Goal: Task Accomplishment & Management: Manage account settings

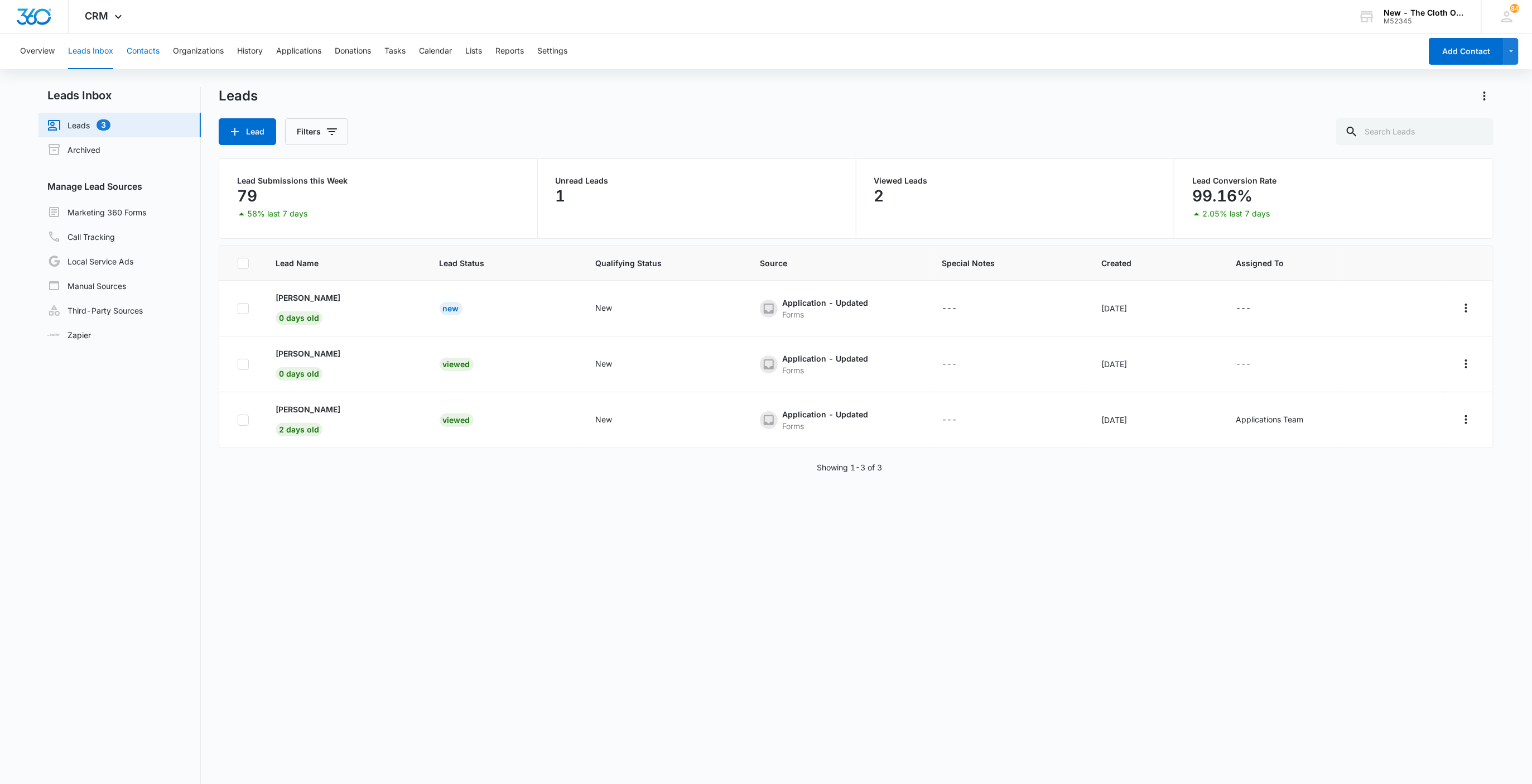
click at [147, 52] on button "Contacts" at bounding box center [142, 51] width 33 height 36
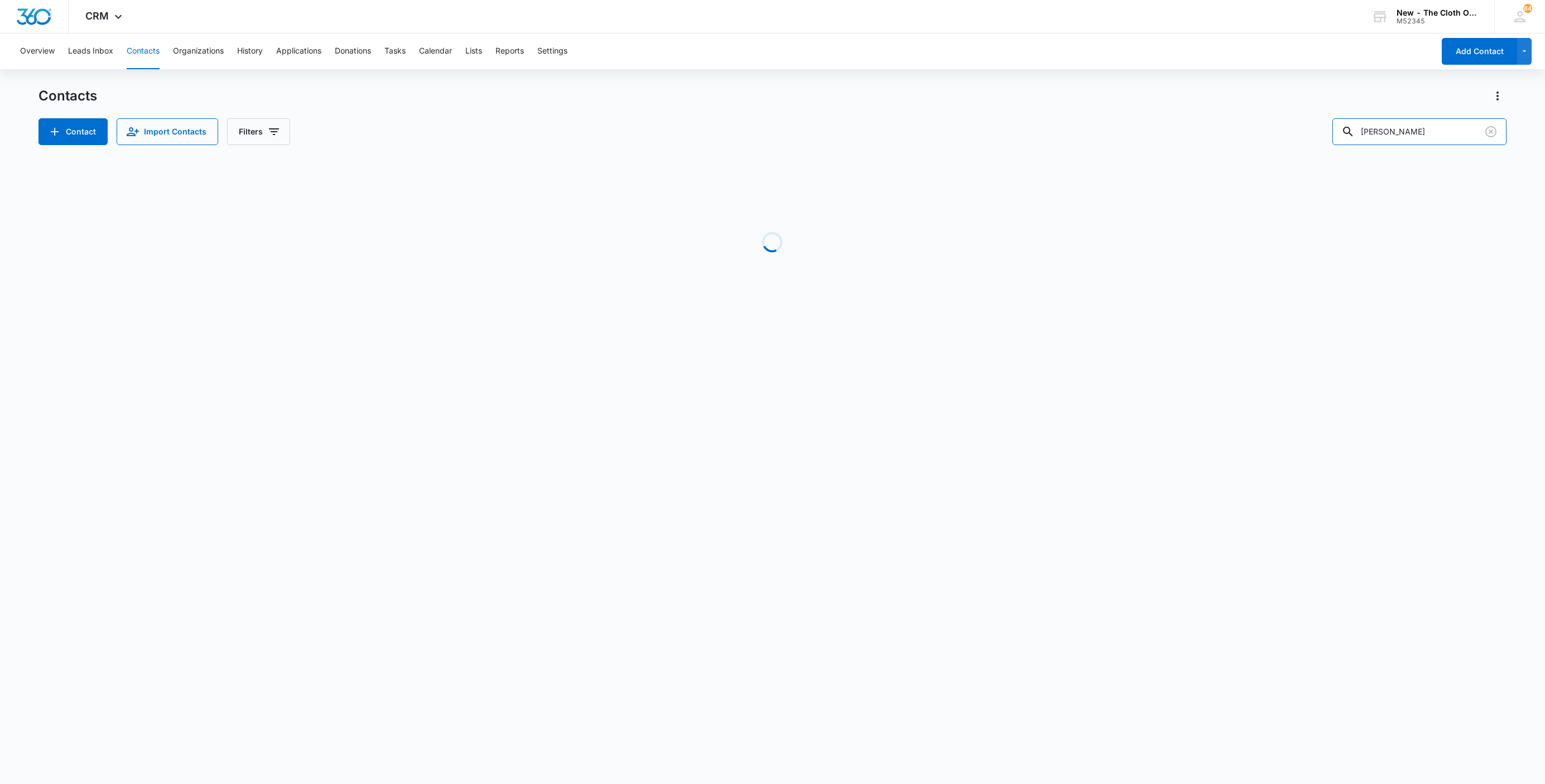
drag, startPoint x: 1460, startPoint y: 124, endPoint x: 1254, endPoint y: 117, distance: 206.1
click at [1260, 119] on div "Contact Import Contacts Filters [PERSON_NAME]" at bounding box center [772, 131] width 1468 height 27
drag, startPoint x: 1417, startPoint y: 136, endPoint x: 1196, endPoint y: 136, distance: 221.0
click at [1203, 137] on div "Contact Import Contacts Filters tamsyn" at bounding box center [772, 131] width 1468 height 27
drag, startPoint x: 1422, startPoint y: 137, endPoint x: 1160, endPoint y: 134, distance: 262.0
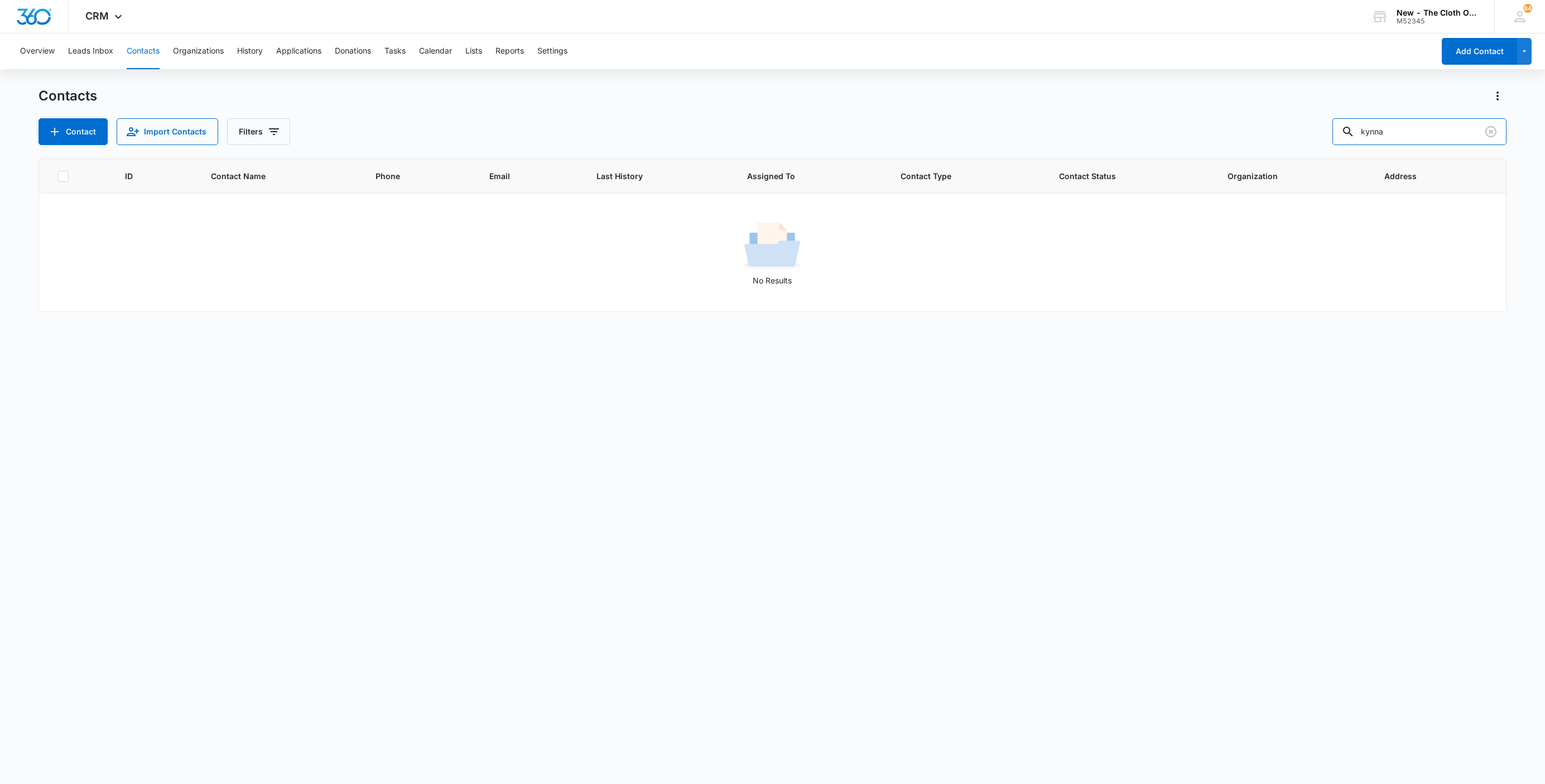
click at [1190, 133] on div "Contact Import Contacts Filters kynna" at bounding box center [772, 131] width 1468 height 27
type input "[PERSON_NAME]"
click at [1489, 129] on icon "Clear" at bounding box center [1492, 132] width 14 height 14
click at [1460, 141] on input "text" at bounding box center [1429, 131] width 158 height 27
paste input "[PERSON_NAME]"
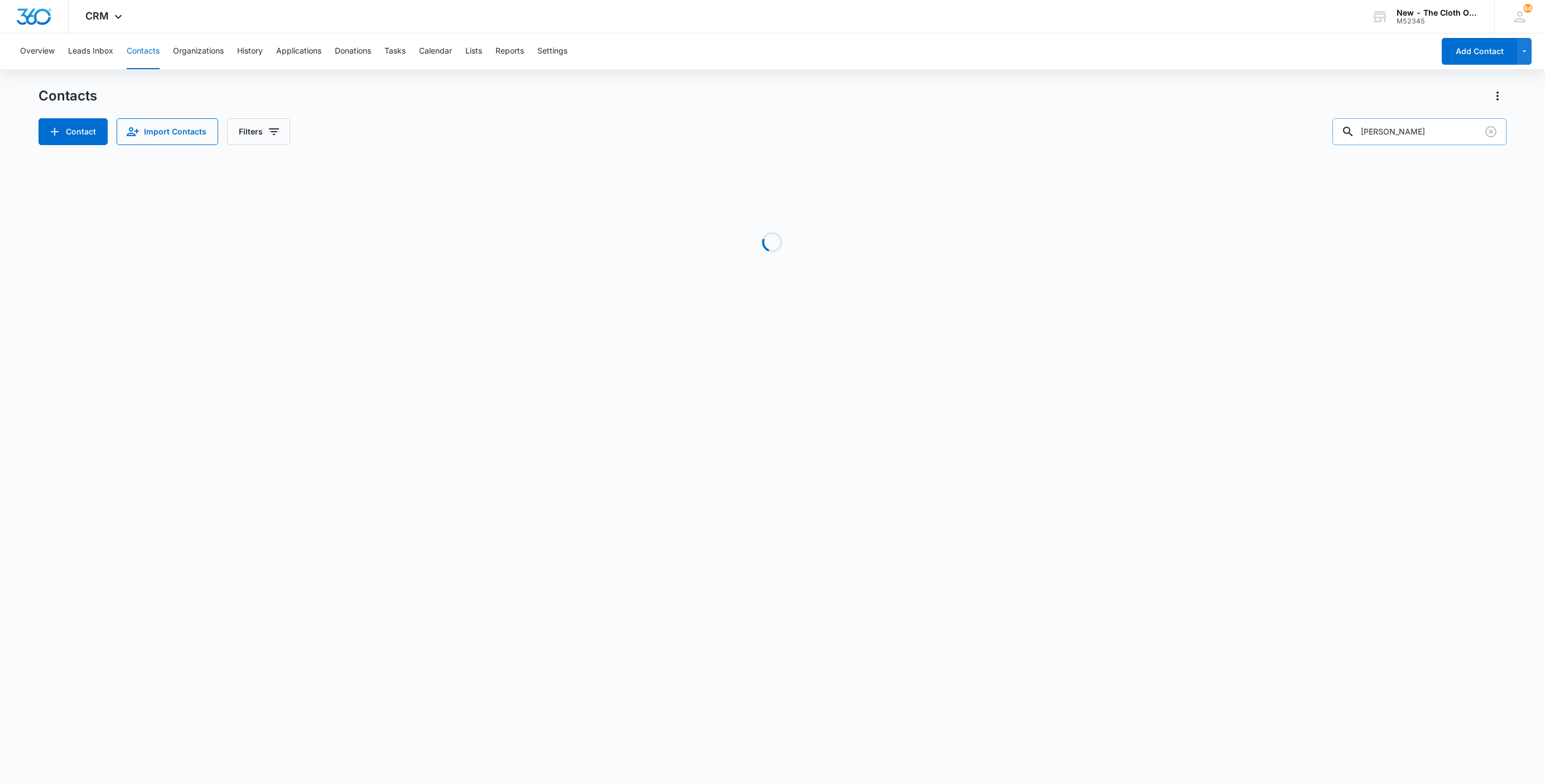
type input "[PERSON_NAME]"
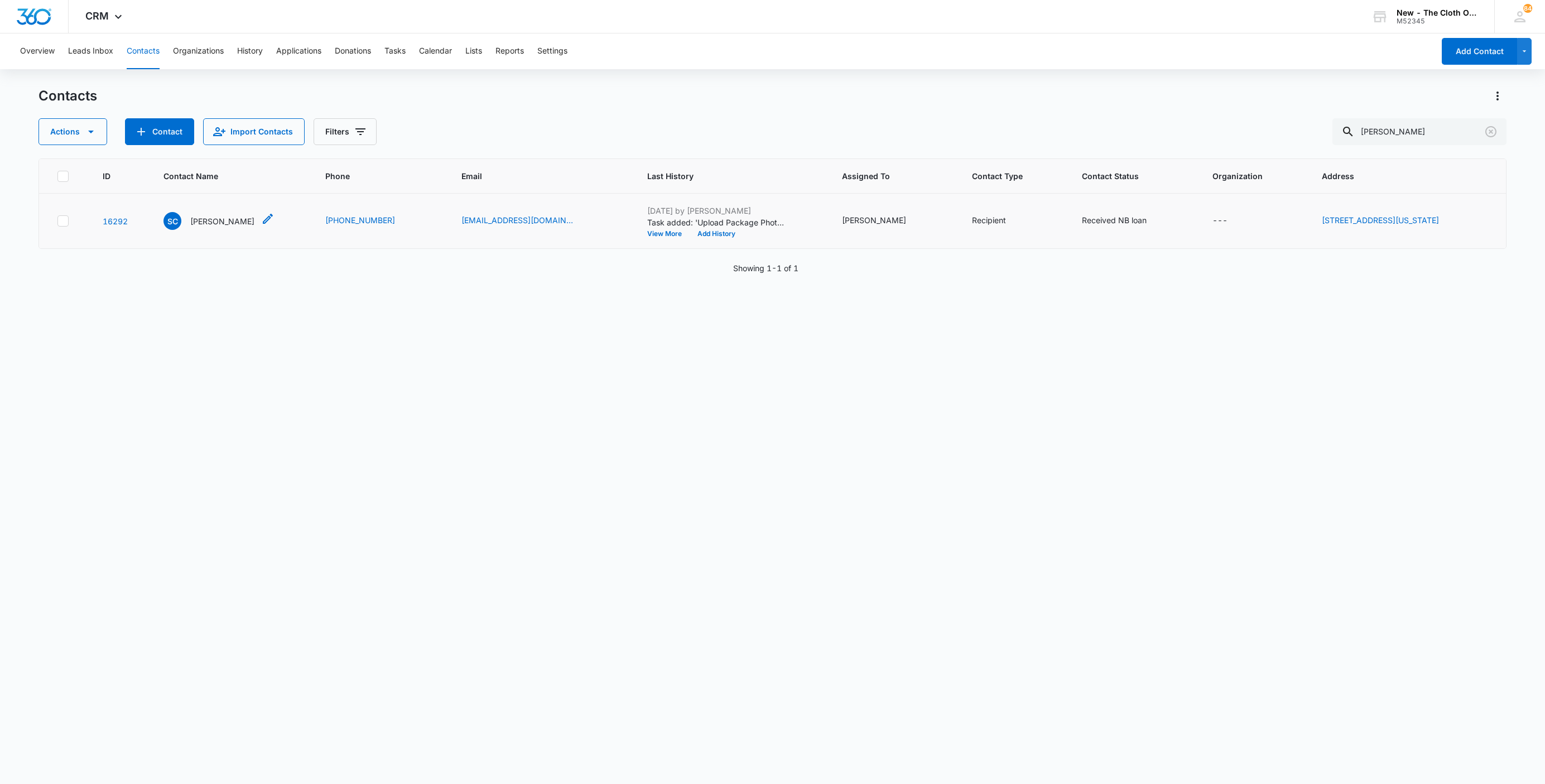
click at [219, 216] on p "[PERSON_NAME]" at bounding box center [222, 221] width 64 height 12
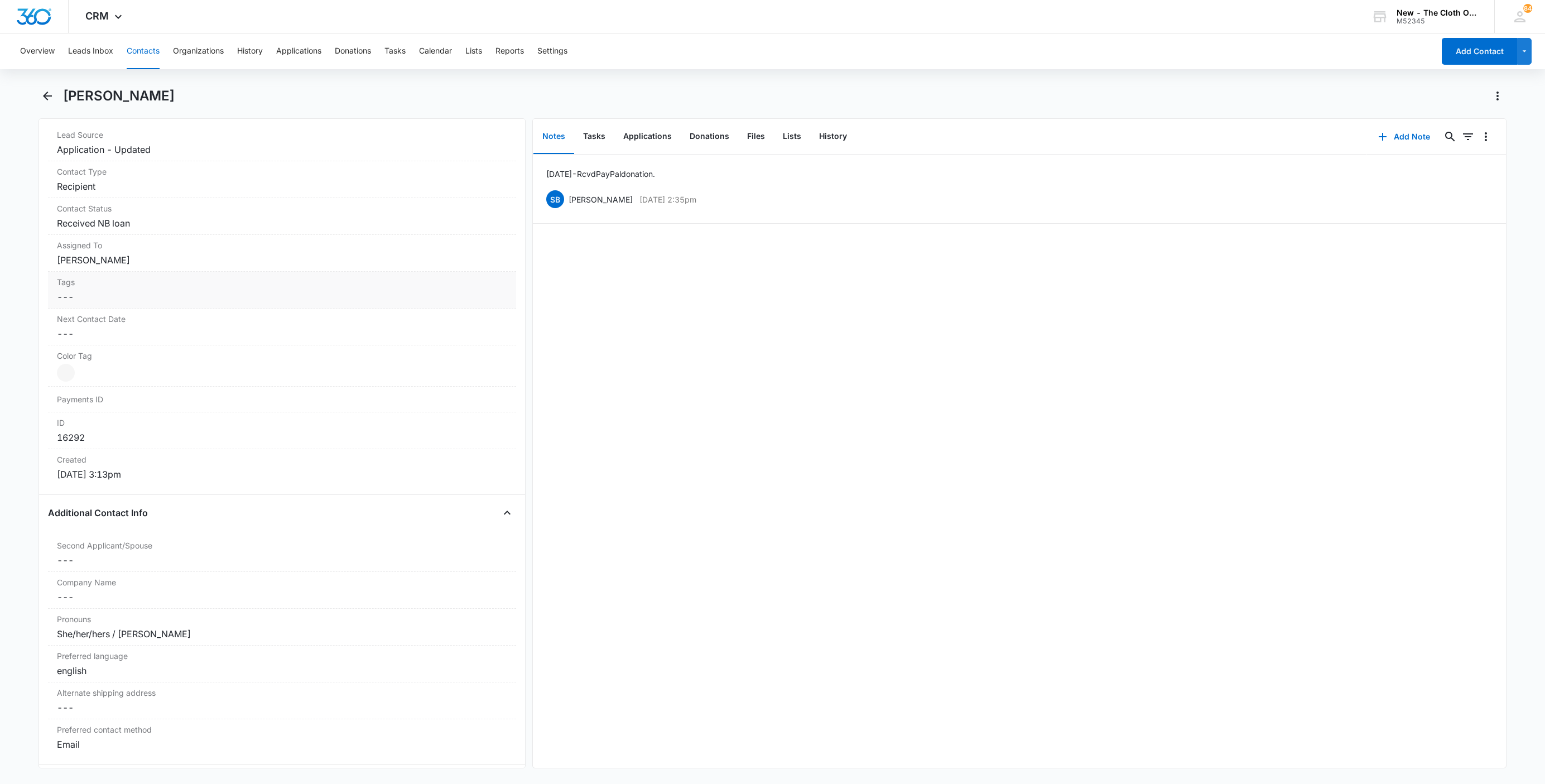
scroll to position [418, 0]
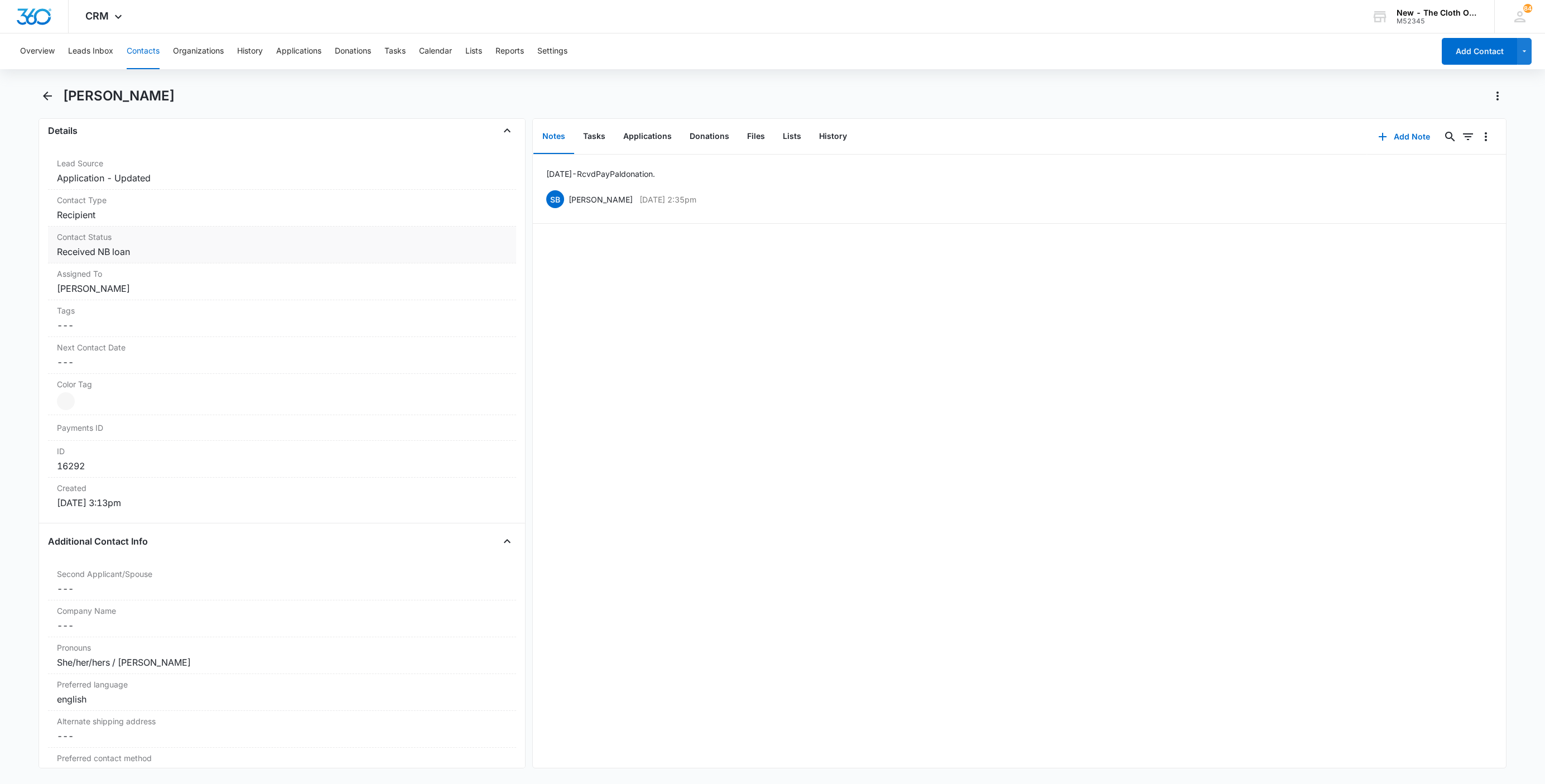
click at [190, 252] on dd "Cancel Save Changes Received NB loan" at bounding box center [282, 251] width 451 height 14
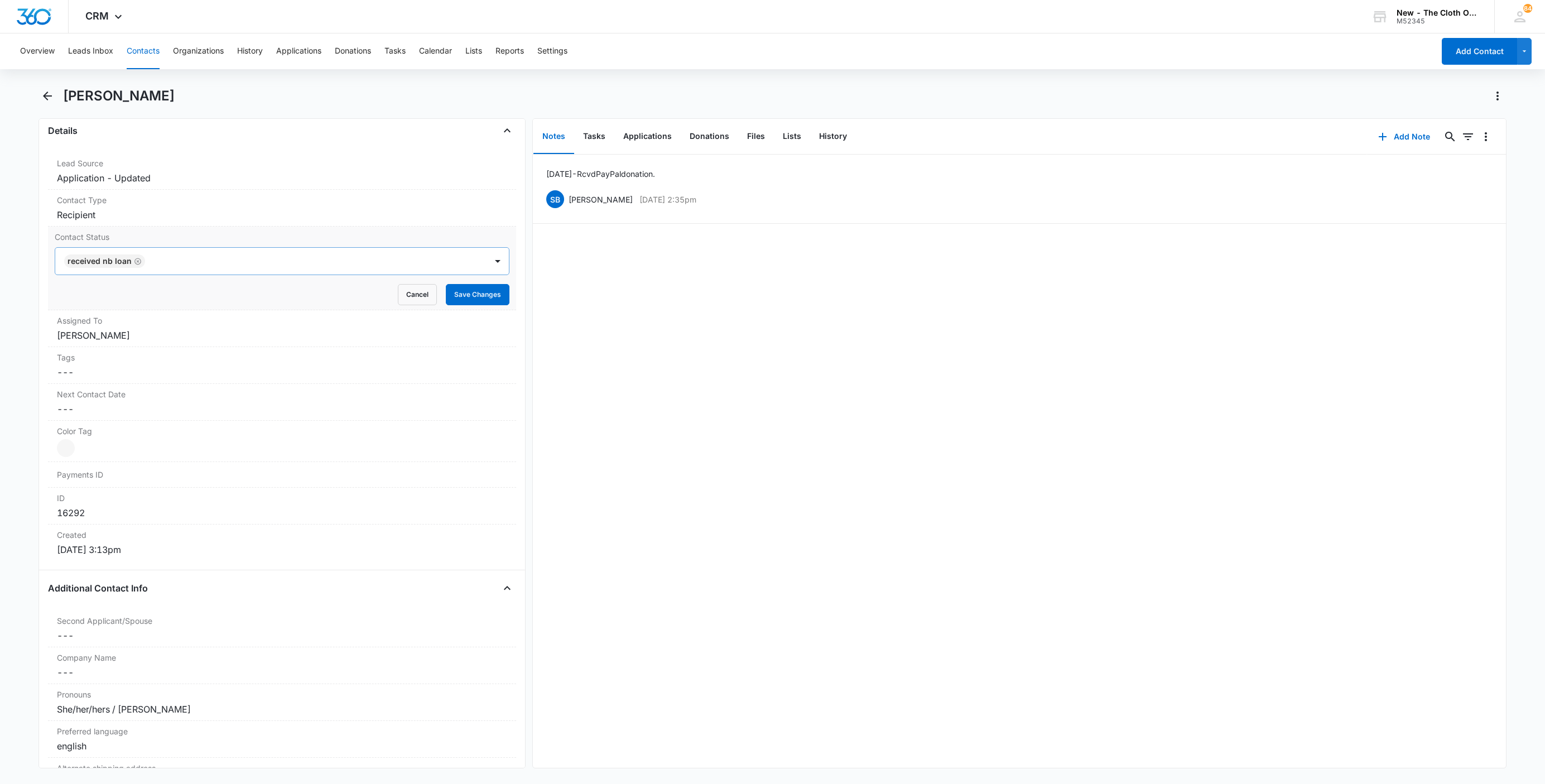
click at [288, 260] on div at bounding box center [310, 261] width 324 height 16
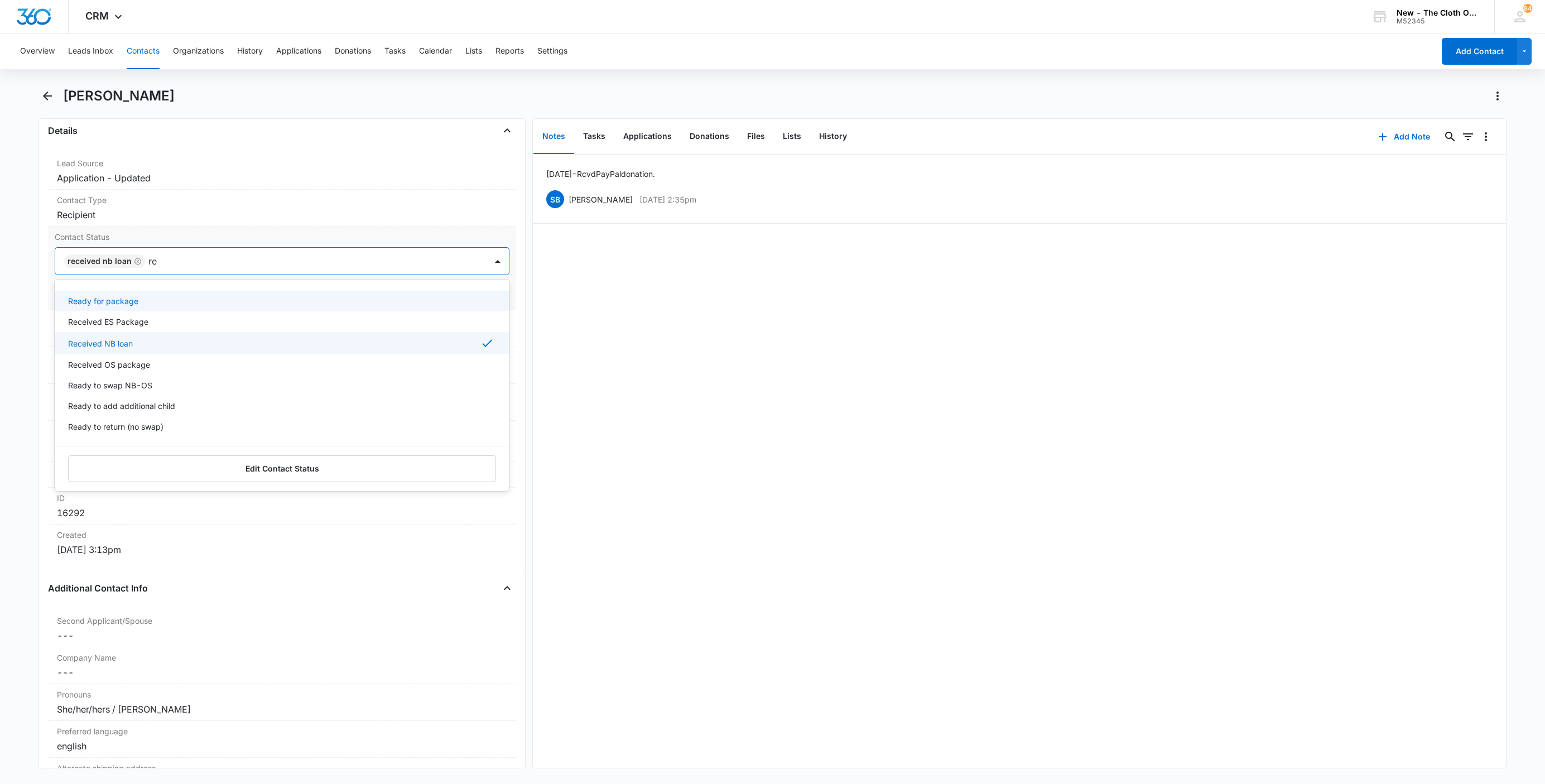
type input "rea"
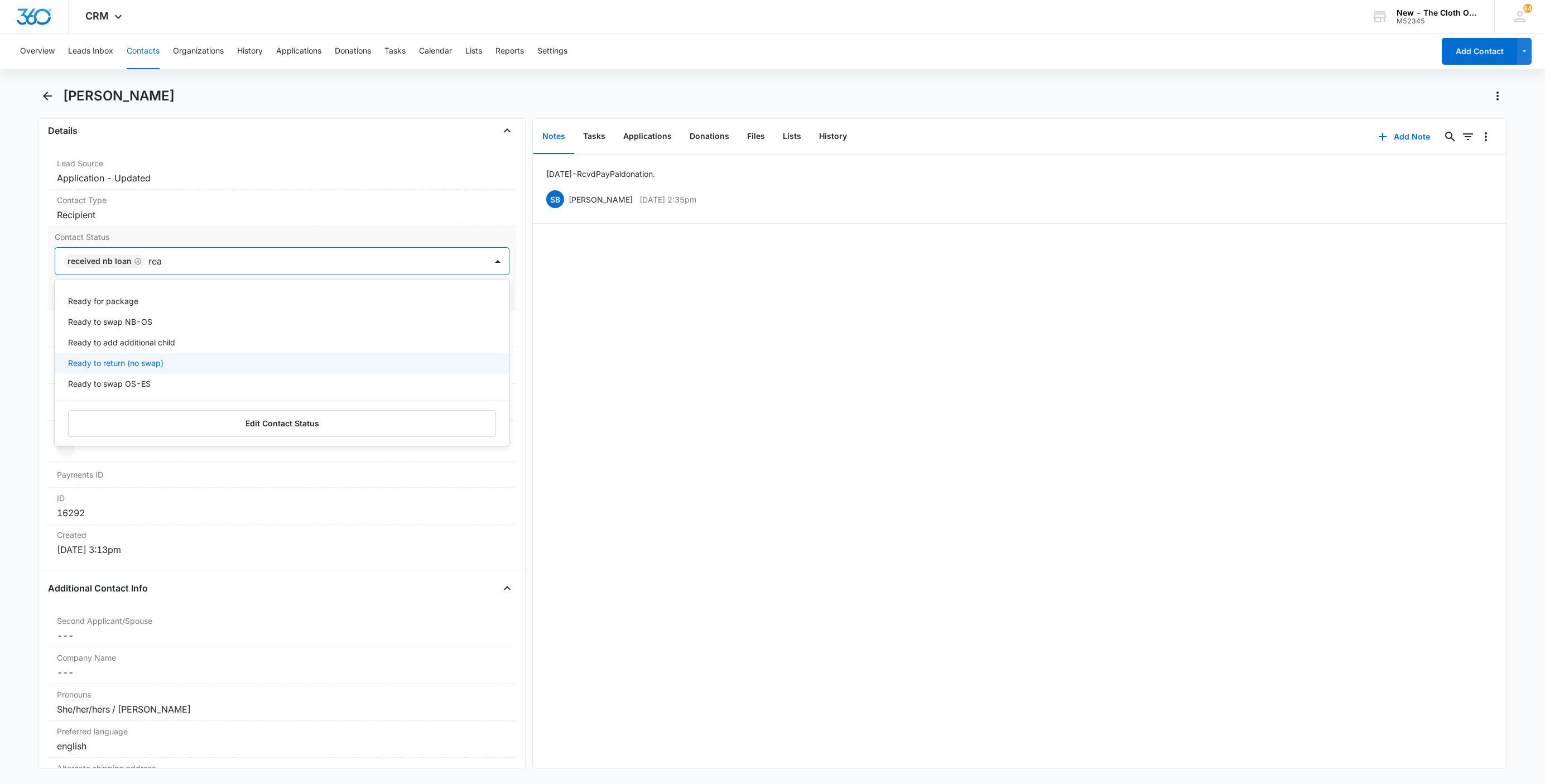
click at [93, 360] on p "Ready to return (no swap)" at bounding box center [115, 363] width 96 height 12
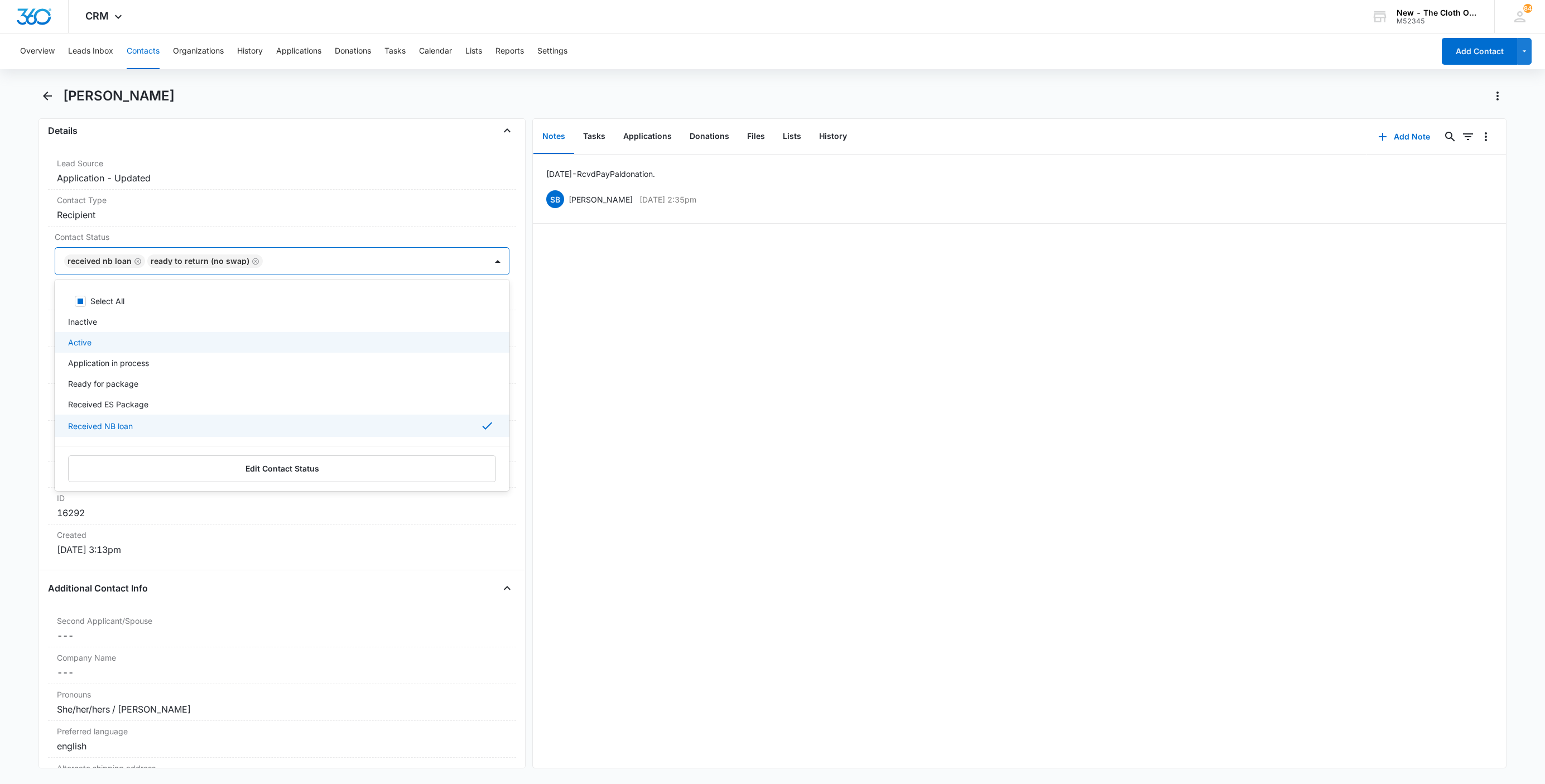
click at [31, 279] on main "[PERSON_NAME] Remove SC [PERSON_NAME] Contact Info Name Cancel Save Changes [PE…" at bounding box center [772, 434] width 1545 height 694
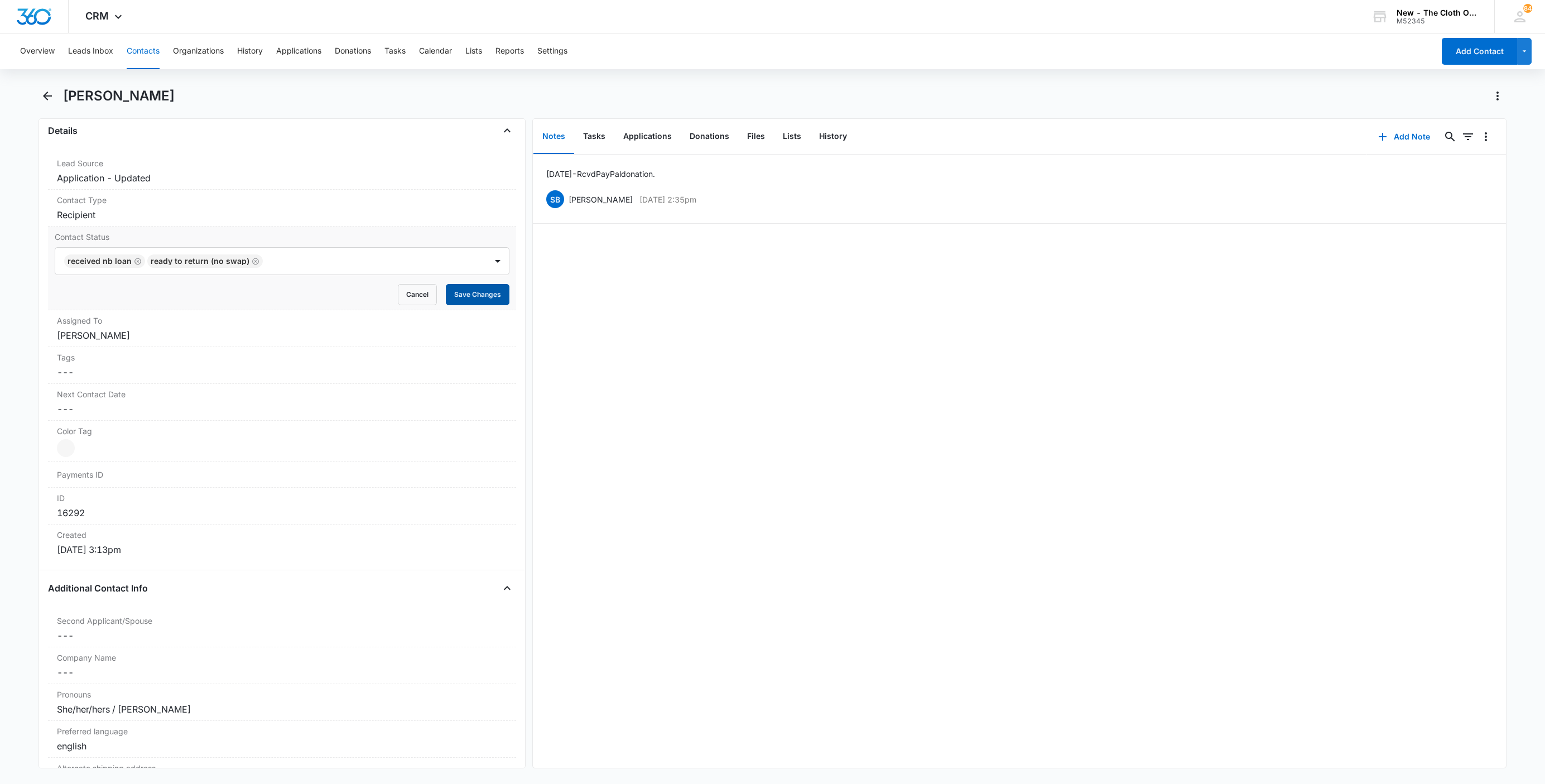
click at [467, 300] on button "Save Changes" at bounding box center [478, 294] width 63 height 21
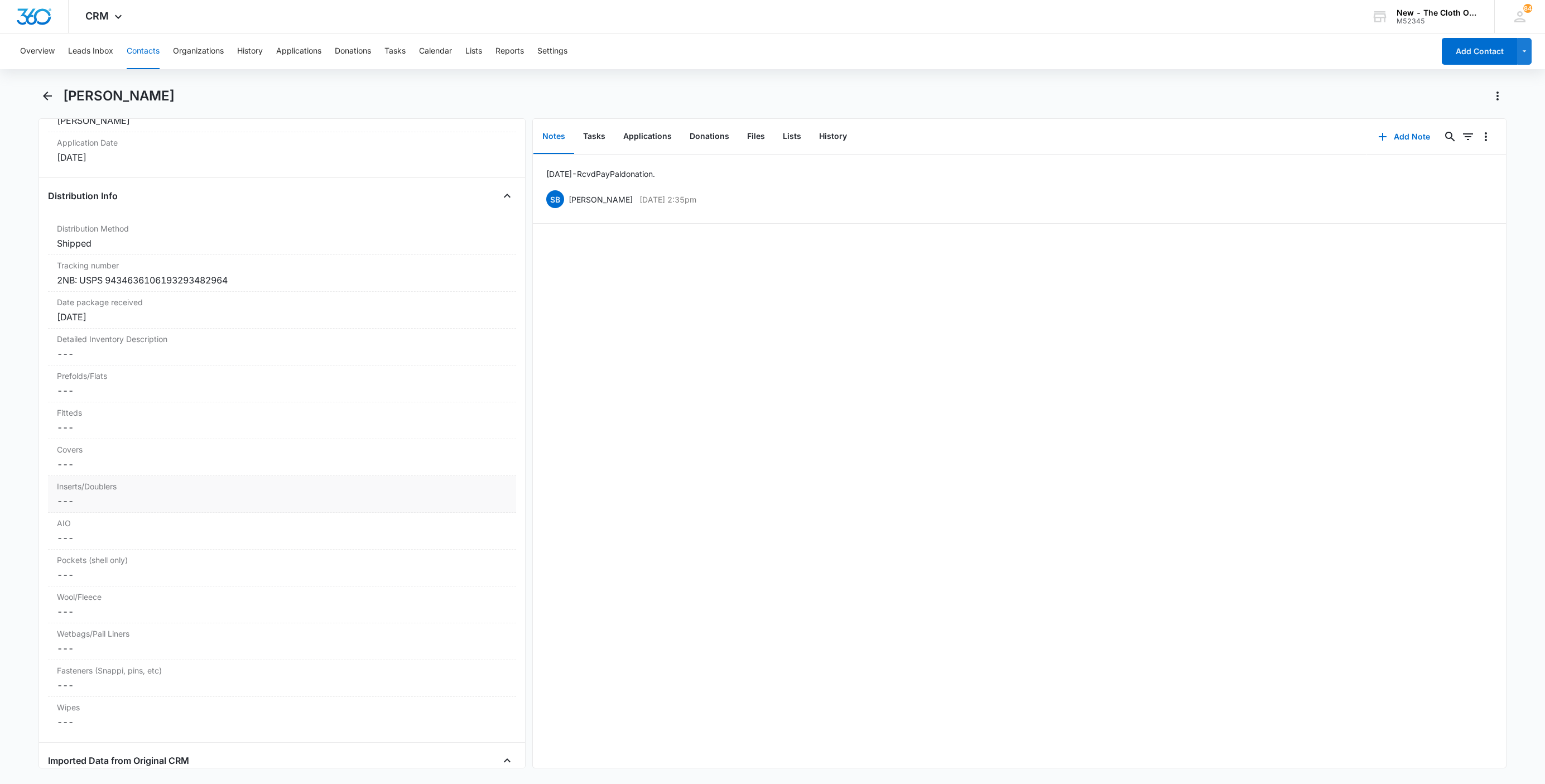
scroll to position [2549, 0]
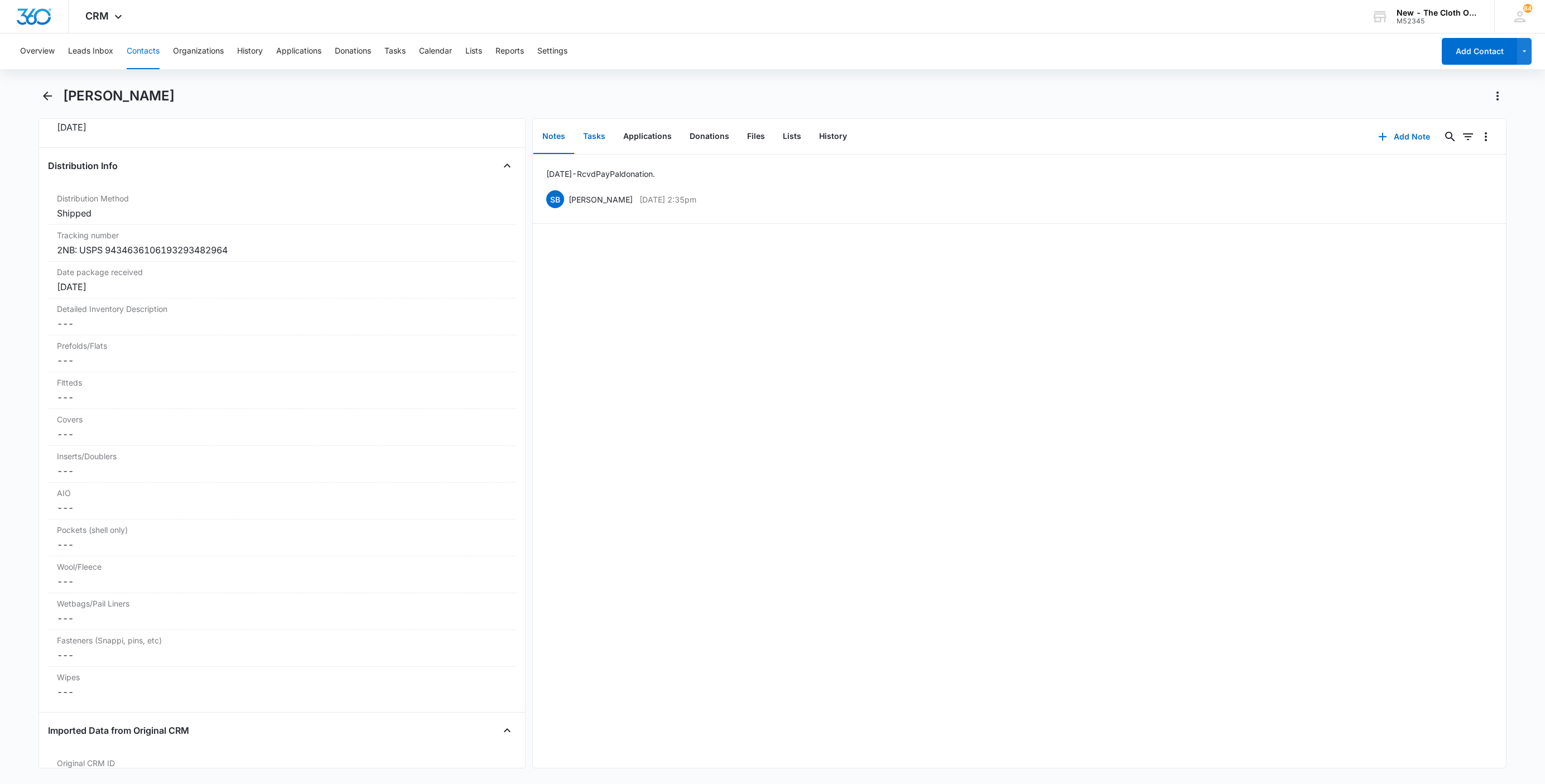
click at [583, 131] on button "Tasks" at bounding box center [594, 136] width 40 height 35
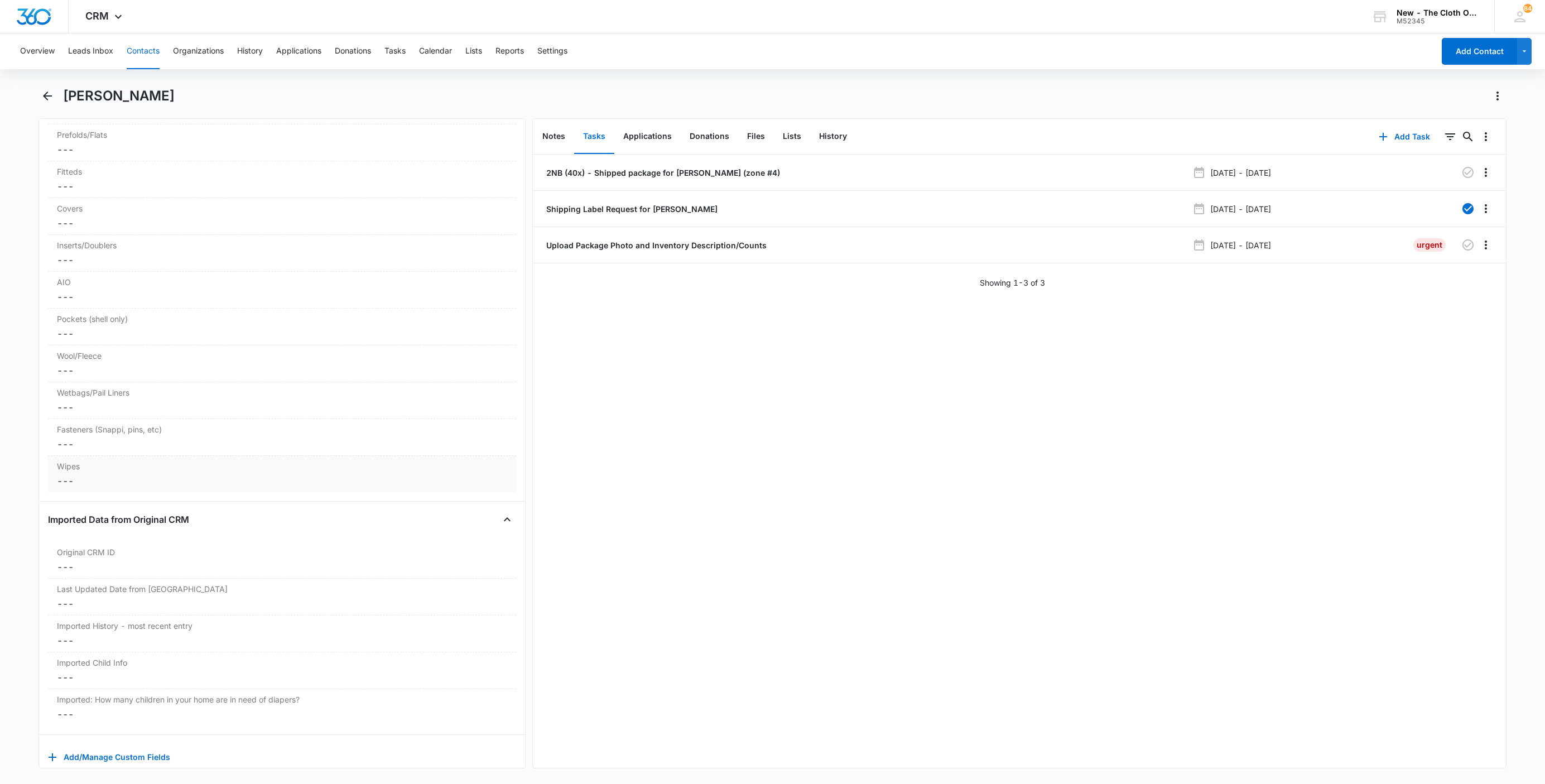
scroll to position [2800, 0]
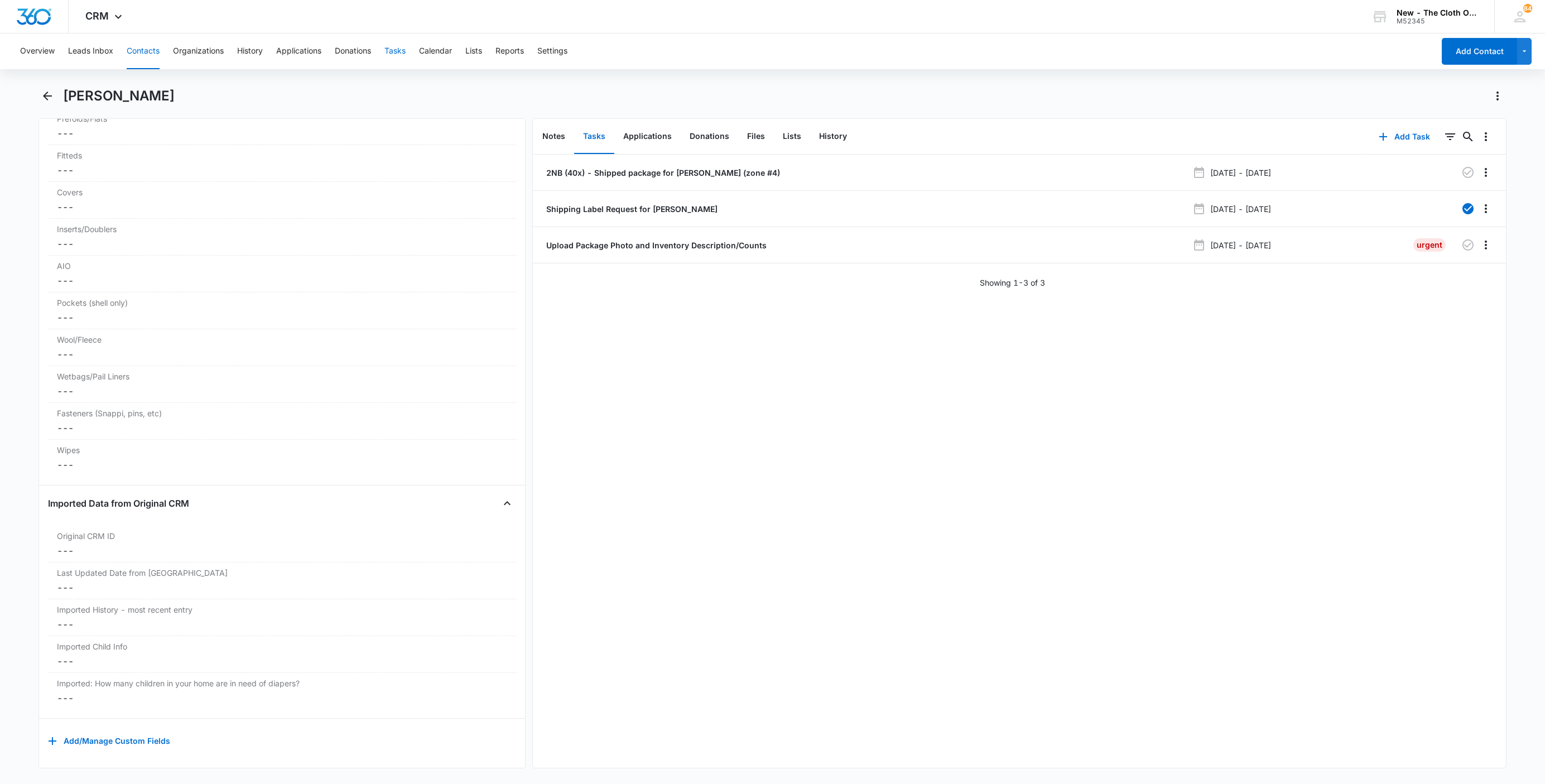
click at [393, 47] on button "Tasks" at bounding box center [395, 51] width 21 height 36
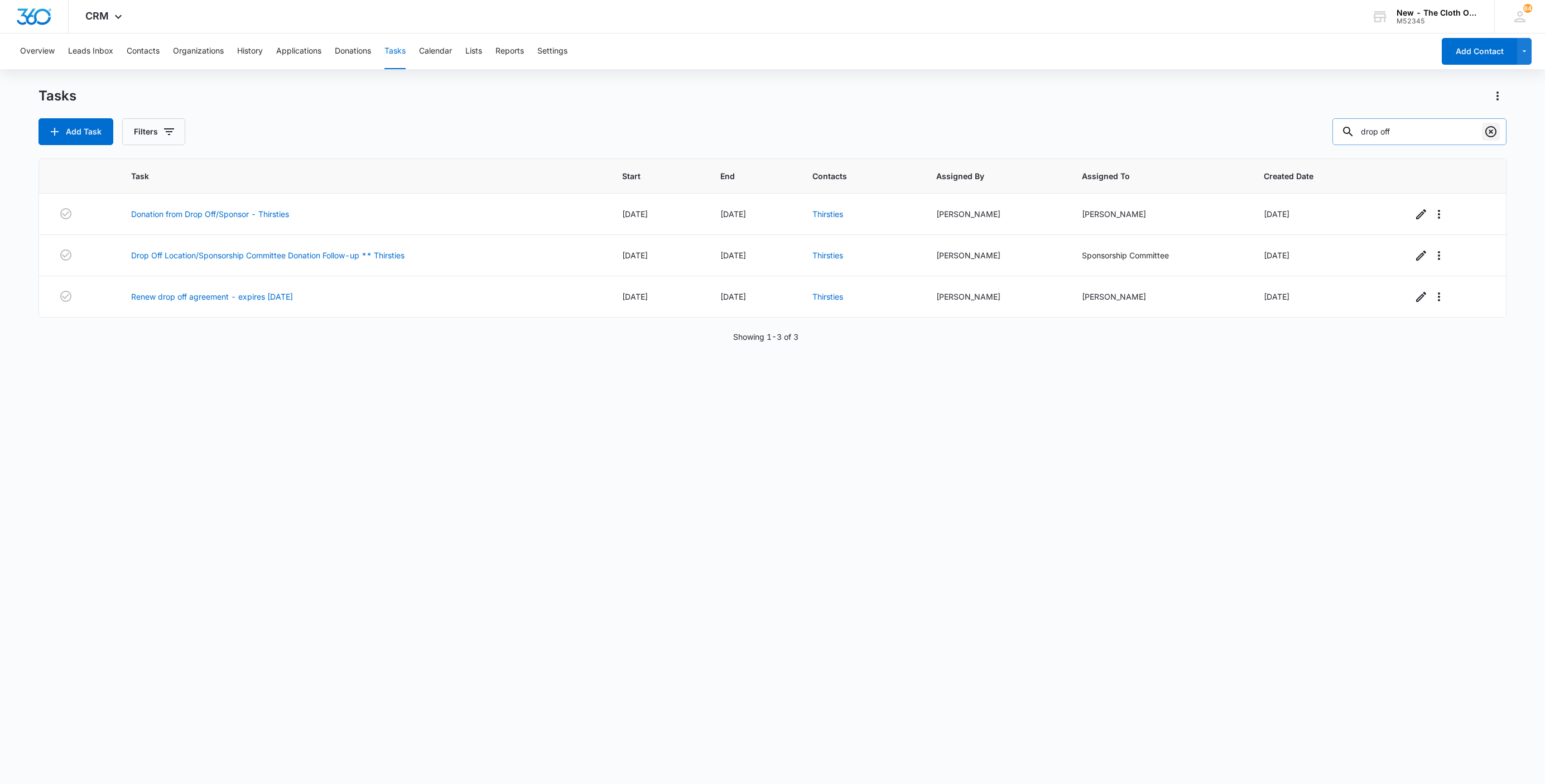
click at [1491, 130] on icon "Clear" at bounding box center [1492, 132] width 14 height 14
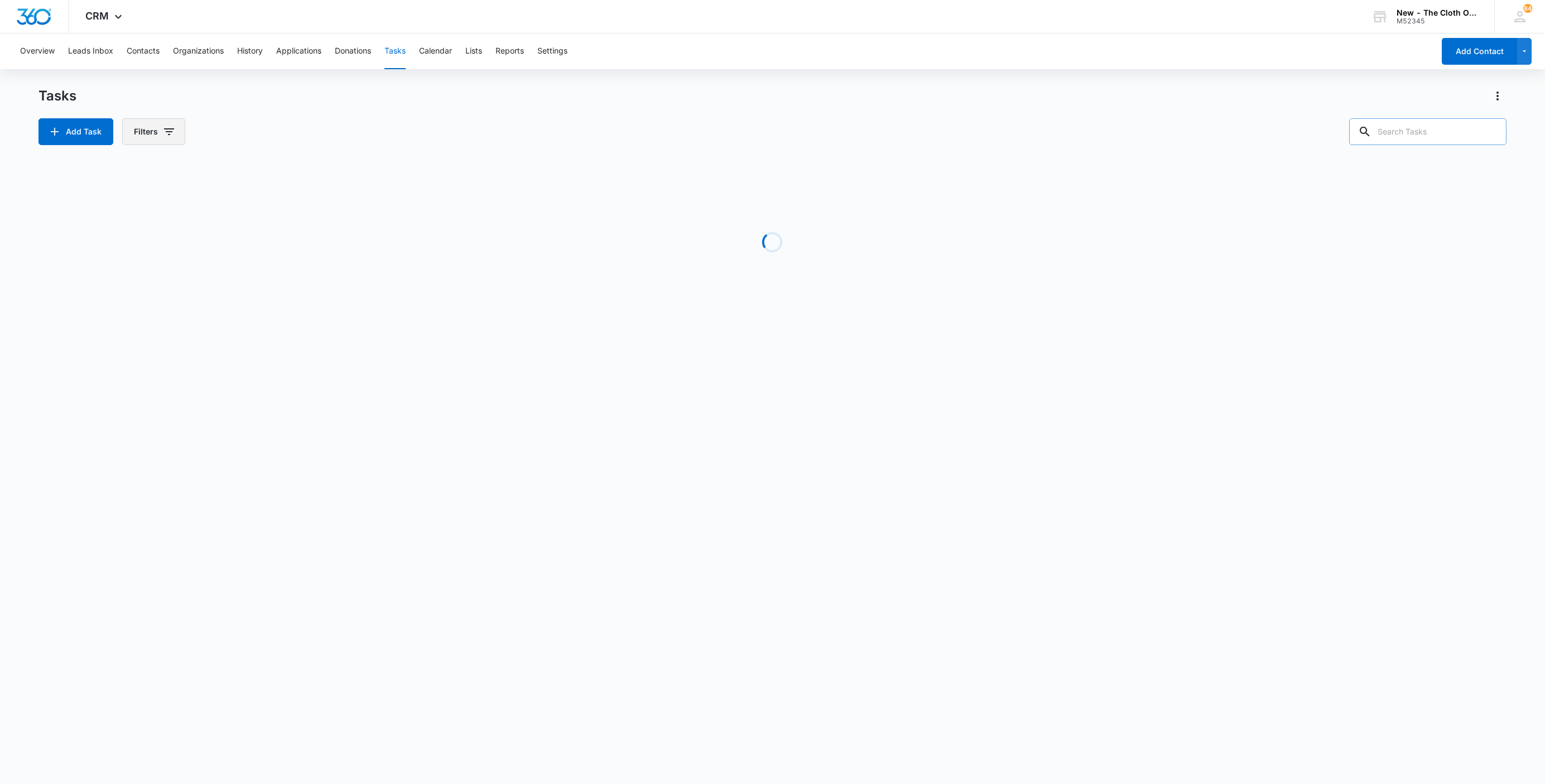
click at [172, 135] on icon "button" at bounding box center [170, 132] width 14 height 14
click at [252, 205] on icon "Show Assigned To filters" at bounding box center [256, 202] width 14 height 14
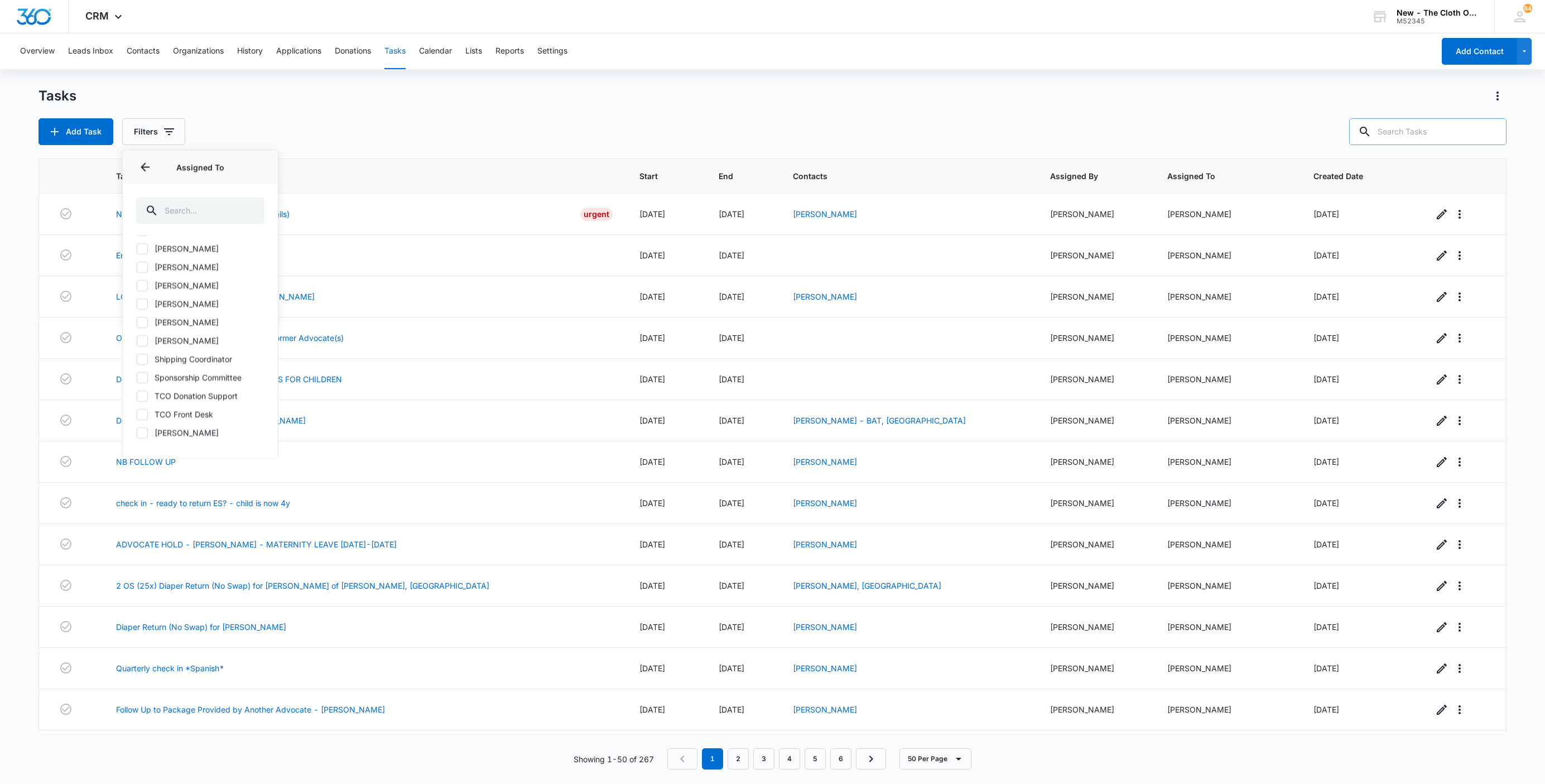
click at [199, 360] on label "Shipping Coordinator" at bounding box center [200, 360] width 128 height 12
click at [137, 360] on input "Shipping Coordinator" at bounding box center [136, 359] width 1 height 1
checkbox input "true"
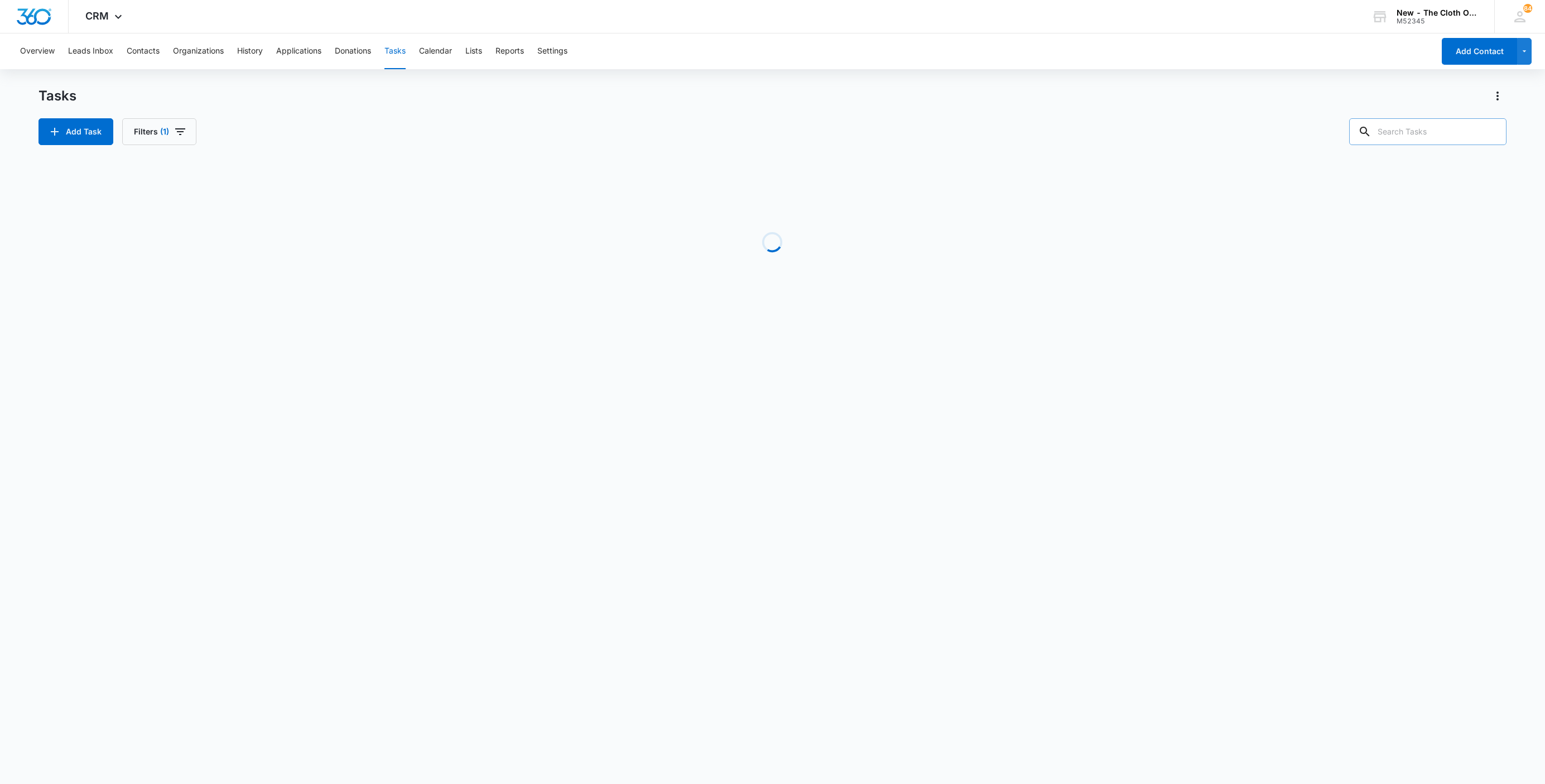
click at [390, 135] on div "Add Task Filters (1)" at bounding box center [772, 131] width 1468 height 27
click at [230, 213] on link "Shipping Label Request for [PERSON_NAME]" at bounding box center [224, 214] width 166 height 12
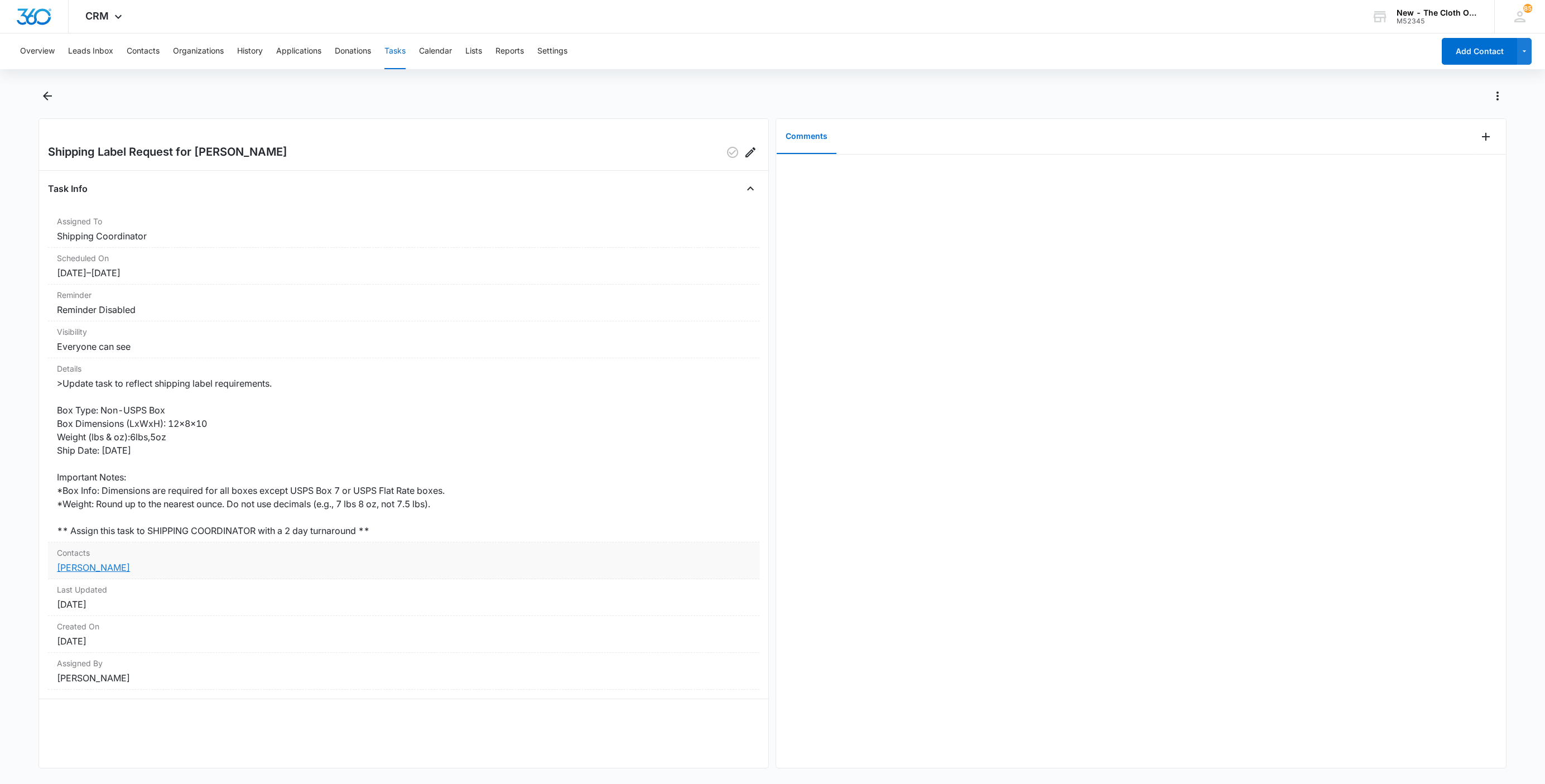
drag, startPoint x: 78, startPoint y: 569, endPoint x: 106, endPoint y: 567, distance: 28.1
click at [78, 569] on link "[PERSON_NAME]" at bounding box center [94, 567] width 73 height 11
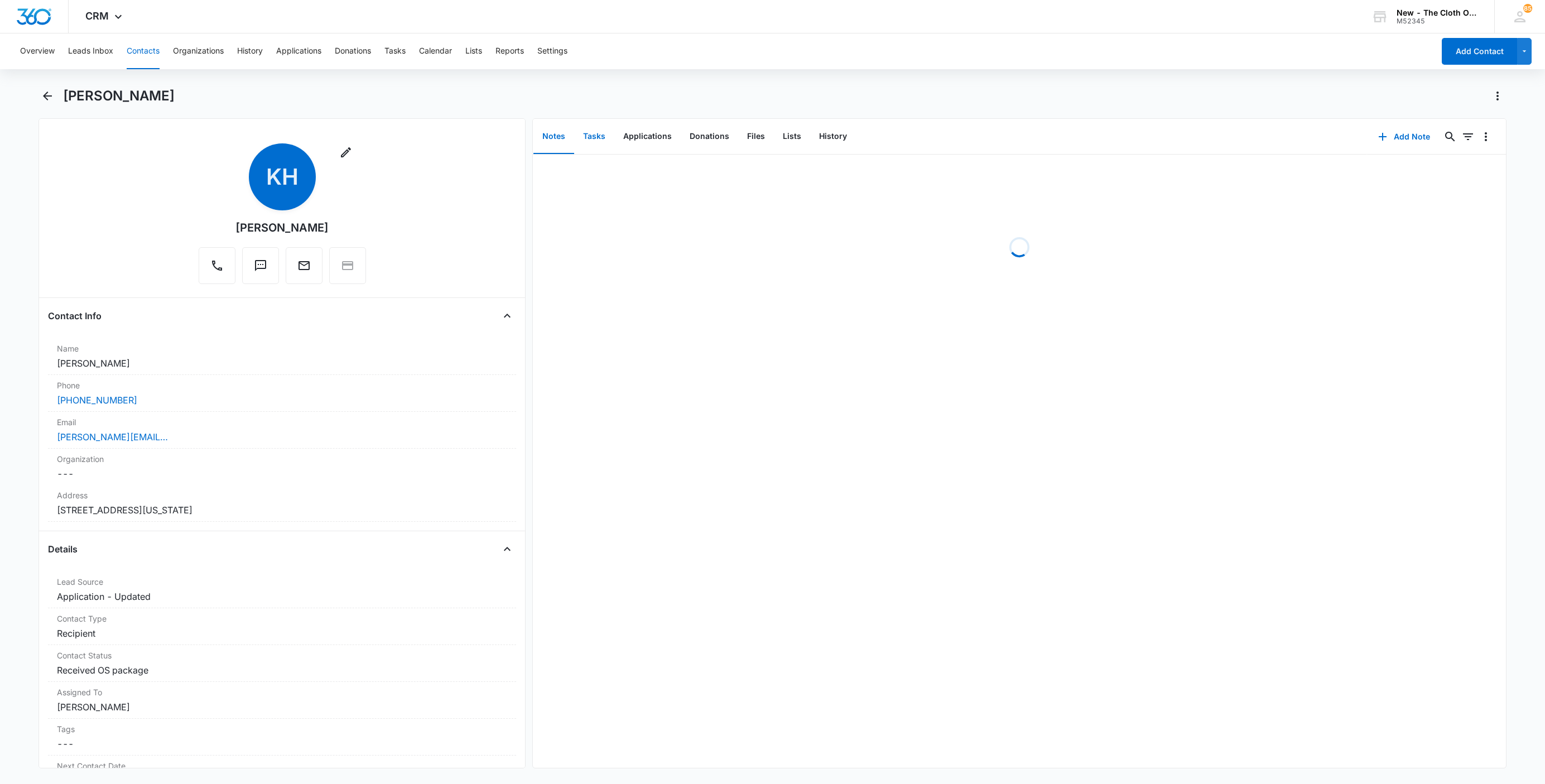
click at [585, 127] on button "Tasks" at bounding box center [594, 136] width 40 height 35
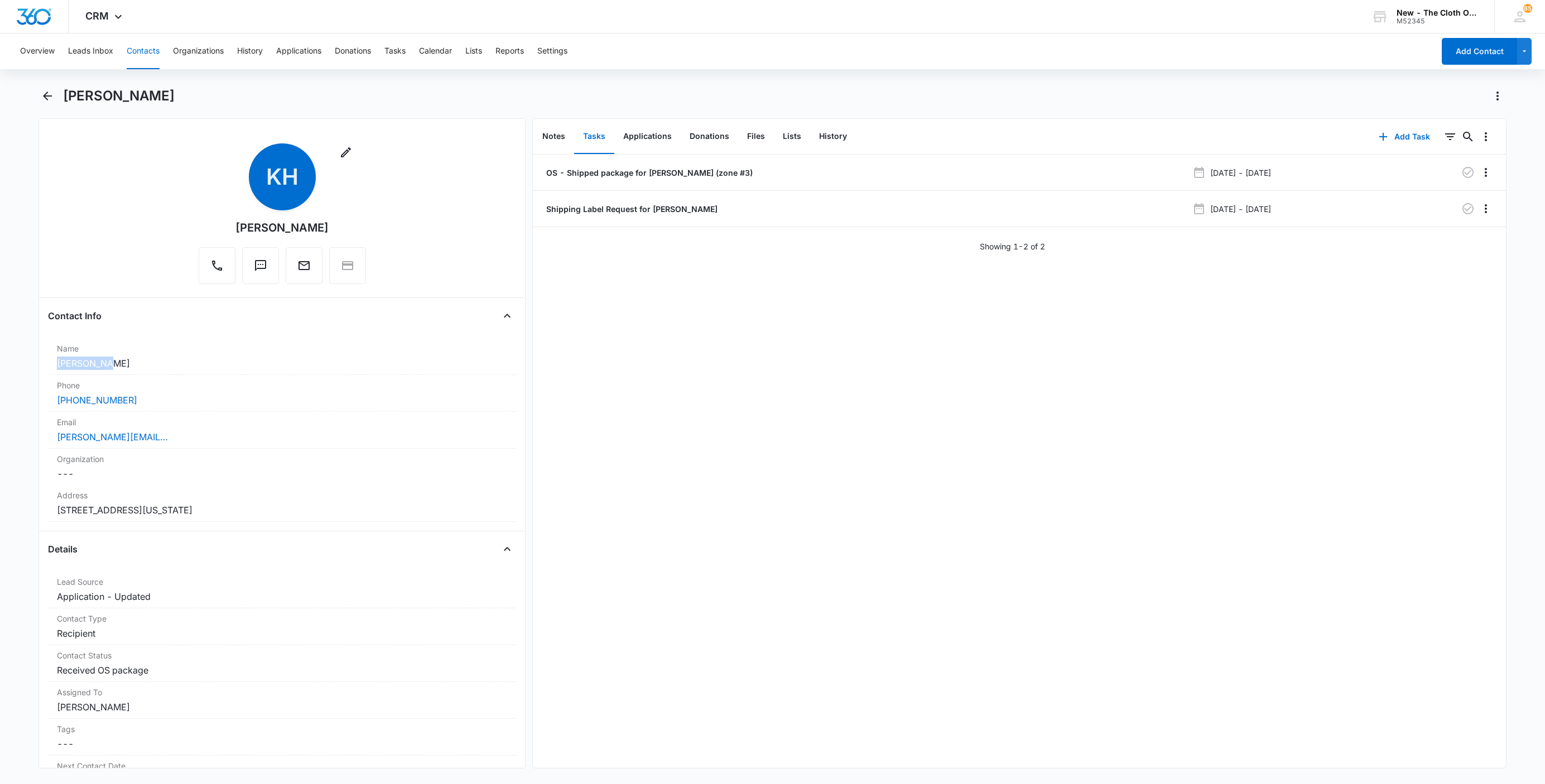
drag, startPoint x: 57, startPoint y: 373, endPoint x: 31, endPoint y: 375, distance: 26.1
click at [31, 375] on main "Karen Howe Remove KH Karen Howe Contact Info Name Cancel Save Changes Karen How…" at bounding box center [772, 434] width 1545 height 694
copy dd "[PERSON_NAME]"
click at [220, 445] on div "Email Cancel Save Changes karen.craig.knc@gmail.com" at bounding box center [282, 429] width 469 height 36
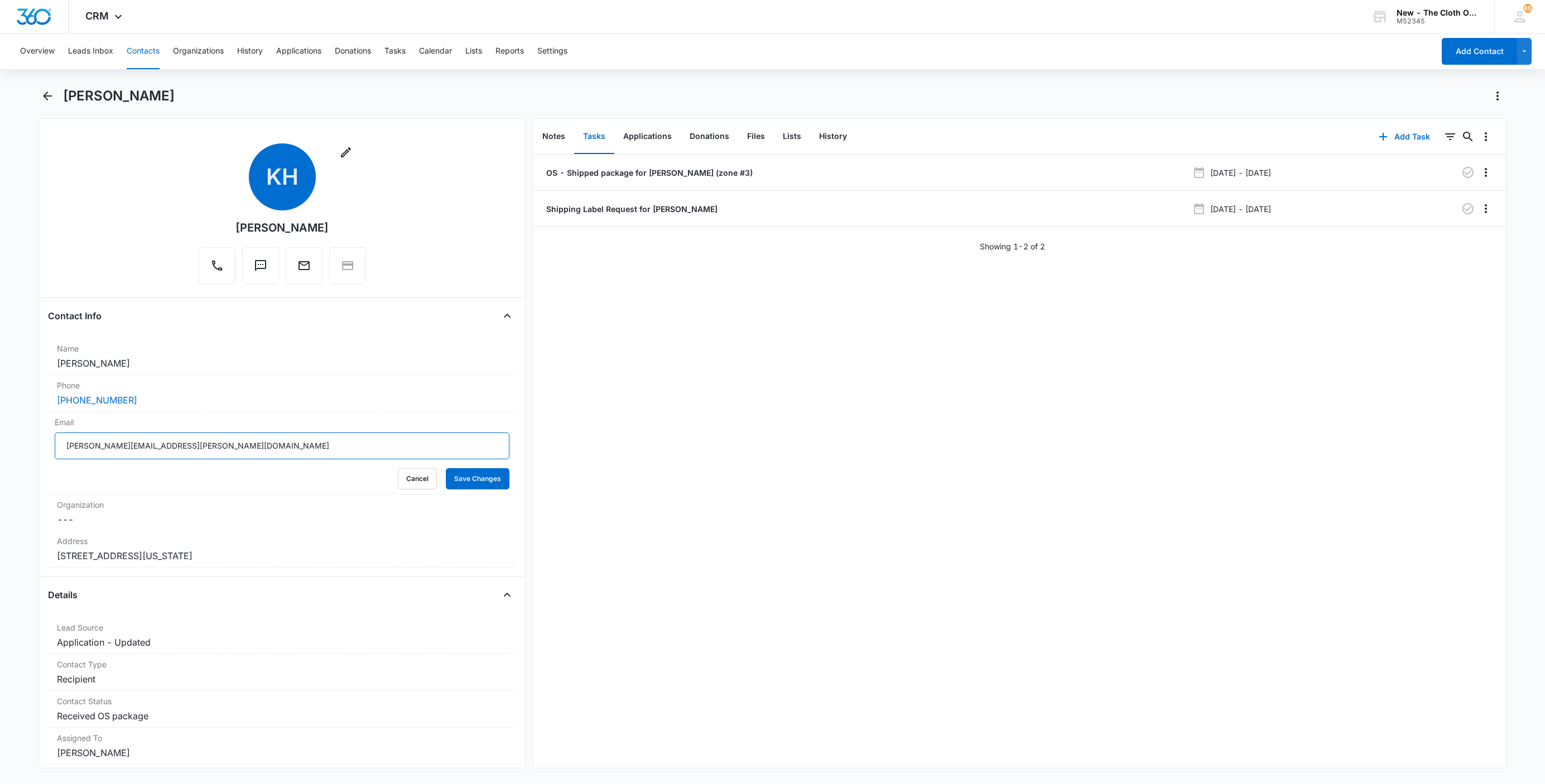
click at [260, 452] on input "karen.craig.knc@gmail.com" at bounding box center [281, 445] width 455 height 27
click at [398, 473] on button "Cancel" at bounding box center [417, 478] width 39 height 21
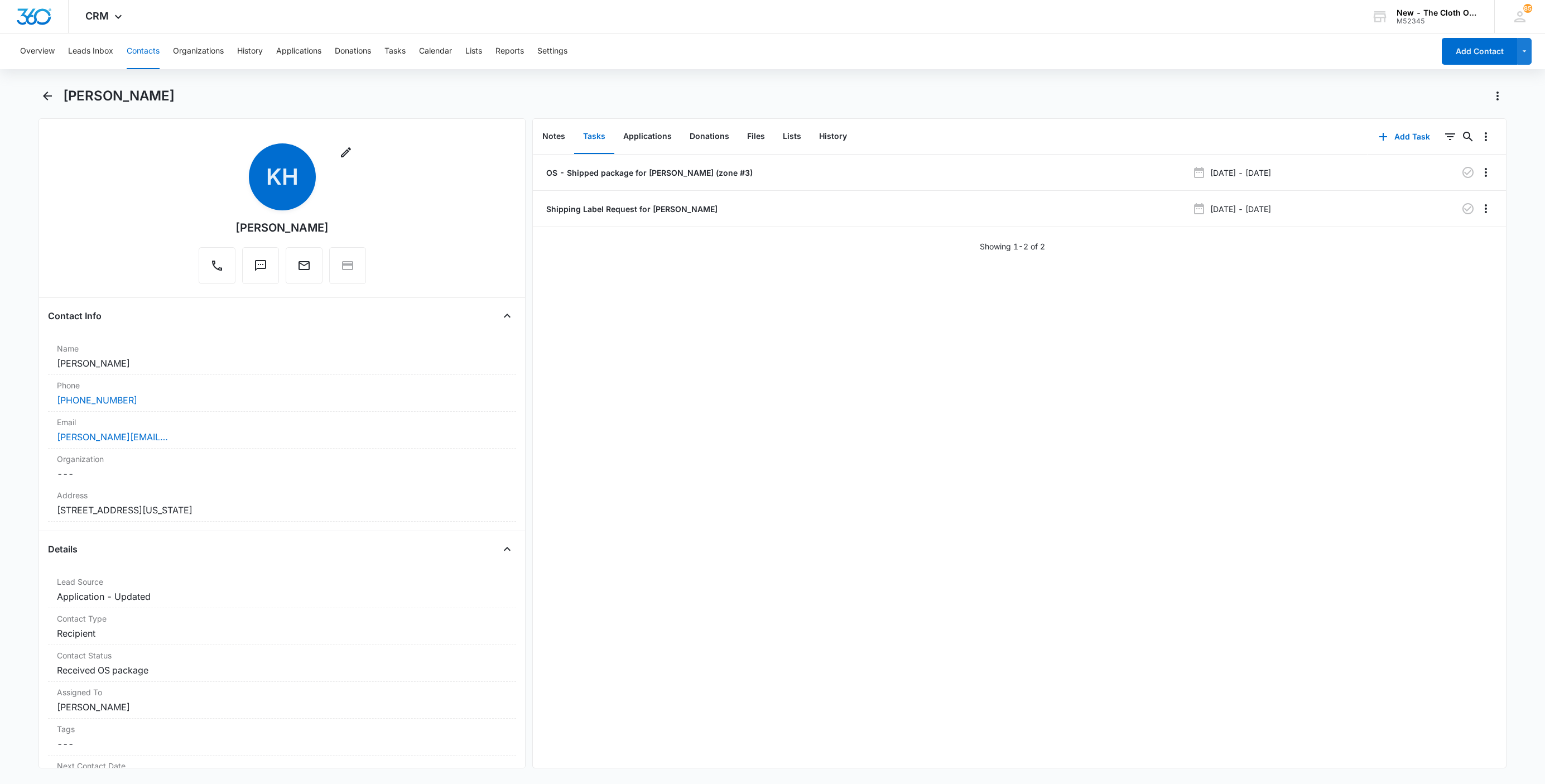
drag, startPoint x: 167, startPoint y: 516, endPoint x: 39, endPoint y: 506, distance: 128.4
click at [40, 511] on div "Remove KH Karen Howe Contact Info Name Cancel Save Changes Karen Howe Phone Can…" at bounding box center [282, 443] width 487 height 650
click at [600, 172] on p "OS - Shipped package for K. HOWE (zone #3)" at bounding box center [649, 173] width 209 height 12
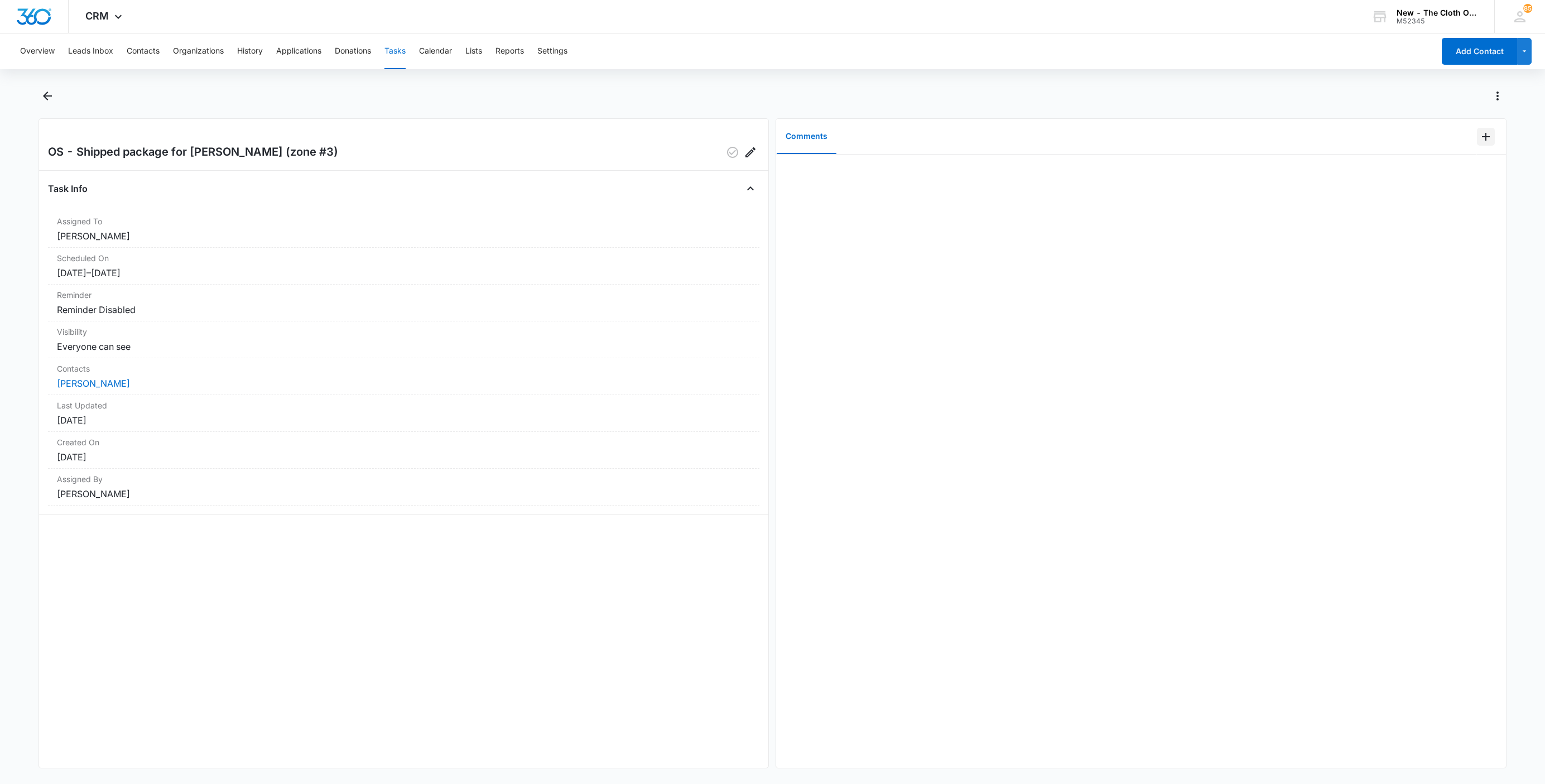
click at [1480, 137] on icon "Add Comment" at bounding box center [1487, 137] width 14 height 14
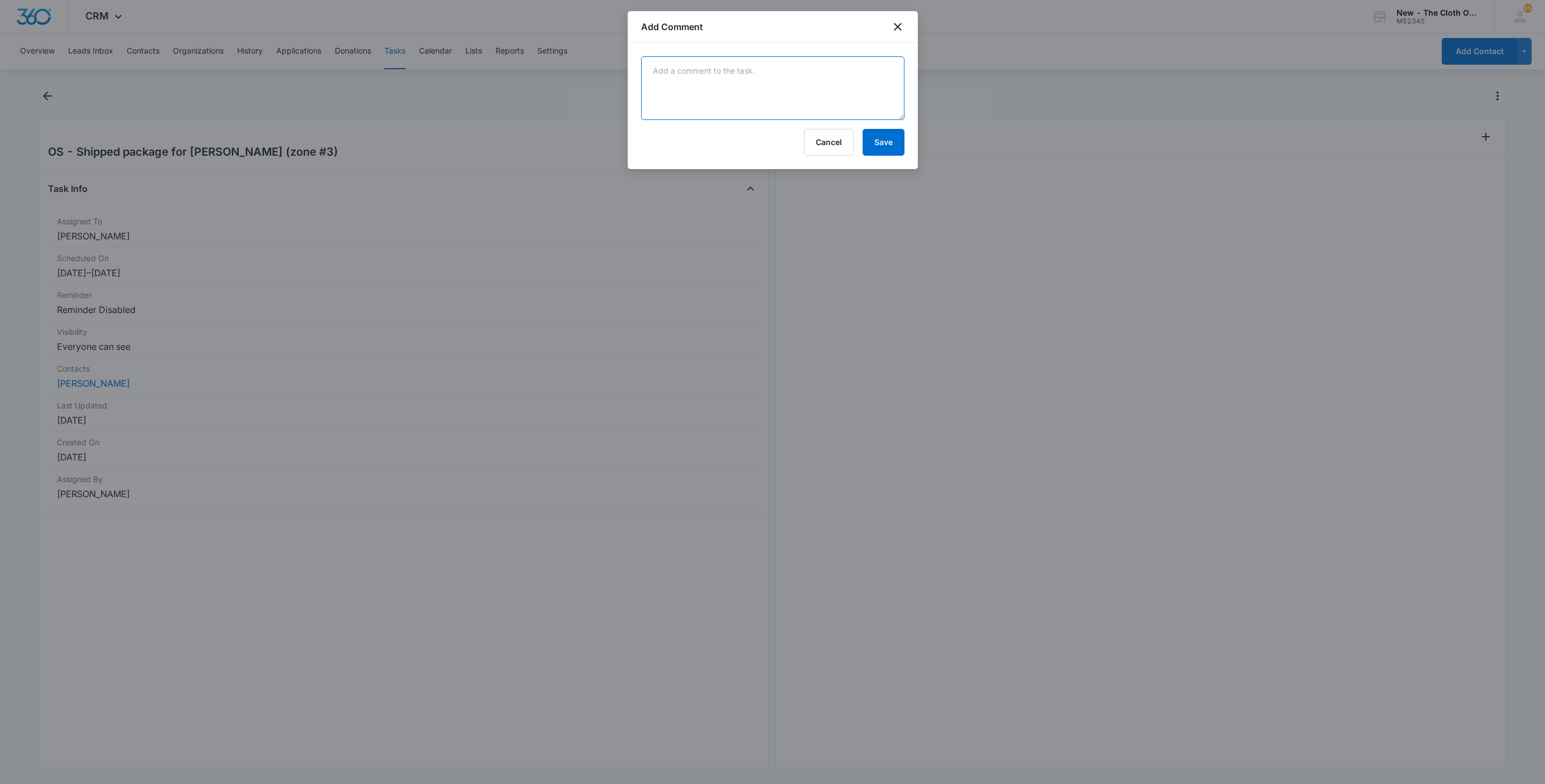
click at [762, 81] on textarea at bounding box center [772, 88] width 263 height 63
paste textarea "9434636106194285811298"
type textarea "9434636106194285811298"
click at [902, 156] on div "9434636106194285811298 Cancel Save" at bounding box center [772, 107] width 290 height 126
click at [897, 153] on button "Save" at bounding box center [884, 142] width 41 height 27
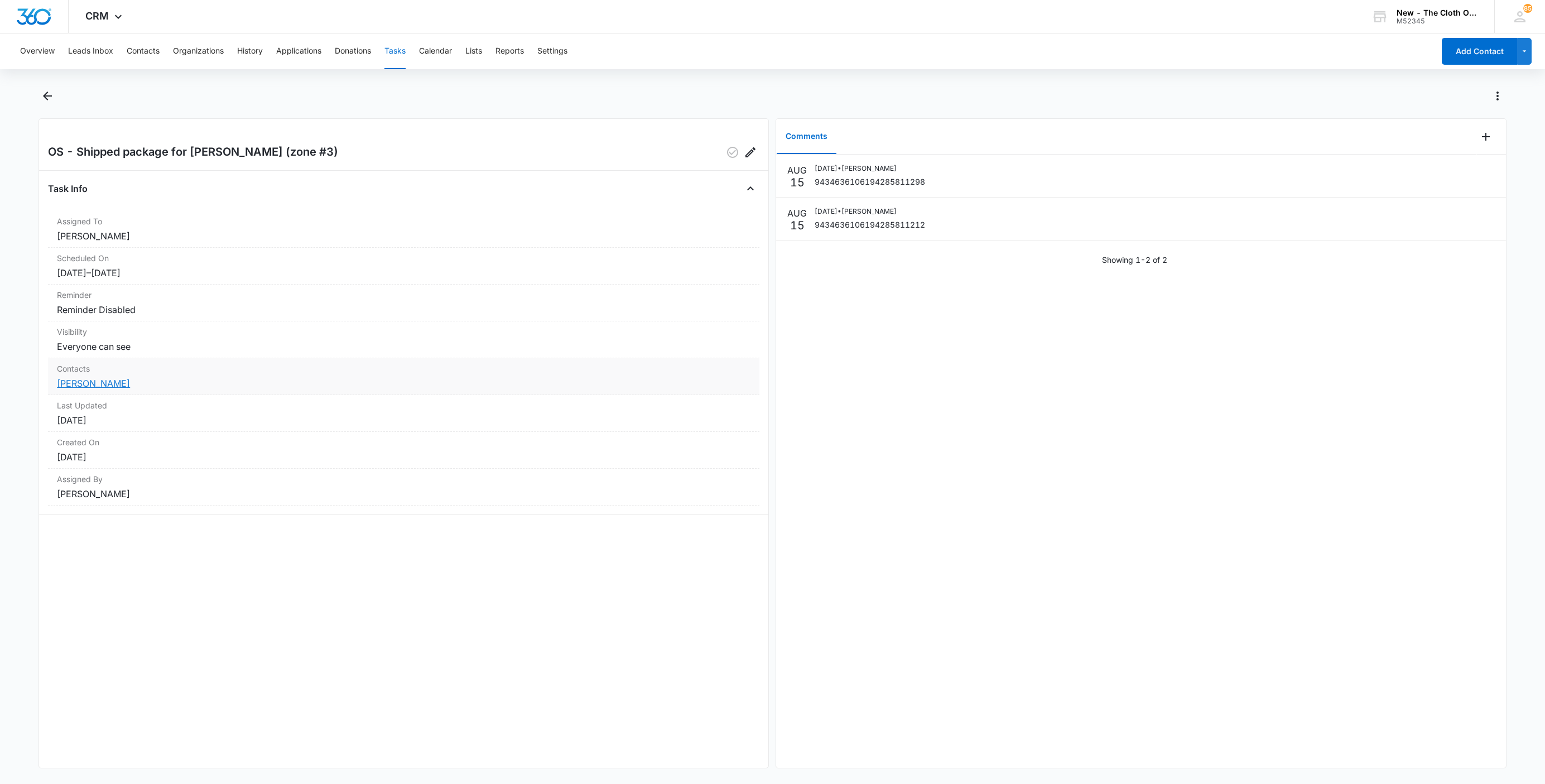
click at [84, 381] on link "[PERSON_NAME]" at bounding box center [94, 383] width 73 height 11
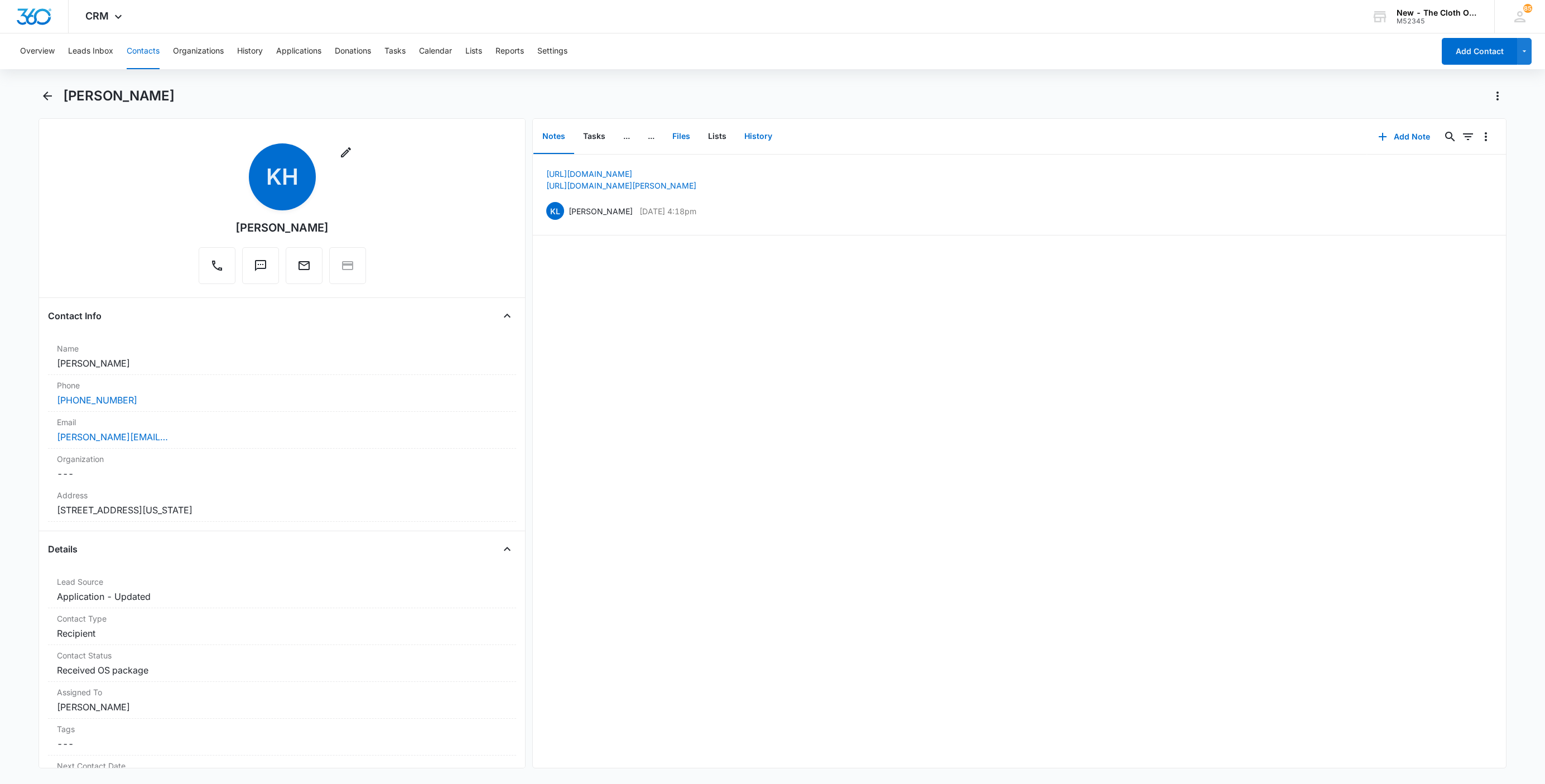
click at [679, 136] on button "Files" at bounding box center [682, 136] width 36 height 35
click at [1422, 134] on button "Add File" at bounding box center [1442, 136] width 69 height 27
click at [1437, 176] on button "Upload Files" at bounding box center [1434, 172] width 85 height 17
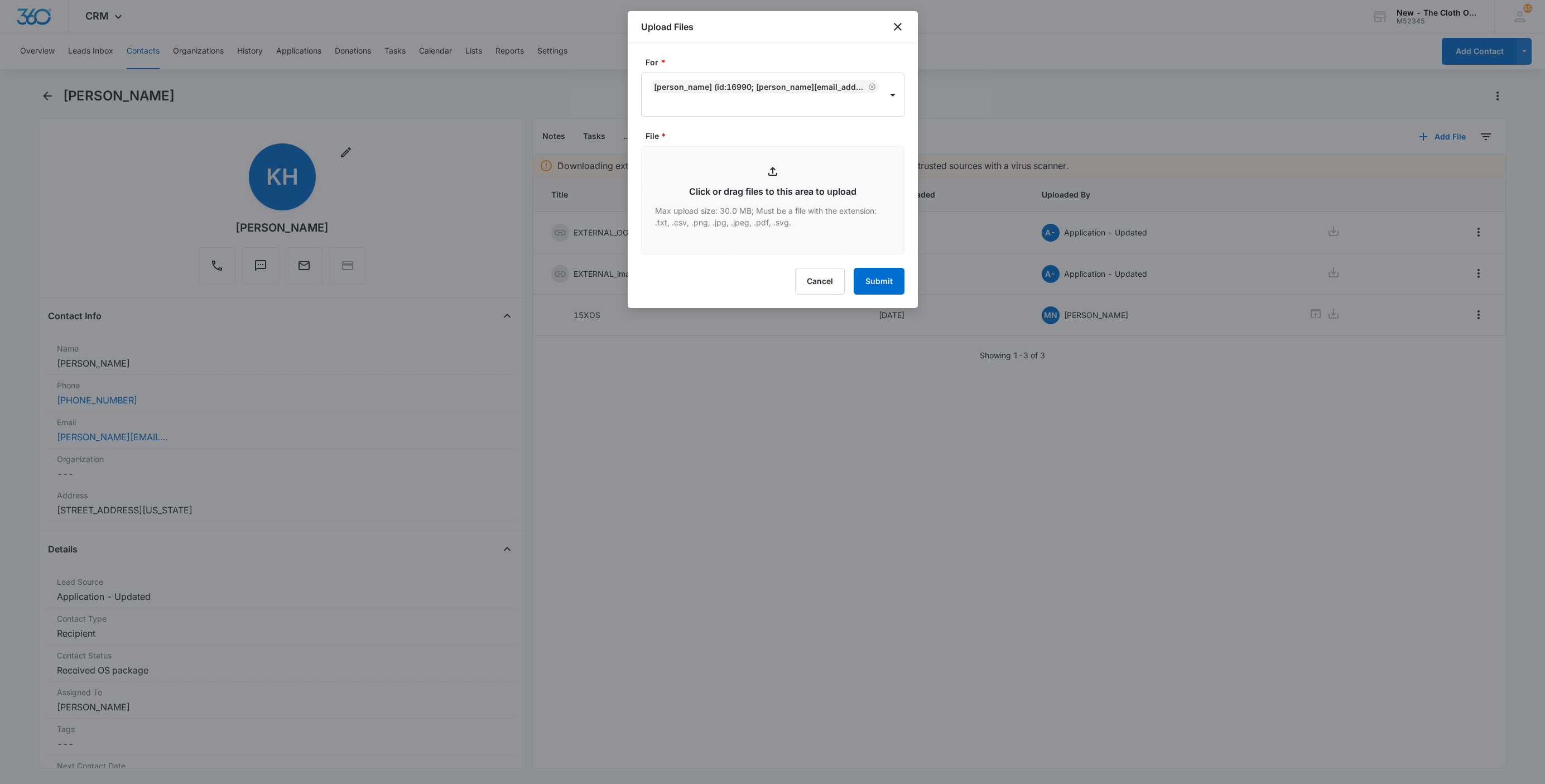
type input "C:\fakepath\9434636106194285811298---Karen-Howe--08-15-2025.pdf"
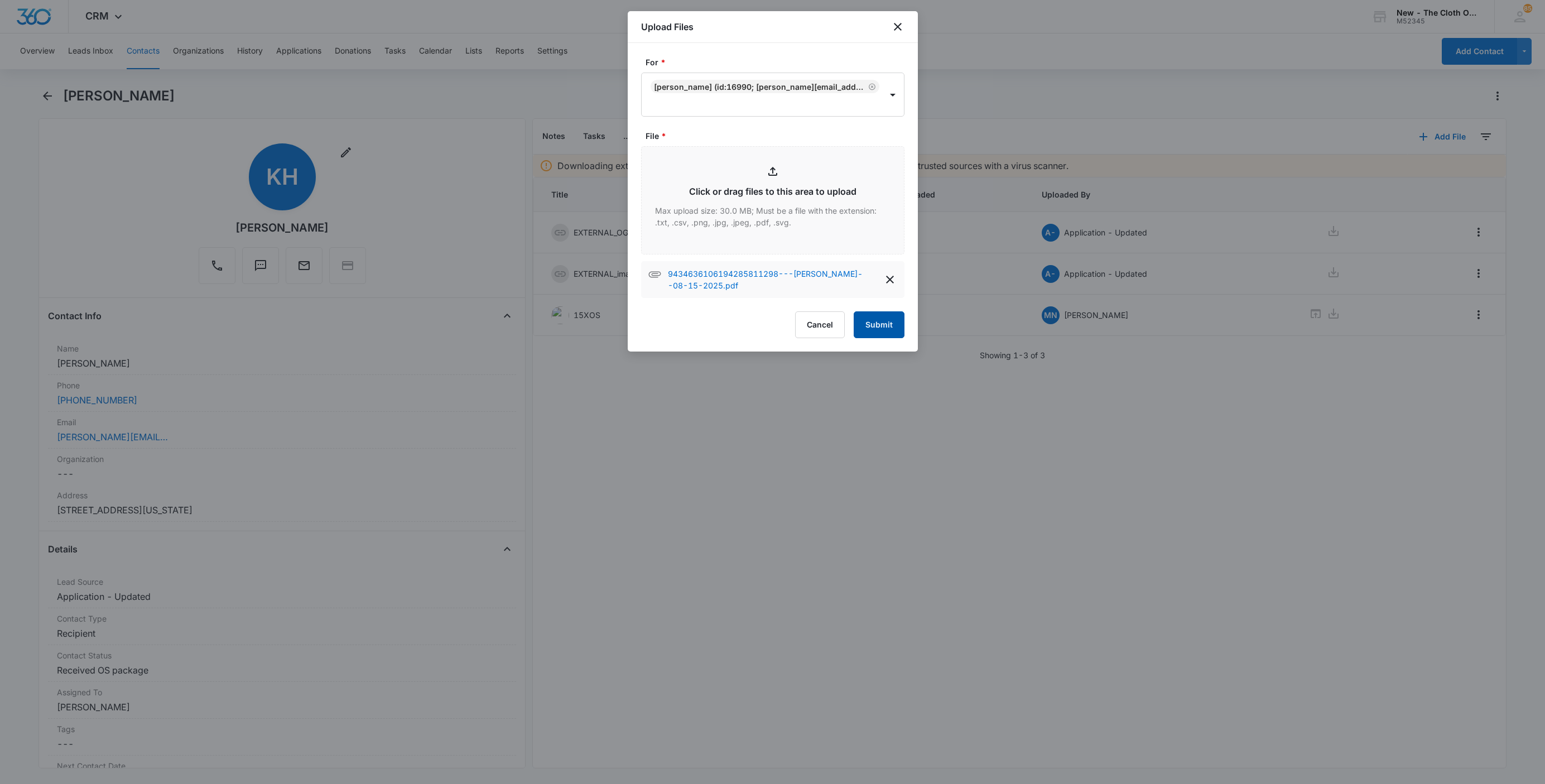
click at [882, 337] on button "Submit" at bounding box center [879, 324] width 50 height 27
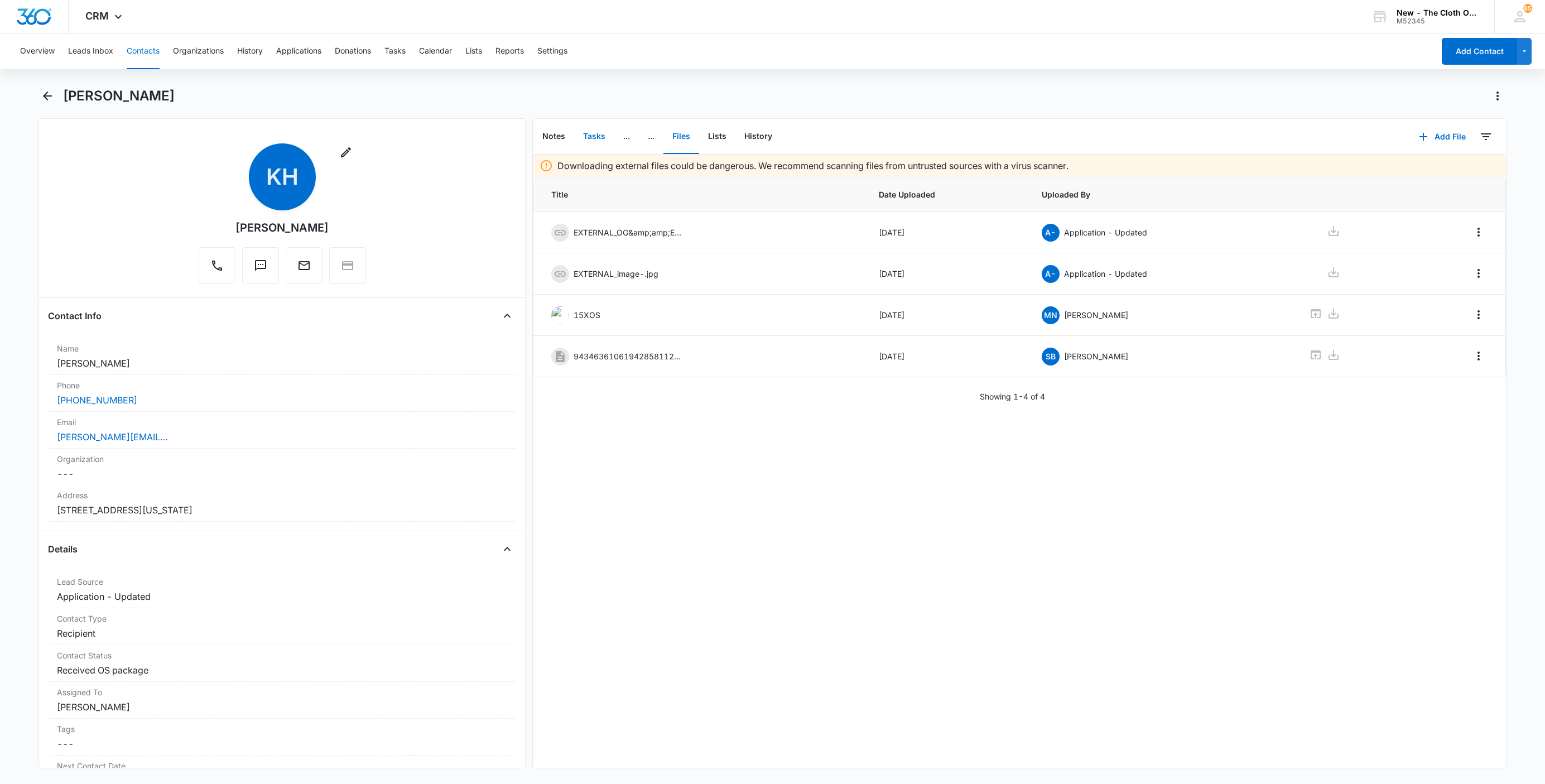
click at [587, 137] on button "Tasks" at bounding box center [594, 136] width 40 height 35
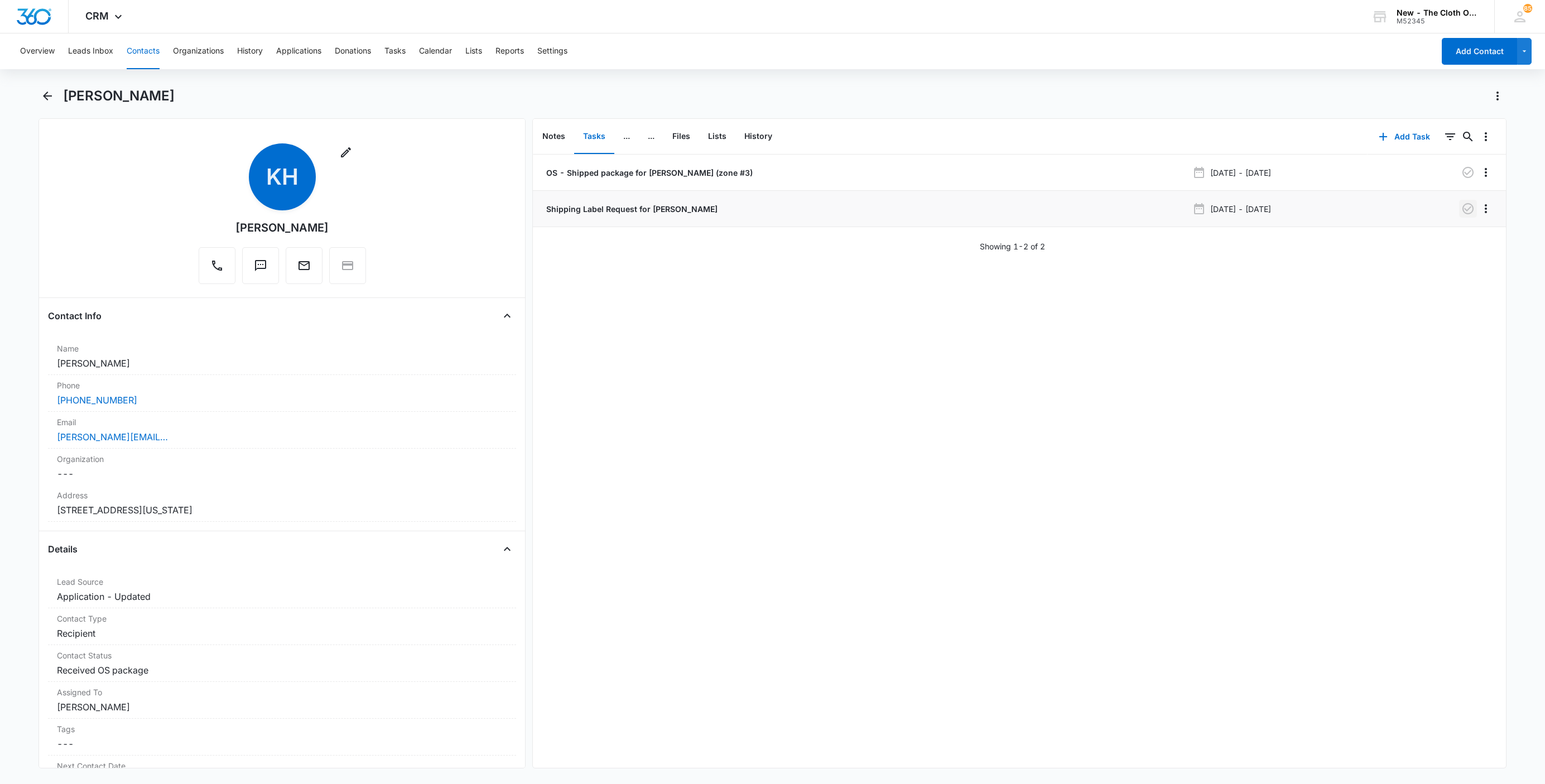
click at [1462, 211] on icon "button" at bounding box center [1469, 209] width 14 height 14
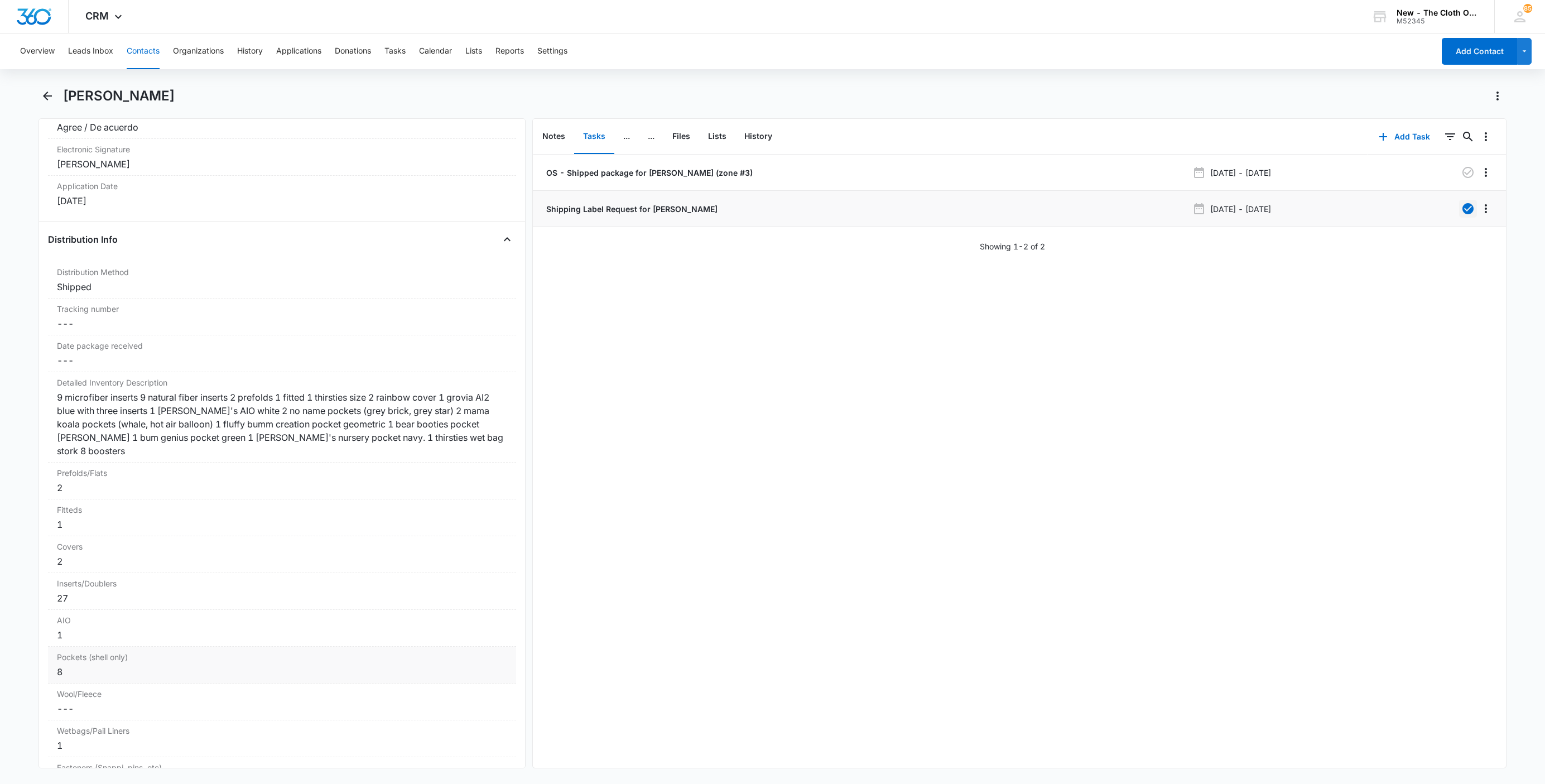
scroll to position [2595, 0]
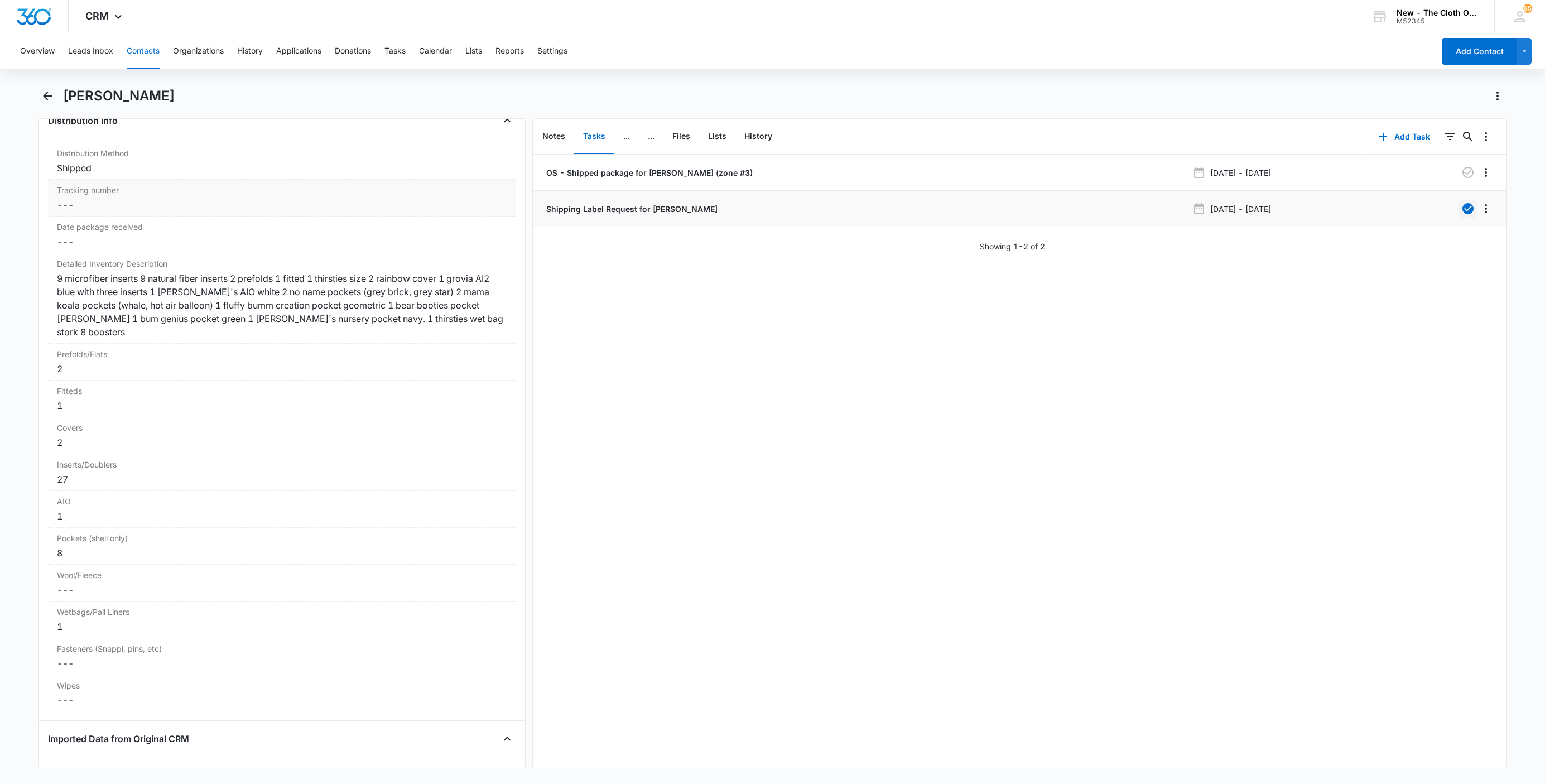
click at [70, 211] on dd "Cancel Save Changes ---" at bounding box center [282, 205] width 451 height 14
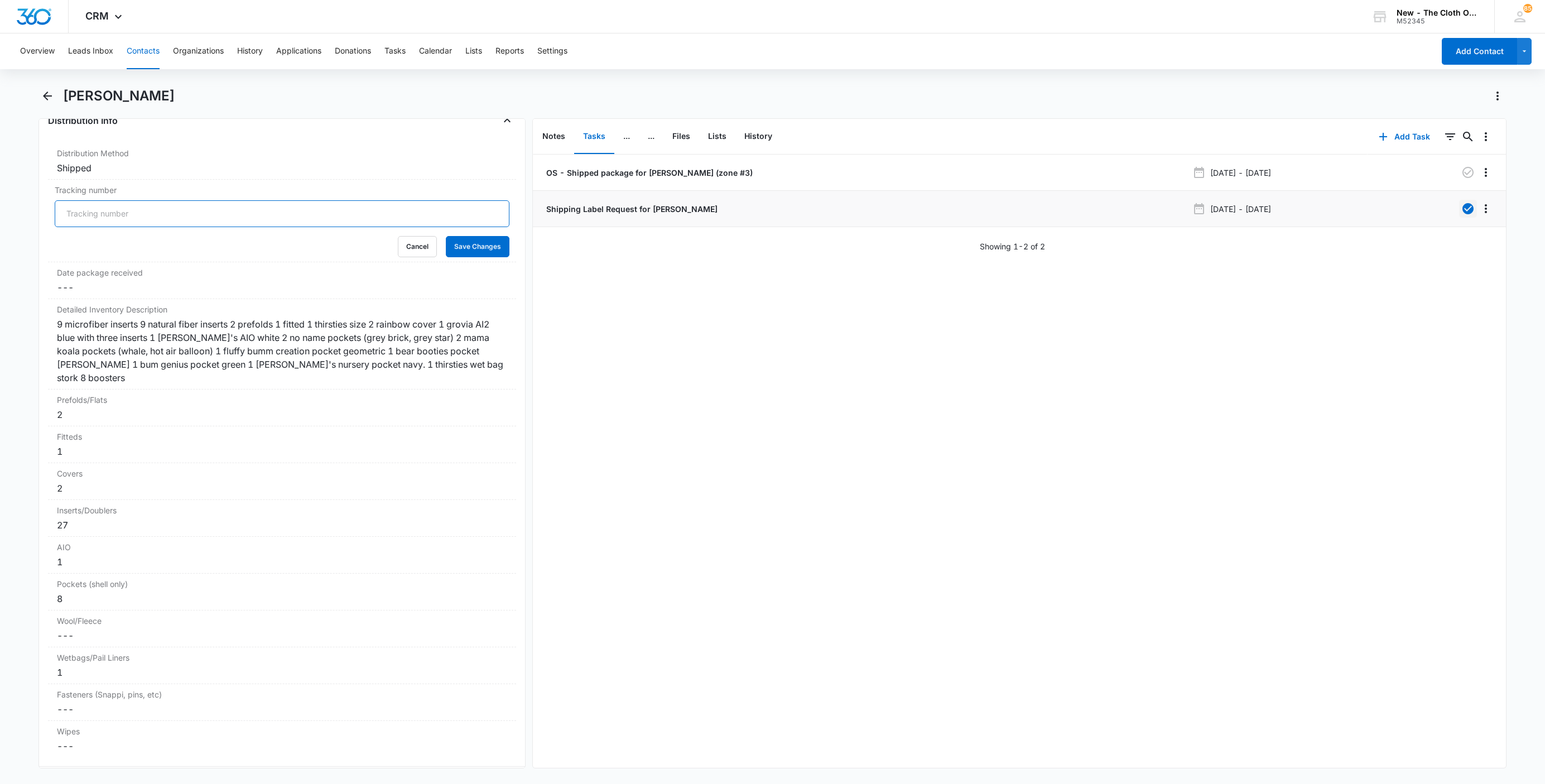
click at [74, 227] on input "Tracking number" at bounding box center [281, 213] width 455 height 27
paste input "9434636106194285811298"
type input "USPS 9434636106194285811298"
click at [446, 236] on button "Save Changes" at bounding box center [478, 246] width 63 height 21
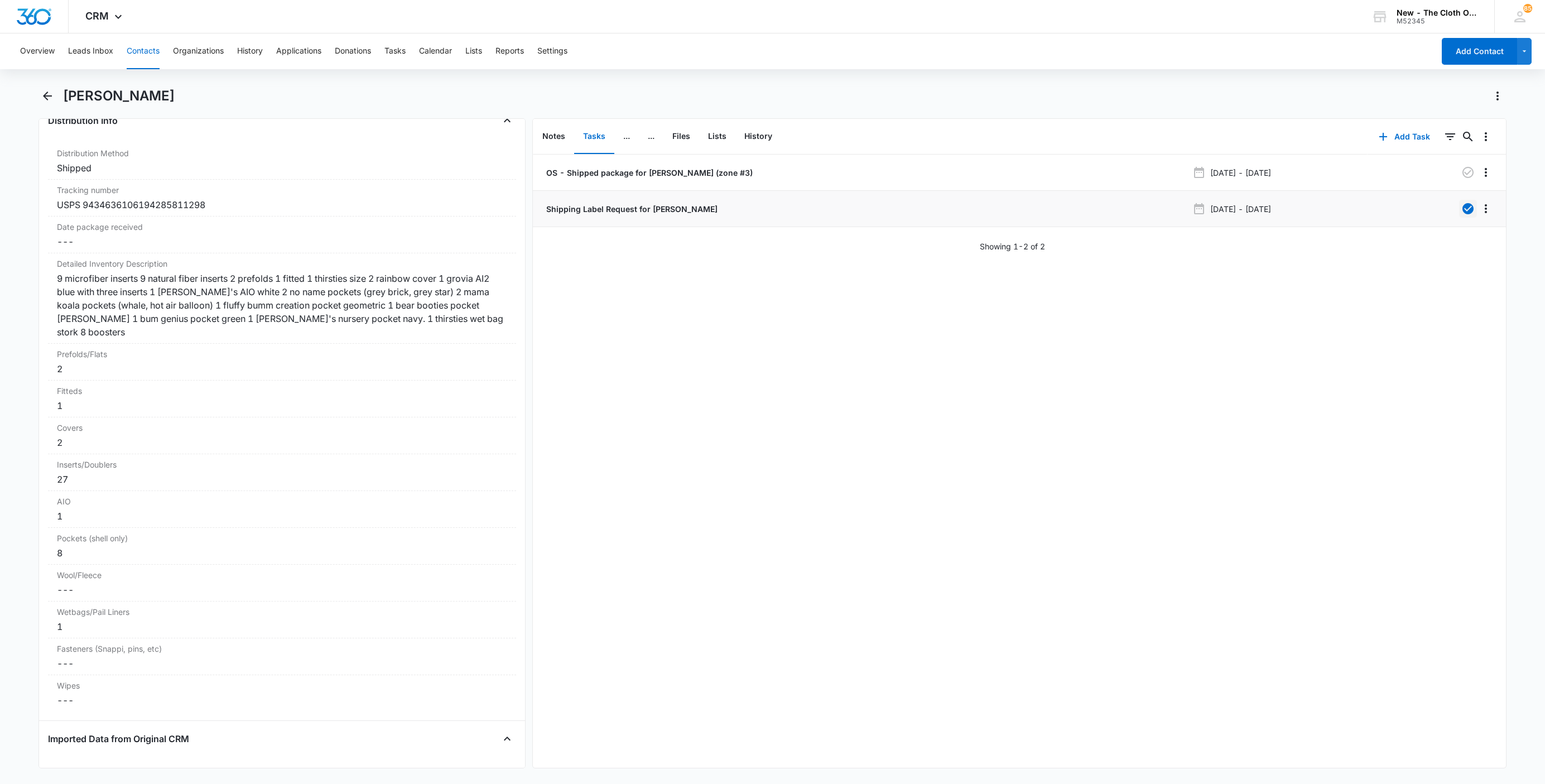
click at [154, 53] on button "Contacts" at bounding box center [142, 51] width 33 height 36
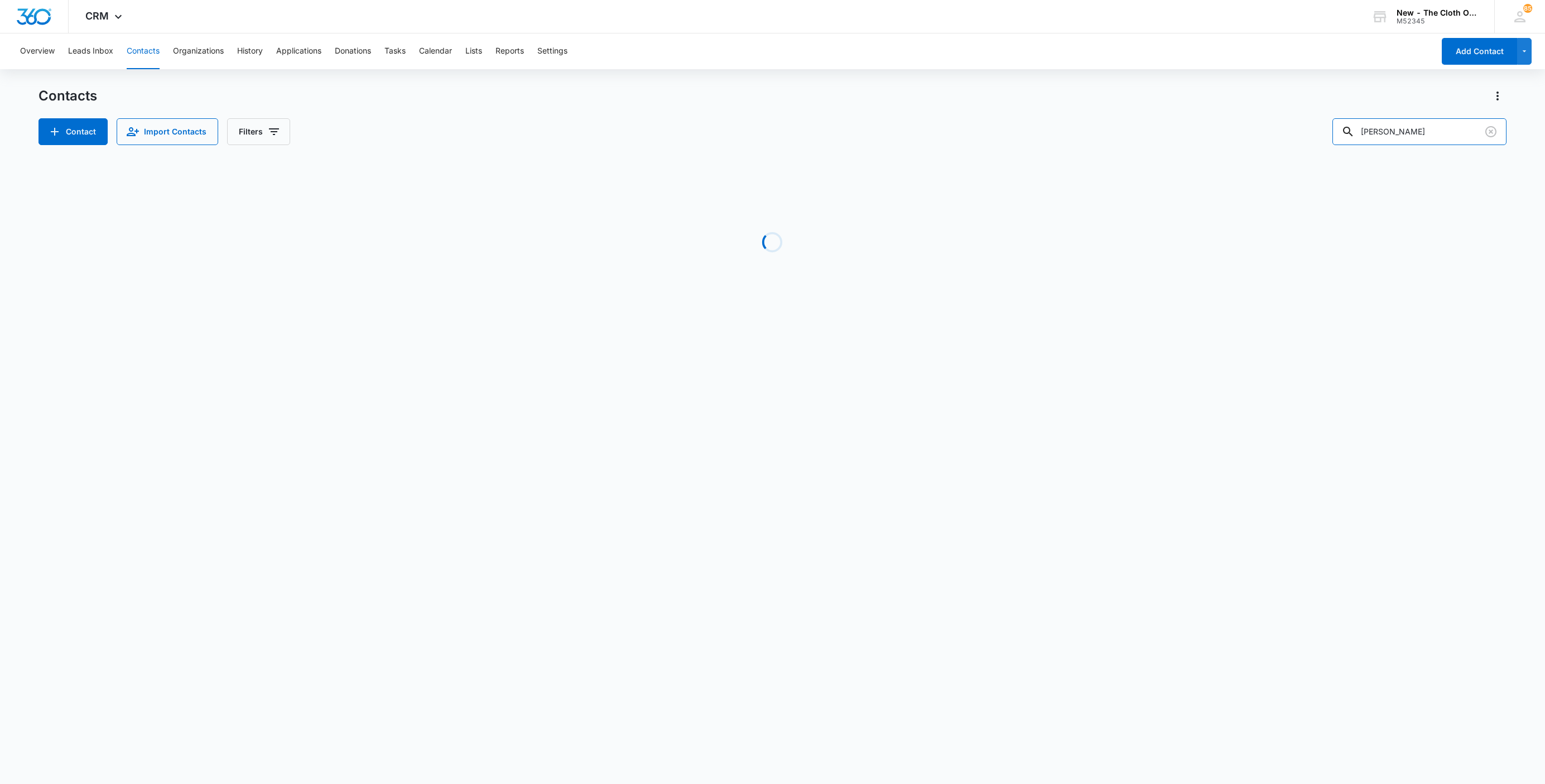
drag, startPoint x: 1455, startPoint y: 130, endPoint x: 1211, endPoint y: 152, distance: 245.0
click at [1211, 152] on div "Contacts Contact Import Contacts Filters Chinthanippu Loading No Results" at bounding box center [772, 213] width 1468 height 252
paste input "Mirelis Rodriguez Osorio"
type input "Mirelis Rodriguez Osorio"
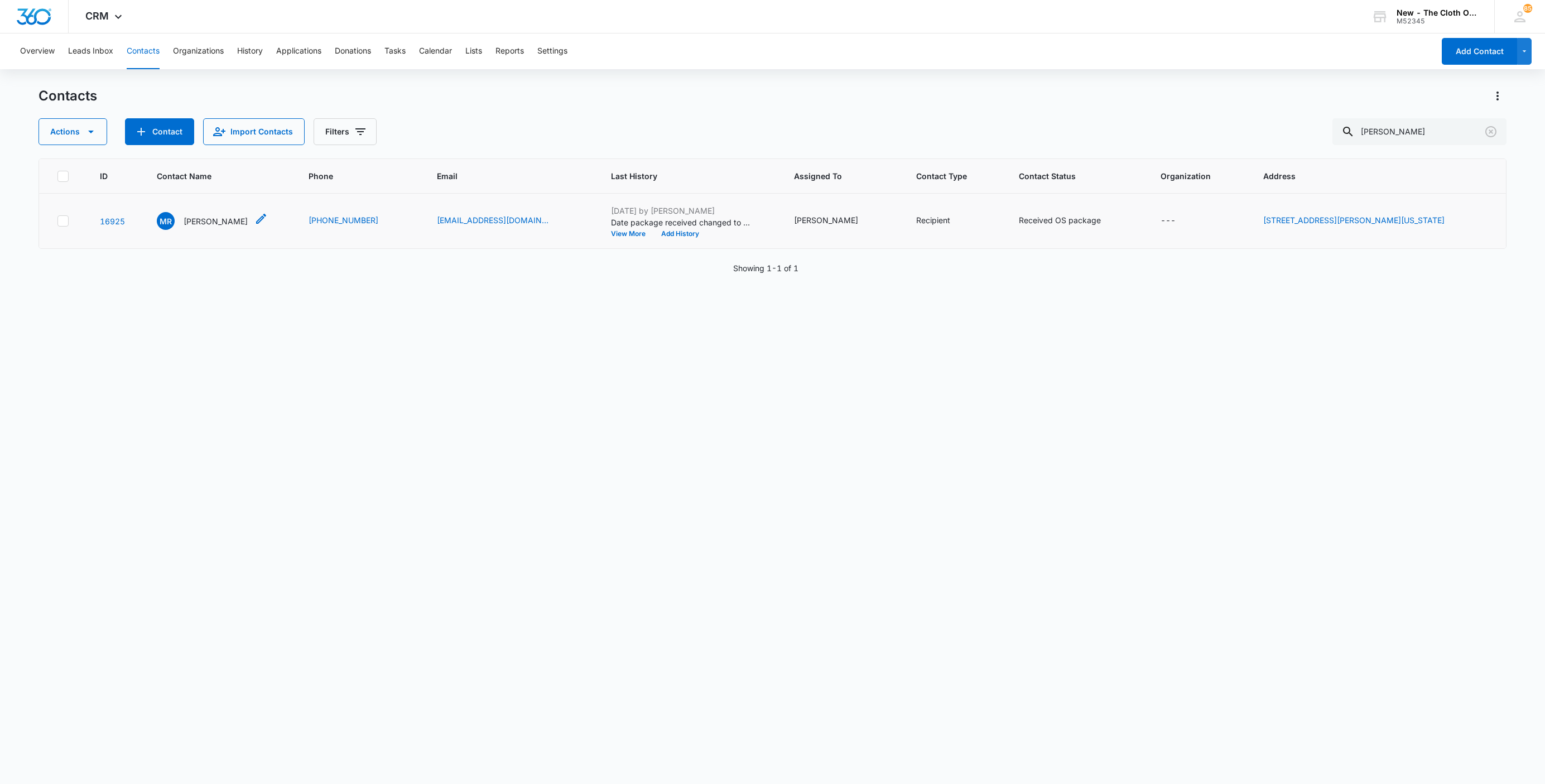
click at [216, 223] on p "Mirelis Rodriguez Osorio" at bounding box center [215, 221] width 64 height 12
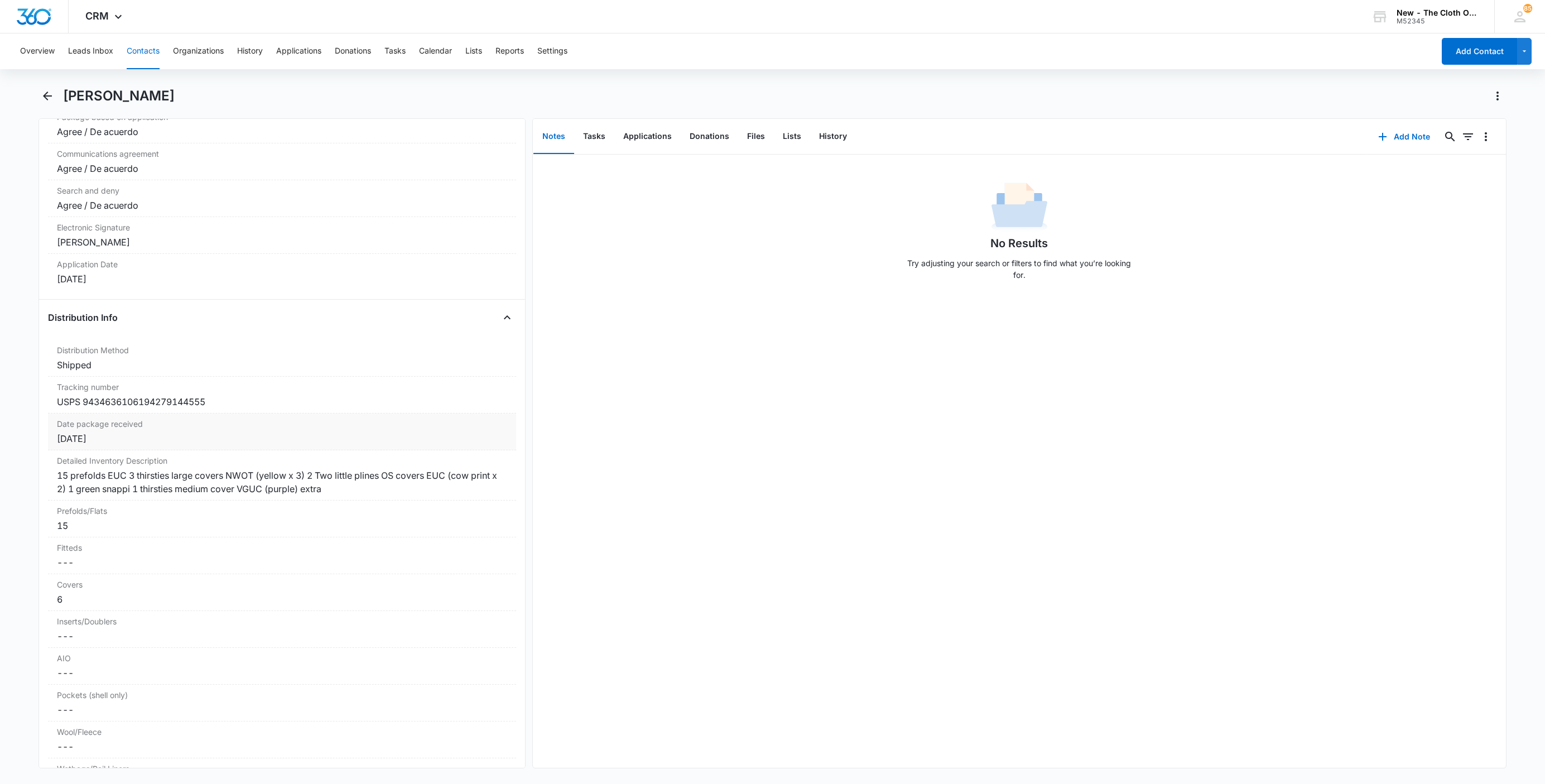
scroll to position [2427, 0]
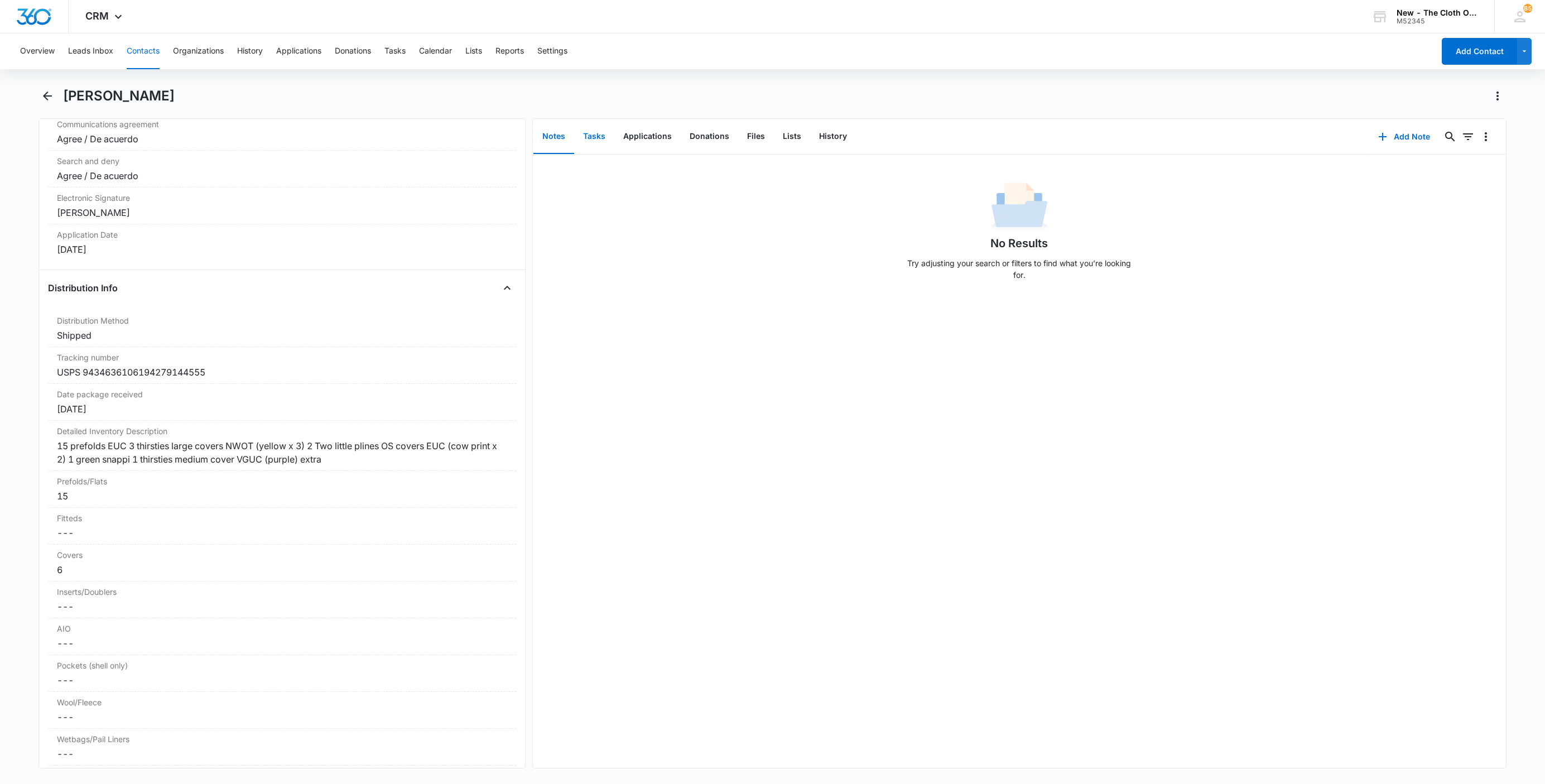
click at [592, 133] on button "Tasks" at bounding box center [594, 136] width 40 height 35
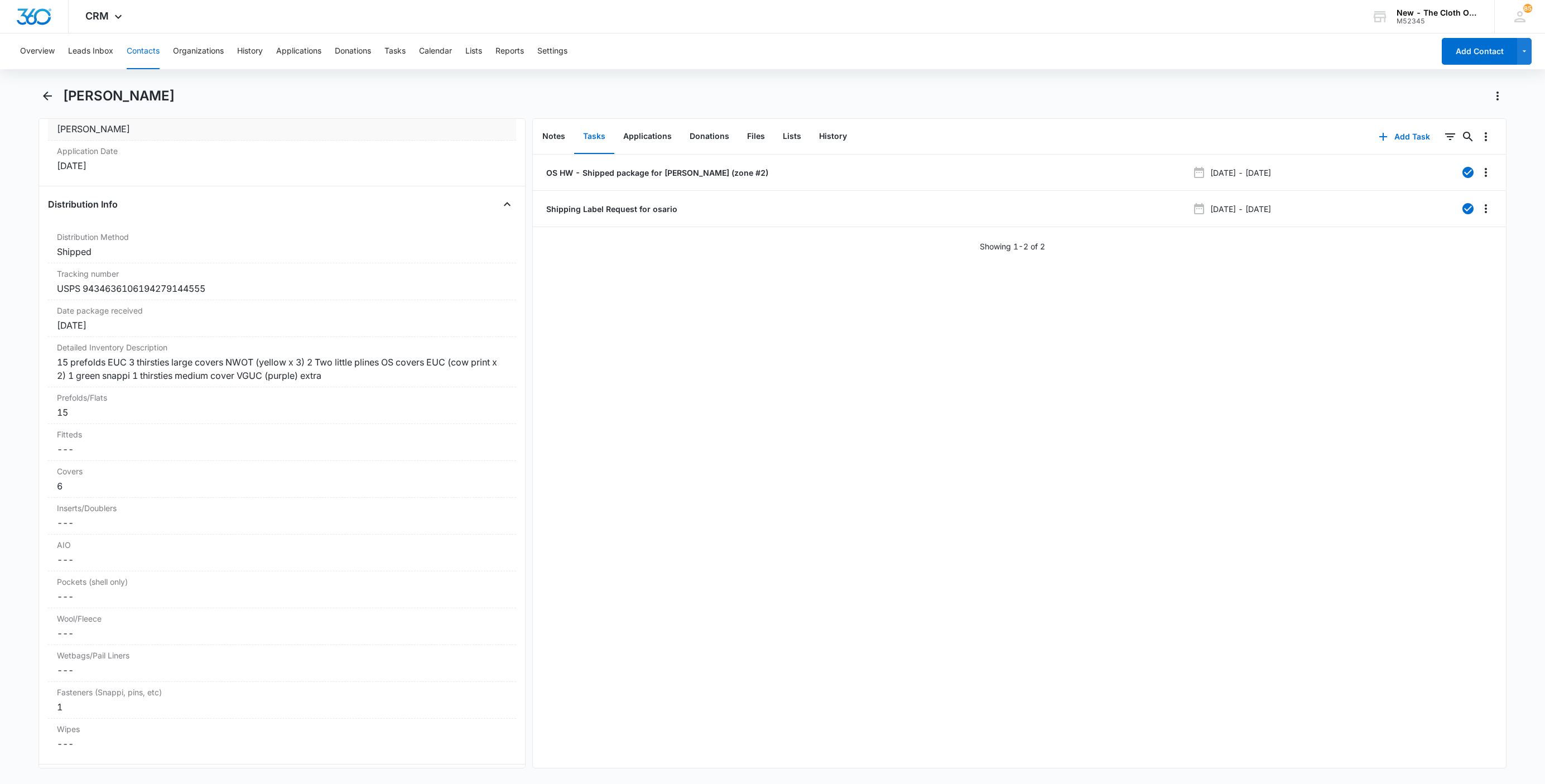
scroll to position [2595, 0]
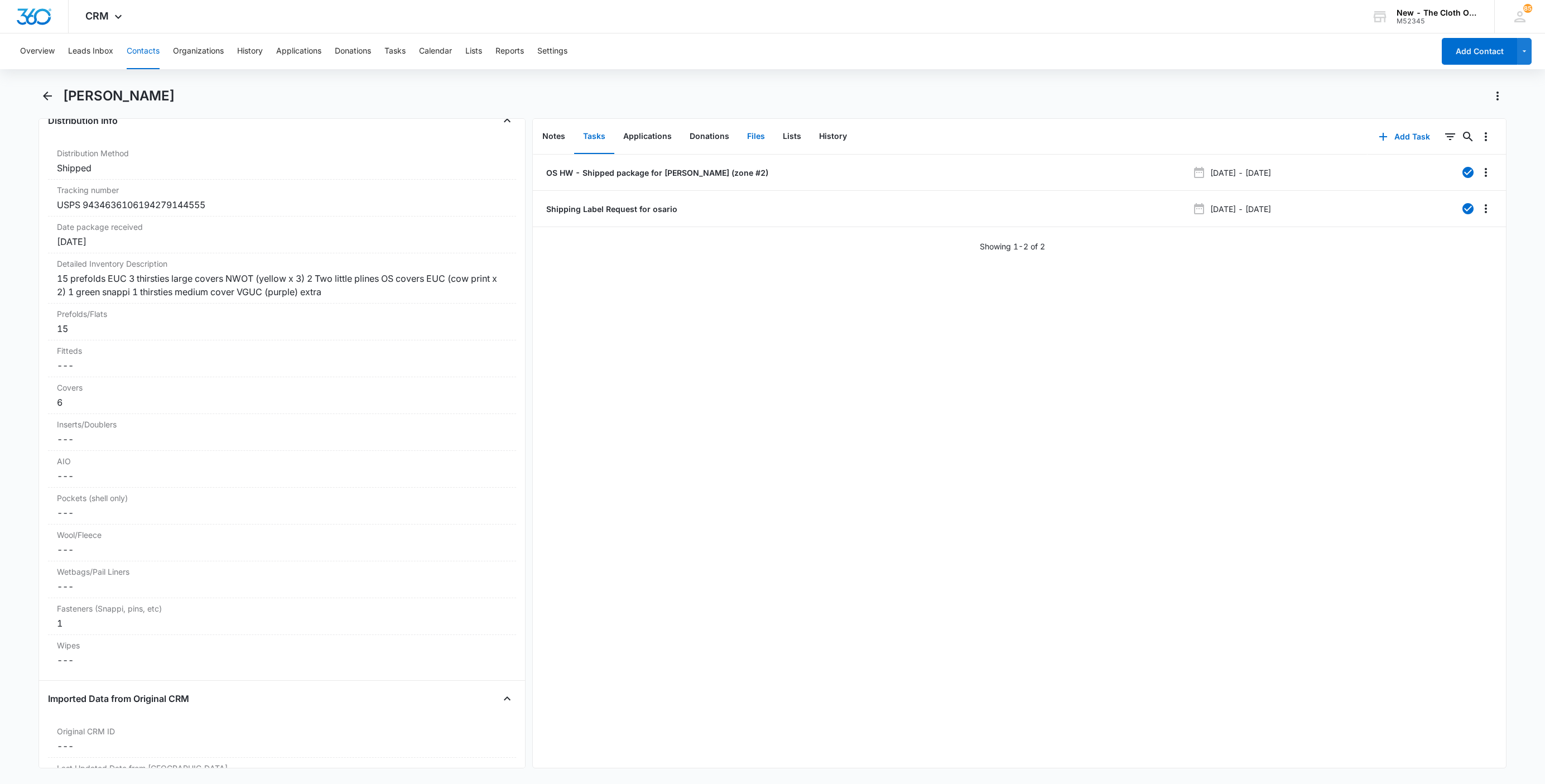
click at [740, 138] on button "Files" at bounding box center [756, 136] width 36 height 35
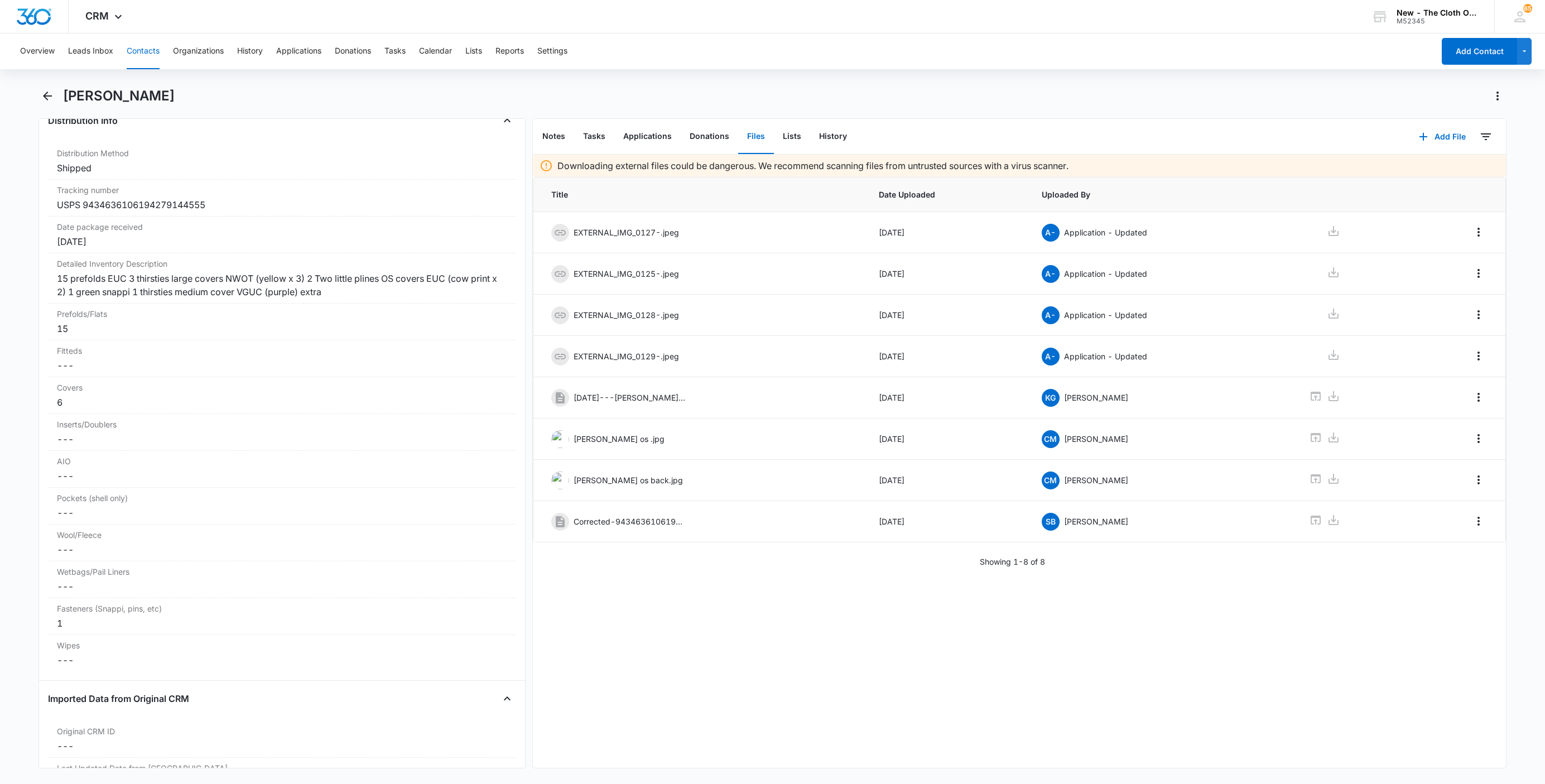
click at [144, 52] on button "Contacts" at bounding box center [142, 51] width 33 height 36
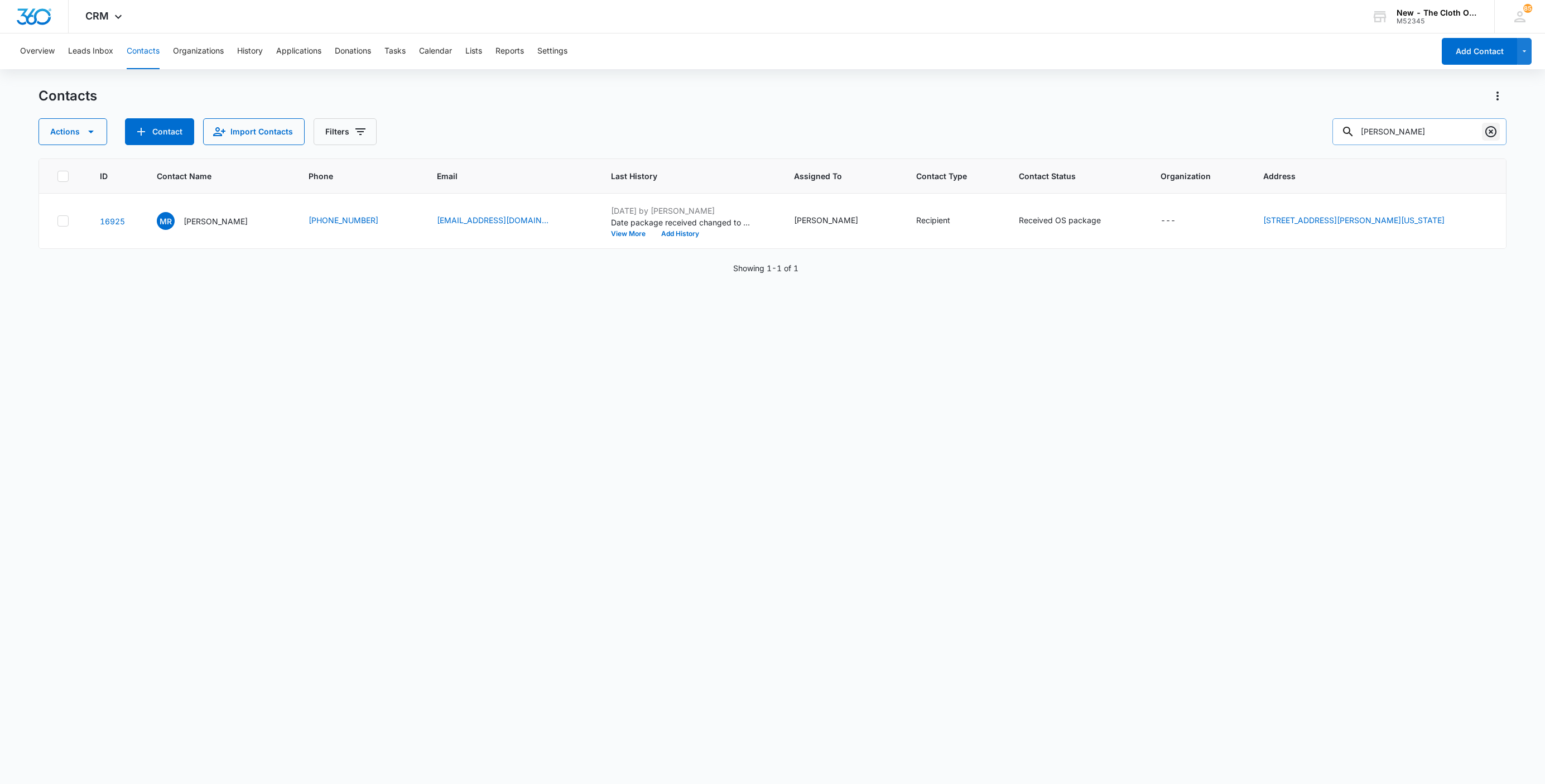
click at [1490, 129] on icon "Clear" at bounding box center [1492, 132] width 14 height 14
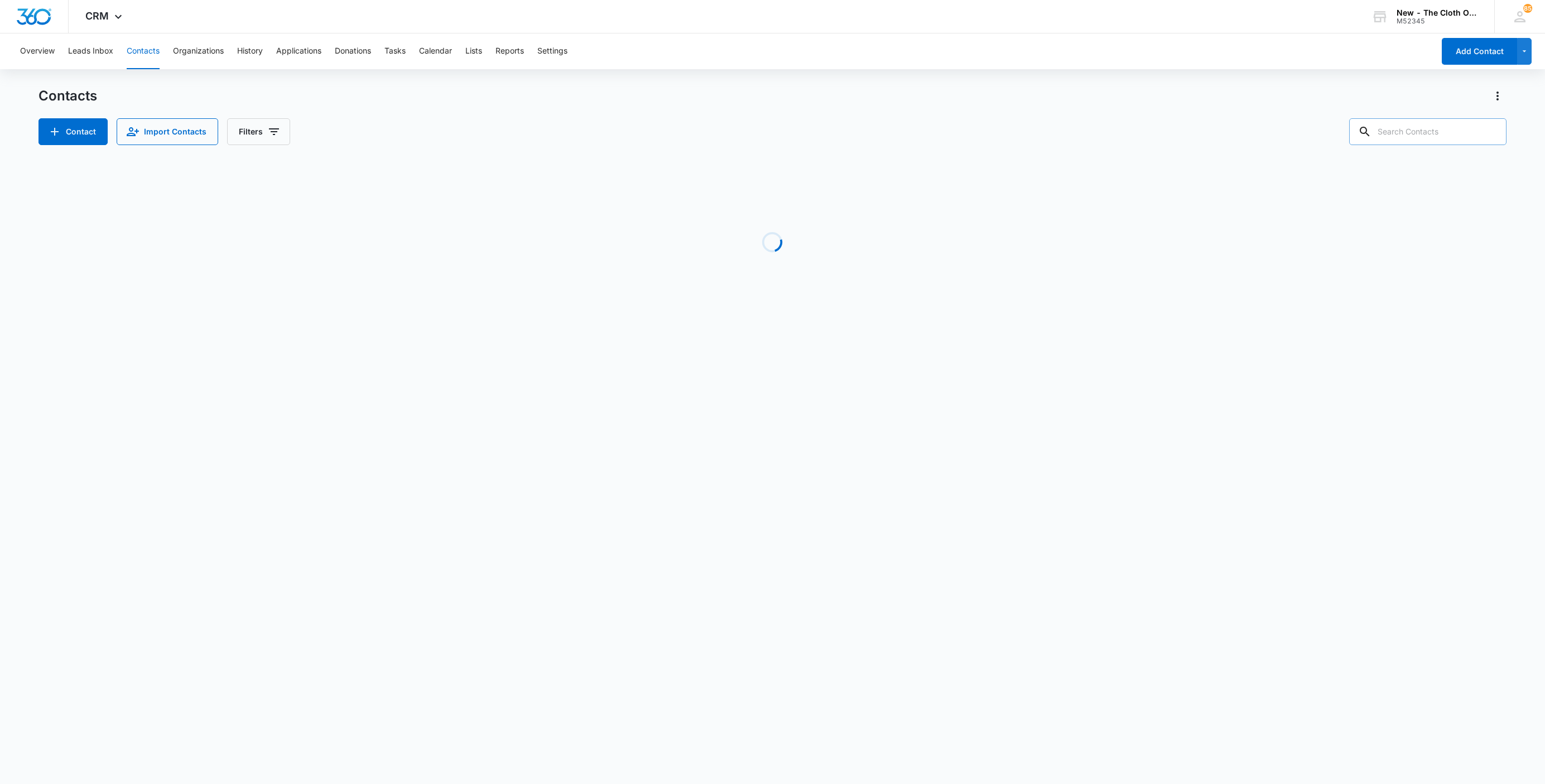
click at [1445, 133] on input "text" at bounding box center [1429, 131] width 158 height 27
type input "46140"
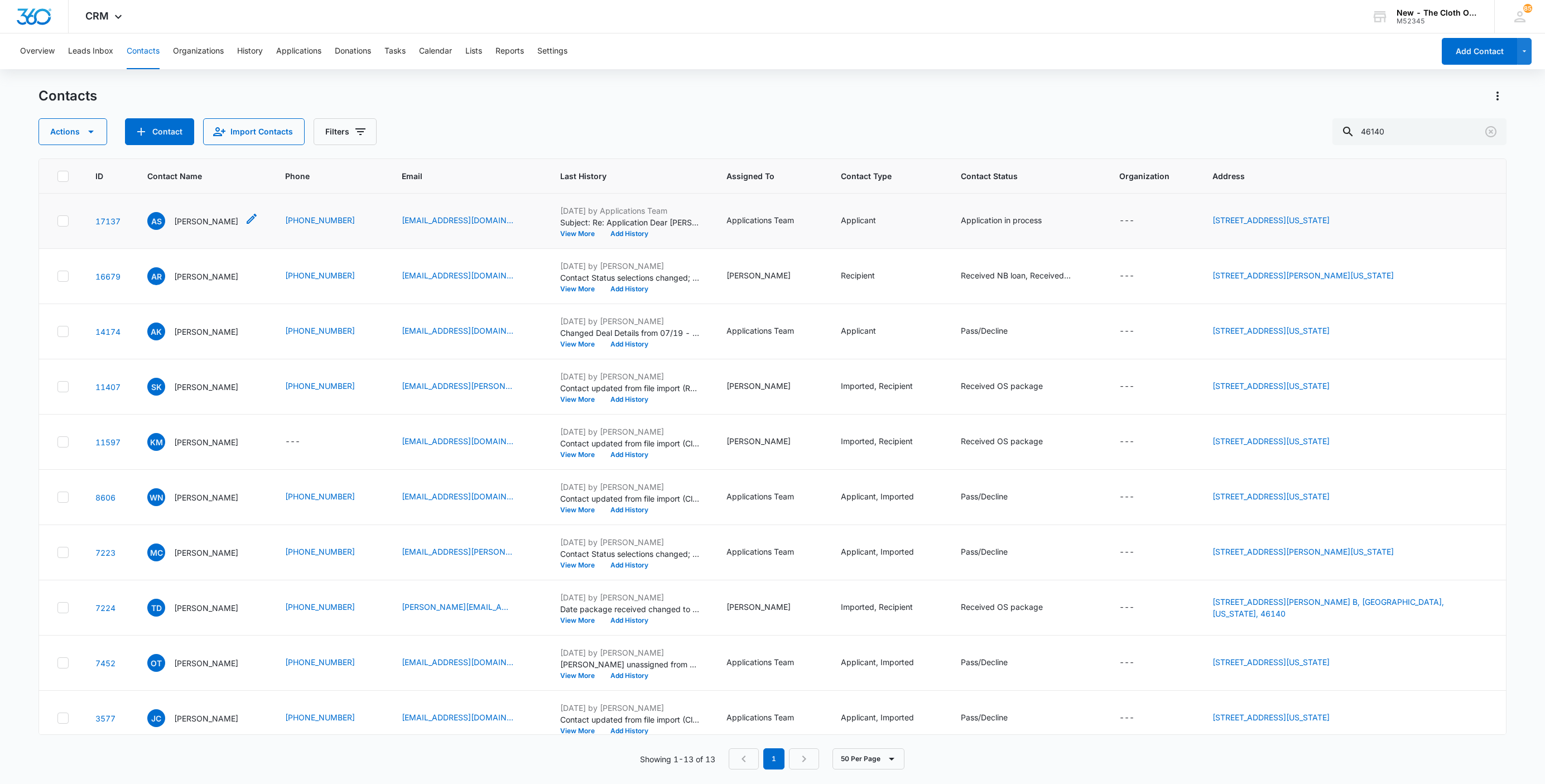
click at [194, 222] on p "Allison Spear" at bounding box center [205, 221] width 64 height 12
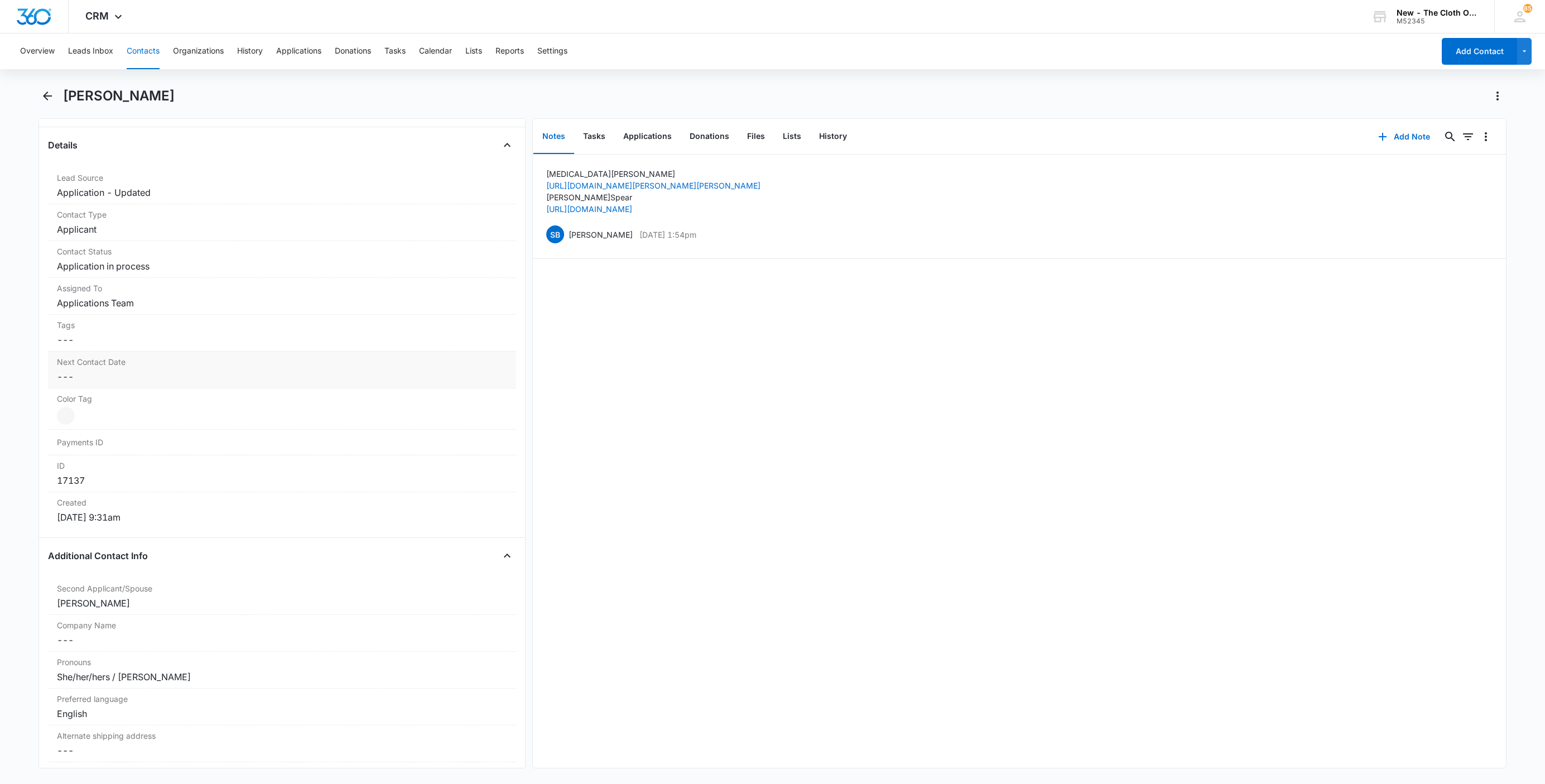
scroll to position [168, 0]
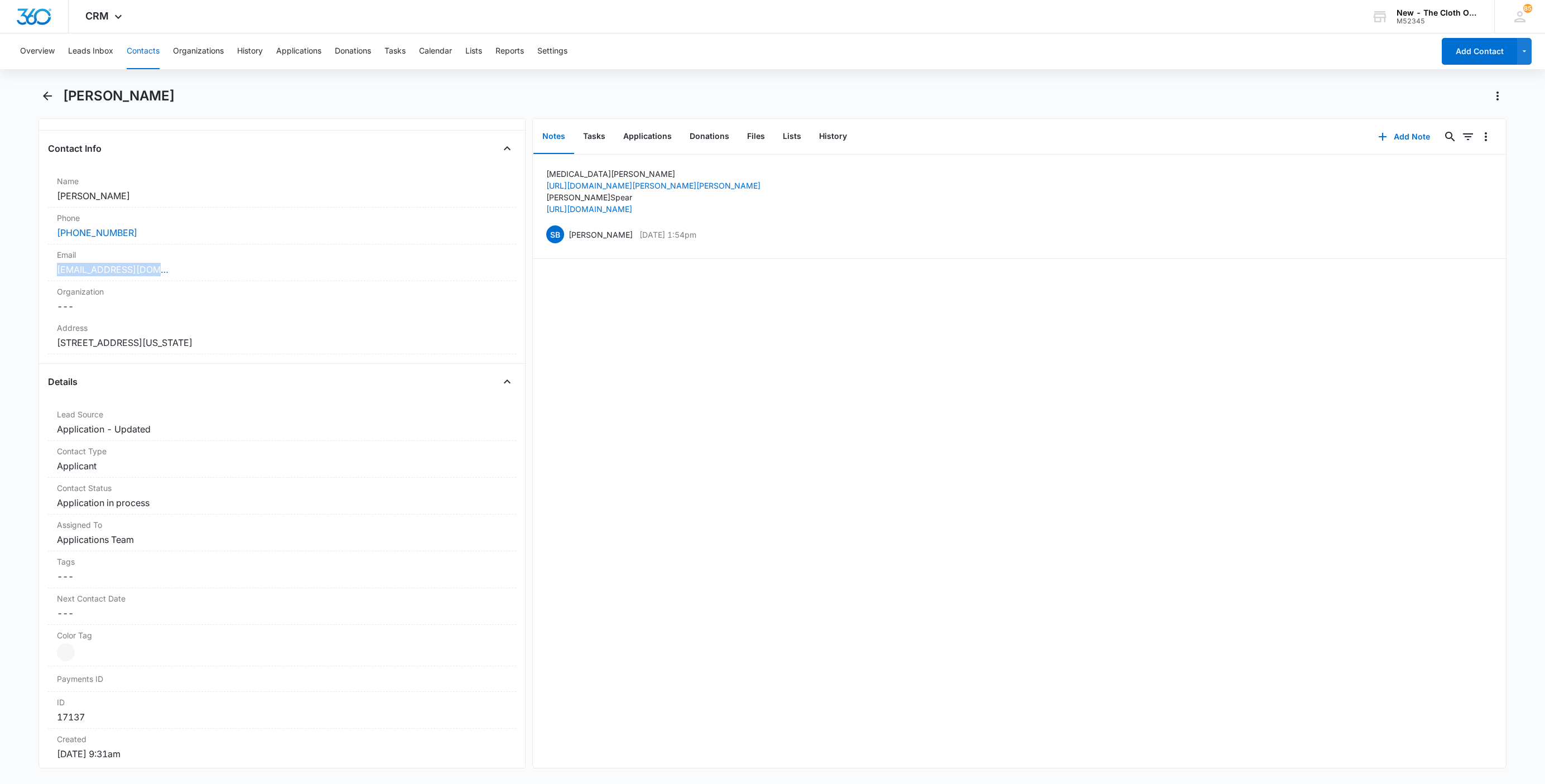
drag, startPoint x: 183, startPoint y: 271, endPoint x: 41, endPoint y: 271, distance: 142.0
click at [29, 273] on main "Allison Spear Remove AS Allison Spear Contact Info Name Cancel Save Changes All…" at bounding box center [772, 434] width 1545 height 694
copy link "alliwheatley@yahoo.com"
drag, startPoint x: 295, startPoint y: 345, endPoint x: 26, endPoint y: 352, distance: 269.1
click at [26, 352] on main "Allison Spear Remove AS Allison Spear Contact Info Name Cancel Save Changes All…" at bounding box center [772, 434] width 1545 height 694
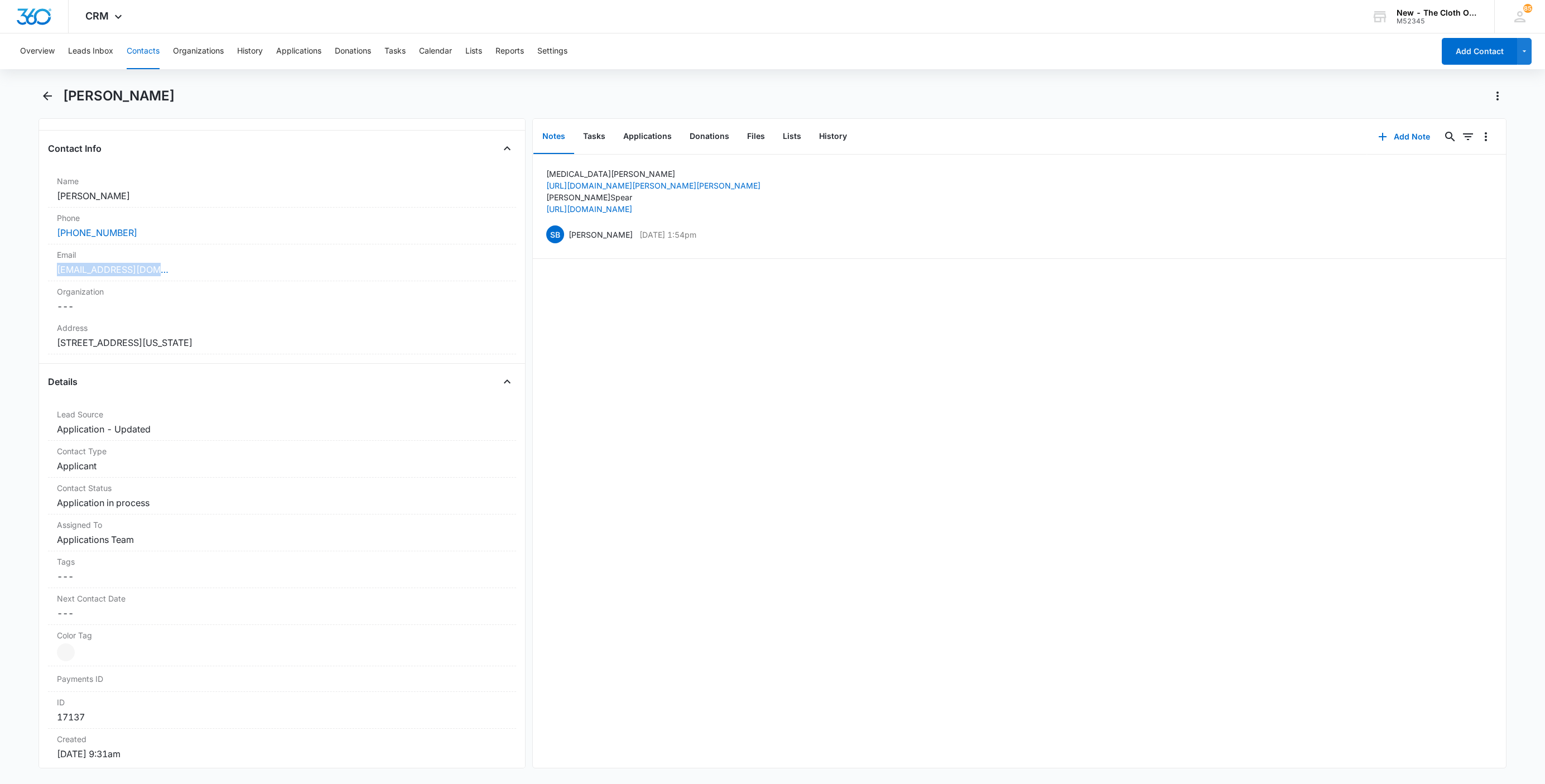
copy dd "310 American Legion Pl Greenfield Indiana 46140"
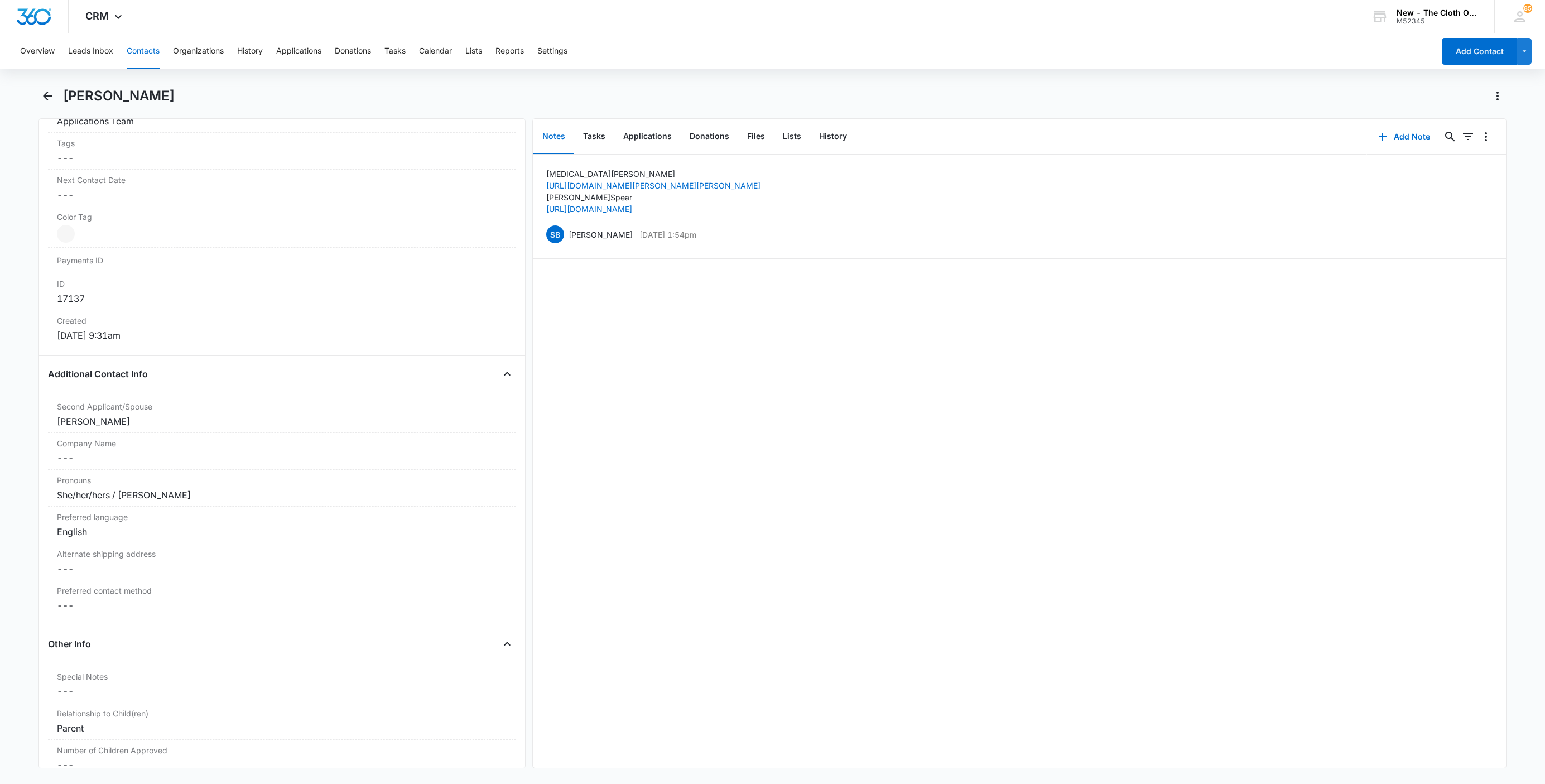
click at [104, 106] on div "Allison Spear" at bounding box center [772, 103] width 1468 height 32
copy div "Allison Spear Remove"
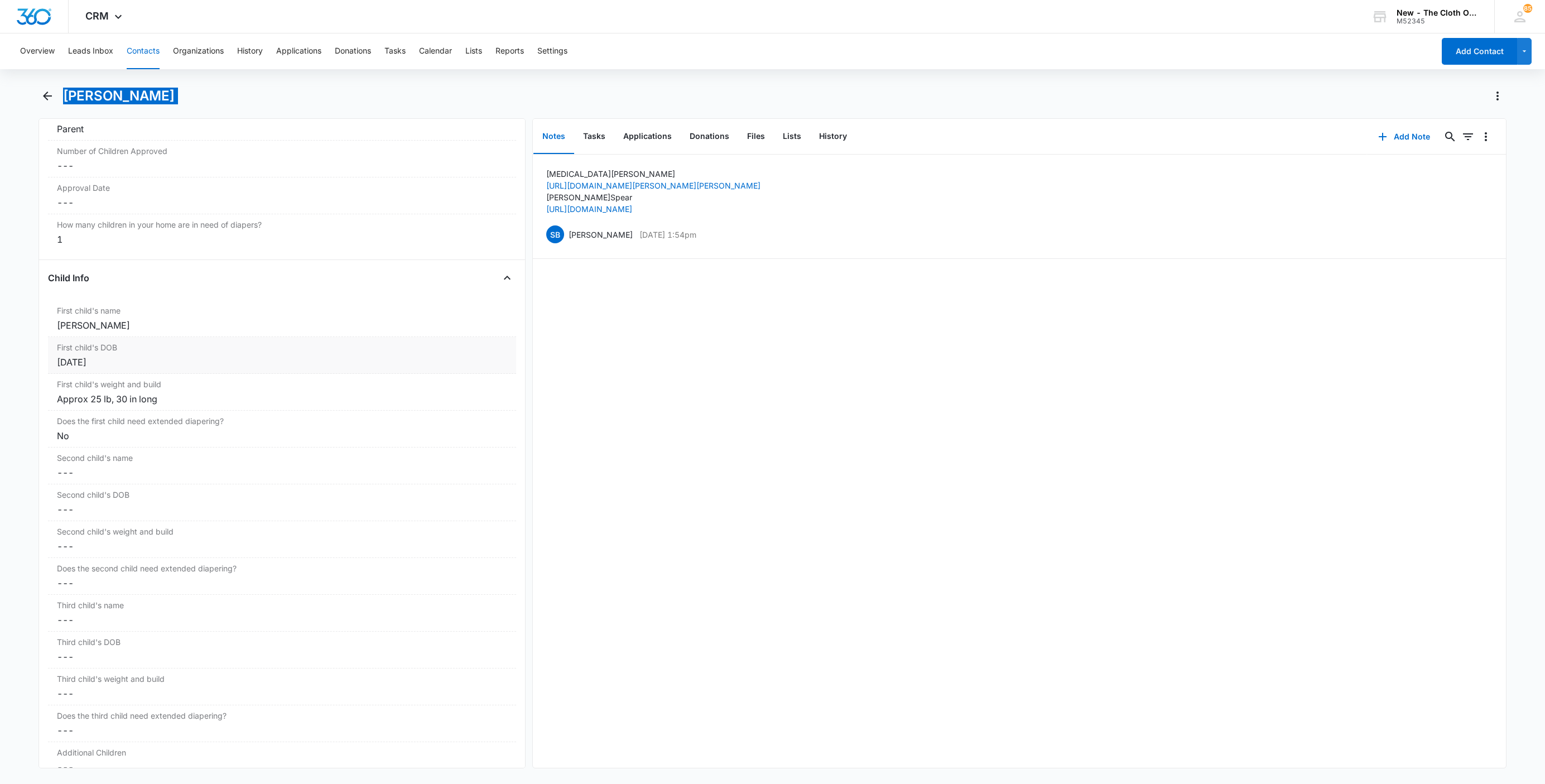
scroll to position [1088, 0]
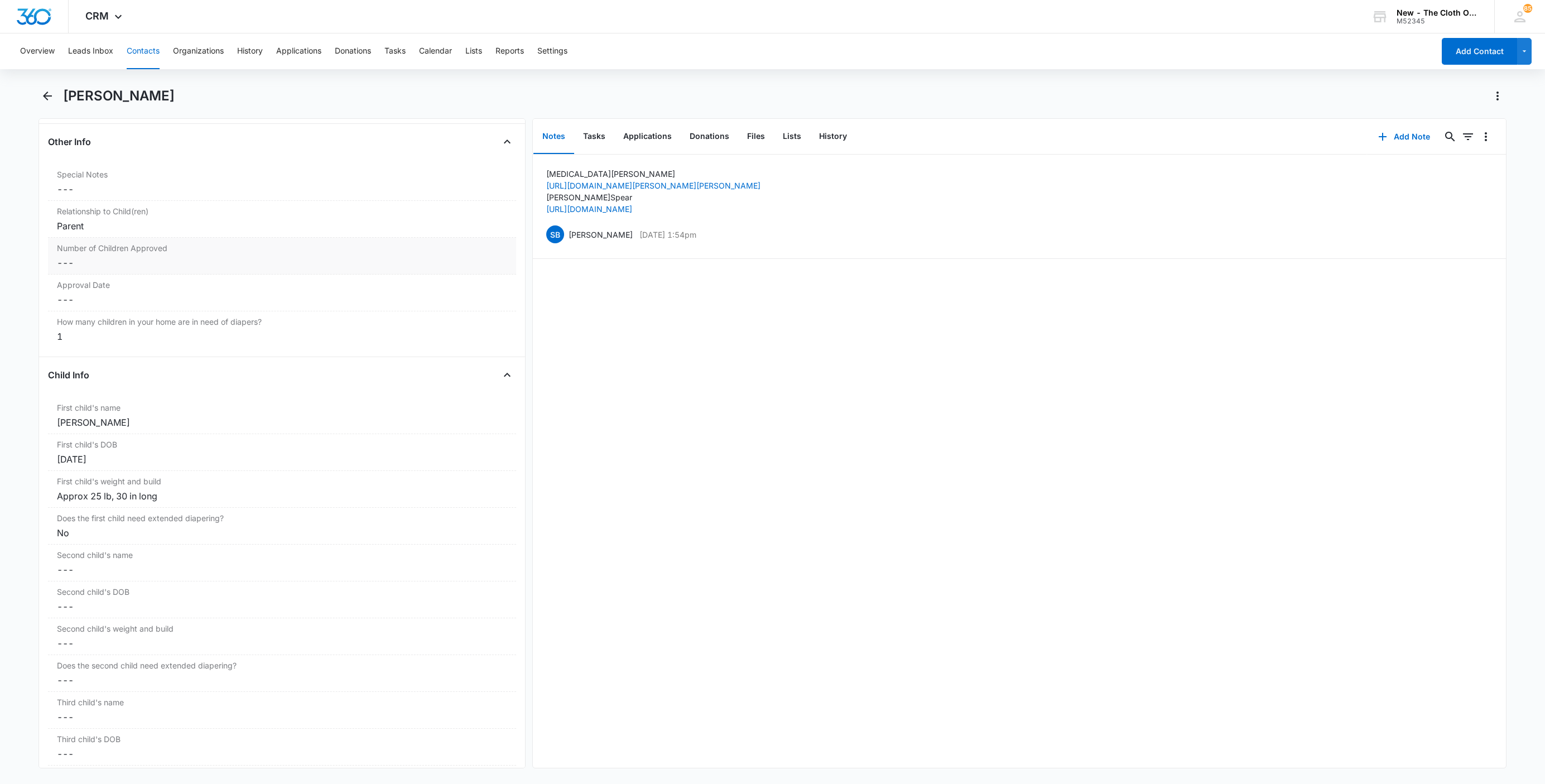
click at [76, 274] on div "Number of Children Approved Cancel Save Changes ---" at bounding box center [282, 255] width 469 height 36
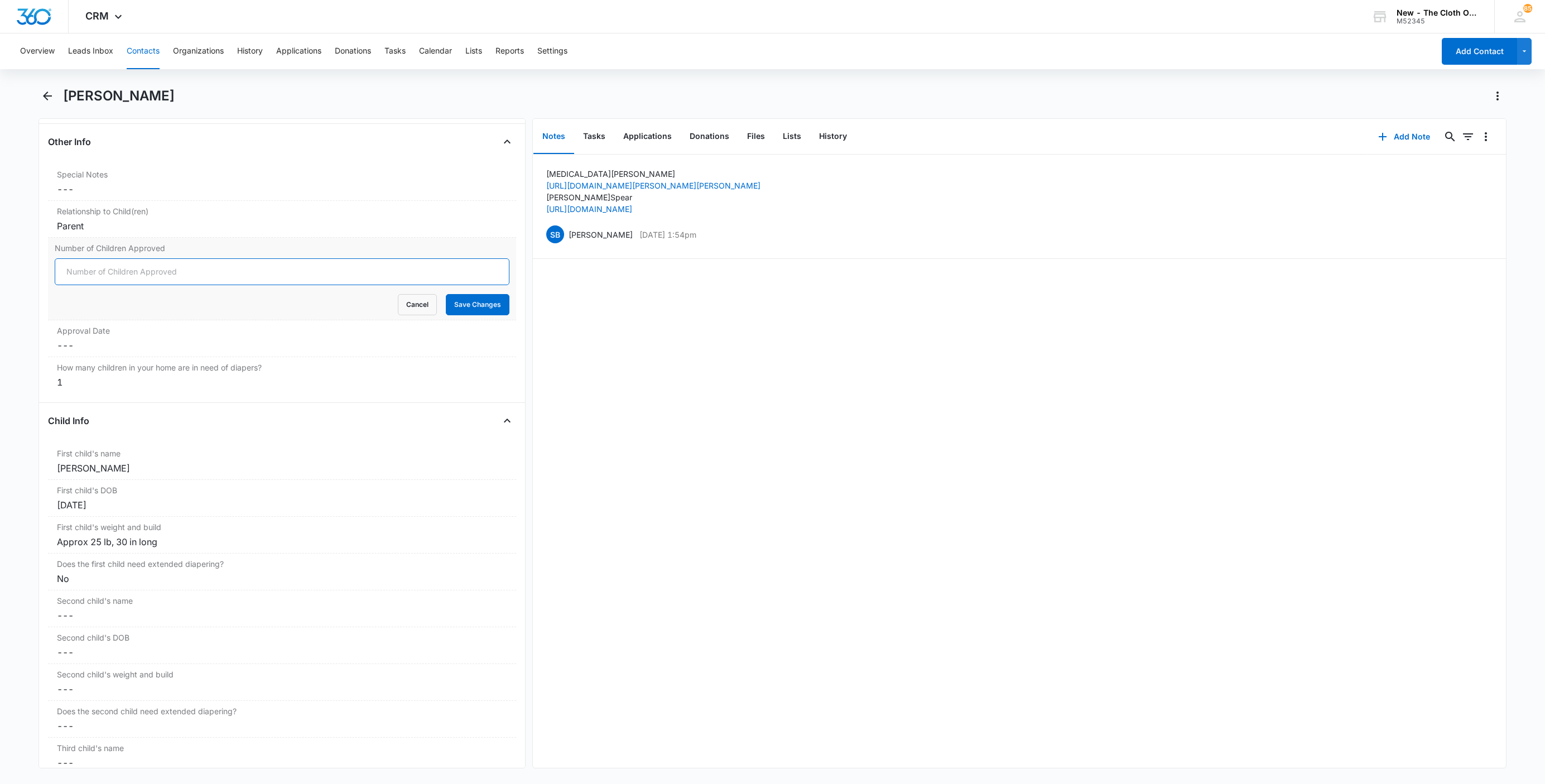
click at [76, 278] on input "Number of Children Approved" at bounding box center [281, 271] width 455 height 27
type input "1"
click at [446, 294] on button "Save Changes" at bounding box center [478, 304] width 63 height 21
click at [79, 336] on label "Approval Date" at bounding box center [282, 330] width 451 height 12
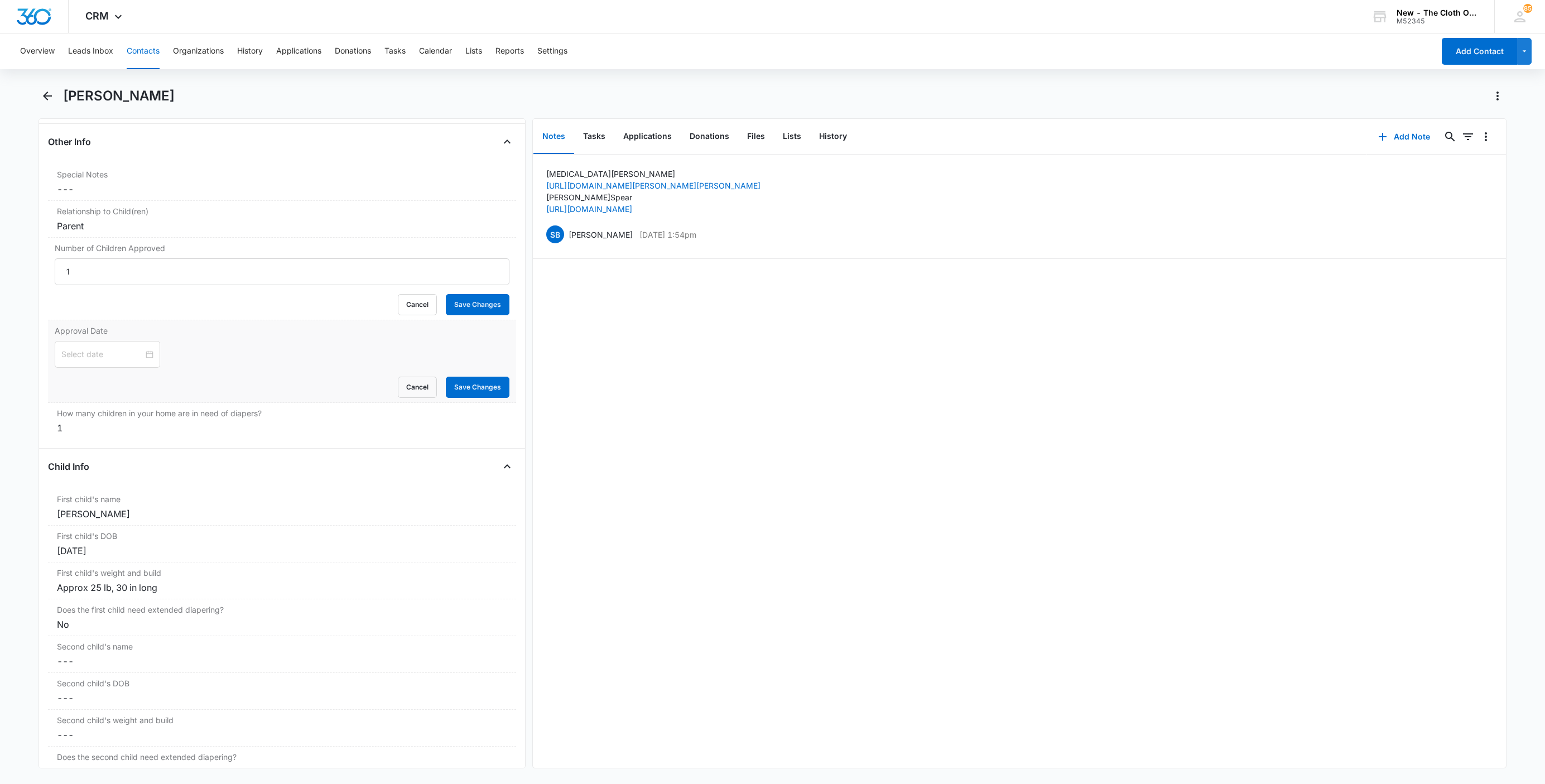
click at [86, 377] on div "Cancel Save Changes" at bounding box center [281, 387] width 455 height 21
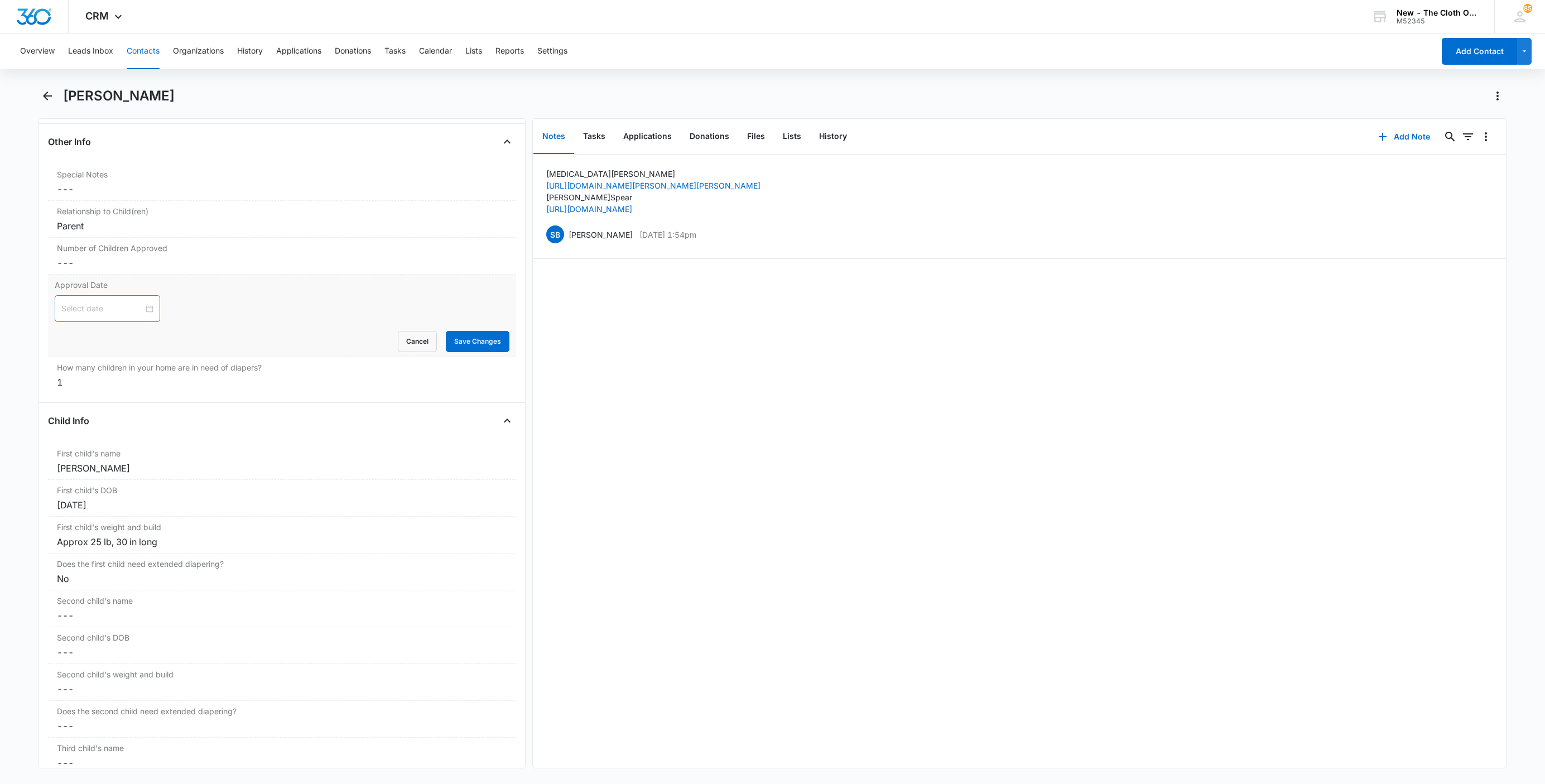
click at [86, 315] on input at bounding box center [102, 309] width 82 height 12
type input "Sep 4, 2025"
drag, startPoint x: 137, startPoint y: 487, endPoint x: 168, endPoint y: 446, distance: 51.4
click at [137, 489] on link "Today" at bounding box center [133, 492] width 26 height 10
type input "[DATE]"
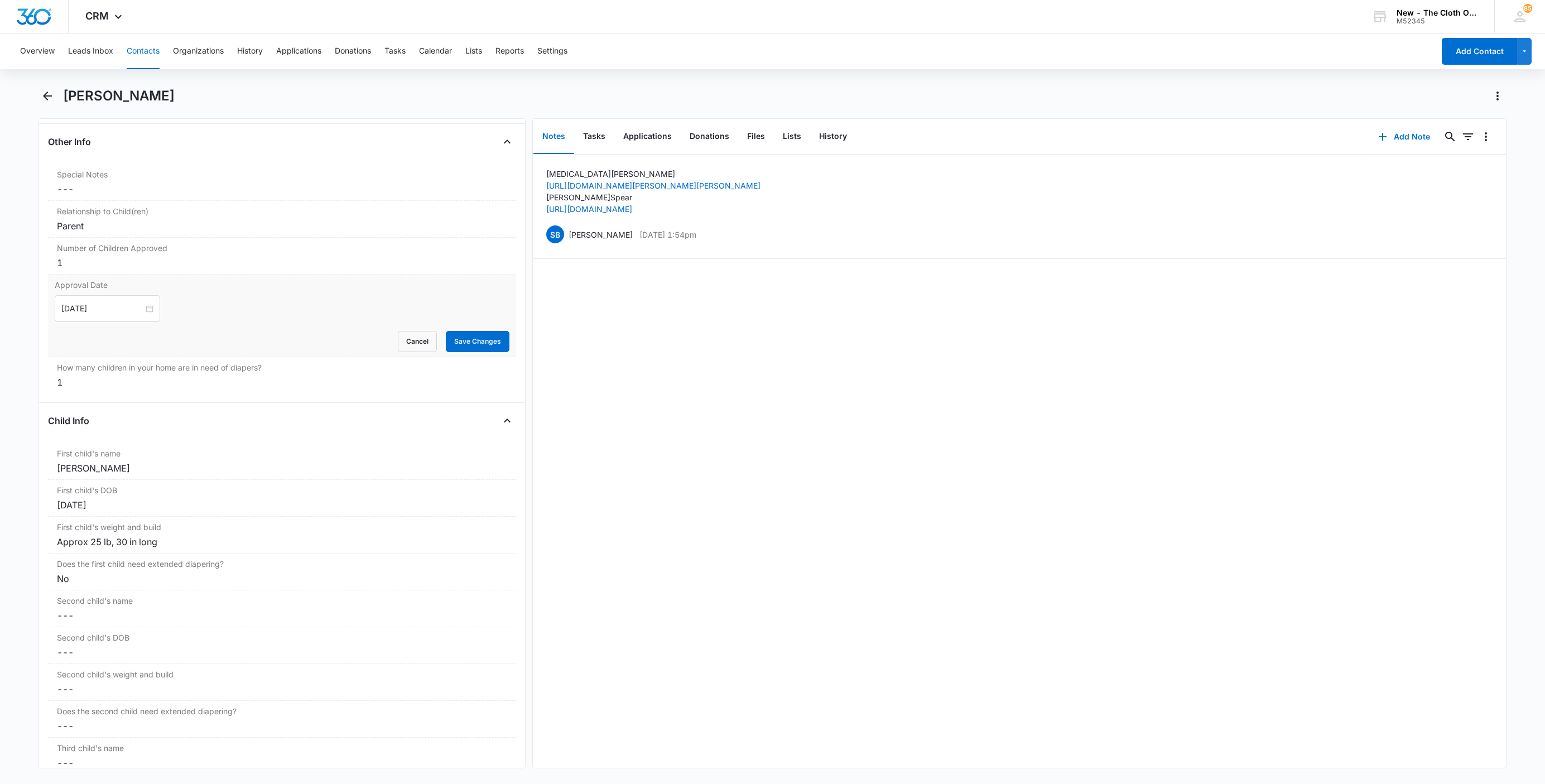
click at [248, 352] on div "Cancel Save Changes" at bounding box center [281, 340] width 455 height 21
click at [454, 350] on button "Save Changes" at bounding box center [478, 340] width 63 height 21
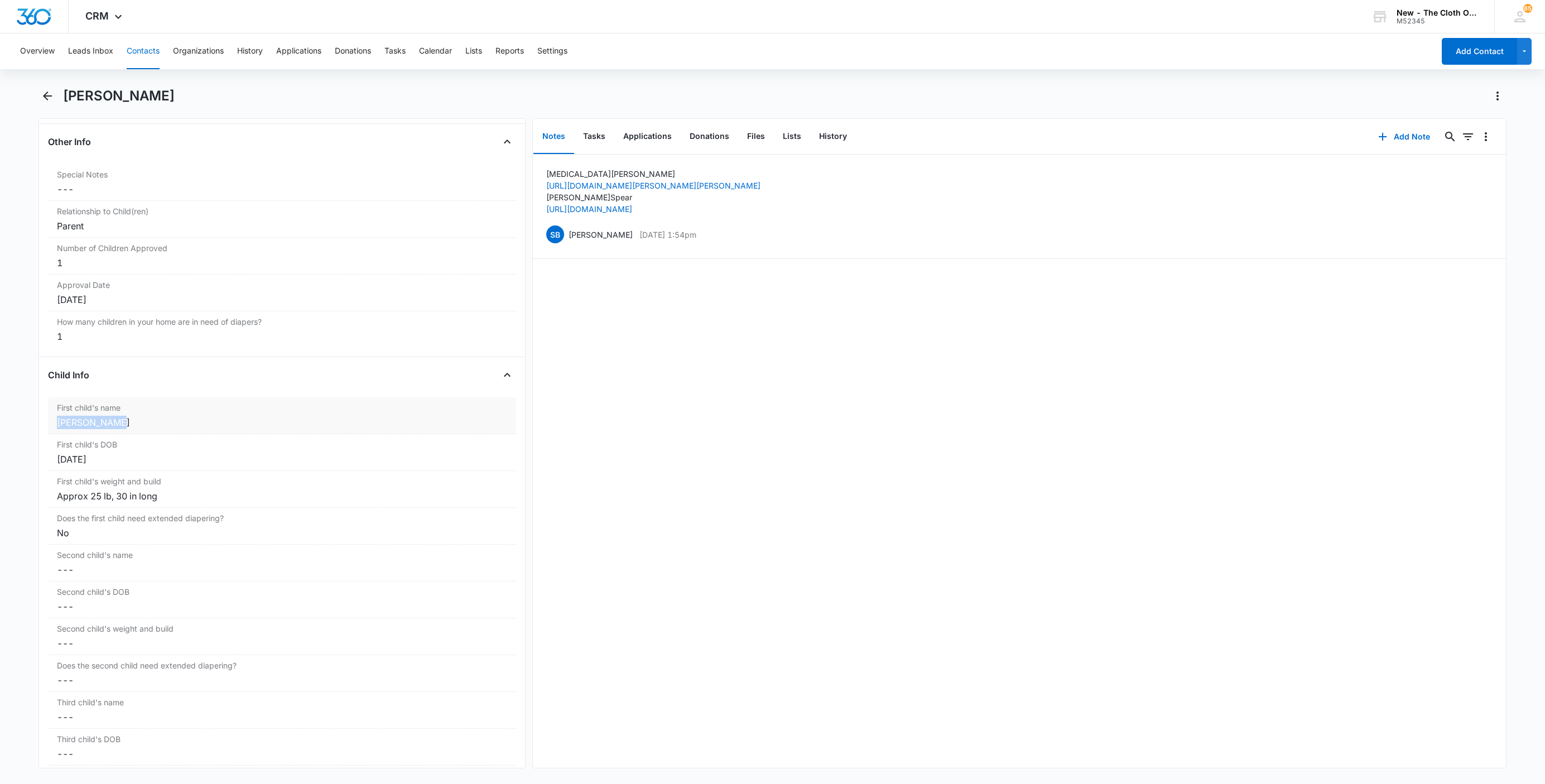
drag, startPoint x: 132, startPoint y: 434, endPoint x: 52, endPoint y: 432, distance: 80.0
click at [52, 432] on div "First child's name Cancel Save Changes Tucker Spear" at bounding box center [282, 415] width 469 height 36
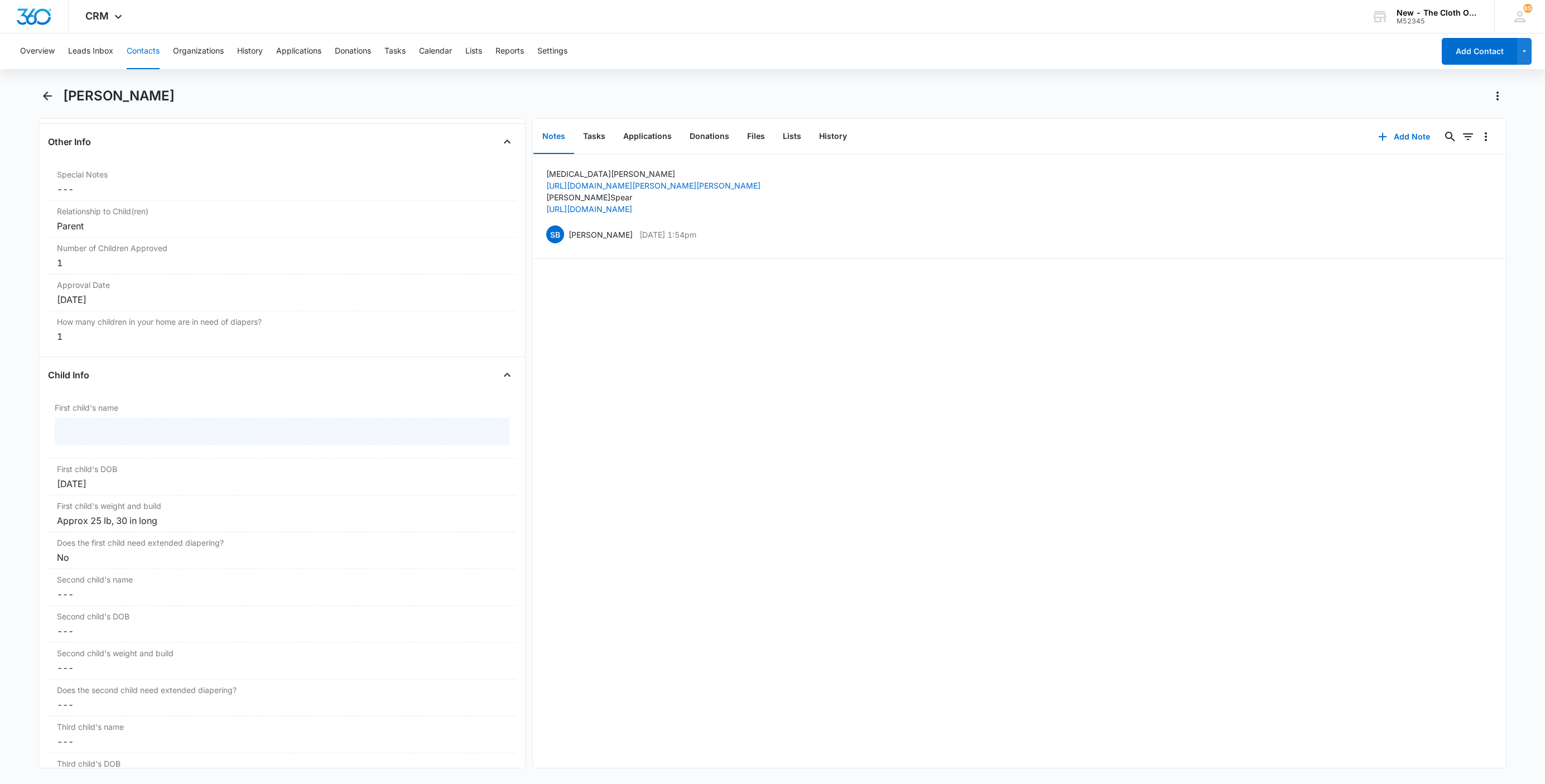
copy div "Tucker Spear"
click at [398, 474] on button "Cancel" at bounding box center [417, 463] width 39 height 21
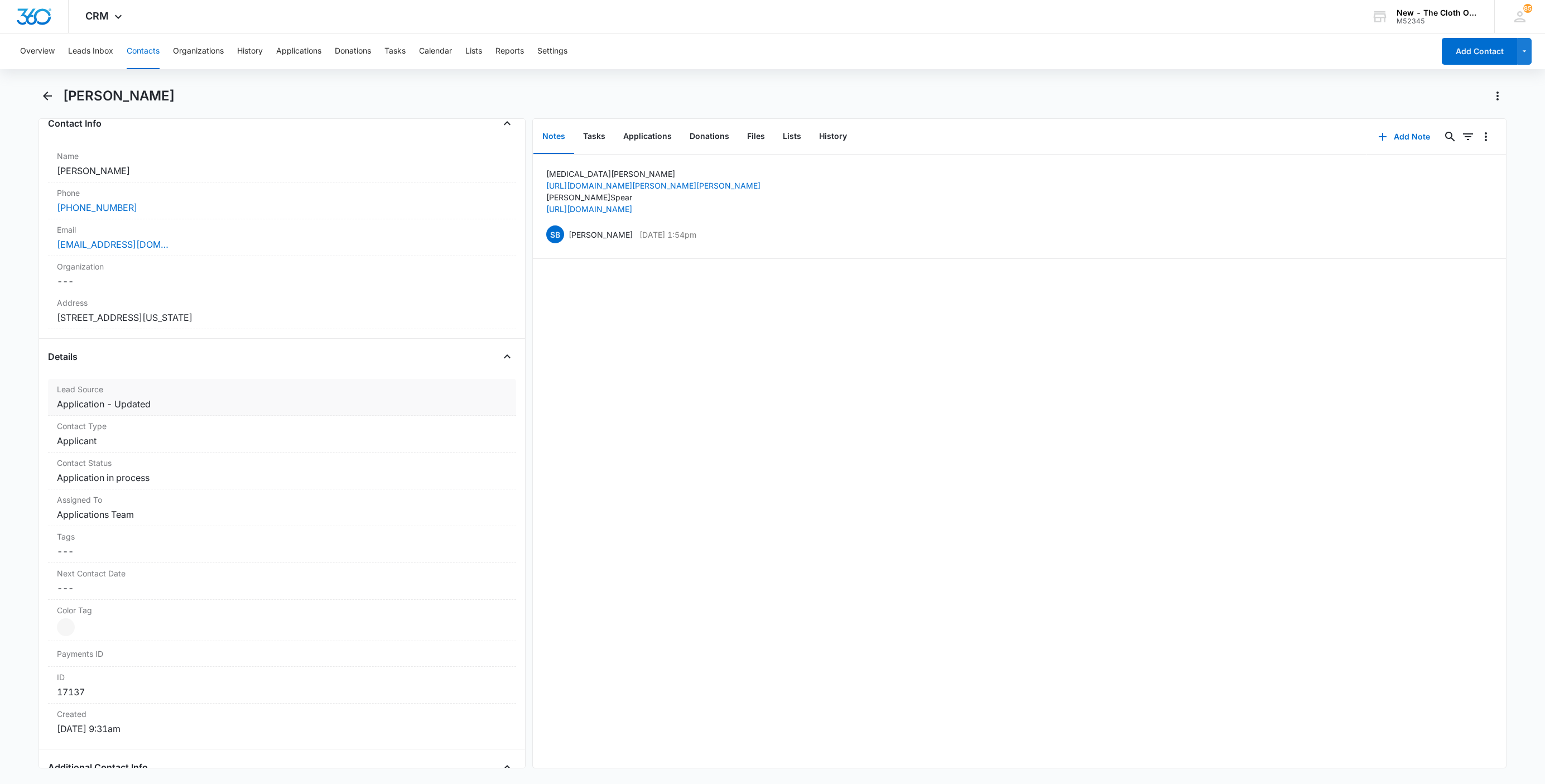
scroll to position [0, 0]
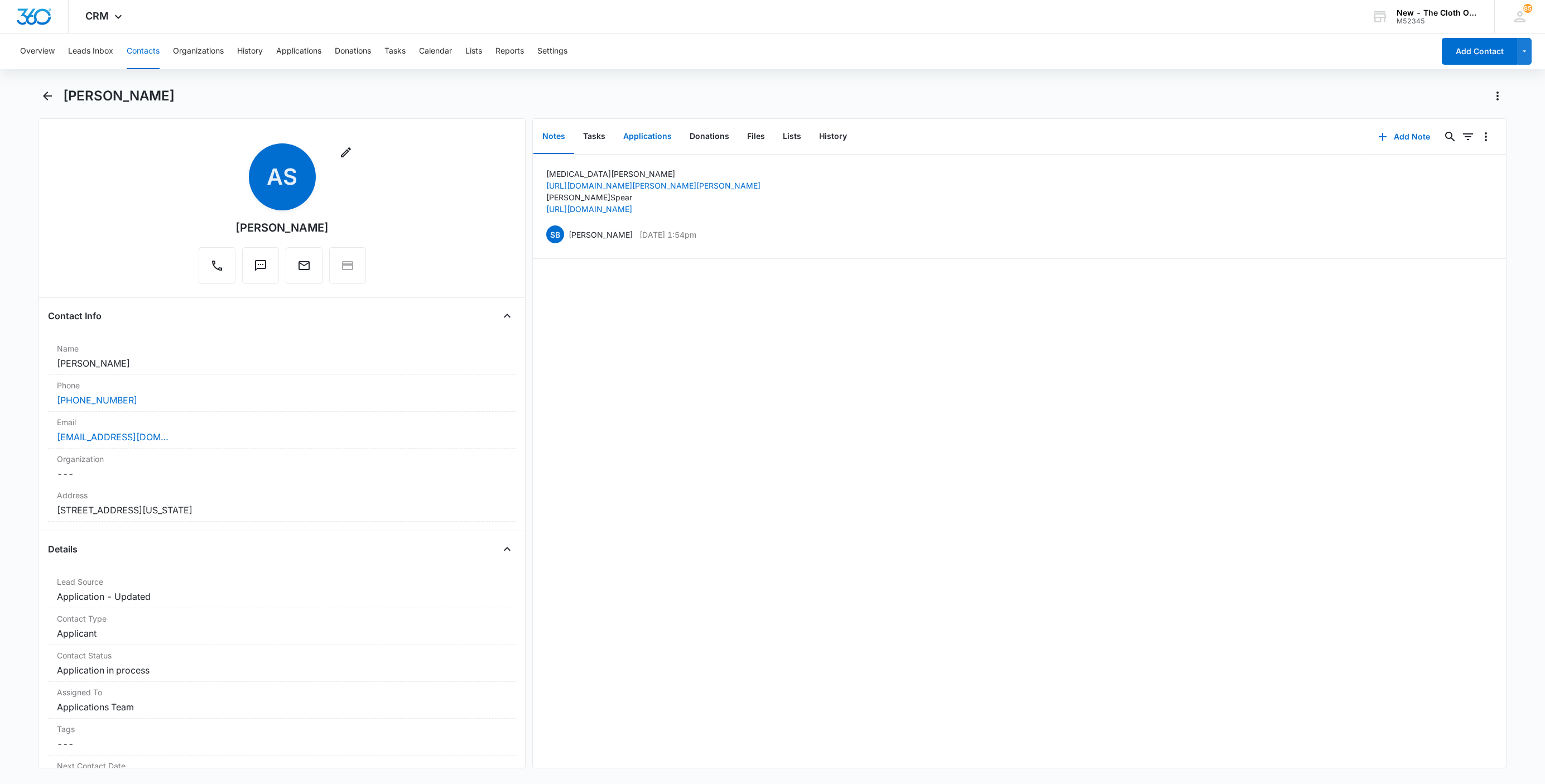
click at [653, 133] on button "Applications" at bounding box center [647, 136] width 66 height 35
click at [1480, 176] on icon "Overflow Menu" at bounding box center [1487, 173] width 14 height 14
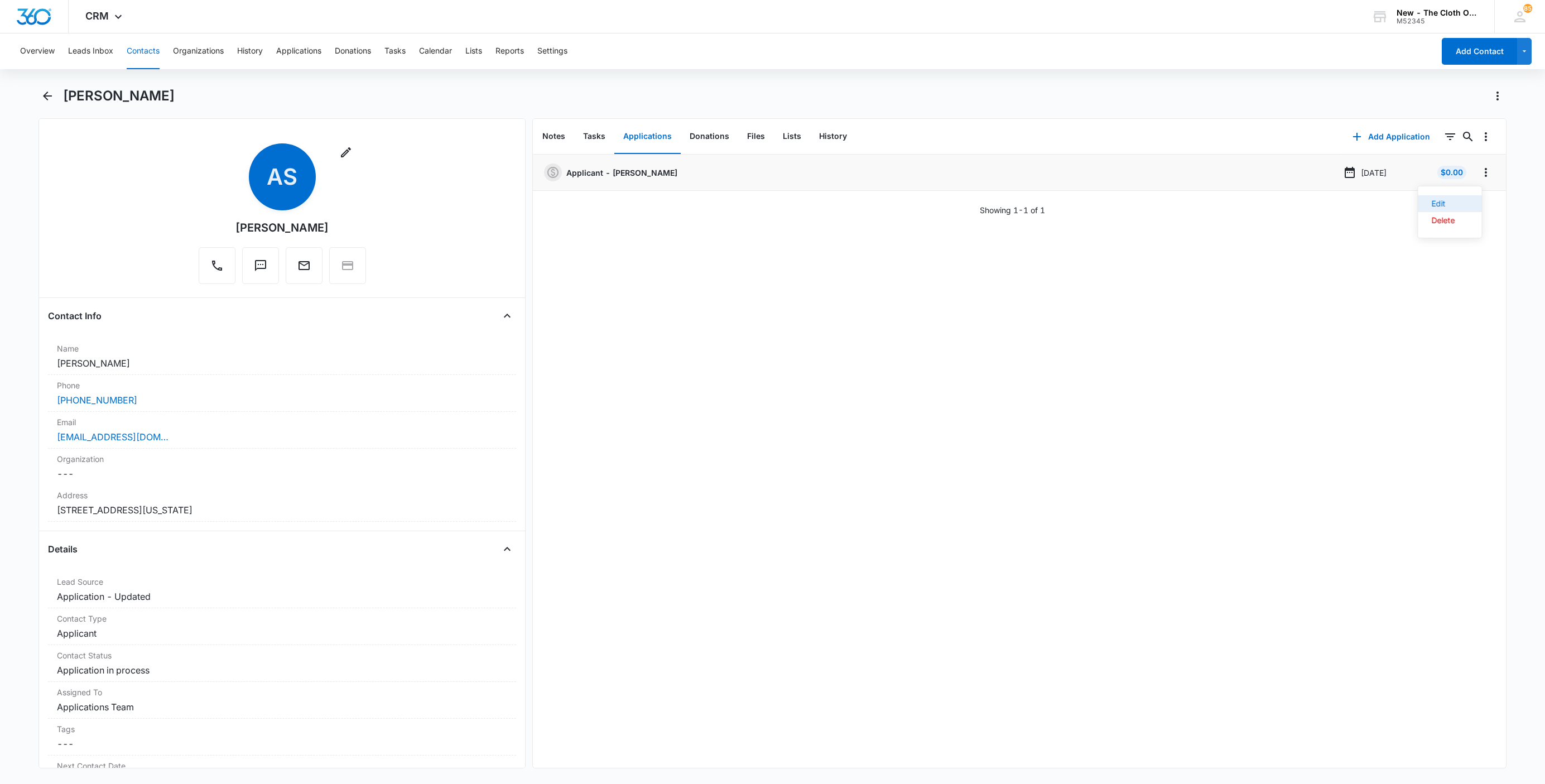
click at [1470, 201] on button "Edit" at bounding box center [1450, 203] width 63 height 17
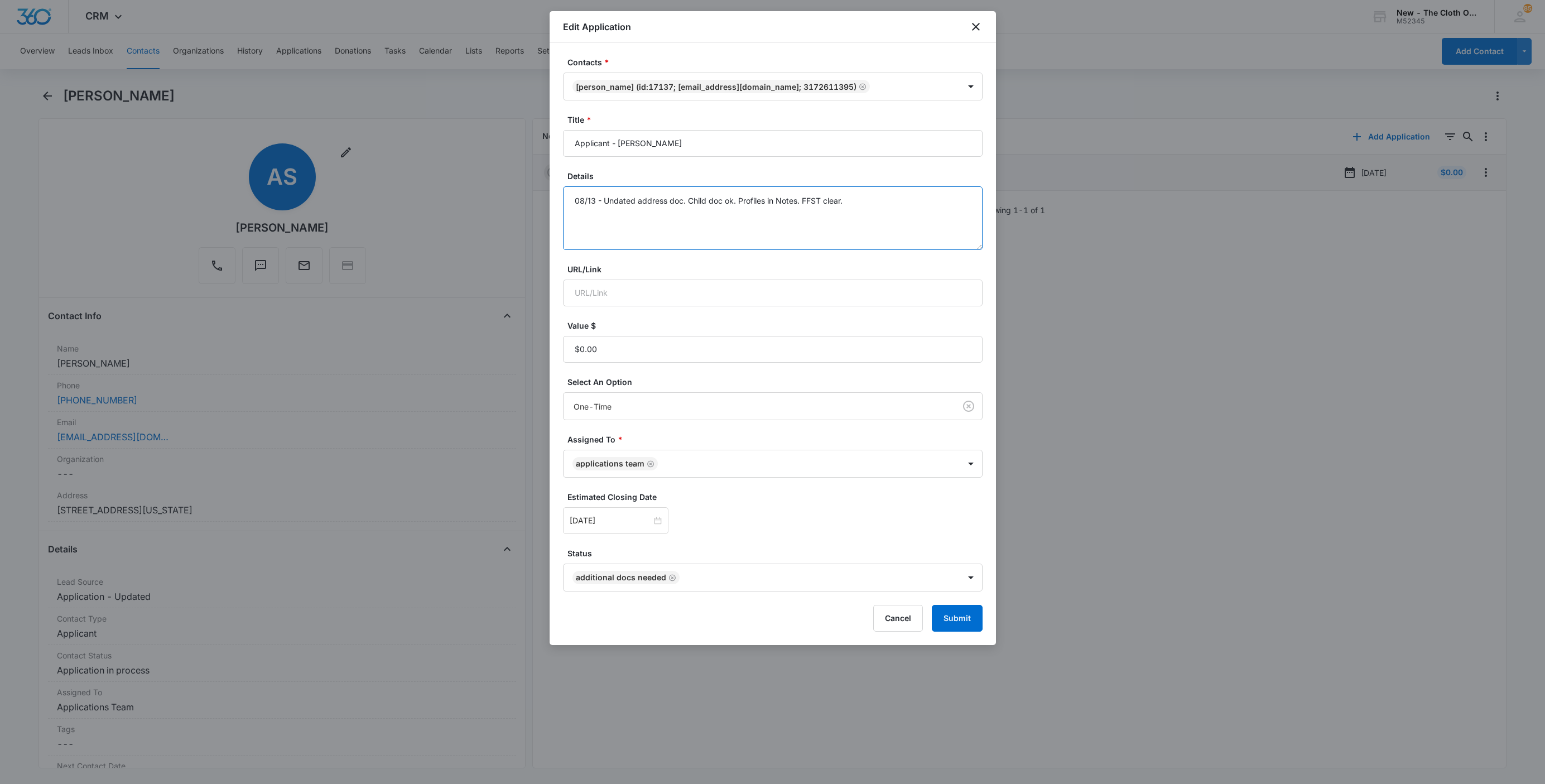
click at [902, 219] on textarea "08/13 - Undated address doc. Child doc ok. Profiles in Notes. FFST clear." at bounding box center [772, 218] width 419 height 63
click at [672, 576] on icon "Remove Additional Docs Needed" at bounding box center [673, 578] width 8 height 8
type textarea "08/13 - Undated address doc. Child doc ok. Profiles in Notes. FFST clear. 08/15…"
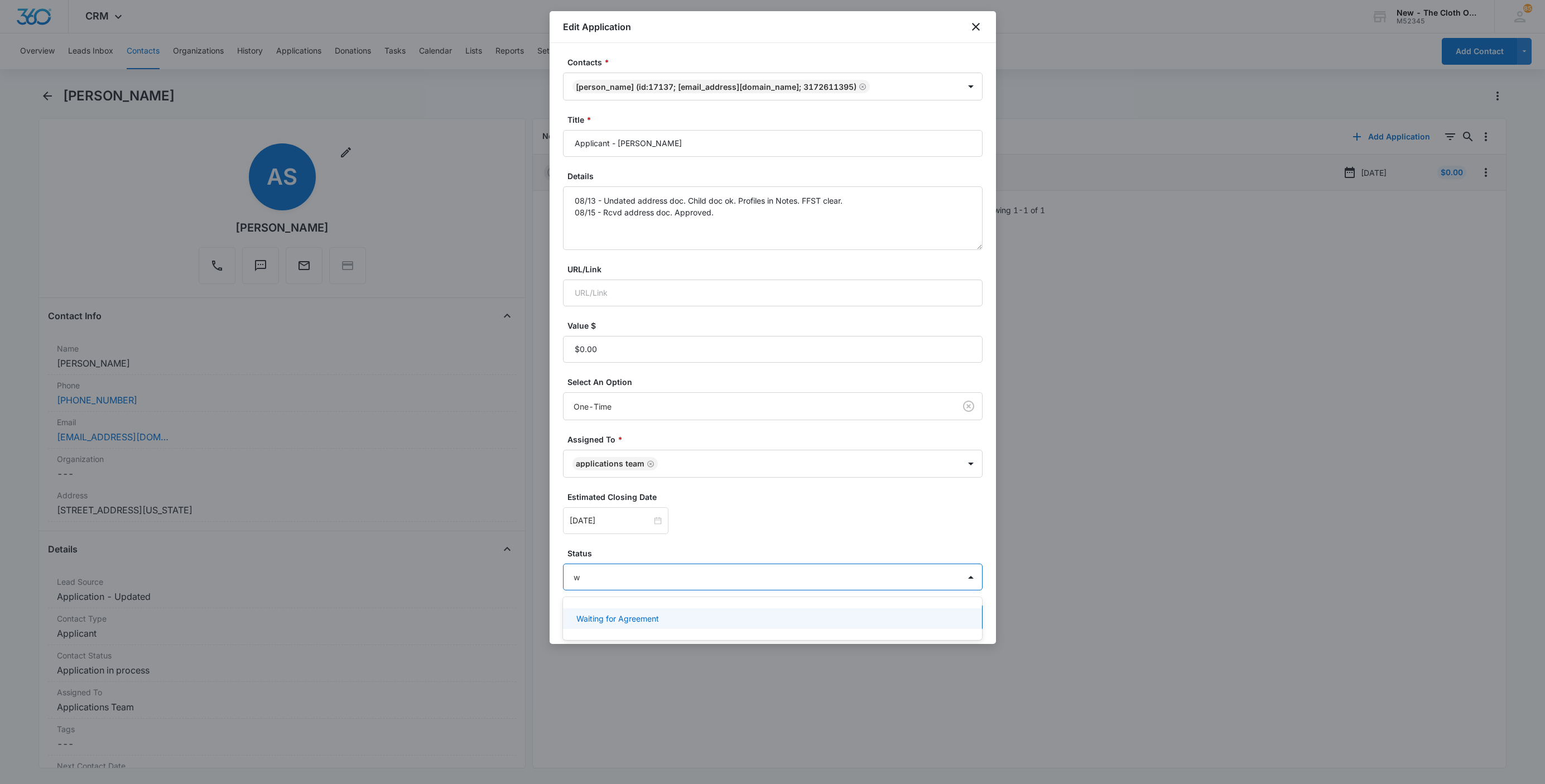
type input "wa"
click at [653, 622] on p "Waiting for Agreement" at bounding box center [618, 618] width 83 height 12
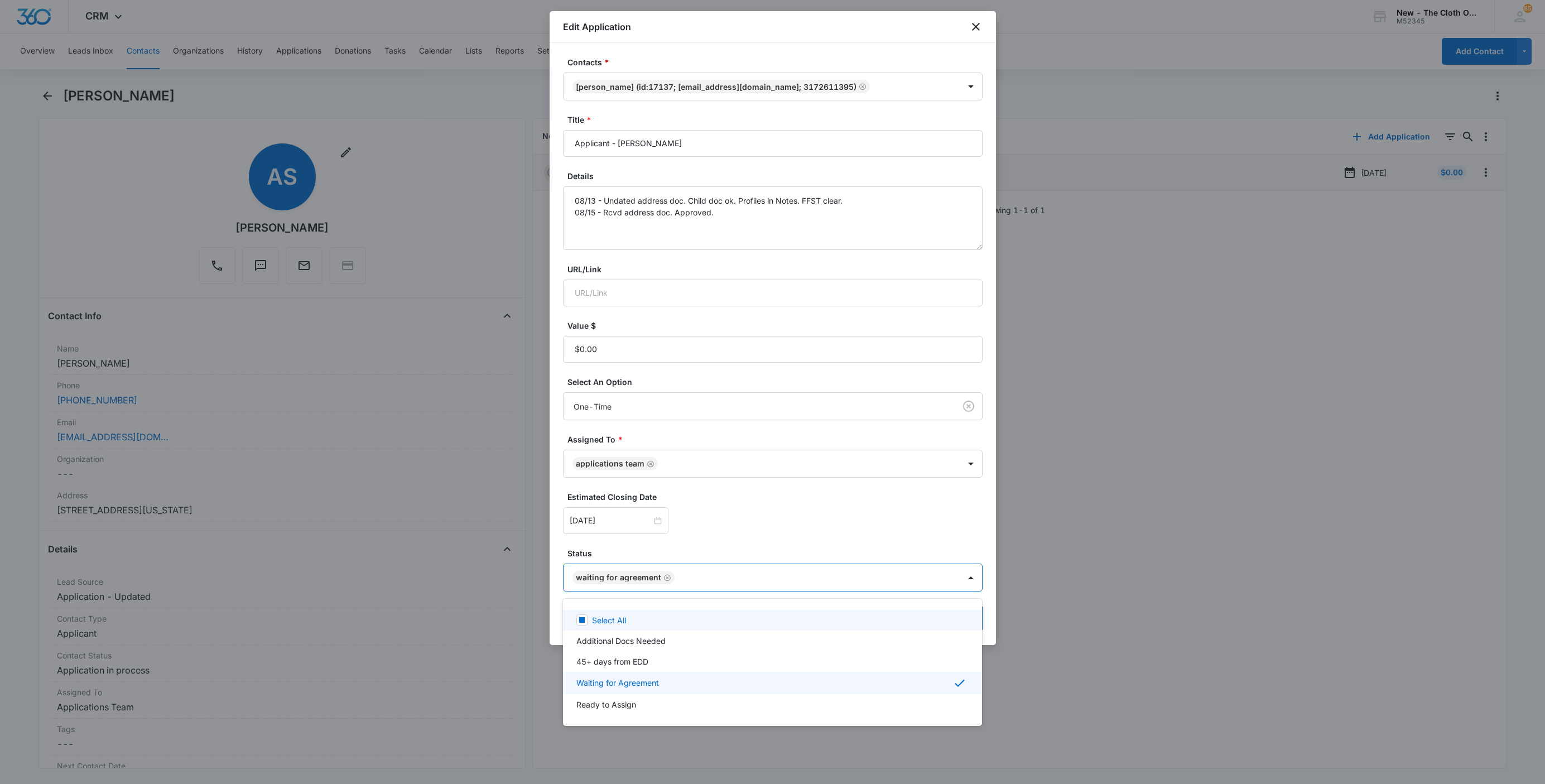
click at [626, 528] on div at bounding box center [772, 392] width 1545 height 784
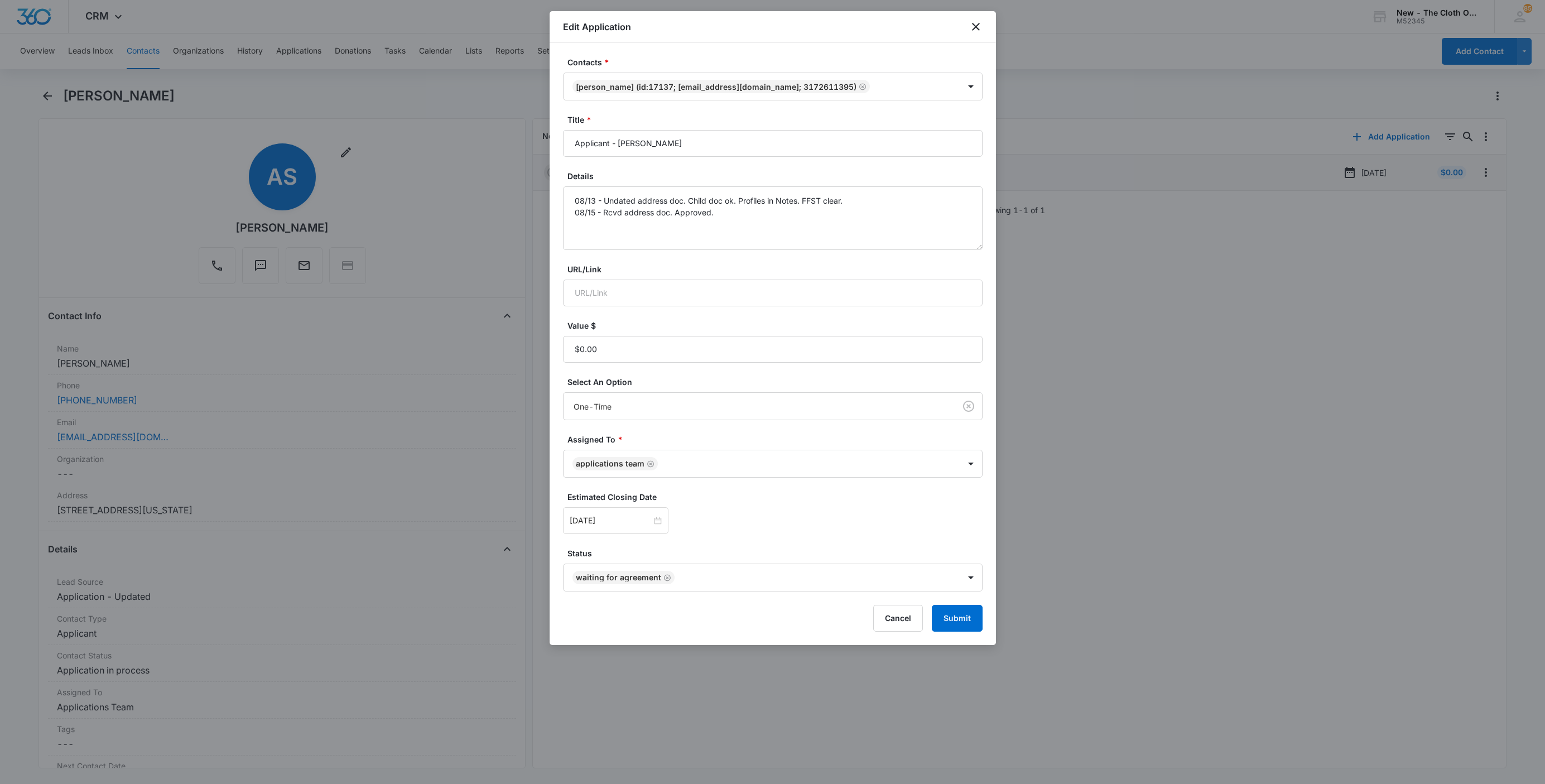
click at [626, 527] on input "Aug 20, 2025" at bounding box center [611, 521] width 82 height 12
type input "Aug 22, 2025"
drag, startPoint x: 674, startPoint y: 436, endPoint x: 791, endPoint y: 486, distance: 127.2
click at [675, 436] on div "22" at bounding box center [681, 438] width 14 height 14
click at [862, 511] on div "Aug 22, 2025 Aug 2025 Su Mo Tu We Th Fr Sa 27 28 29 30 31 1 2 3 4 5 6 7 8 9 10 …" at bounding box center [772, 520] width 419 height 27
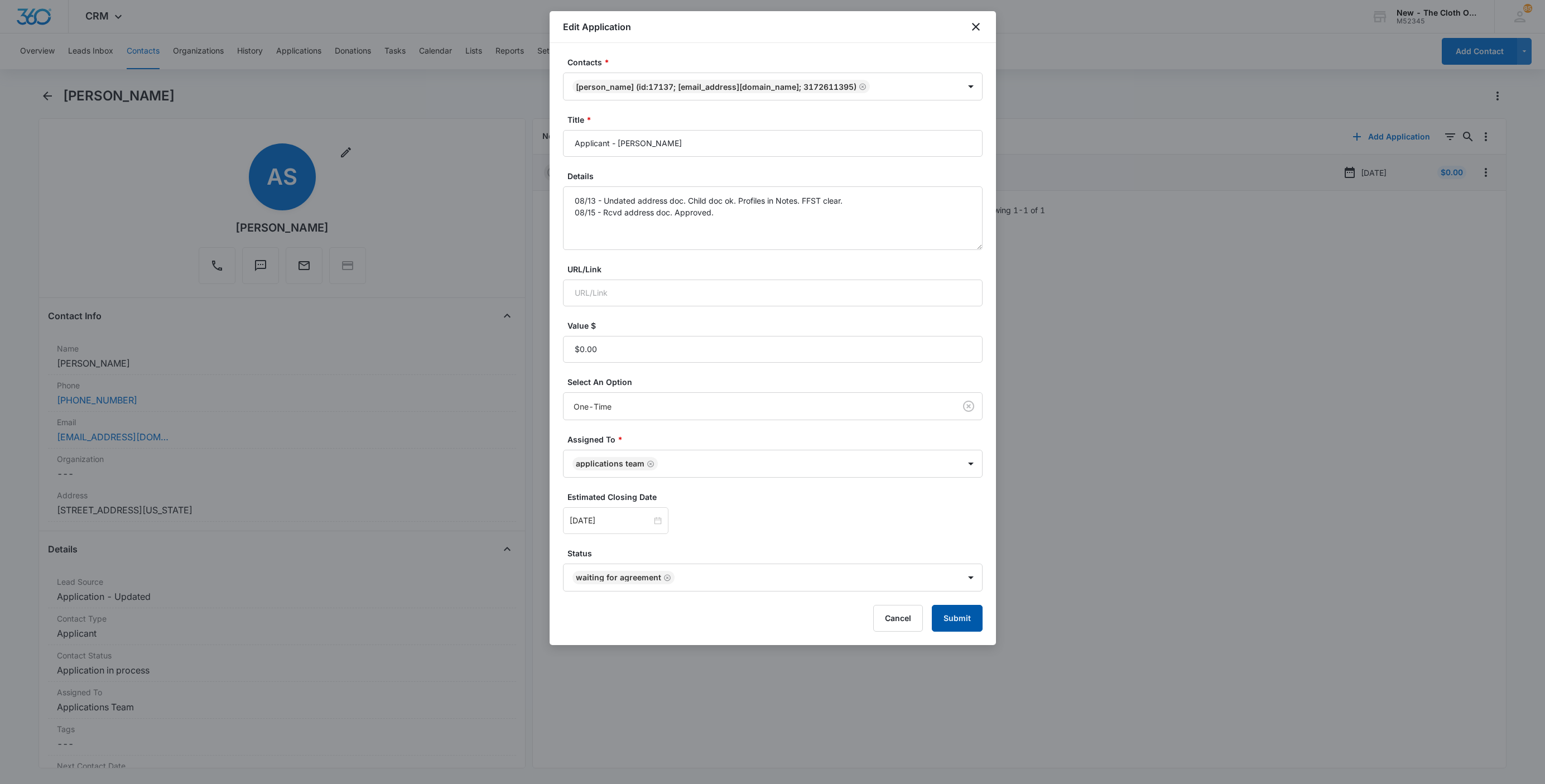
click at [970, 613] on button "Submit" at bounding box center [957, 617] width 50 height 27
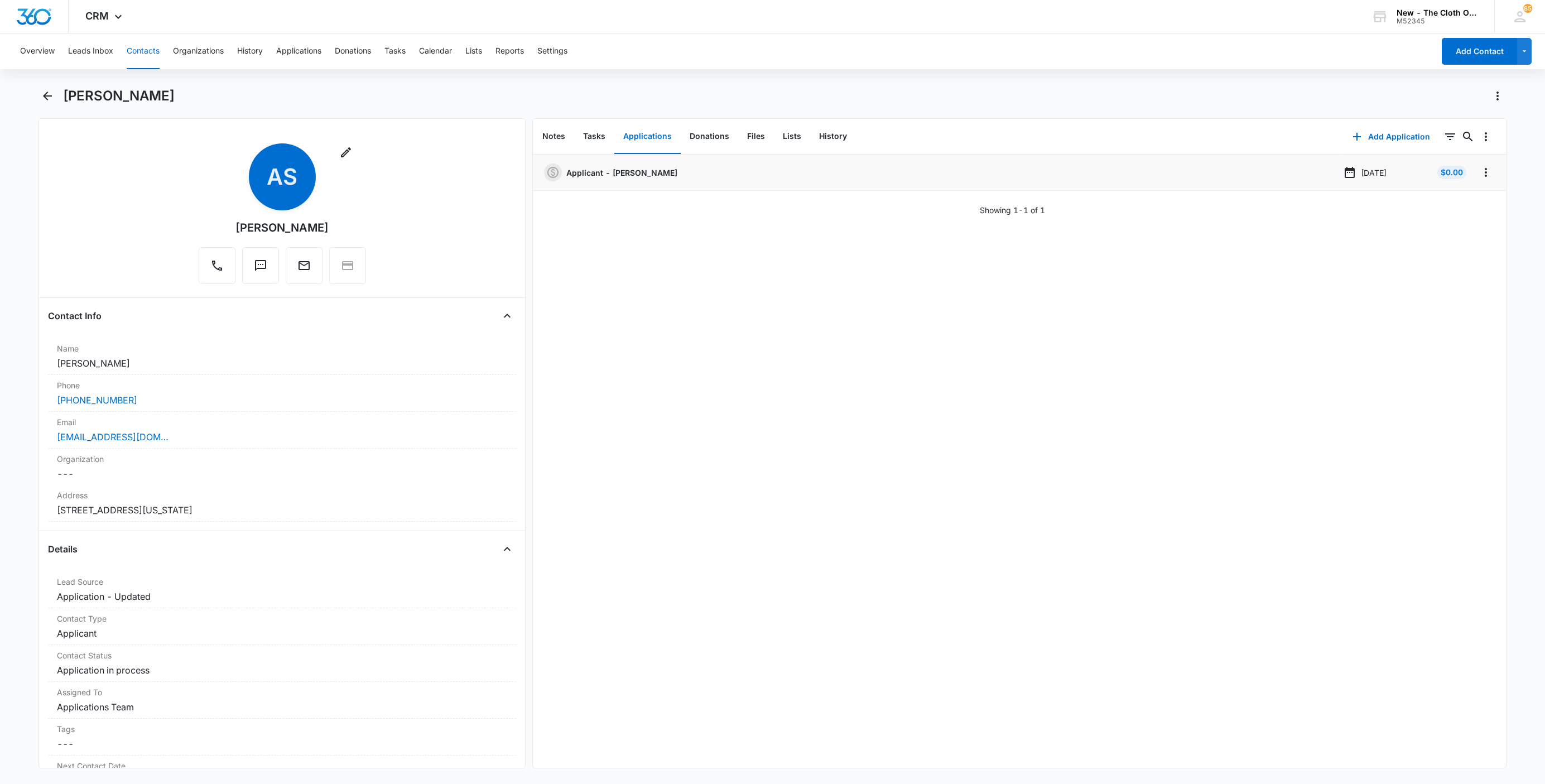
click at [145, 50] on button "Contacts" at bounding box center [142, 51] width 33 height 36
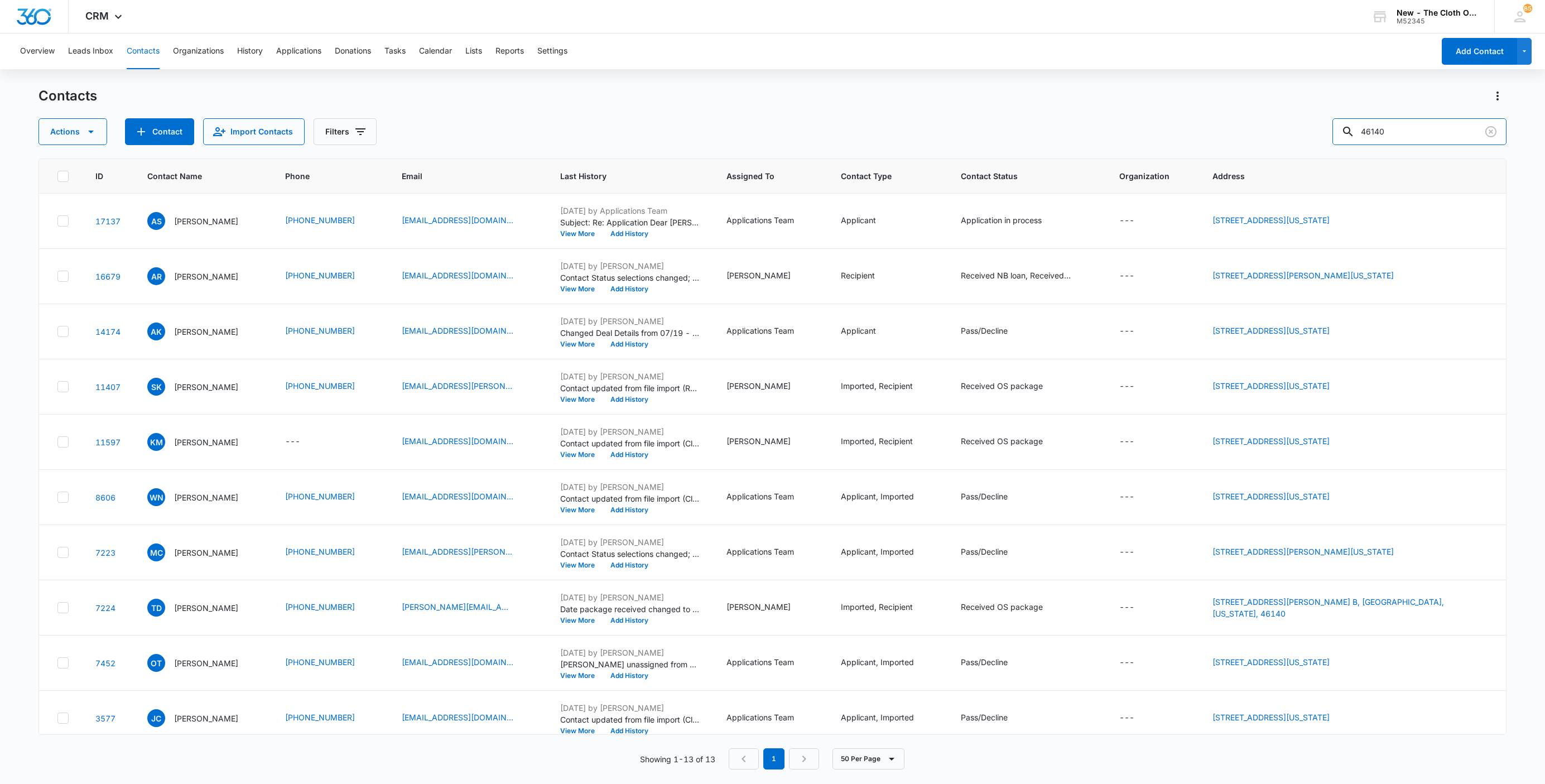
drag, startPoint x: 1420, startPoint y: 127, endPoint x: 1184, endPoint y: 137, distance: 236.2
click at [1213, 141] on div "Actions Contact Import Contacts Filters 46140" at bounding box center [772, 131] width 1468 height 27
type input "48141"
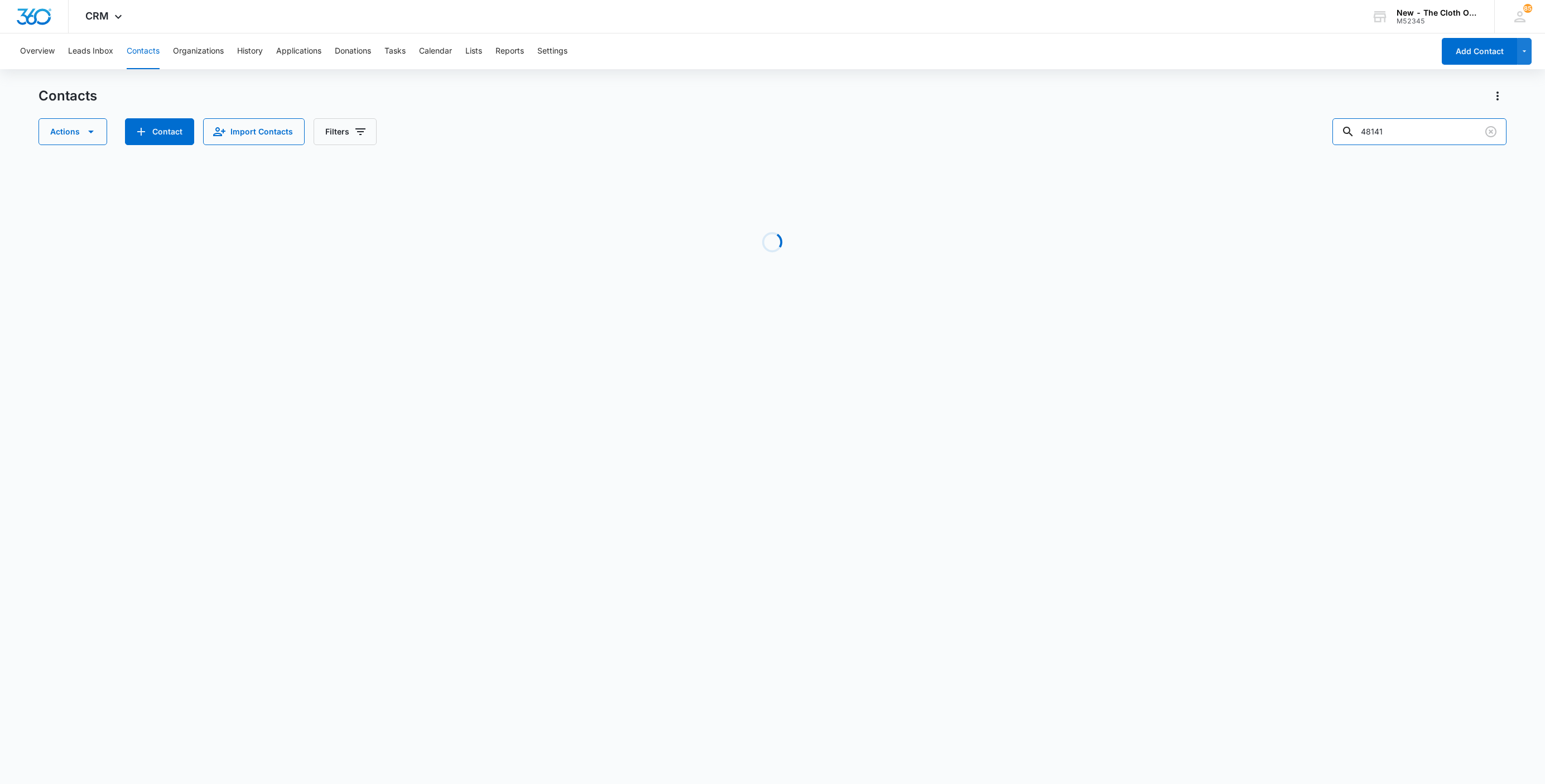
drag, startPoint x: 1333, startPoint y: 136, endPoint x: 1171, endPoint y: 134, distance: 162.0
click at [1186, 134] on div "Actions Contact Import Contacts Filters 48141" at bounding box center [772, 131] width 1468 height 27
type input "48111"
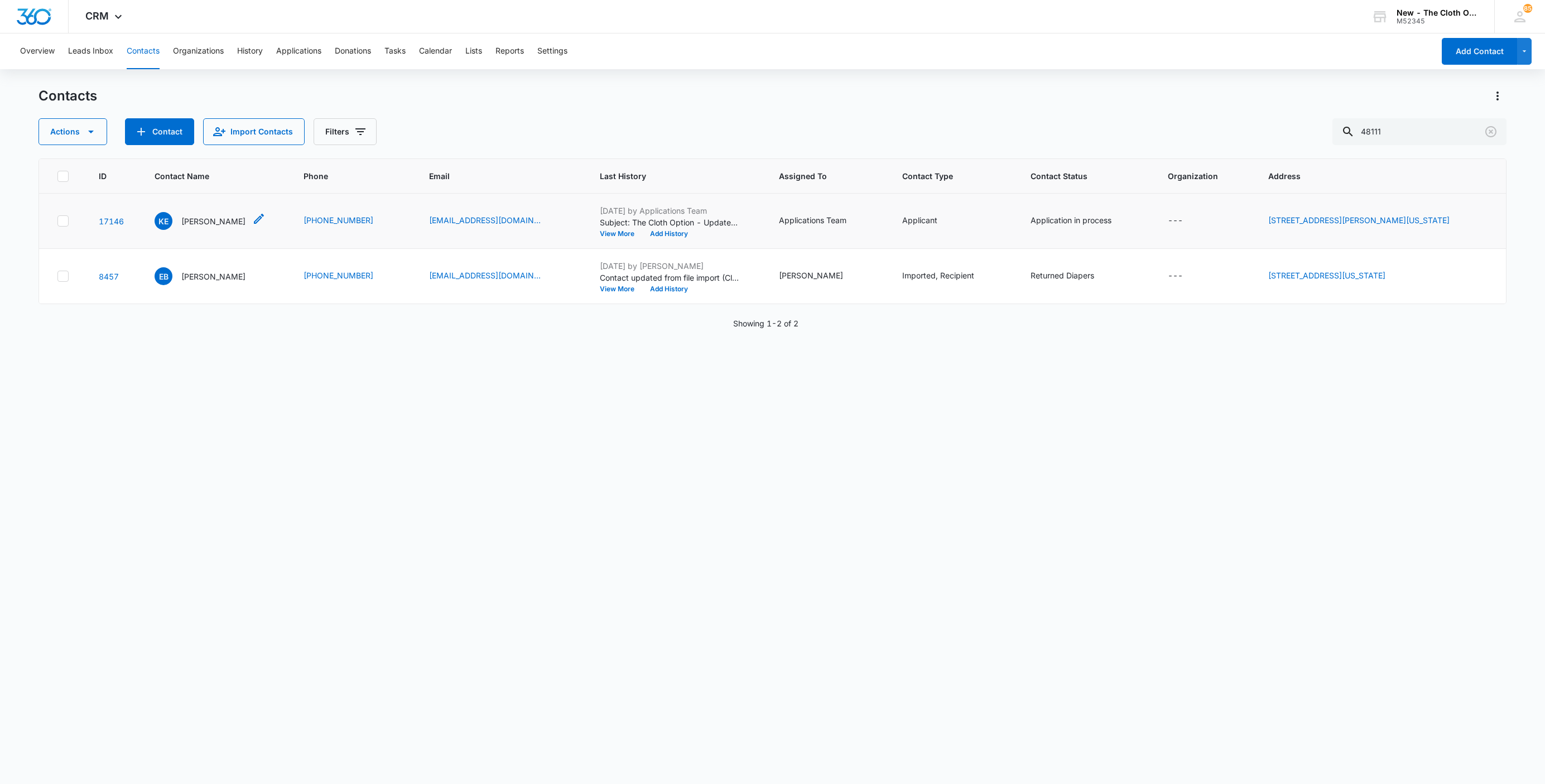
click at [226, 216] on p "Katherine E Wilkerson" at bounding box center [213, 221] width 64 height 12
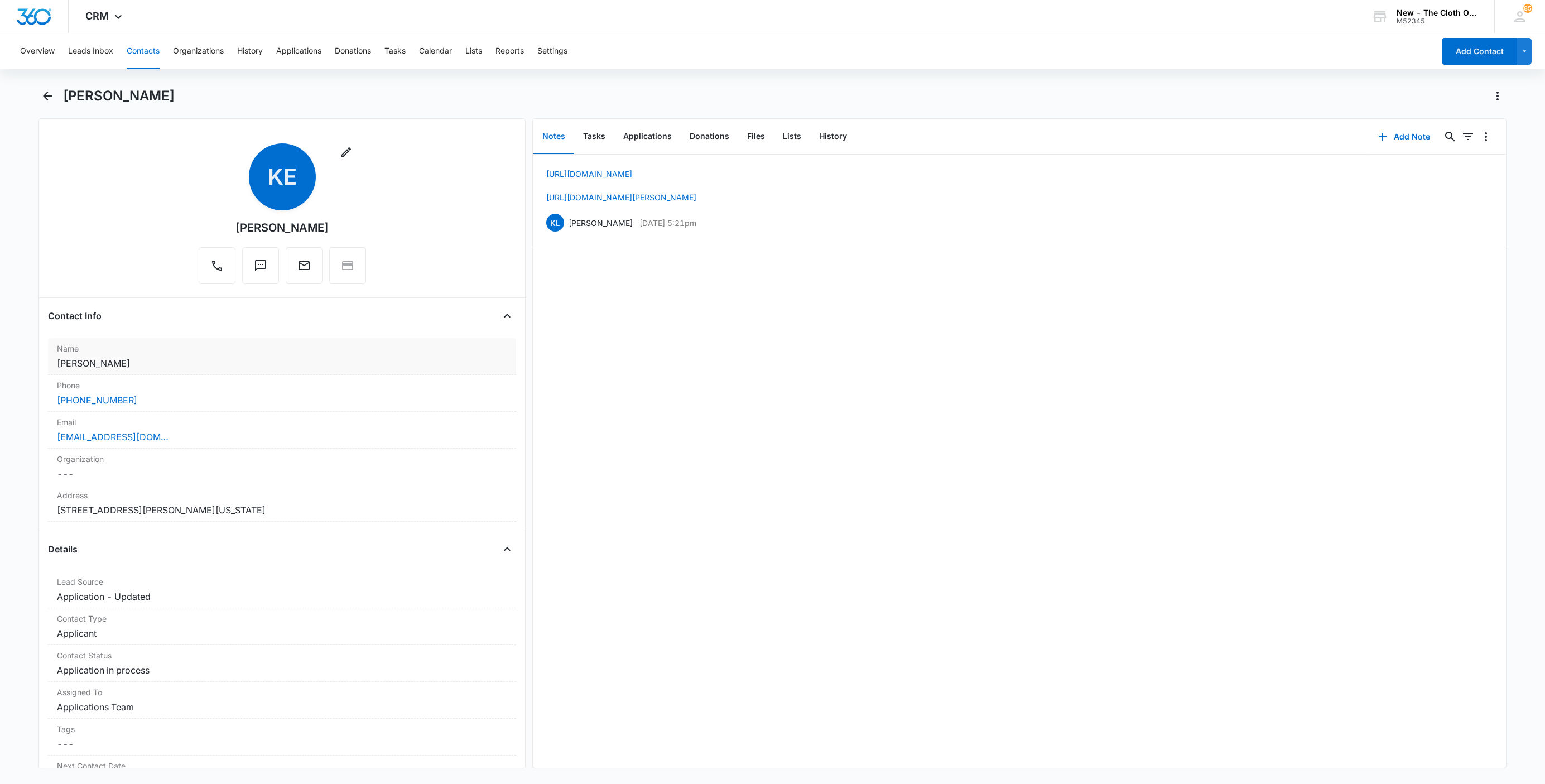
click at [213, 364] on dd "Cancel Save Changes Katherine E Wilkerson" at bounding box center [282, 363] width 451 height 14
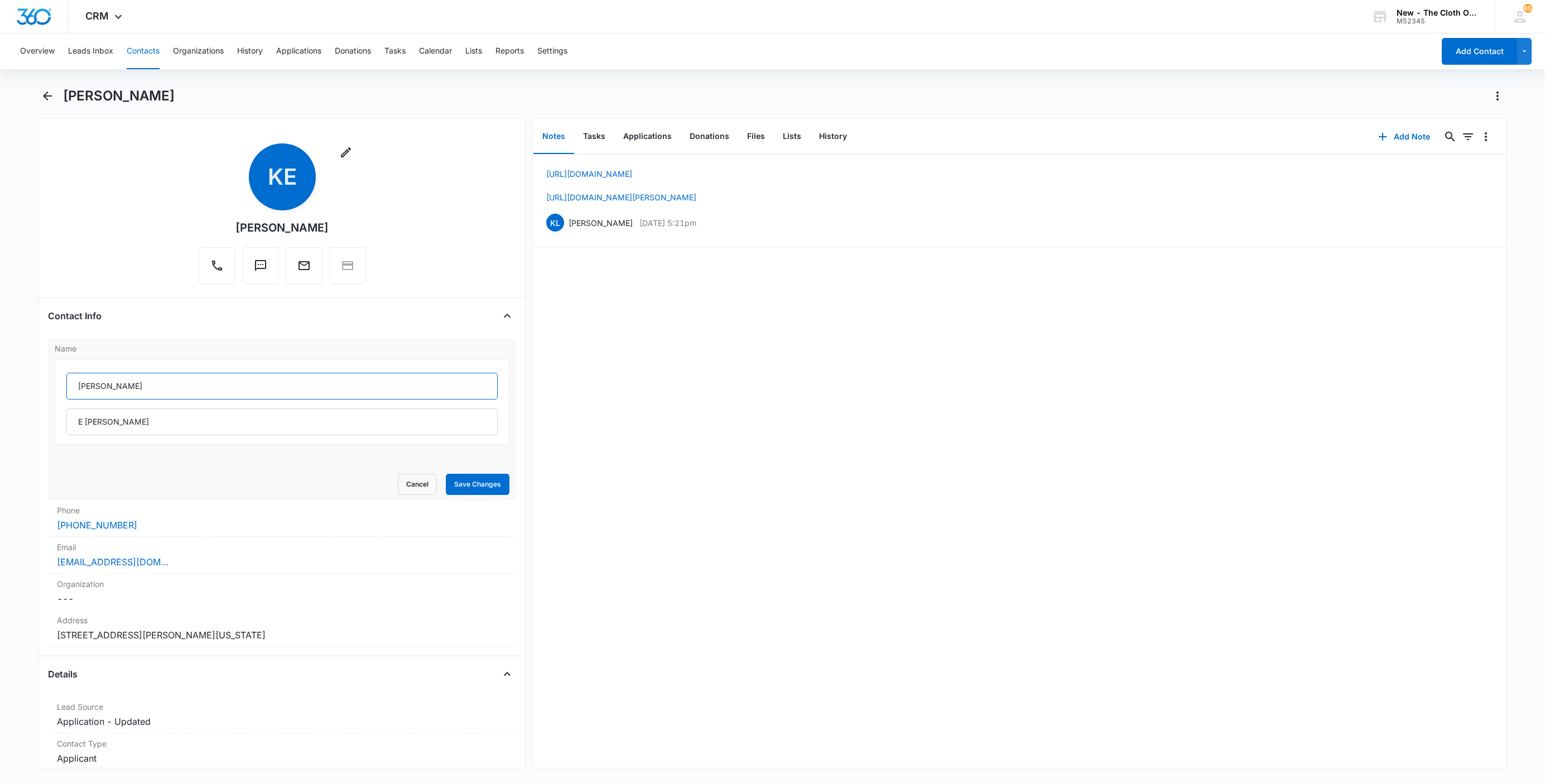
click at [133, 393] on input "Katherine" at bounding box center [281, 386] width 431 height 27
type input "Katherine E."
type input "Wilkerson"
click at [474, 482] on button "Save Changes" at bounding box center [478, 483] width 63 height 21
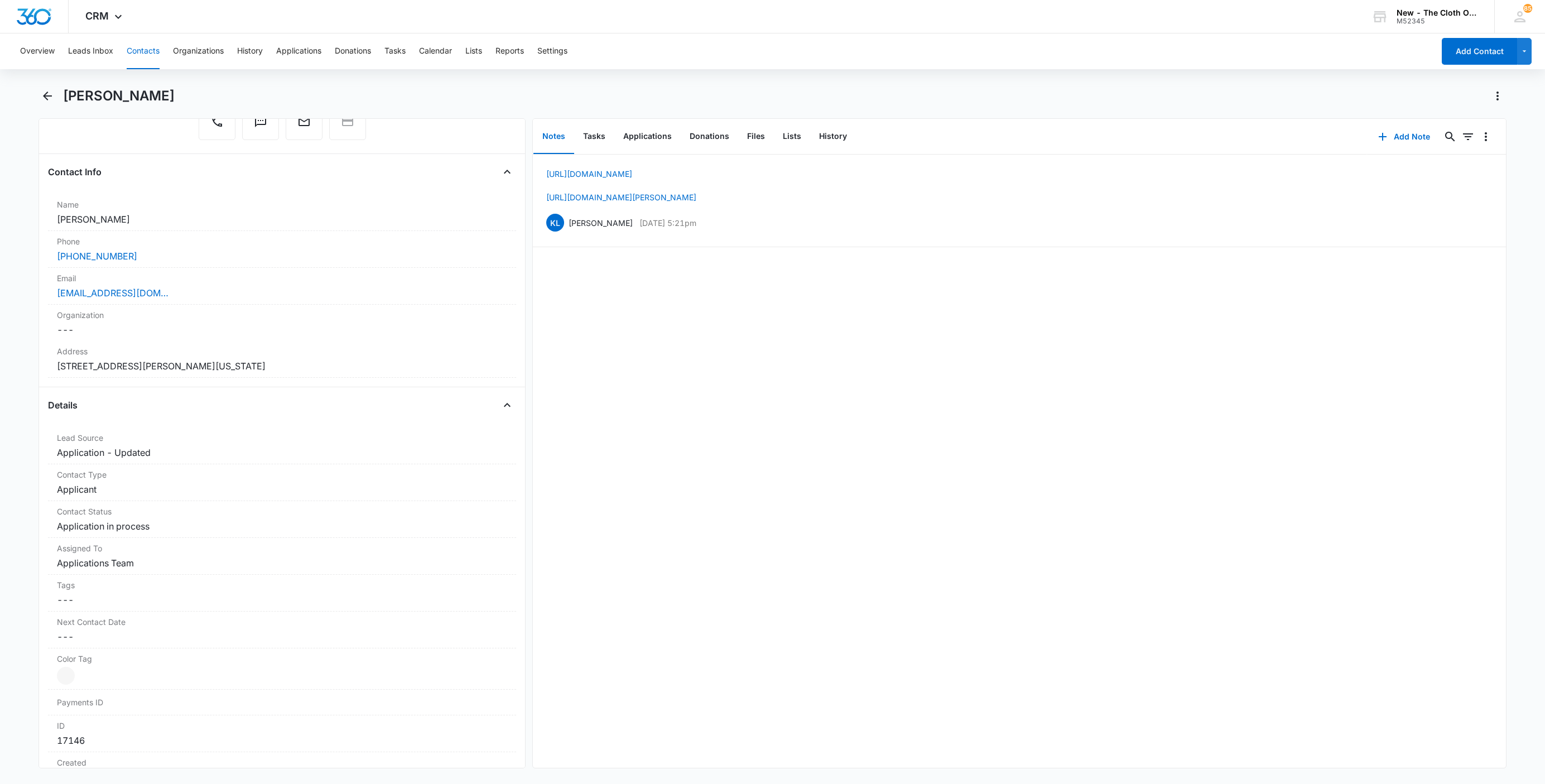
scroll to position [168, 0]
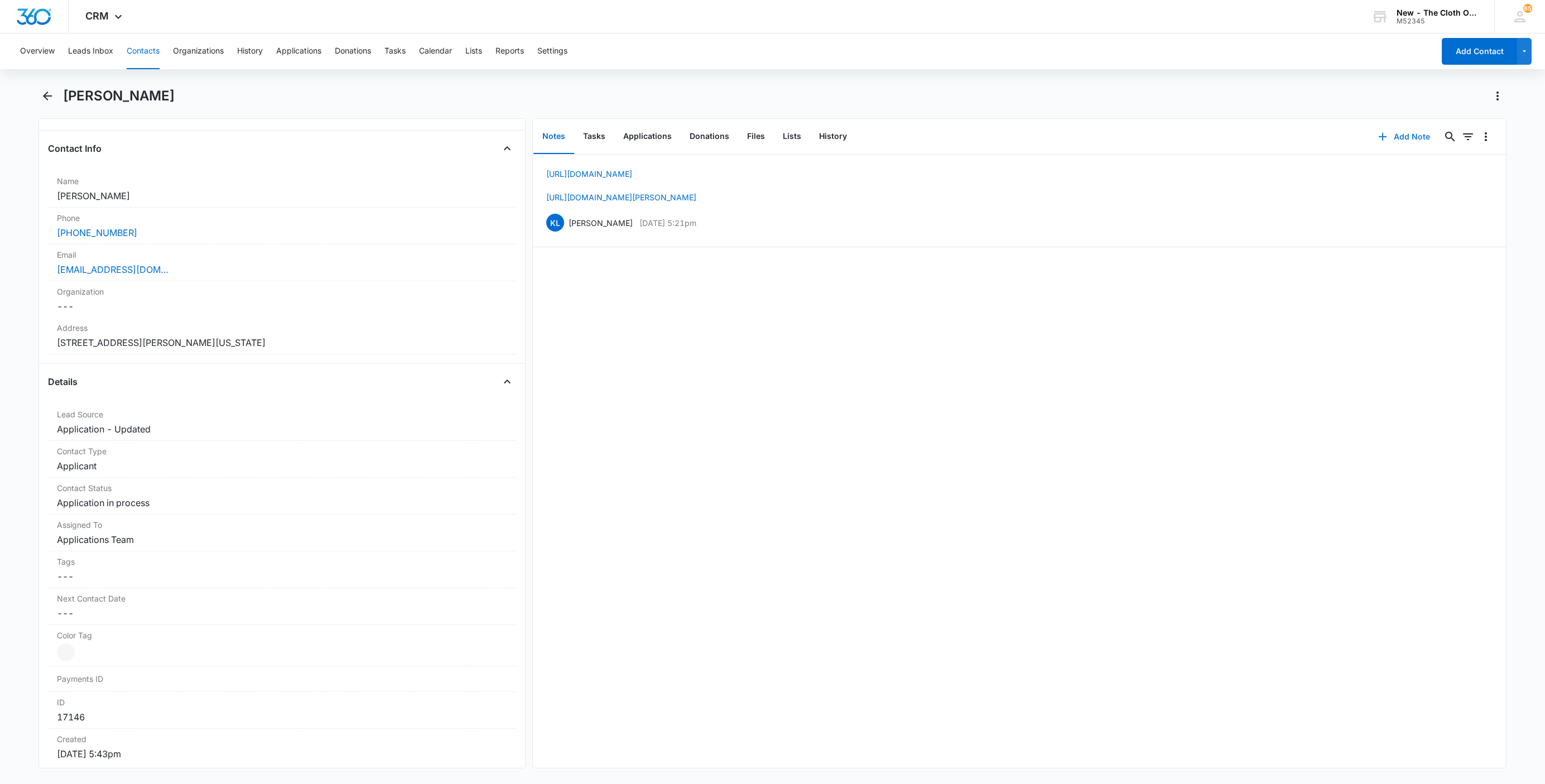
click at [1385, 142] on button "Add Note" at bounding box center [1404, 136] width 74 height 27
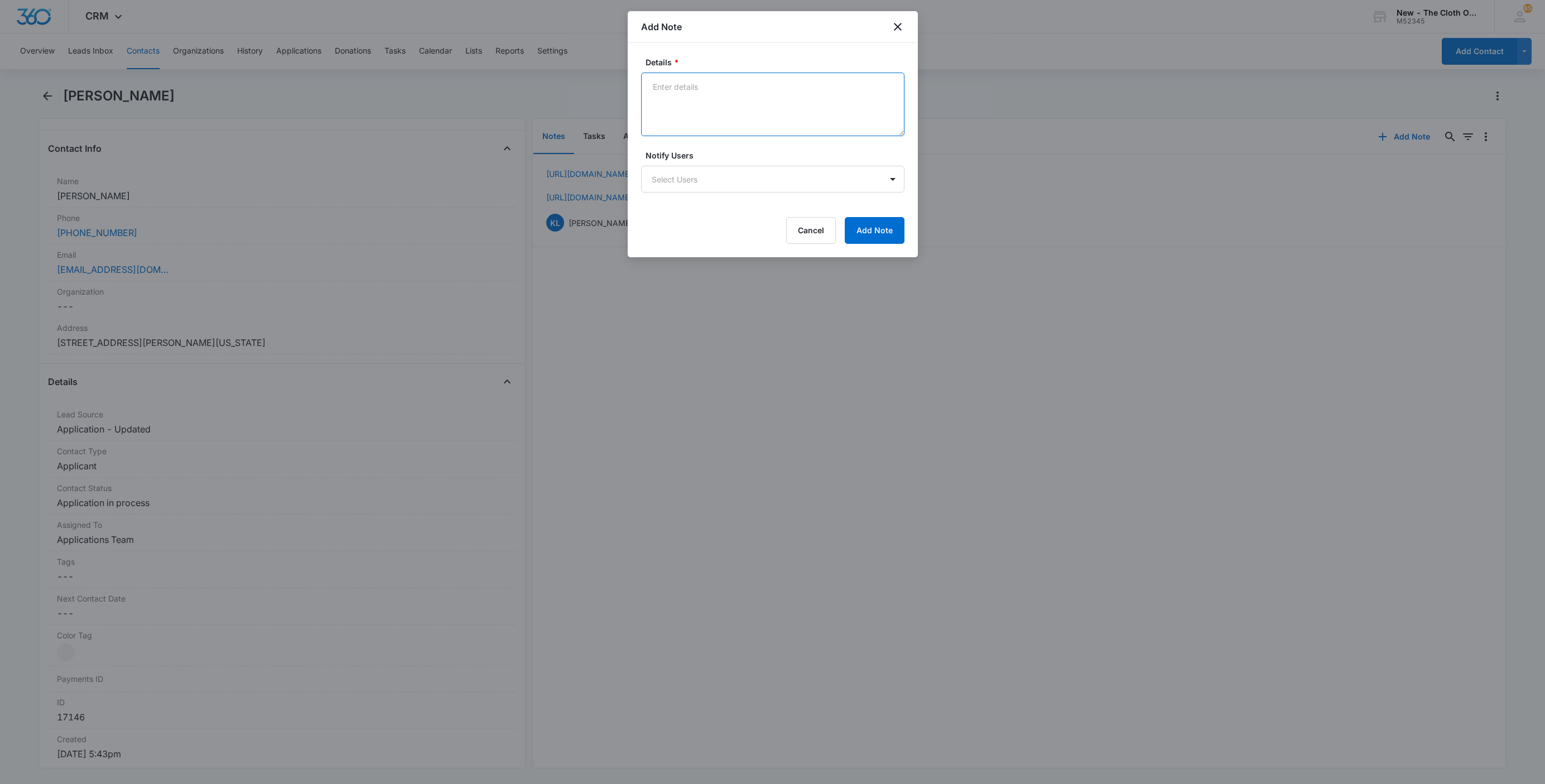
click at [692, 112] on textarea "Details *" at bounding box center [772, 105] width 263 height 63
paste textarea "VAN BUREN TOWNSHIP"
type textarea "Per USPS, the city is VAN BUREN TOWNSHIP, not Belleville. Corrected CRM."
click at [879, 233] on button "Add Note" at bounding box center [874, 230] width 60 height 27
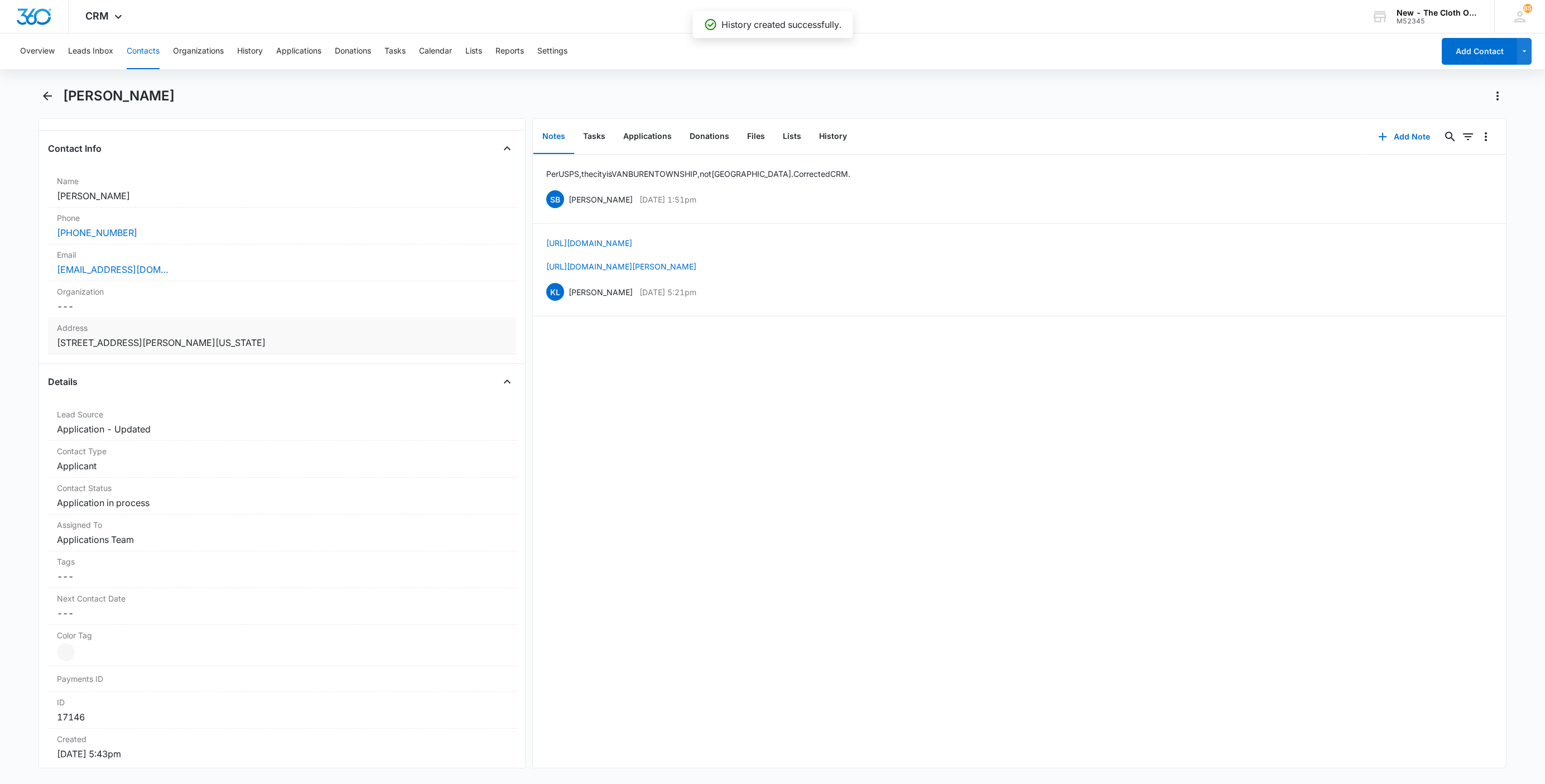
click at [332, 341] on dd "Cancel Save Changes 10061 Hamilton Court Belleville Michigan 48111" at bounding box center [282, 343] width 451 height 14
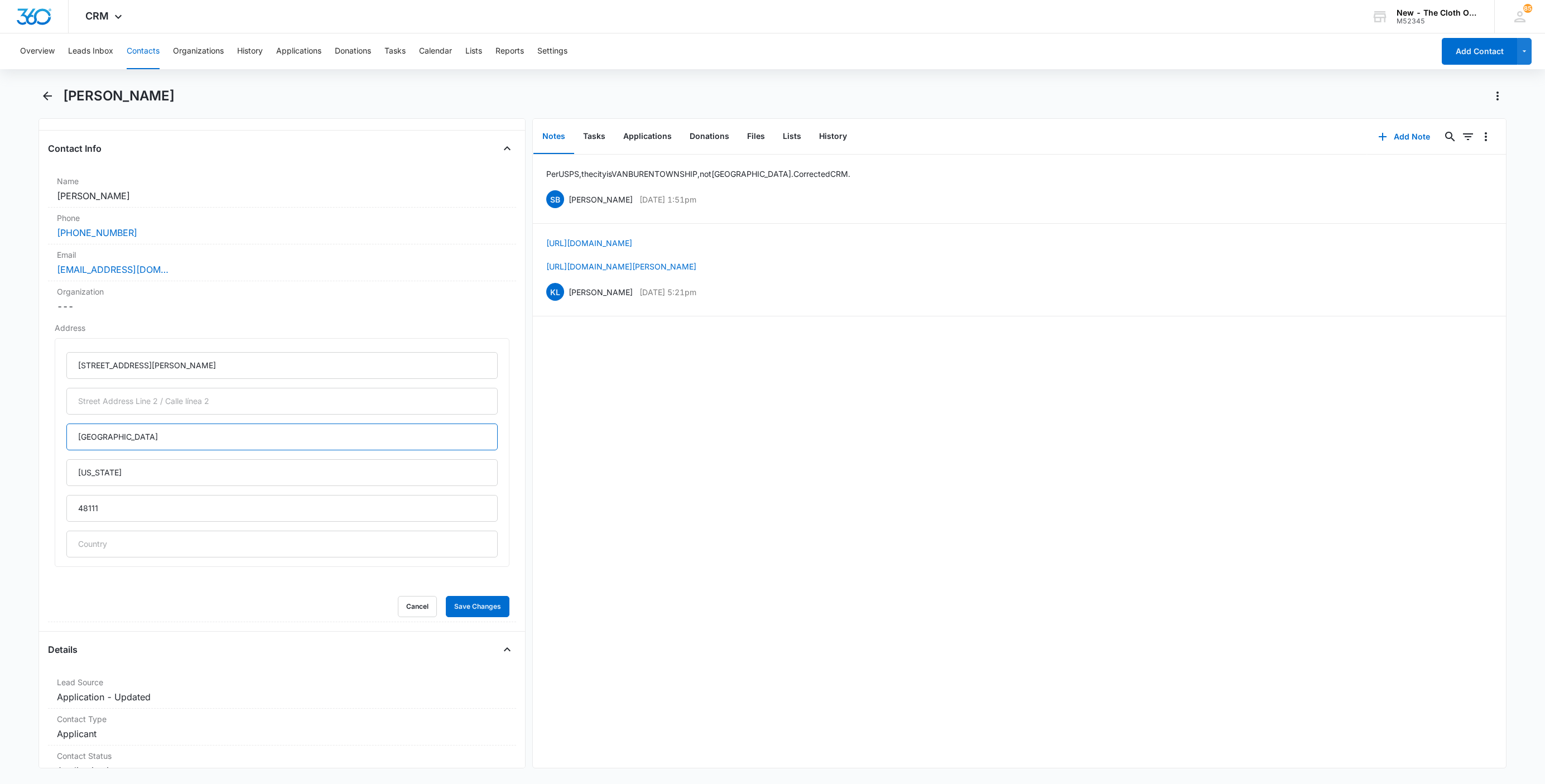
drag, startPoint x: 122, startPoint y: 444, endPoint x: 17, endPoint y: 432, distance: 105.7
click at [18, 432] on main "Katherine E. Wilkerson Remove KE Katherine E. Wilkerson Contact Info Name Cance…" at bounding box center [772, 434] width 1545 height 694
paste input "VAN BUREN TOWNSHIP"
type input "Van Buren Township"
click at [477, 608] on button "Save Changes" at bounding box center [478, 606] width 63 height 21
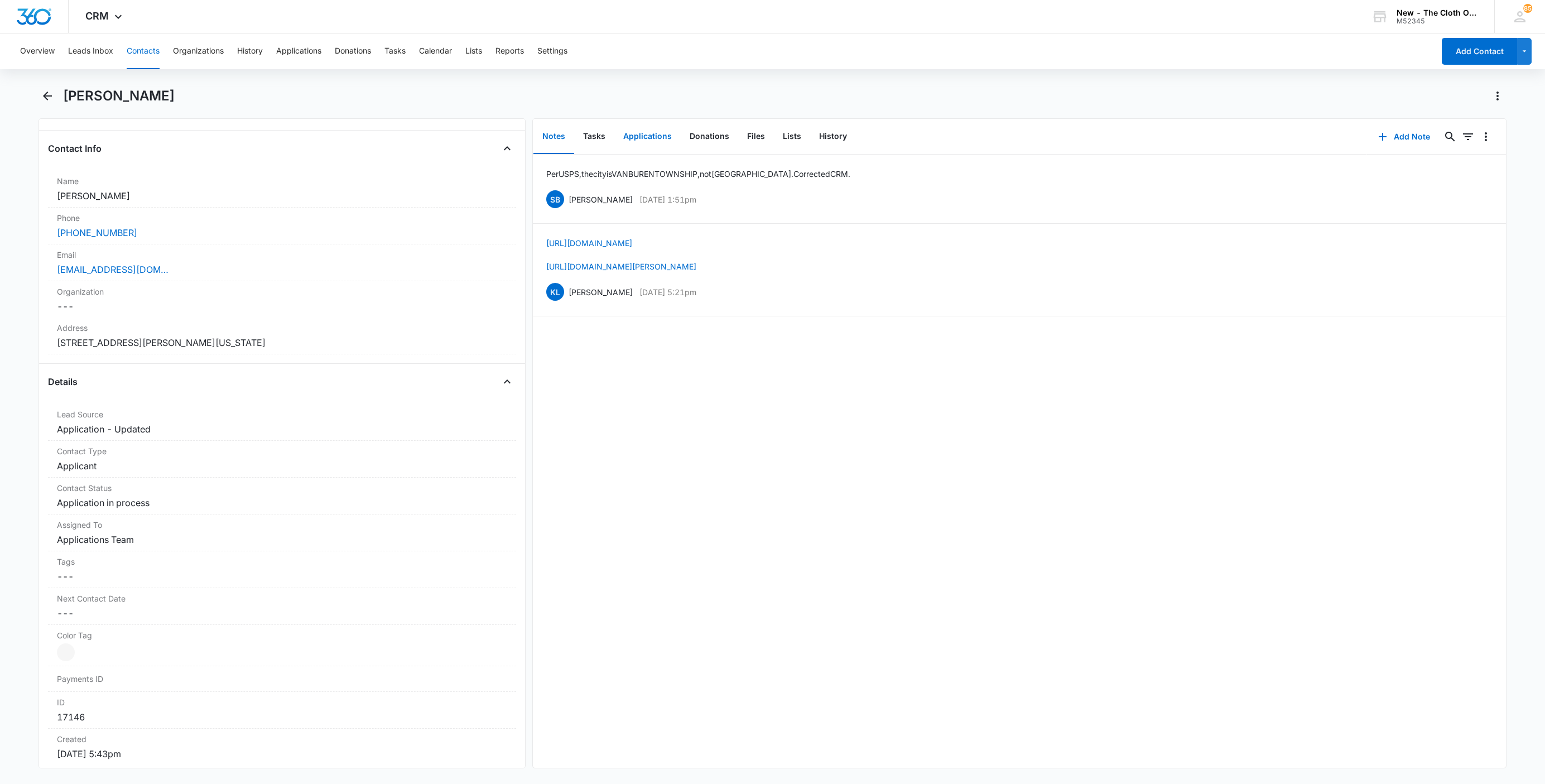
click at [652, 141] on button "Applications" at bounding box center [647, 136] width 66 height 35
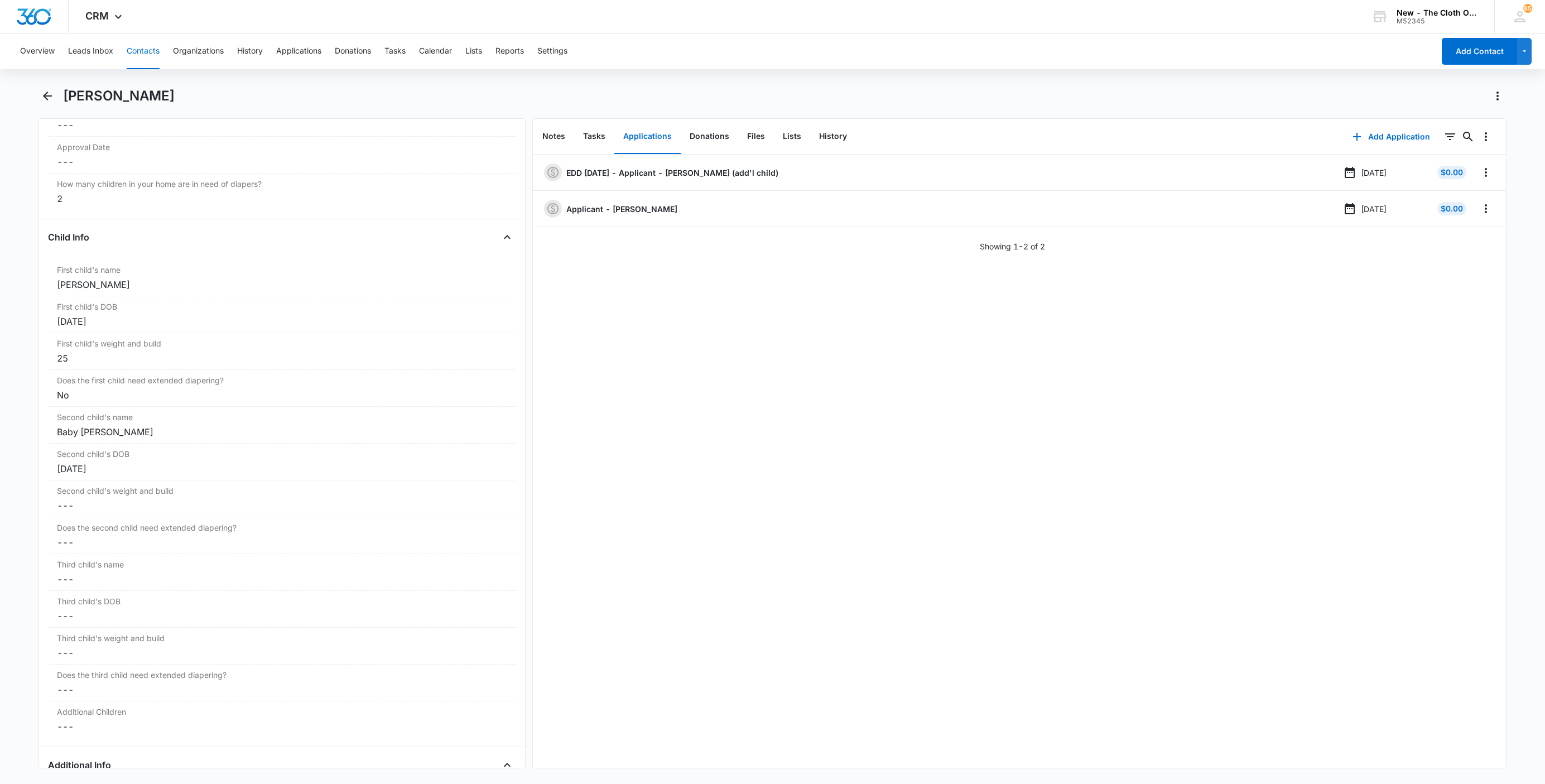
scroll to position [1255, 0]
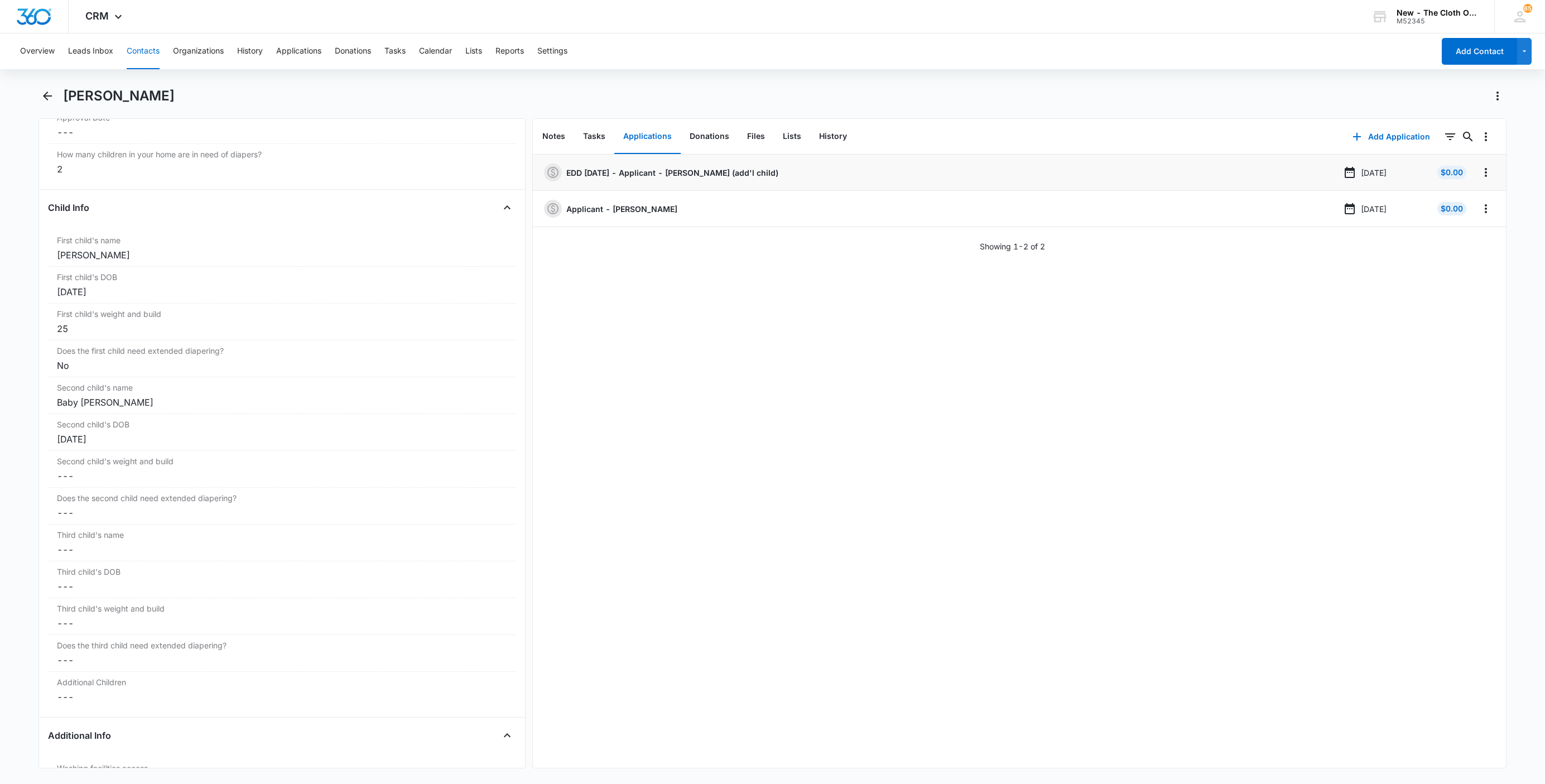
click at [674, 170] on p "EDD 03/06/2026 - Applicant - Katherine E Wilkerson (add'l child)" at bounding box center [672, 173] width 212 height 12
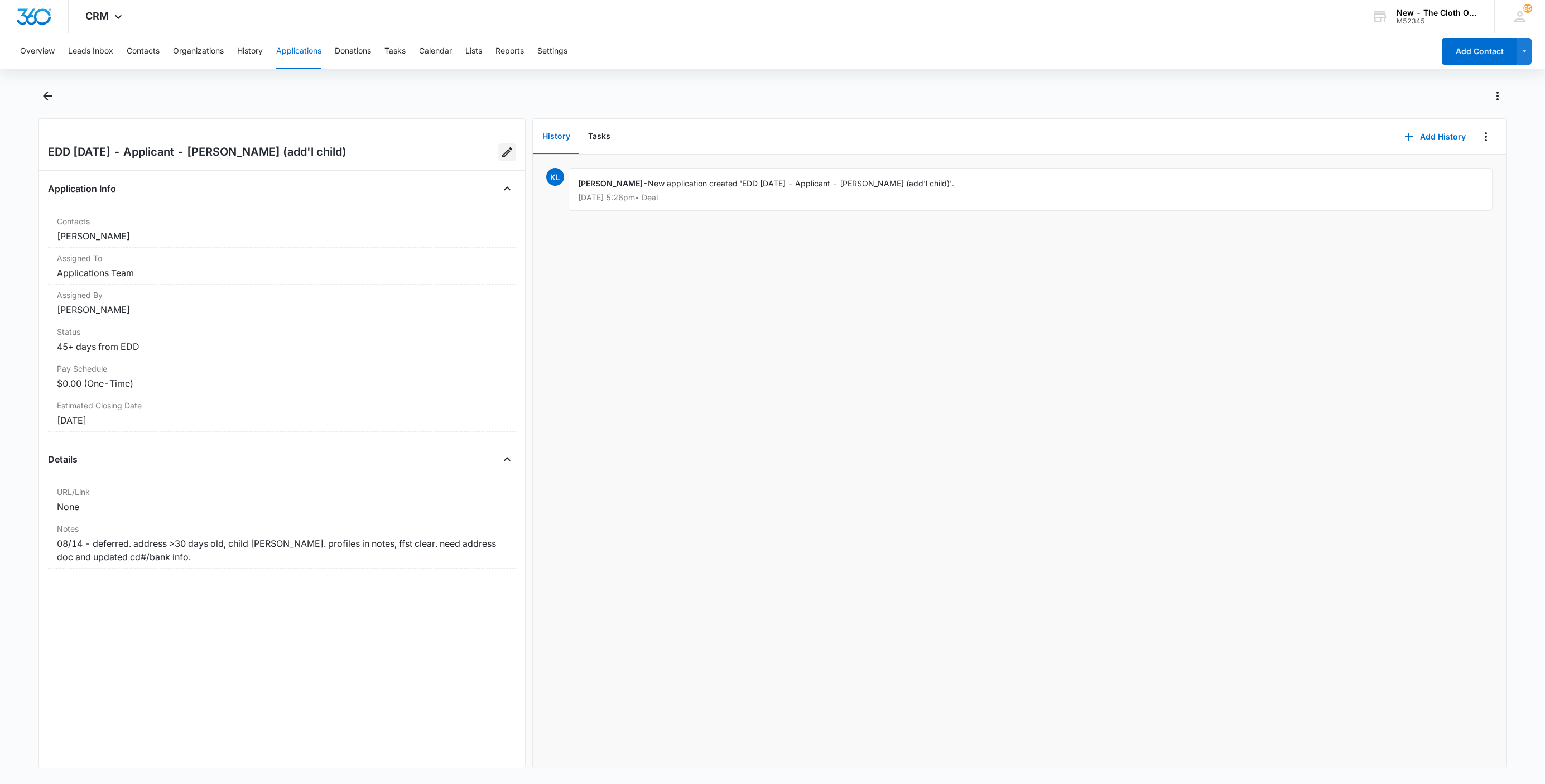
click at [500, 151] on icon "Edit Application" at bounding box center [507, 153] width 14 height 14
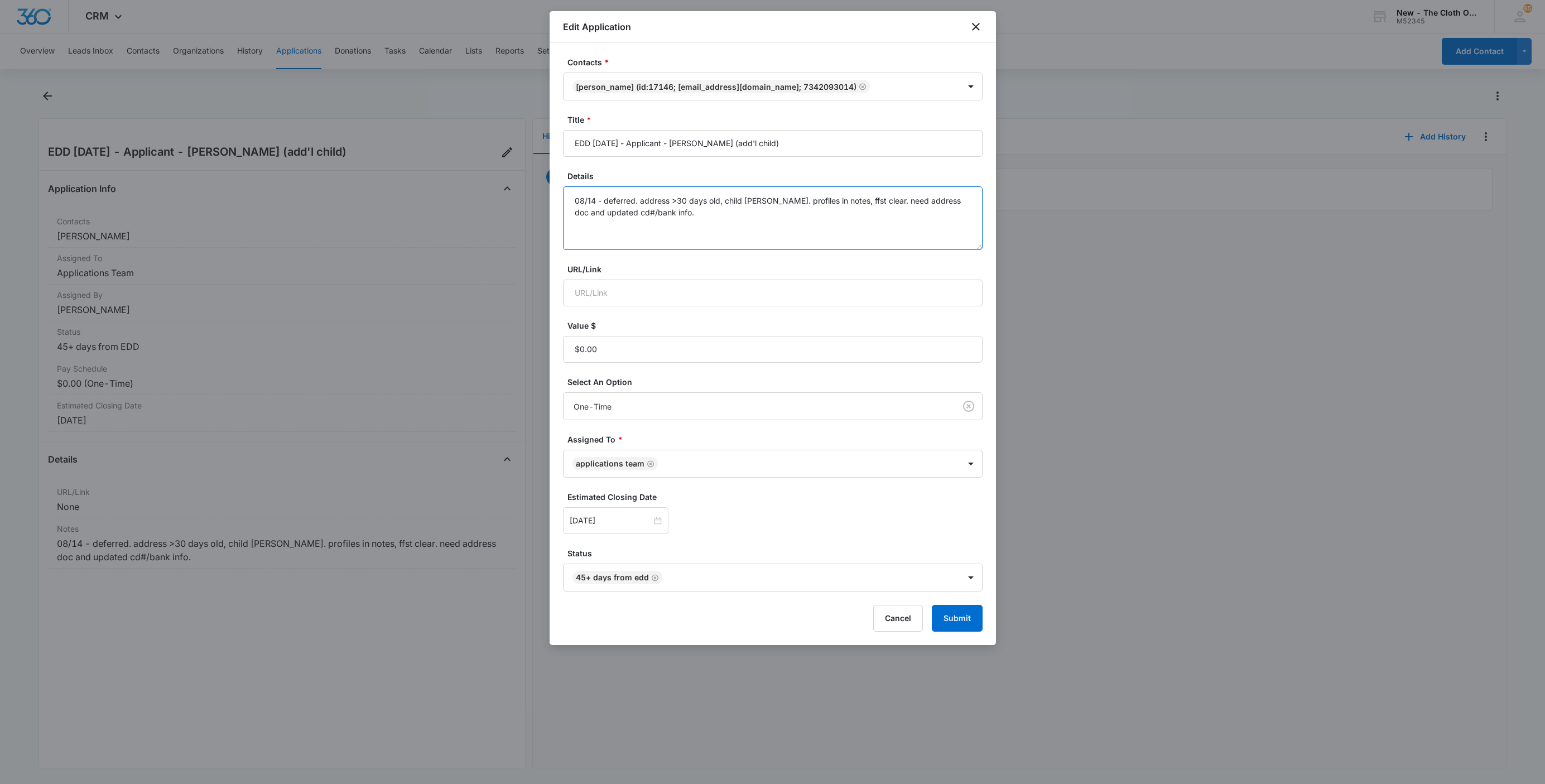
click at [816, 237] on textarea "08/14 - deferred. address >30 days old, child doc ok. profiles in notes, ffst c…" at bounding box center [772, 218] width 419 height 63
type textarea "08/14 - deferred. address >30 days old, child doc ok. profiles in notes, ffst c…"
click at [970, 627] on button "Submit" at bounding box center [957, 617] width 50 height 27
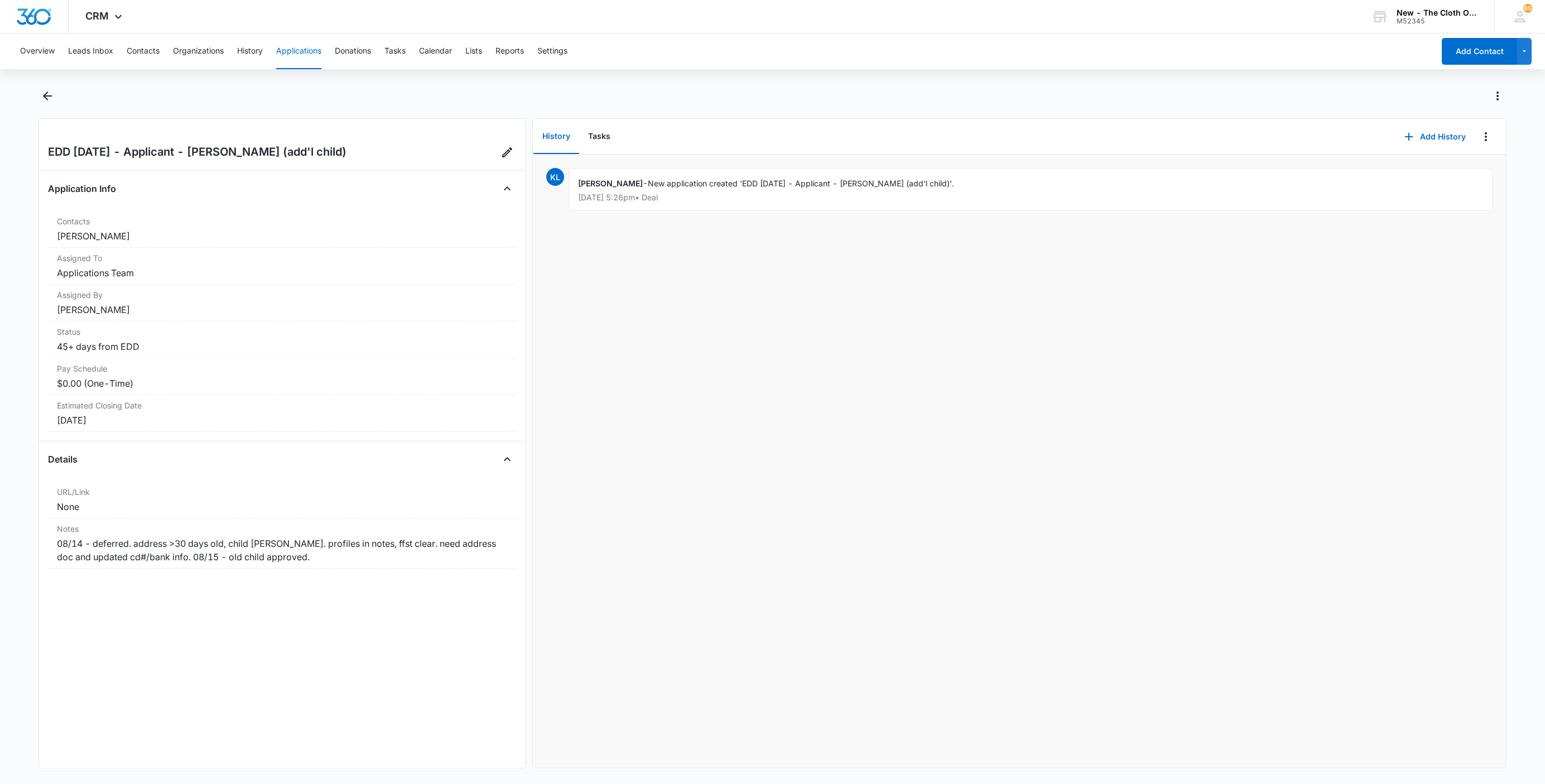
click at [301, 48] on button "Applications" at bounding box center [299, 51] width 45 height 36
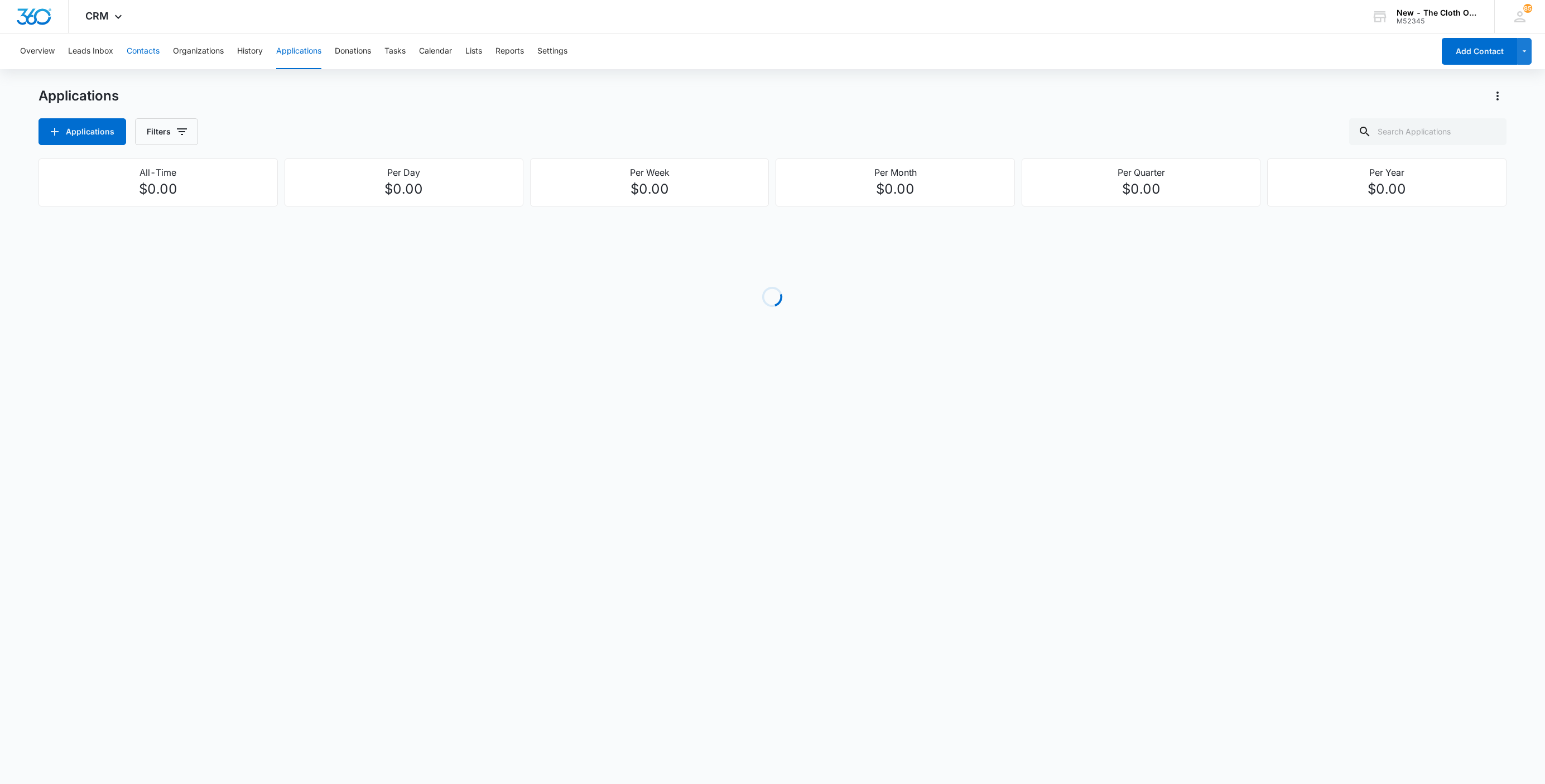
click at [131, 52] on button "Contacts" at bounding box center [142, 51] width 33 height 36
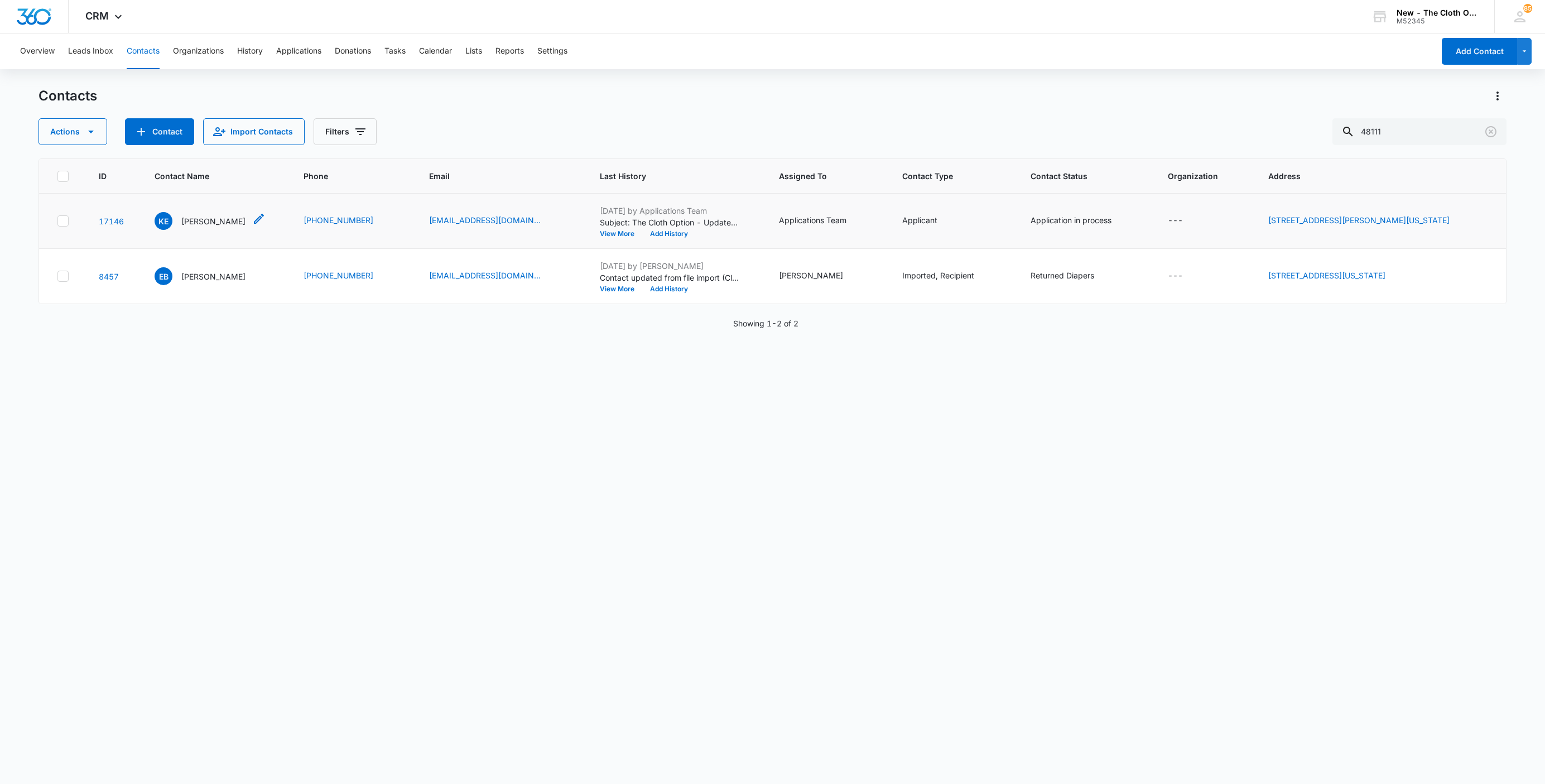
click at [196, 220] on p "Katherine E Wilkerson" at bounding box center [213, 221] width 64 height 12
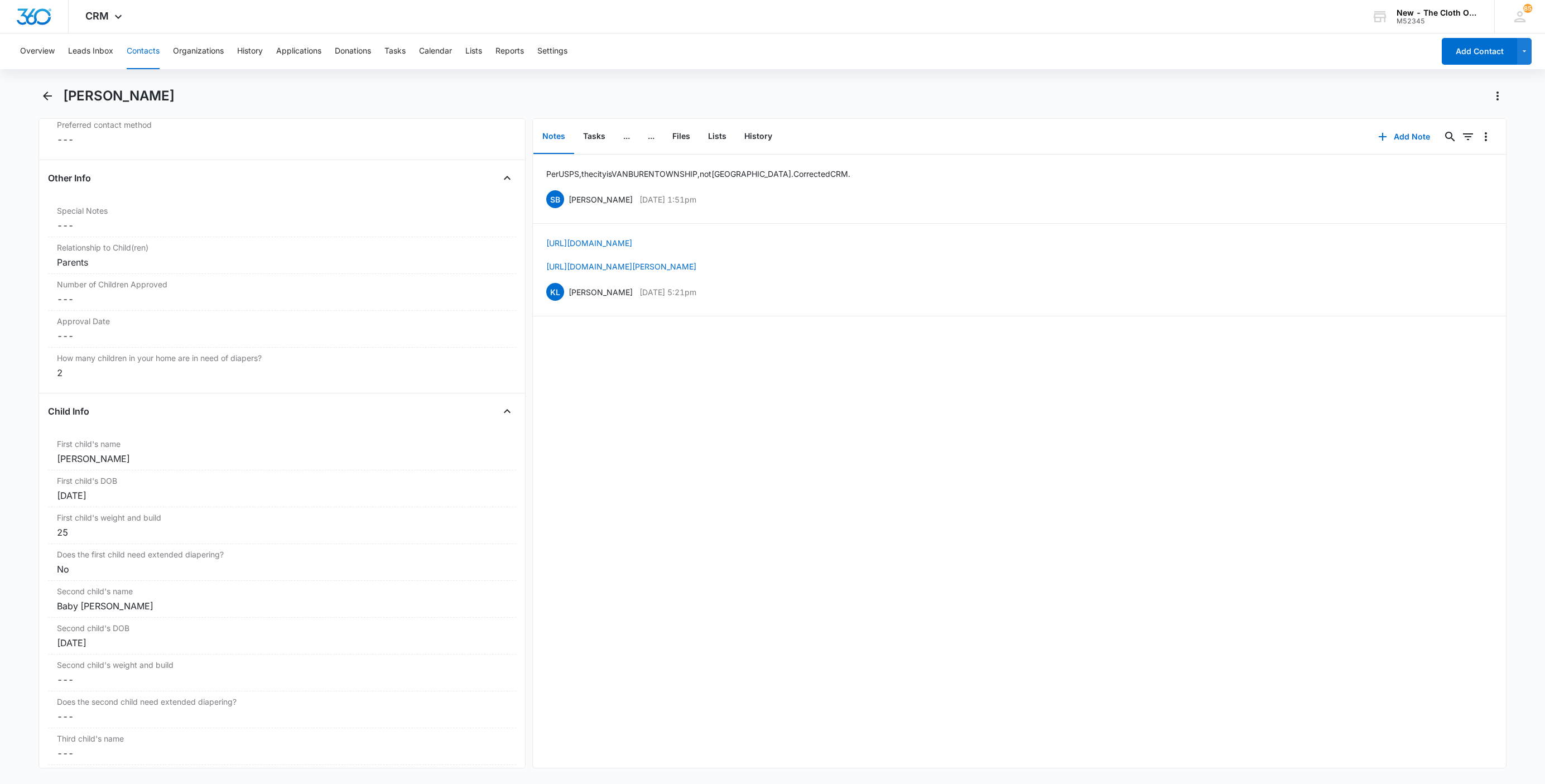
scroll to position [1255, 0]
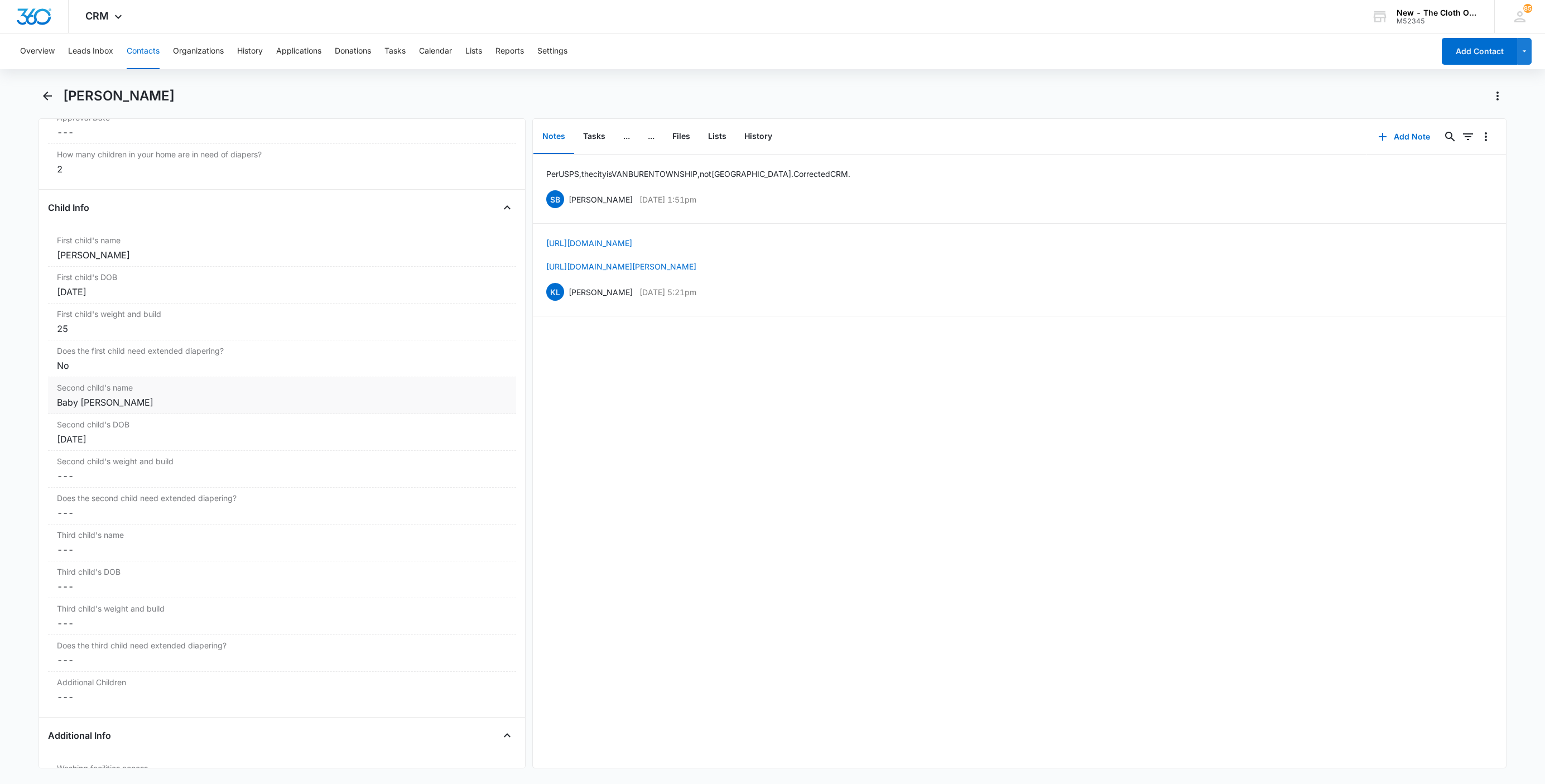
click at [69, 409] on div "Baby Wilkerson" at bounding box center [282, 402] width 451 height 14
type input "DEFERRED: Baby Wilkerson"
click at [446, 434] on button "Save Changes" at bounding box center [478, 444] width 63 height 21
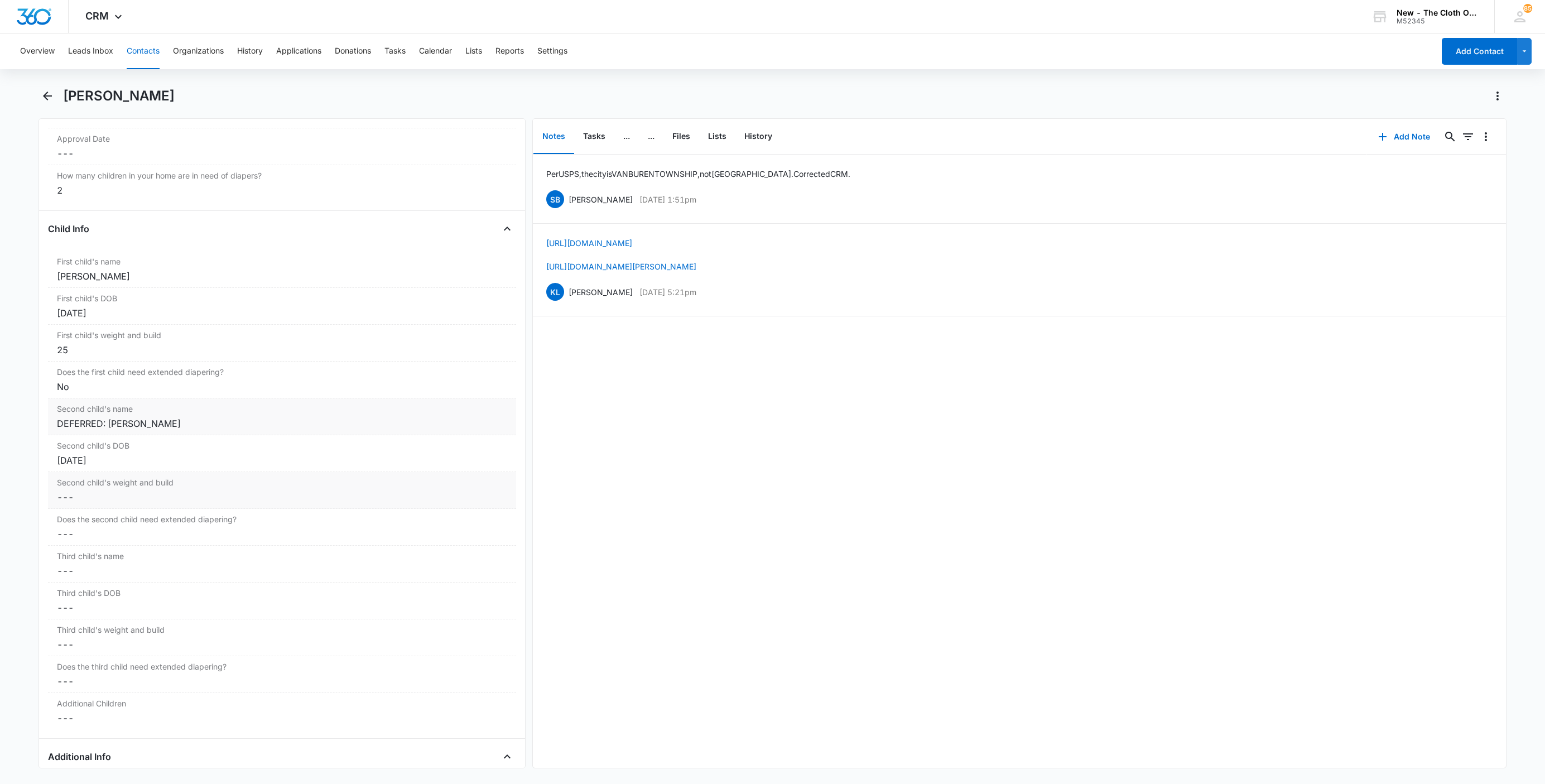
scroll to position [1569, 0]
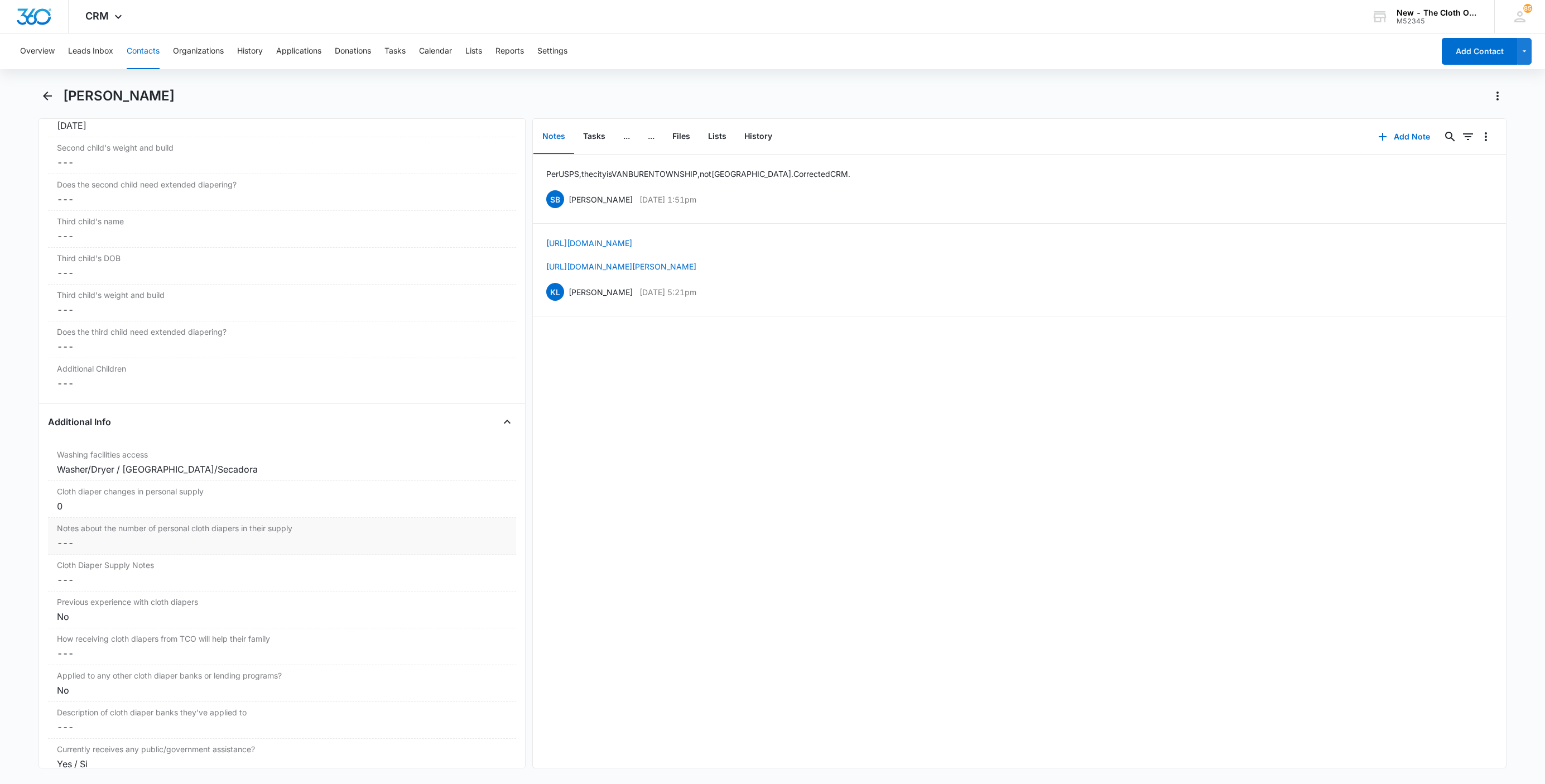
click at [84, 549] on dd "Cancel Save Changes ---" at bounding box center [282, 543] width 451 height 14
click at [79, 561] on input "Notes about the number of personal cloth diapers in their supply" at bounding box center [281, 551] width 455 height 27
type input "08/14/25: 0"
click at [446, 574] on button "Save Changes" at bounding box center [478, 584] width 63 height 21
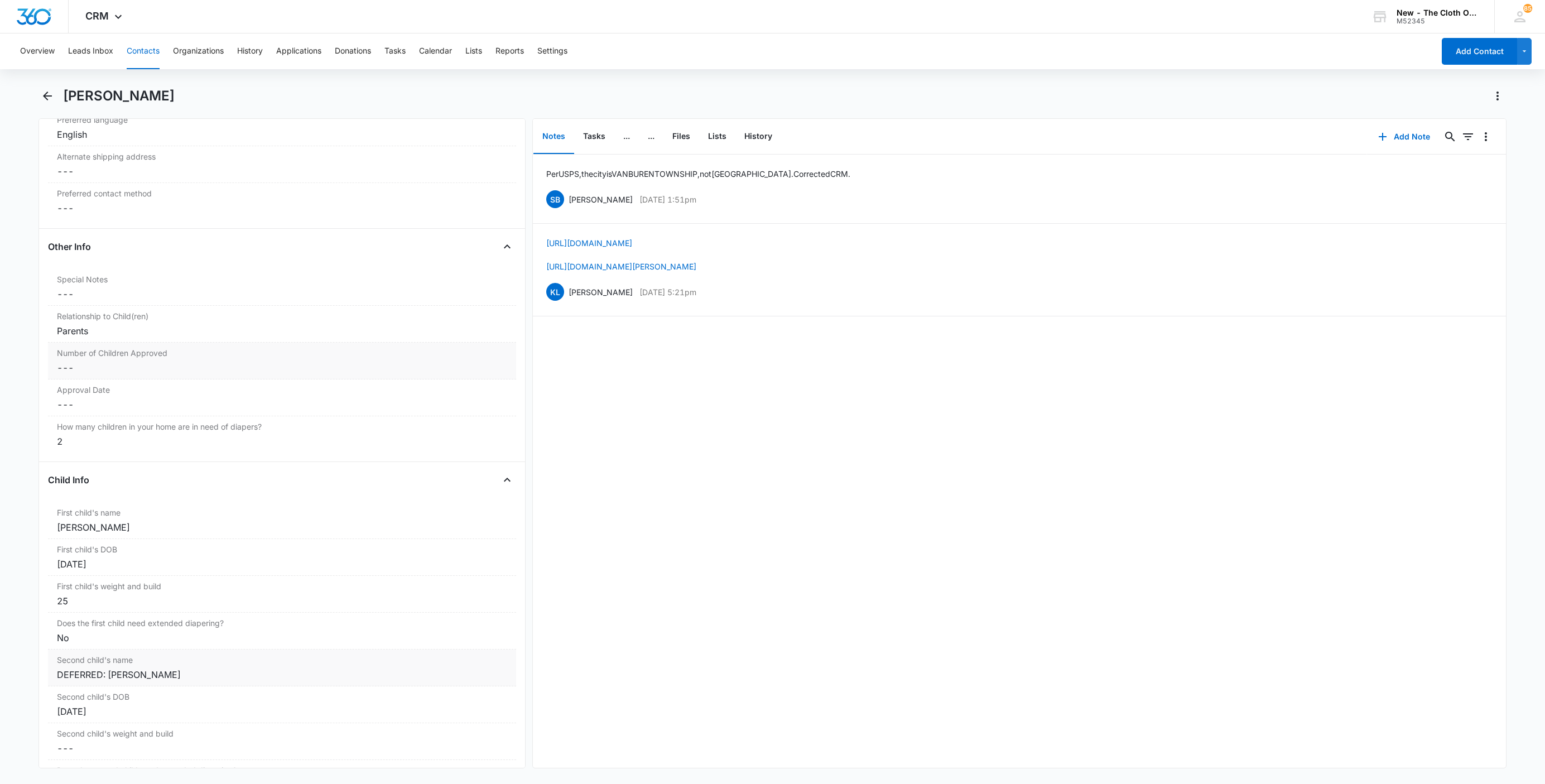
click at [88, 375] on dd "Cancel Save Changes ---" at bounding box center [282, 368] width 451 height 14
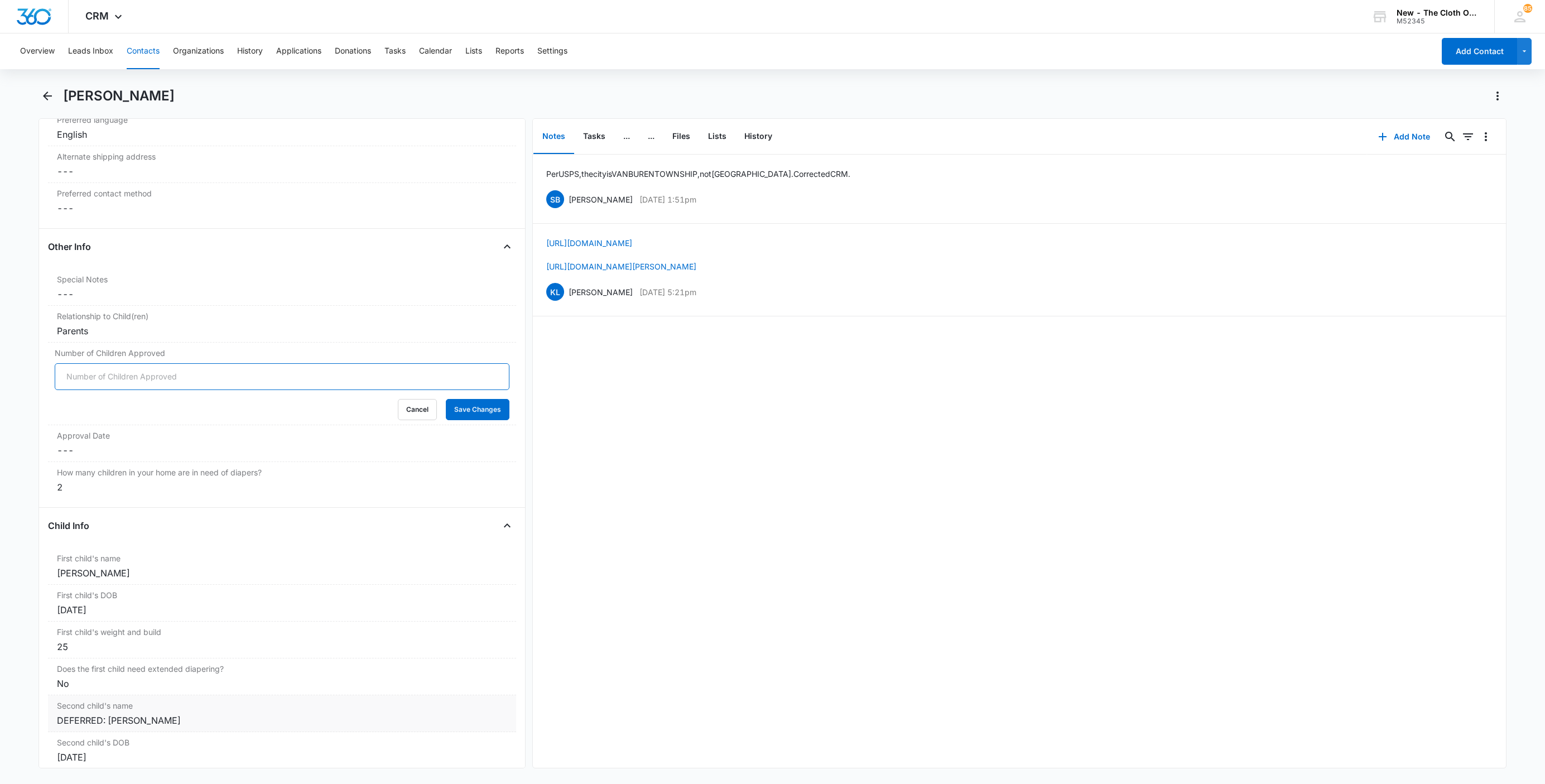
click at [86, 380] on input "Number of Children Approved" at bounding box center [281, 376] width 455 height 27
click at [686, 139] on button "Files" at bounding box center [682, 136] width 36 height 35
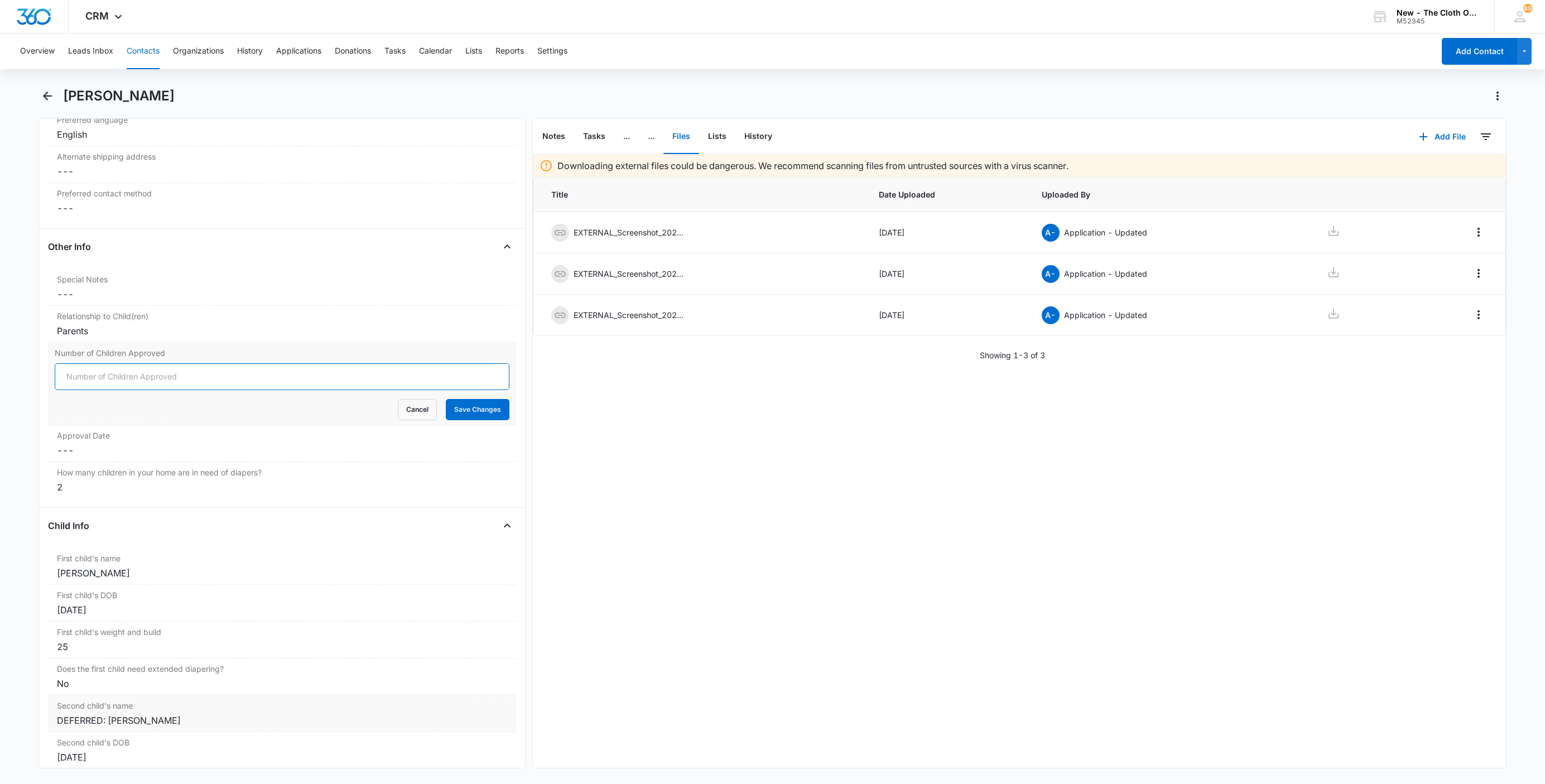
click at [298, 382] on input "Number of Children Approved" at bounding box center [281, 376] width 455 height 27
type input "1"
click at [446, 398] on button "Save Changes" at bounding box center [478, 408] width 63 height 21
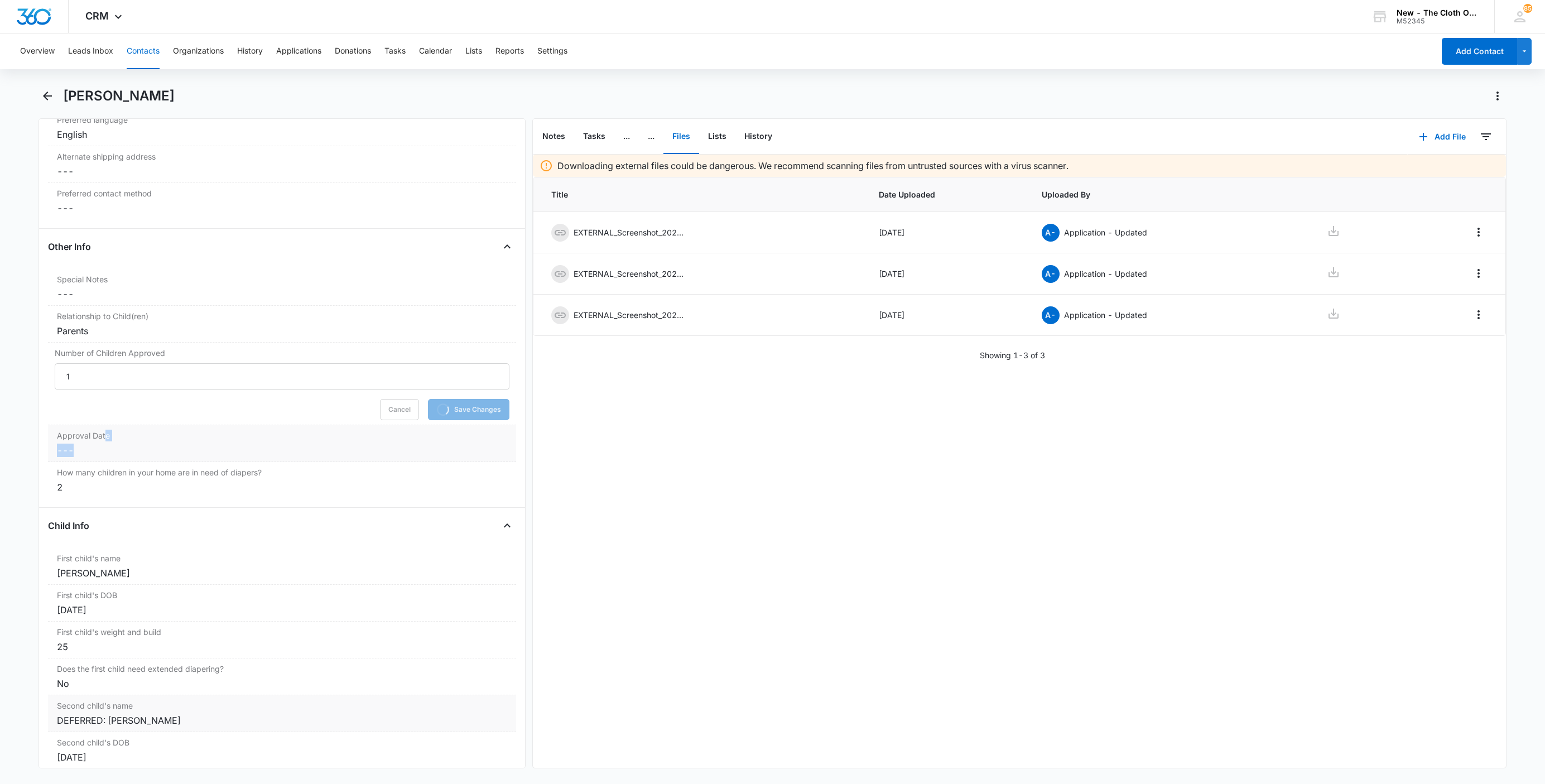
click at [105, 447] on div "Approval Date Cancel Save Changes ---" at bounding box center [282, 443] width 469 height 36
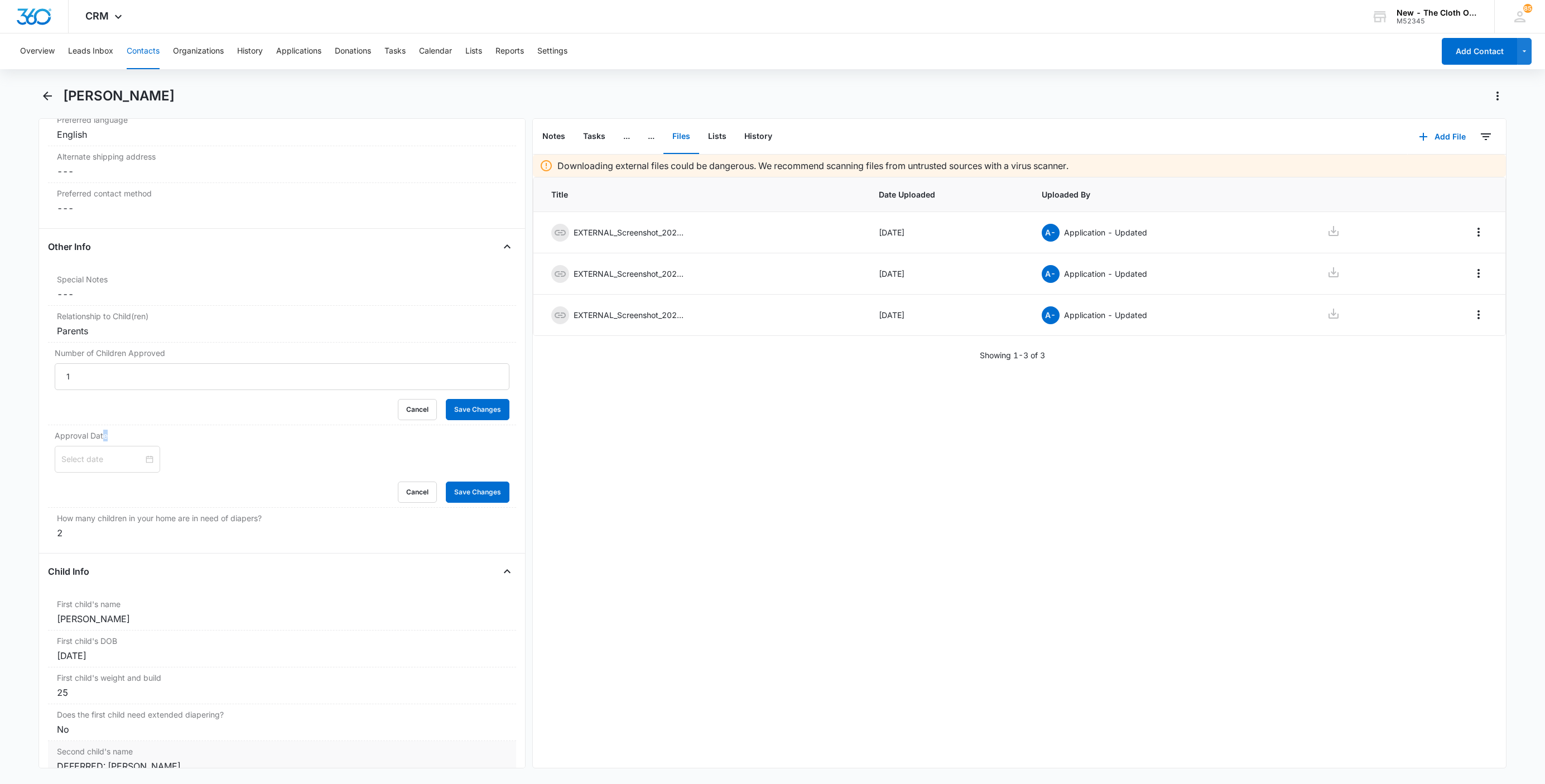
click at [78, 465] on input at bounding box center [102, 459] width 82 height 12
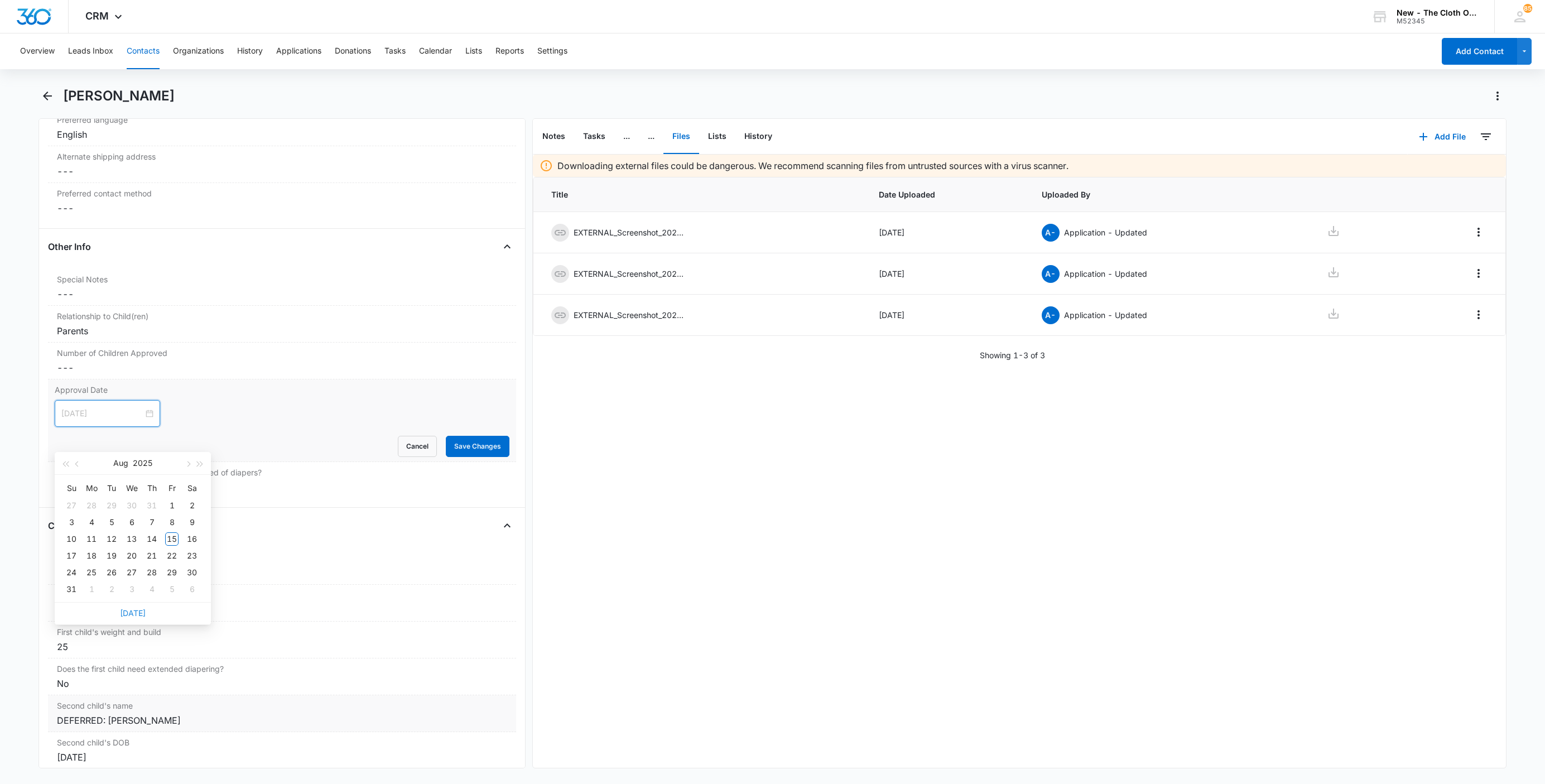
type input "Sep 2, 2025"
click at [137, 614] on link "Today" at bounding box center [133, 613] width 26 height 10
type input "[DATE]"
click at [273, 427] on div "Aug 15, 2025 Aug 2025 Su Mo Tu We Th Fr Sa 27 28 29 30 31 1 2 3 4 5 6 7 8 9 10 …" at bounding box center [281, 413] width 455 height 27
click at [478, 448] on button "Save Changes" at bounding box center [478, 446] width 63 height 21
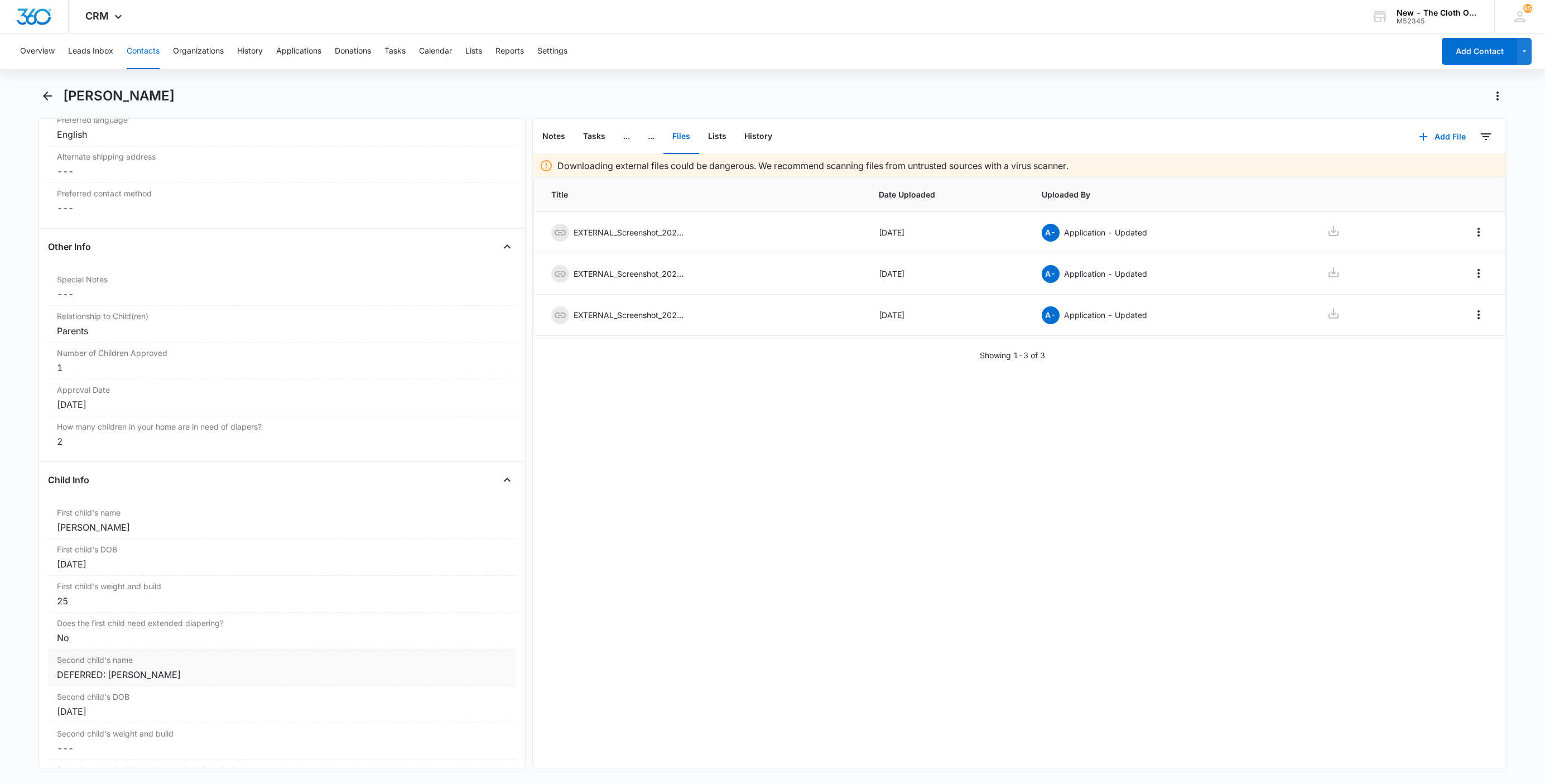
drag, startPoint x: 124, startPoint y: 529, endPoint x: 23, endPoint y: 536, distance: 101.2
click at [23, 536] on main "Katherine E. Wilkerson Remove KE Katherine E. Wilkerson Contact Info Name Cance…" at bounding box center [772, 434] width 1545 height 694
copy div "Faith Wilkerson"
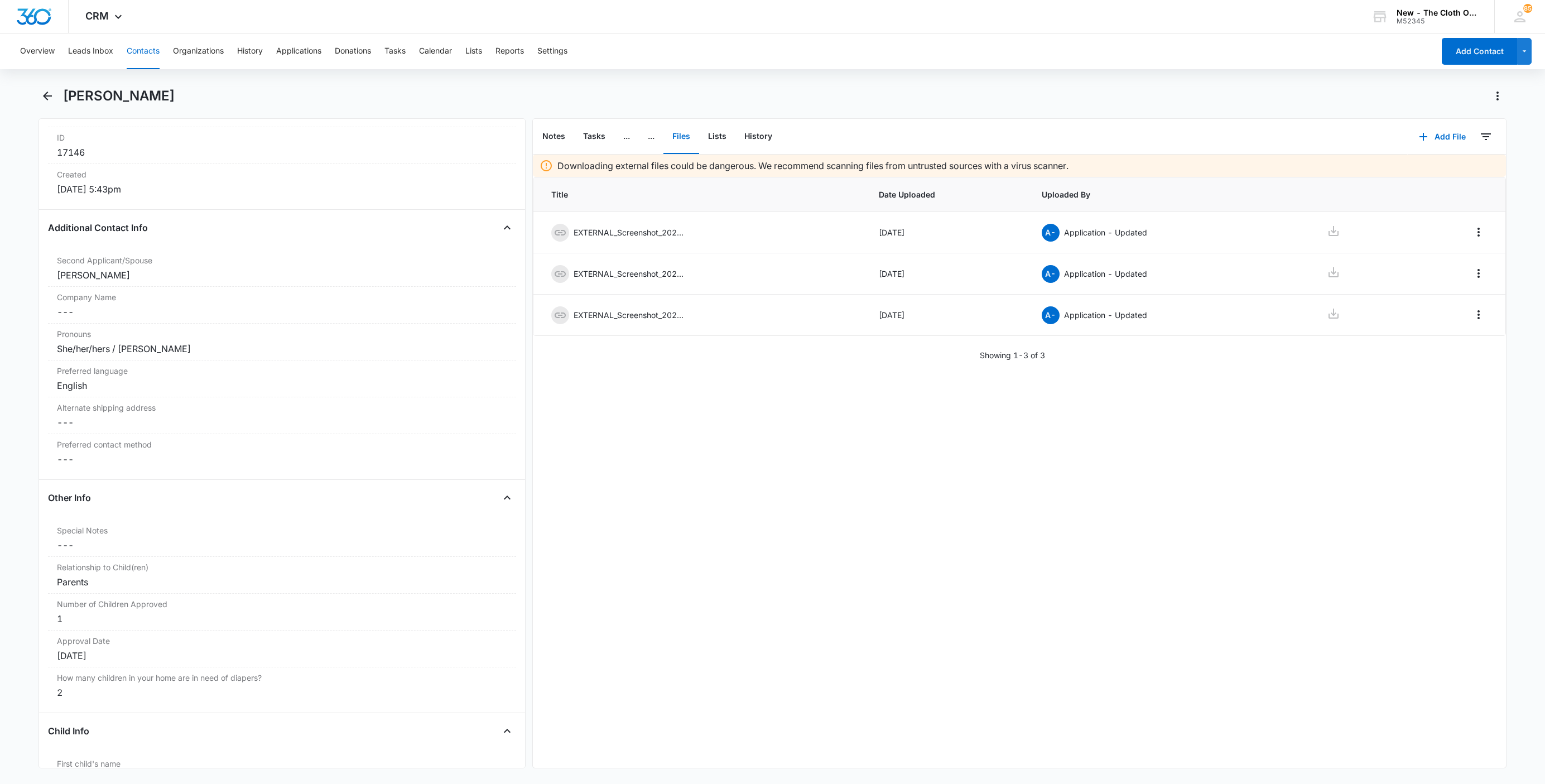
scroll to position [314, 0]
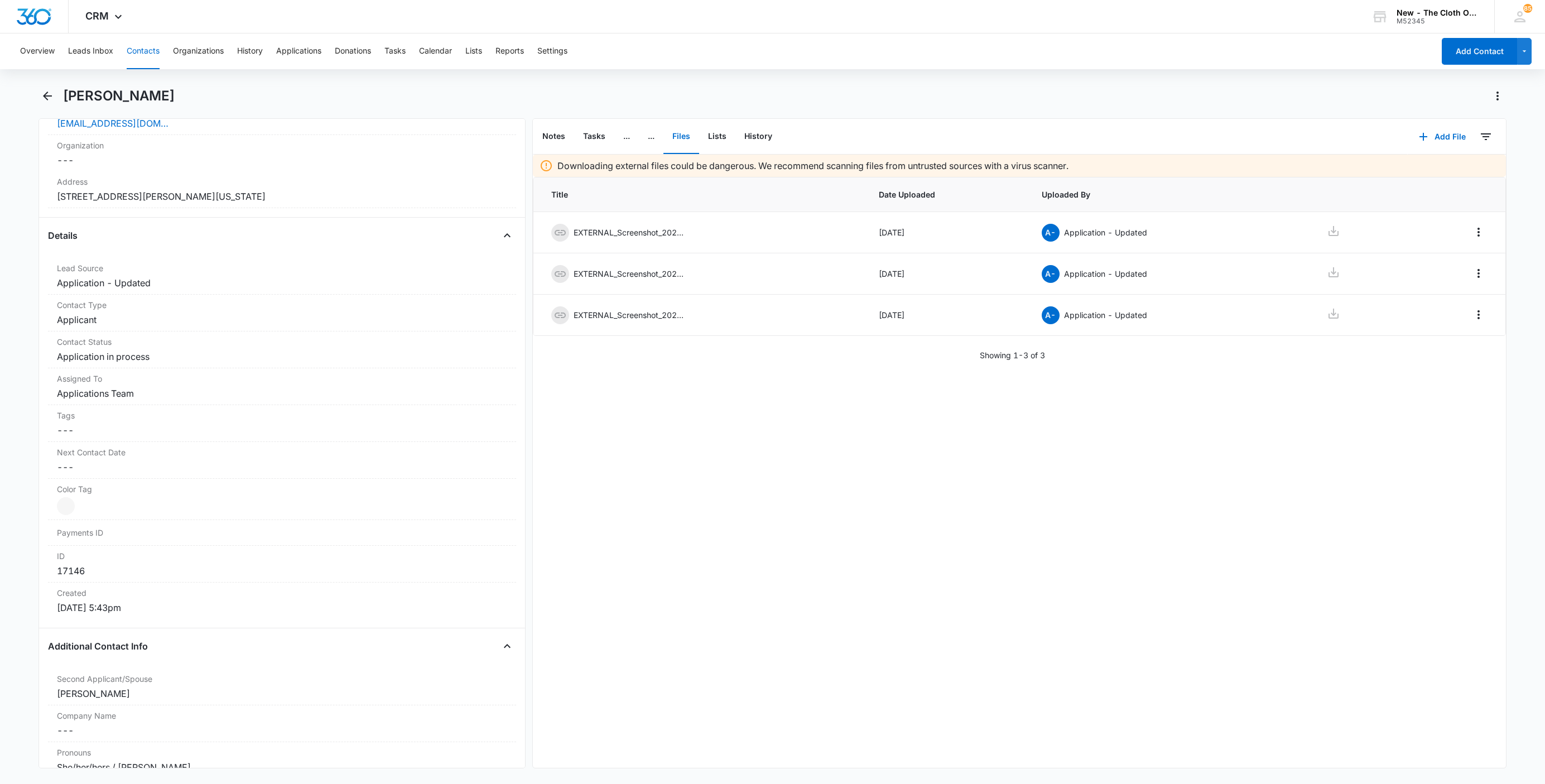
drag, startPoint x: 316, startPoint y: 202, endPoint x: 21, endPoint y: 202, distance: 295.0
click at [21, 202] on main "Katherine E. Wilkerson Remove KE Katherine E. Wilkerson Contact Info Name Cance…" at bounding box center [772, 434] width 1545 height 694
copy dd "10061 Hamilton Court Van Buren Township Michigan 48111"
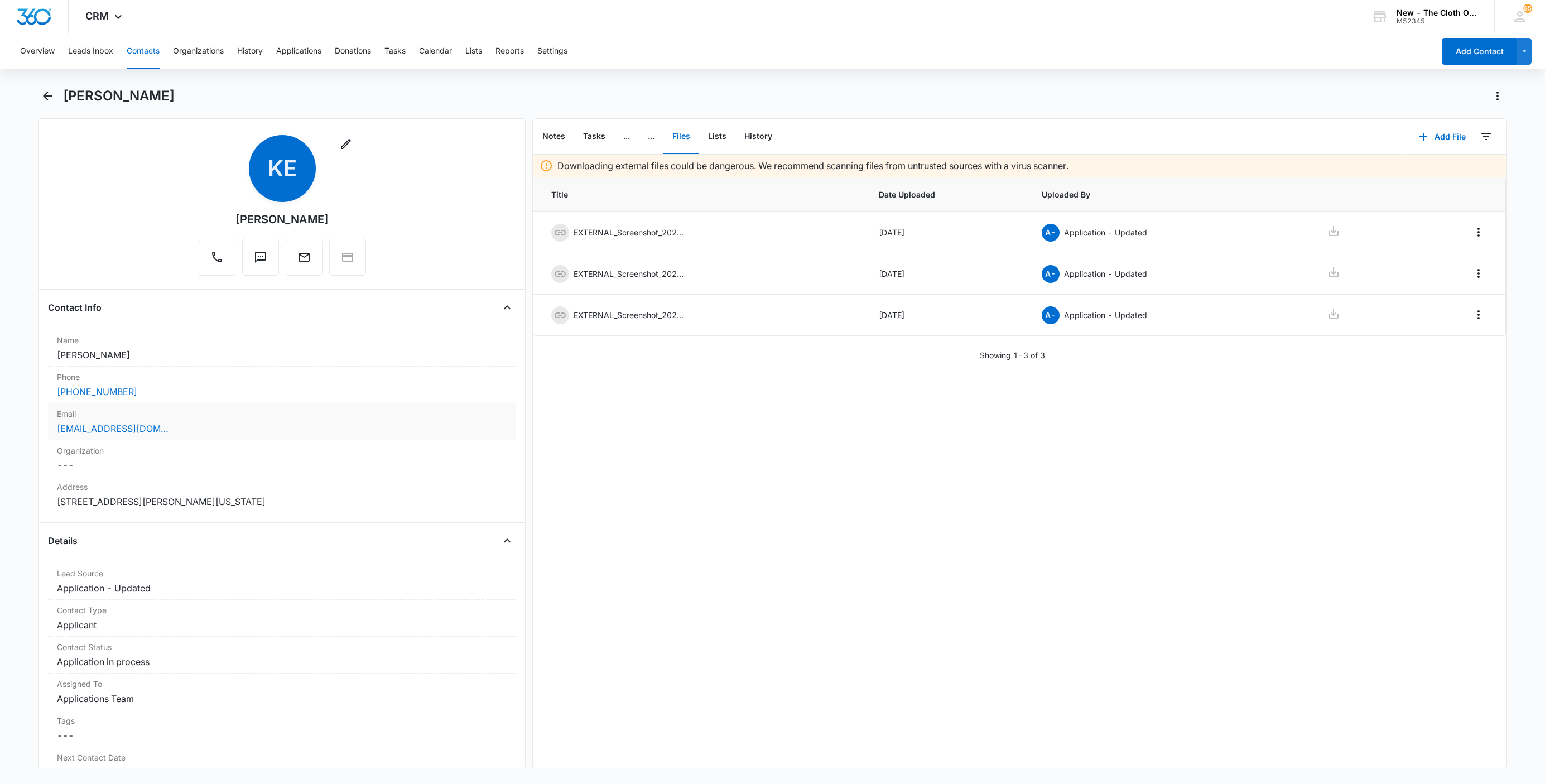
scroll to position [0, 0]
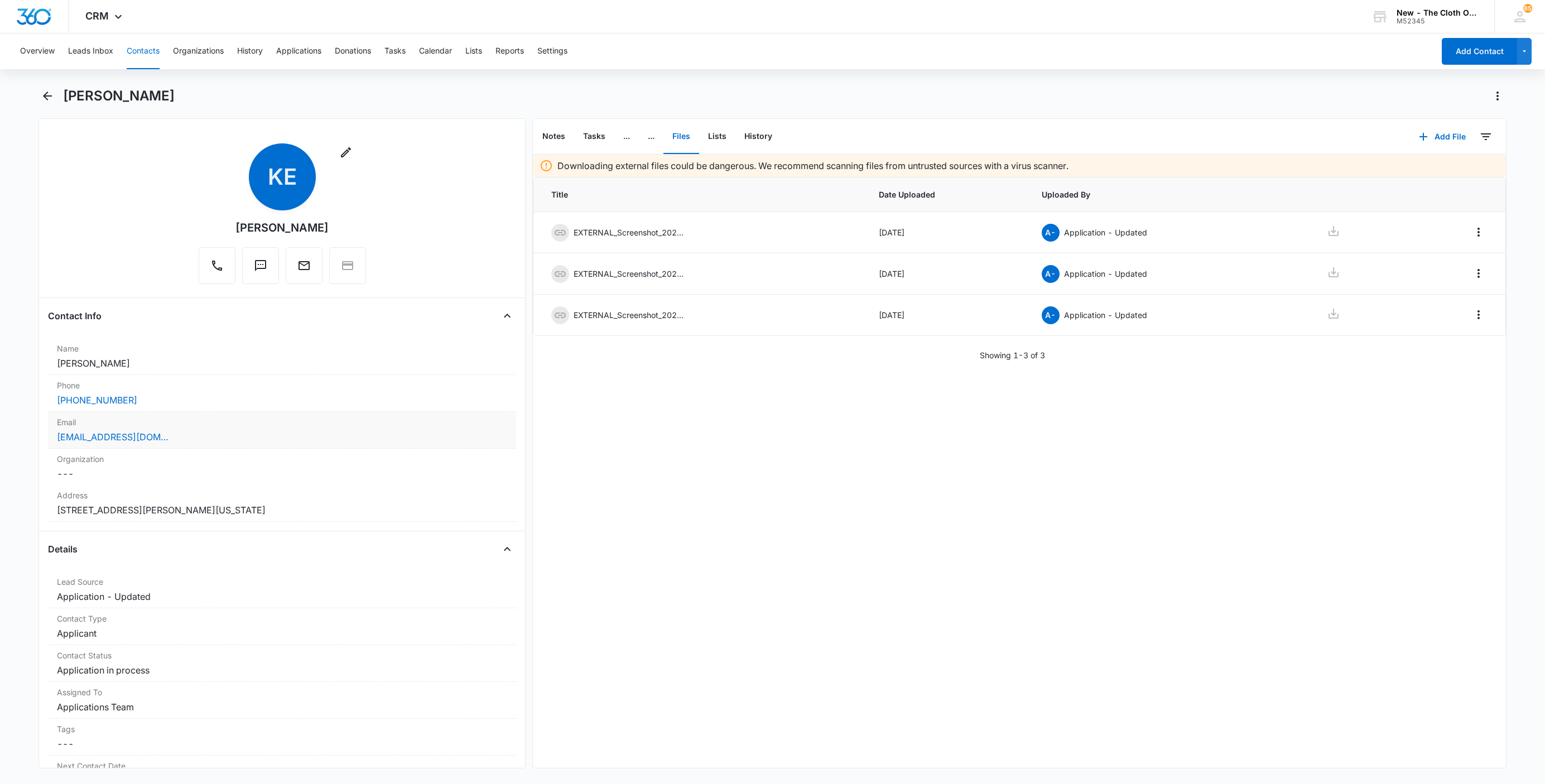
click at [211, 447] on div "Email Cancel Save Changes katherines317@outlook.com" at bounding box center [282, 429] width 469 height 36
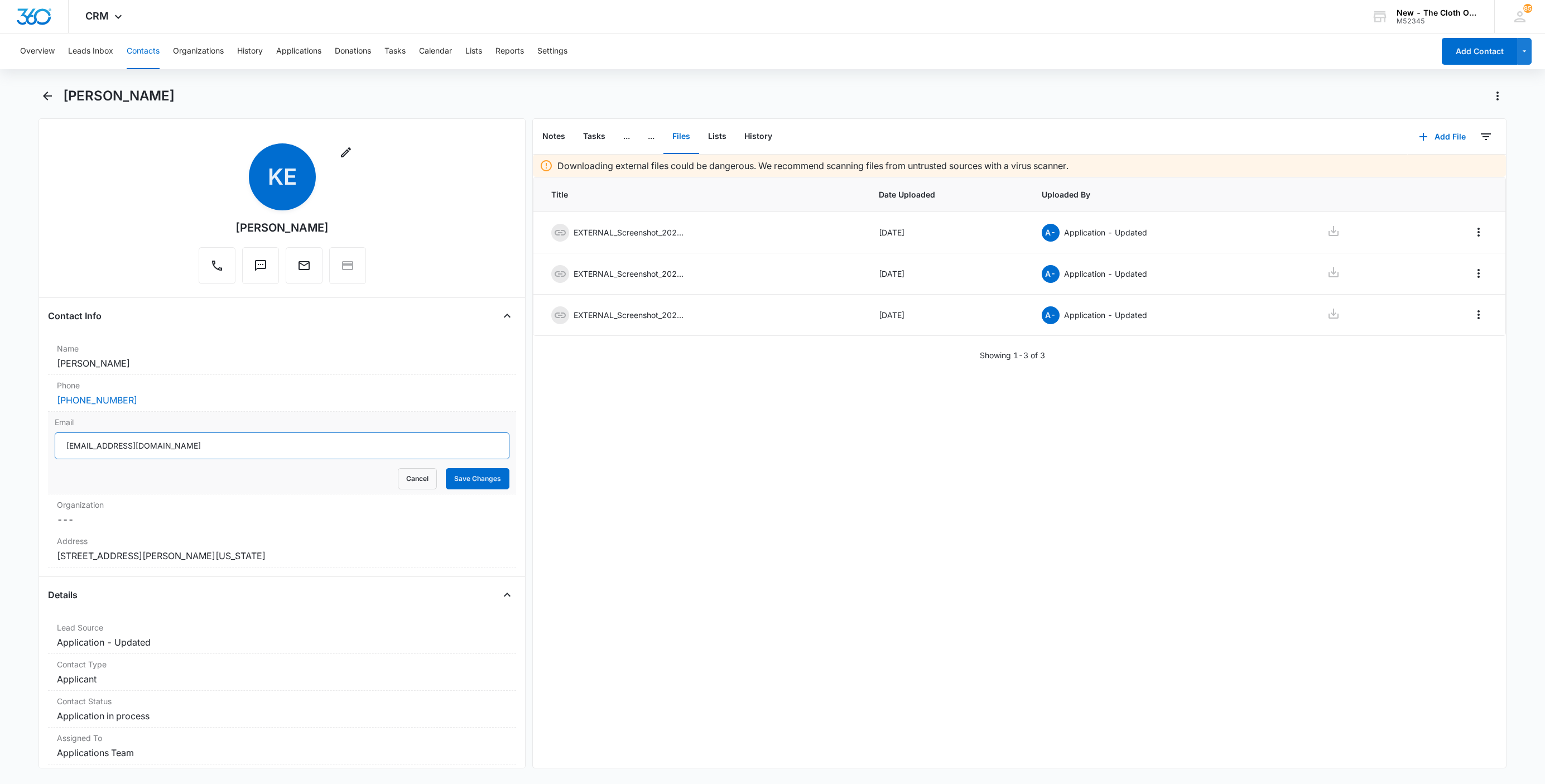
click at [239, 453] on input "katherines317@outlook.com" at bounding box center [281, 445] width 455 height 27
drag, startPoint x: 405, startPoint y: 480, endPoint x: 197, endPoint y: 421, distance: 216.2
click at [399, 481] on button "Cancel" at bounding box center [417, 478] width 39 height 21
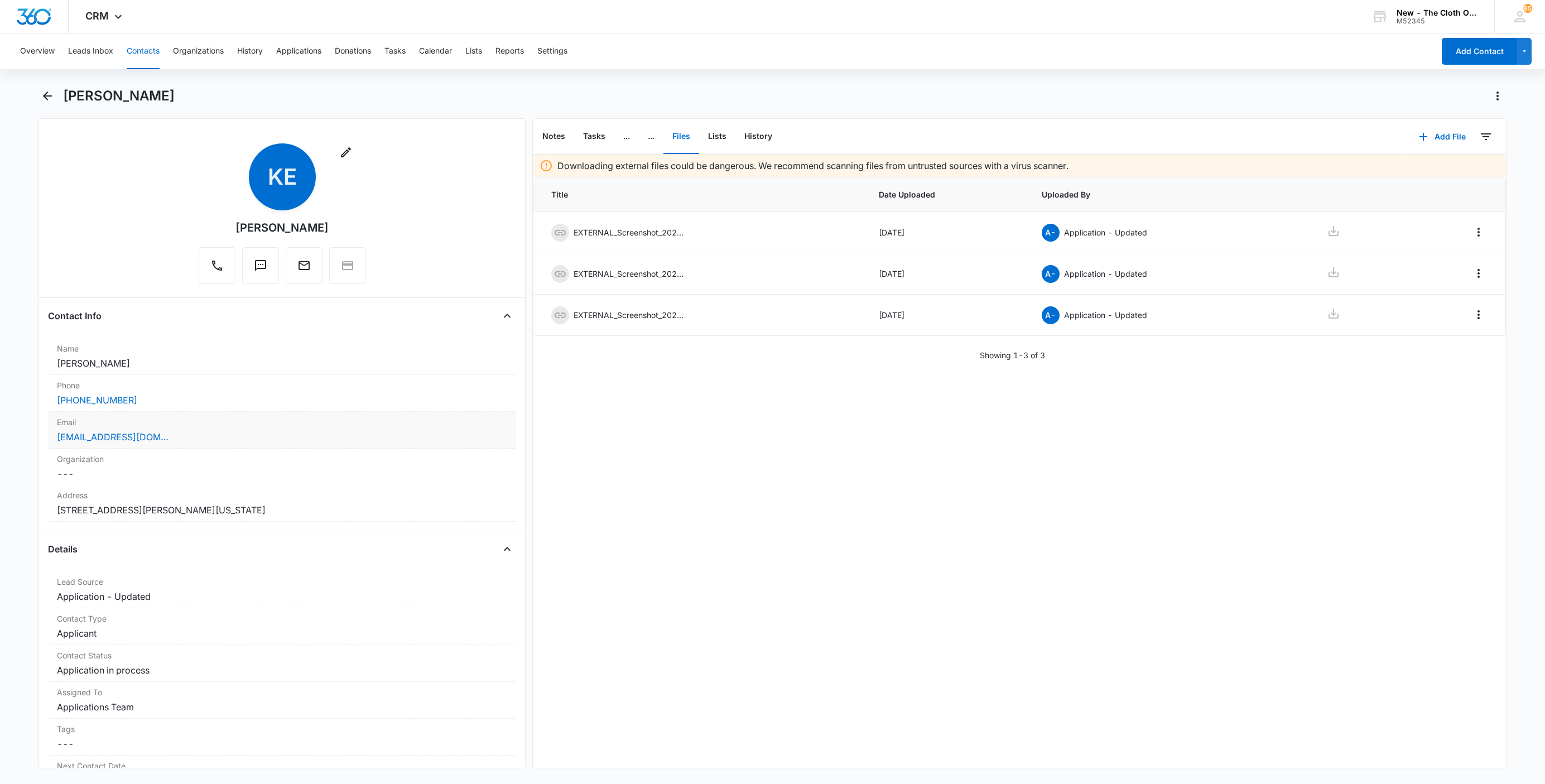
click at [244, 436] on div "katherines317@outlook.com" at bounding box center [282, 437] width 451 height 14
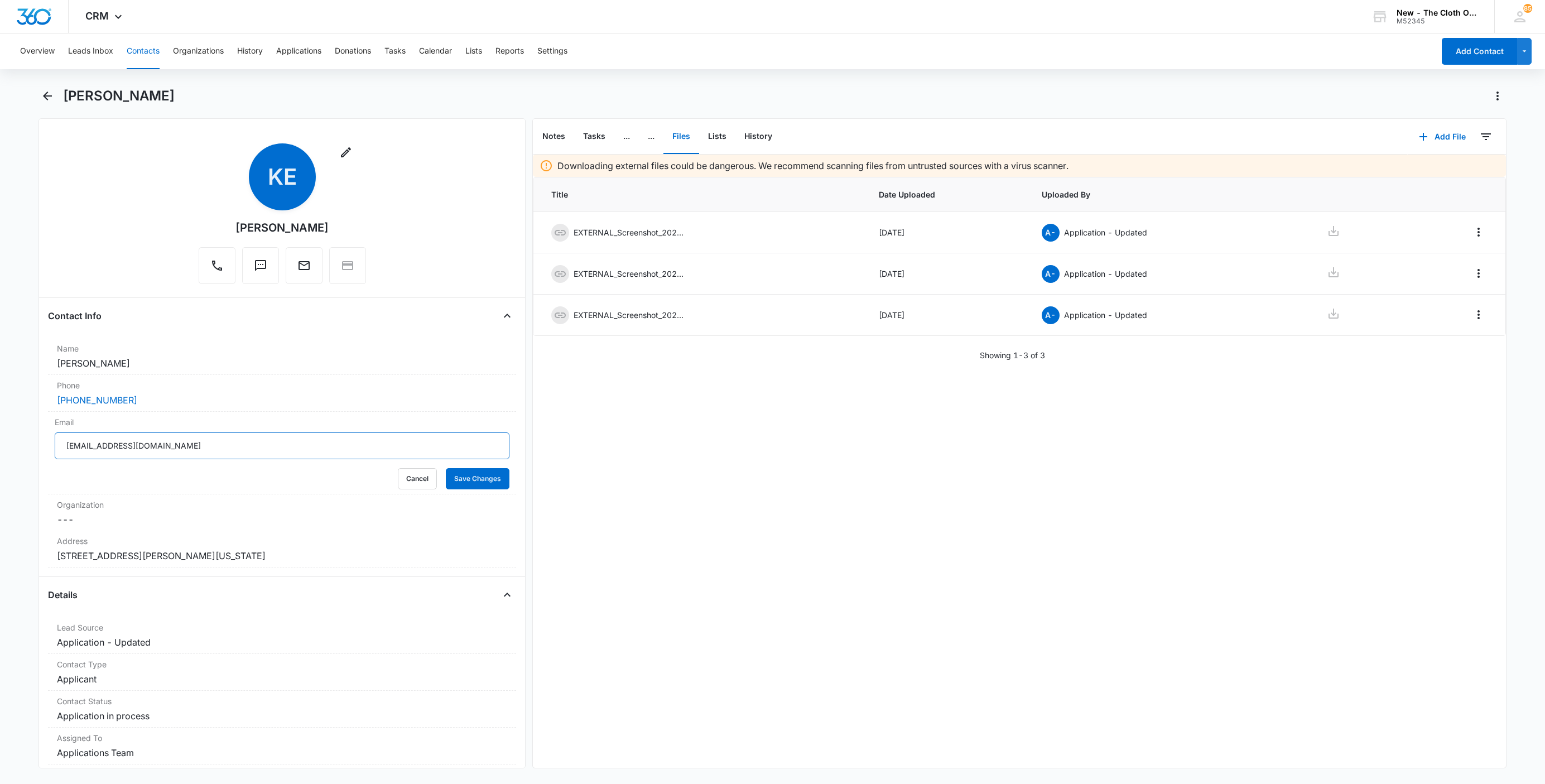
drag, startPoint x: 204, startPoint y: 454, endPoint x: 34, endPoint y: 436, distance: 171.0
click at [35, 436] on main "Katherine E. Wilkerson Remove KE Katherine E. Wilkerson Contact Info Name Cance…" at bounding box center [772, 434] width 1545 height 694
click at [398, 484] on button "Cancel" at bounding box center [417, 478] width 39 height 21
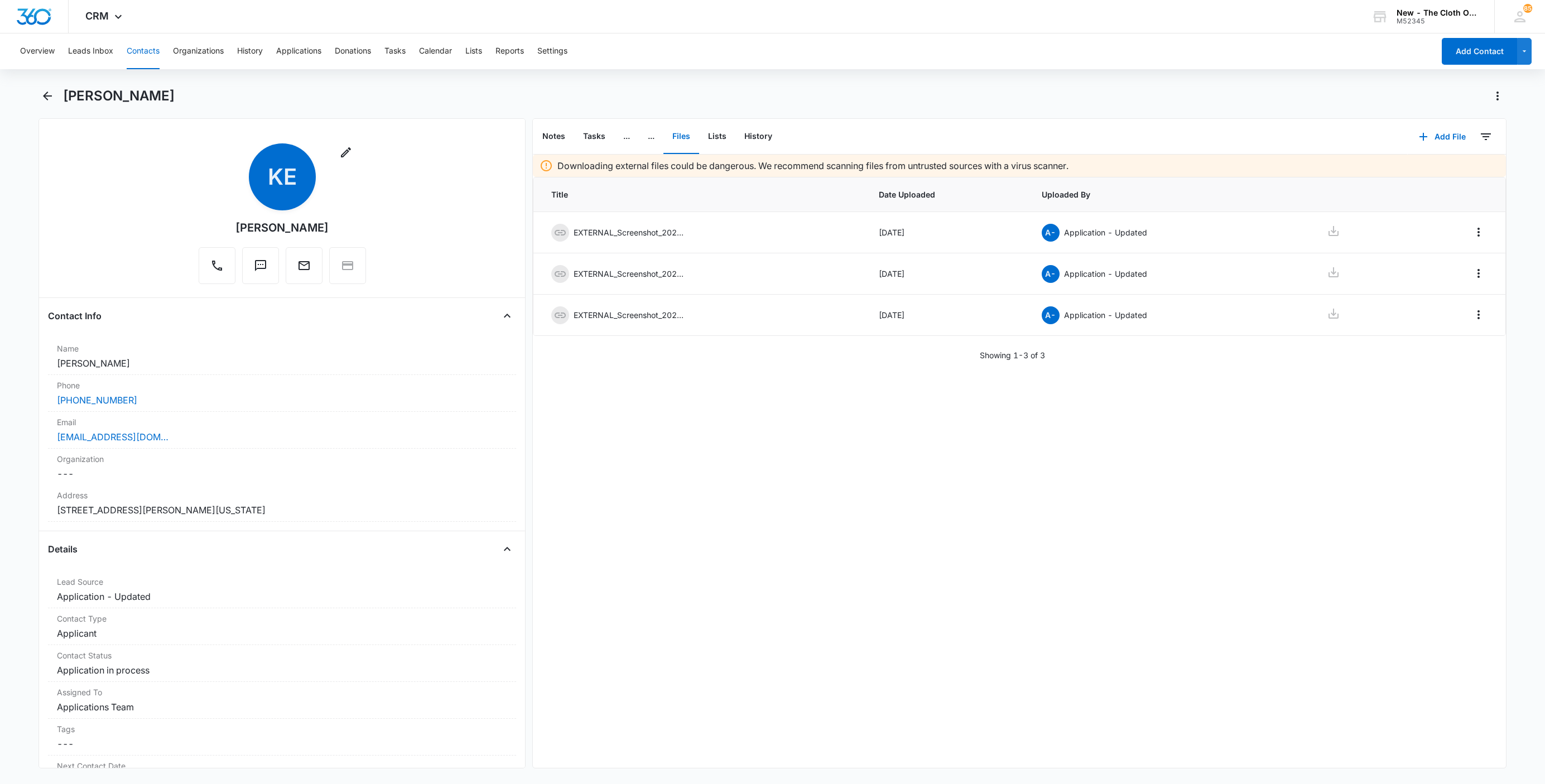
drag, startPoint x: 170, startPoint y: 369, endPoint x: 7, endPoint y: 367, distance: 163.0
click at [7, 367] on main "Katherine E. Wilkerson Remove KE Katherine E. Wilkerson Contact Info Name Cance…" at bounding box center [772, 434] width 1545 height 694
copy dd "Katherine E. Wilkerson"
drag, startPoint x: 588, startPoint y: 129, endPoint x: 600, endPoint y: 135, distance: 13.4
click at [588, 130] on button "Tasks" at bounding box center [594, 136] width 40 height 35
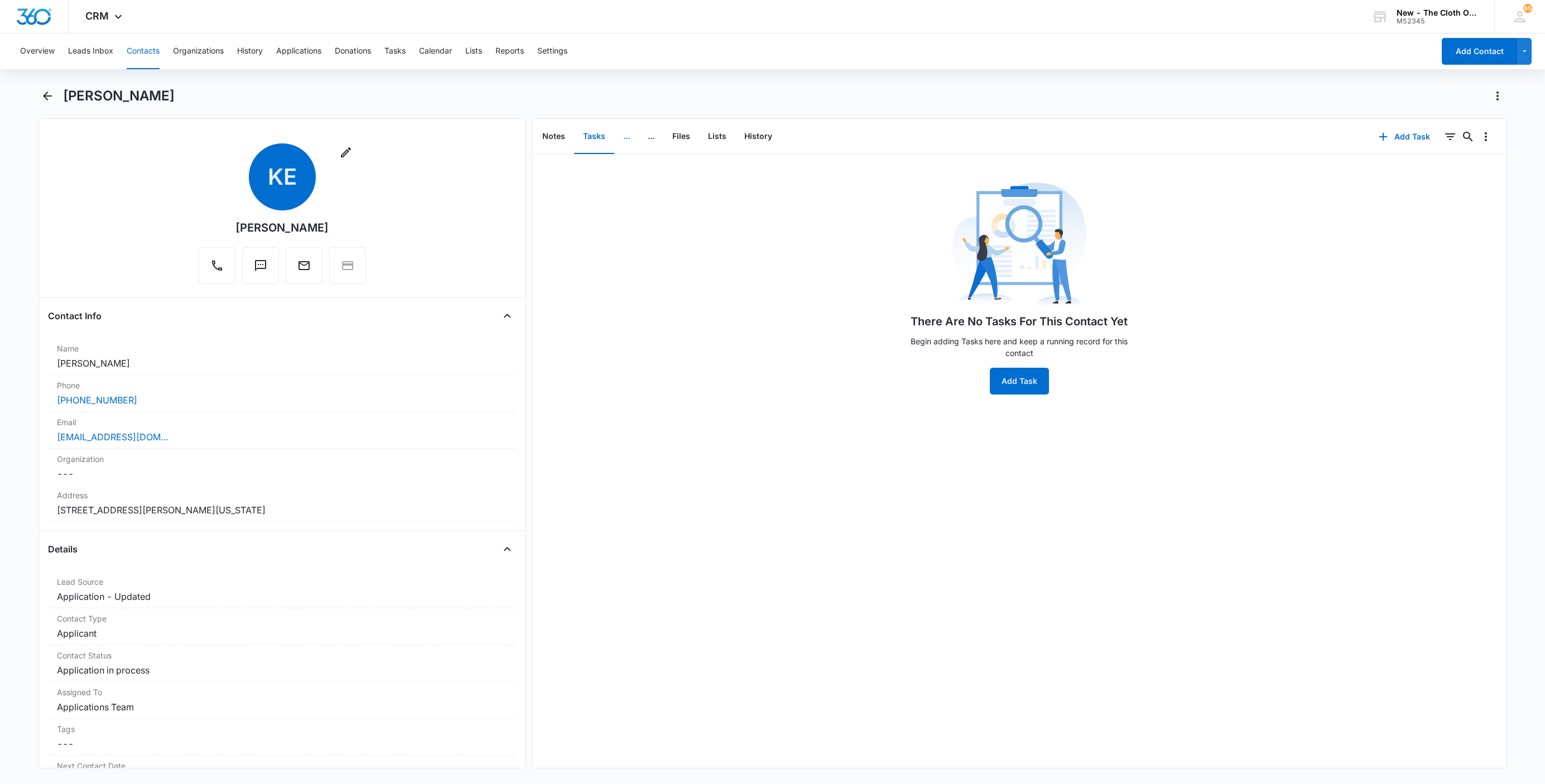
click at [622, 135] on button "..." at bounding box center [626, 136] width 25 height 35
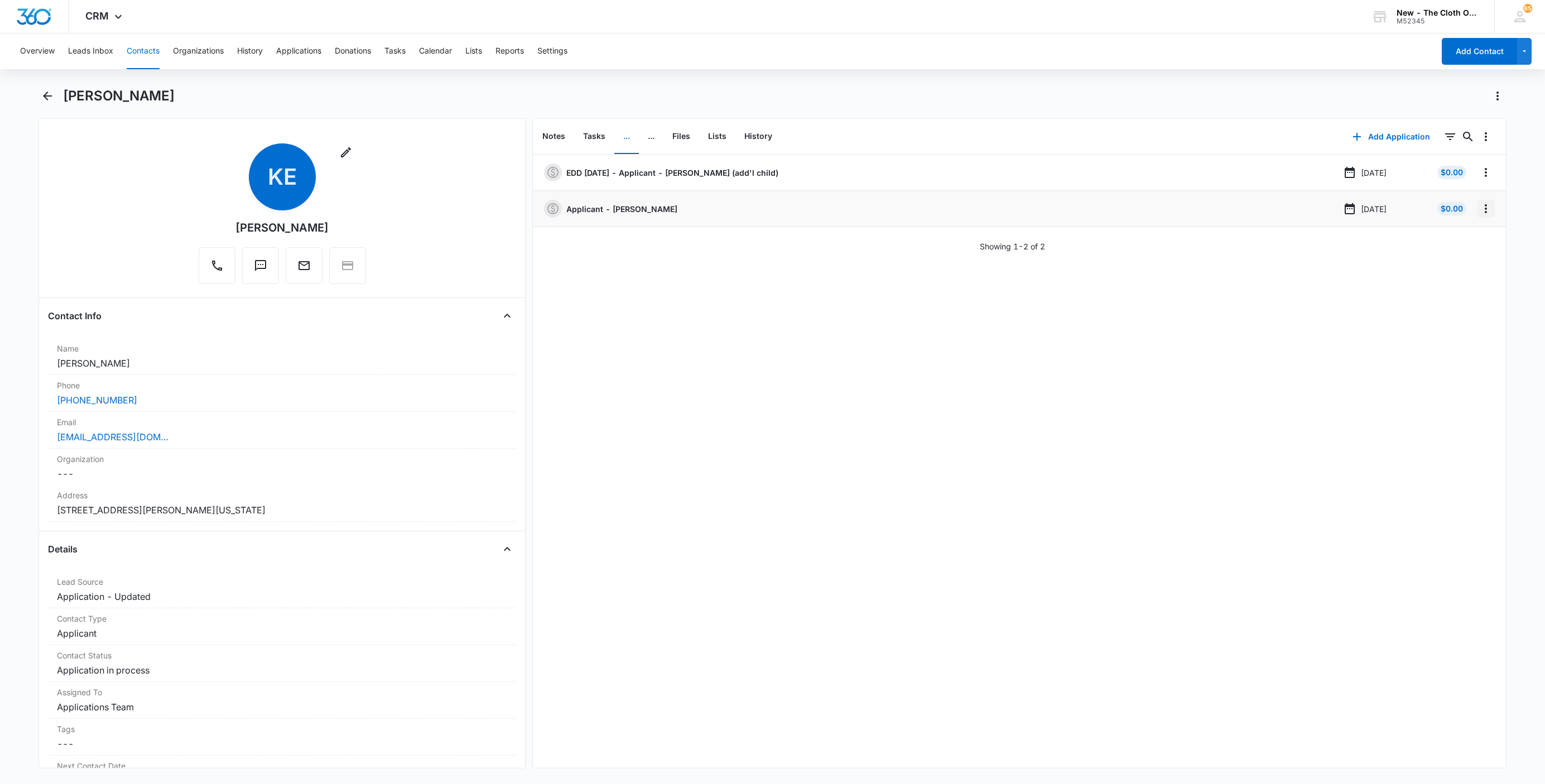
drag, startPoint x: 1474, startPoint y: 211, endPoint x: 1475, endPoint y: 218, distance: 7.1
click at [1480, 211] on icon "Overflow Menu" at bounding box center [1487, 209] width 14 height 14
click at [1445, 242] on div "Edit" at bounding box center [1444, 241] width 24 height 8
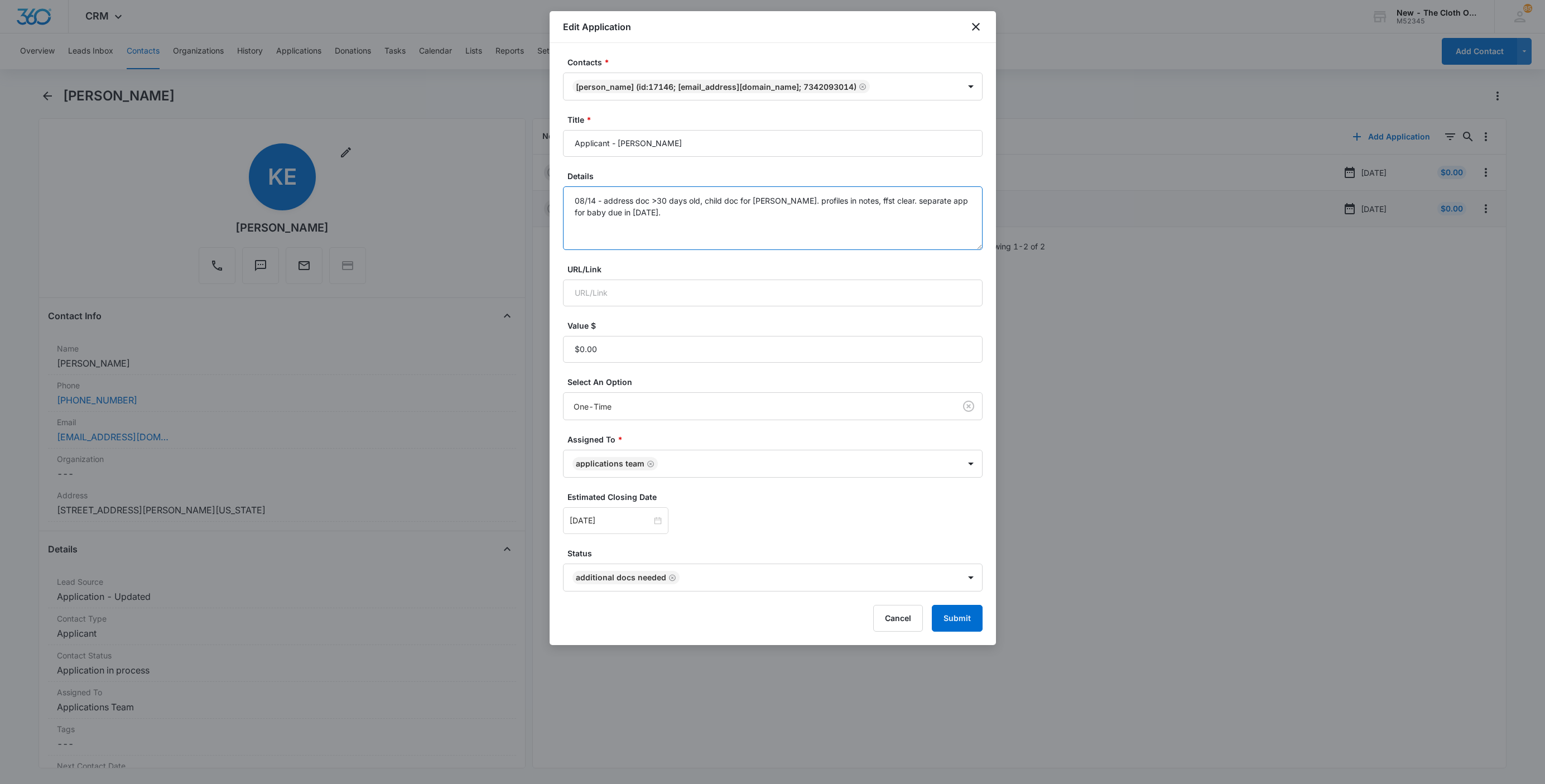
drag, startPoint x: 740, startPoint y: 219, endPoint x: 762, endPoint y: 223, distance: 22.4
click at [747, 219] on textarea "08/14 - address doc >30 days old, child doc for Faith ok. profiles in notes, ff…" at bounding box center [772, 218] width 419 height 63
click at [672, 579] on icon "Remove Additional Docs Needed" at bounding box center [673, 578] width 8 height 8
type textarea "08/14 - address doc >30 days old, child doc for Faith ok. profiles in notes, ff…"
click at [672, 579] on body "CRM Apps Reputation Websites Forms CRM Email Social Shop Payments POS Ads Intel…" at bounding box center [772, 392] width 1545 height 784
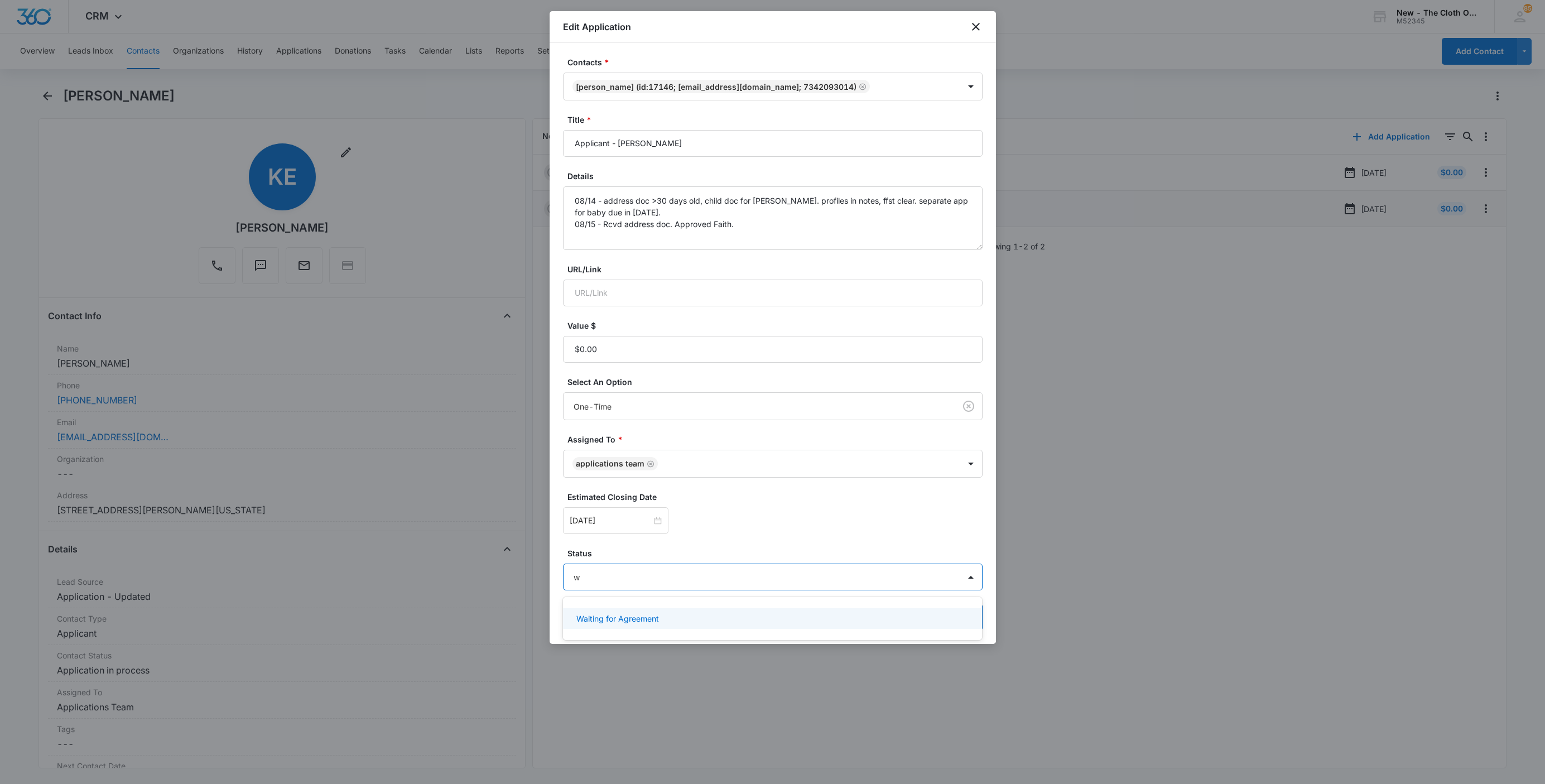
type input "wa"
click at [660, 619] on div "Waiting for Agreement" at bounding box center [772, 618] width 391 height 12
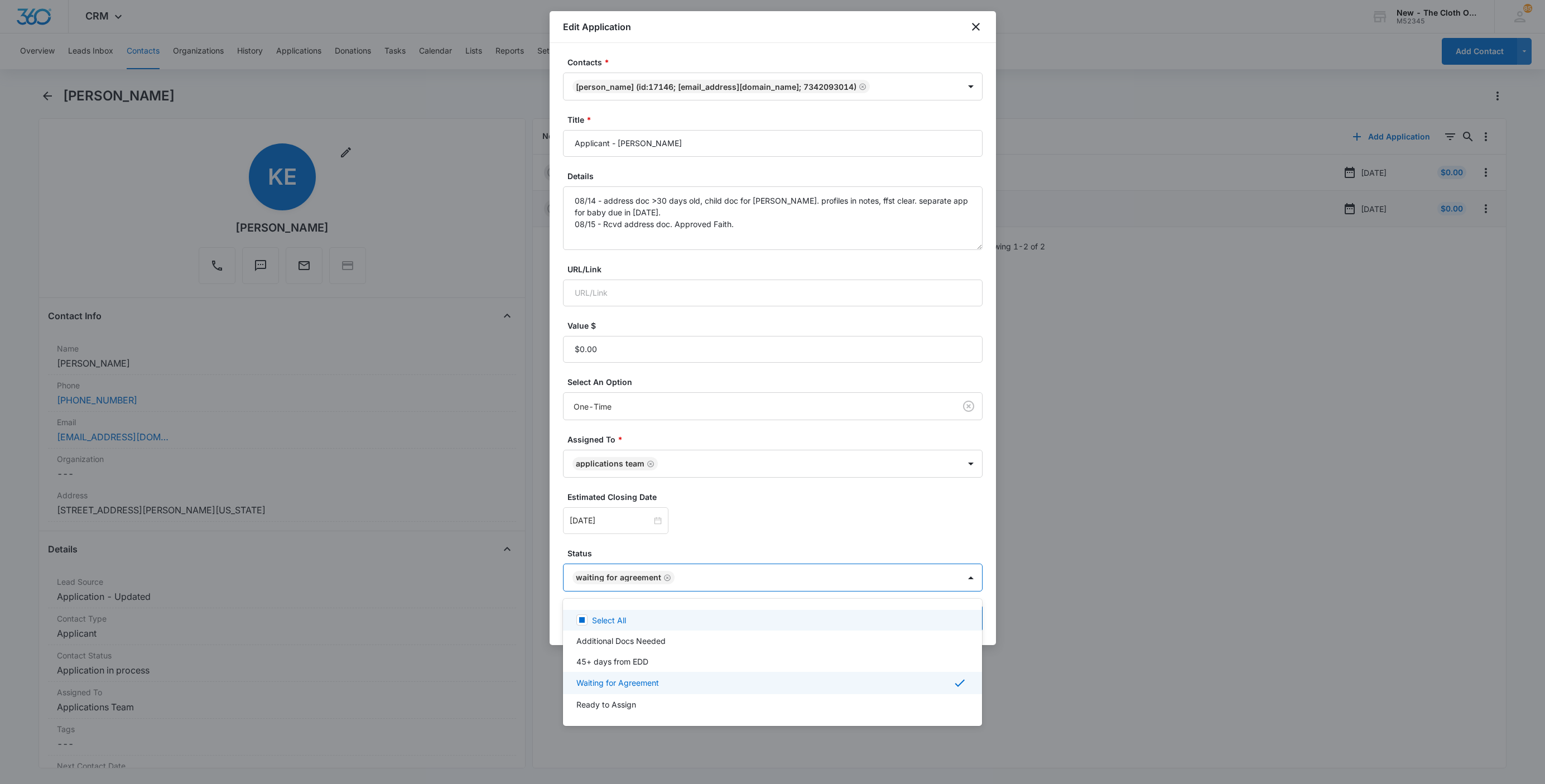
click at [648, 520] on div at bounding box center [772, 392] width 1545 height 784
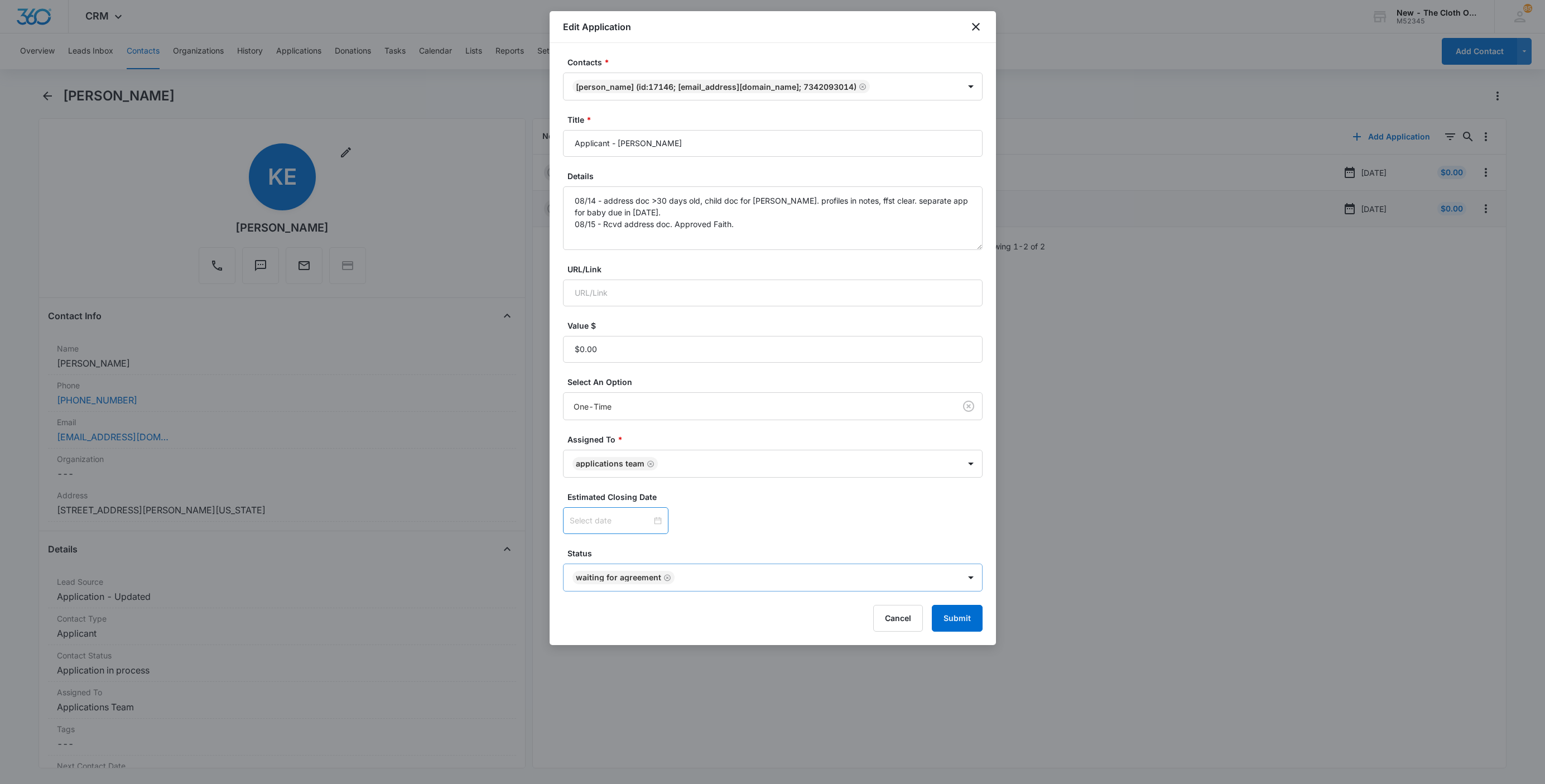
click at [648, 523] on div at bounding box center [616, 521] width 92 height 12
type input "Aug 22, 2025"
click at [677, 443] on div "22" at bounding box center [681, 438] width 14 height 14
click at [775, 506] on div "Estimated Closing Date Aug 22, 2025 Aug 2025 Su Mo Tu We Th Fr Sa 27 28 29 30 3…" at bounding box center [772, 513] width 419 height 43
drag, startPoint x: 945, startPoint y: 622, endPoint x: 941, endPoint y: 600, distance: 22.4
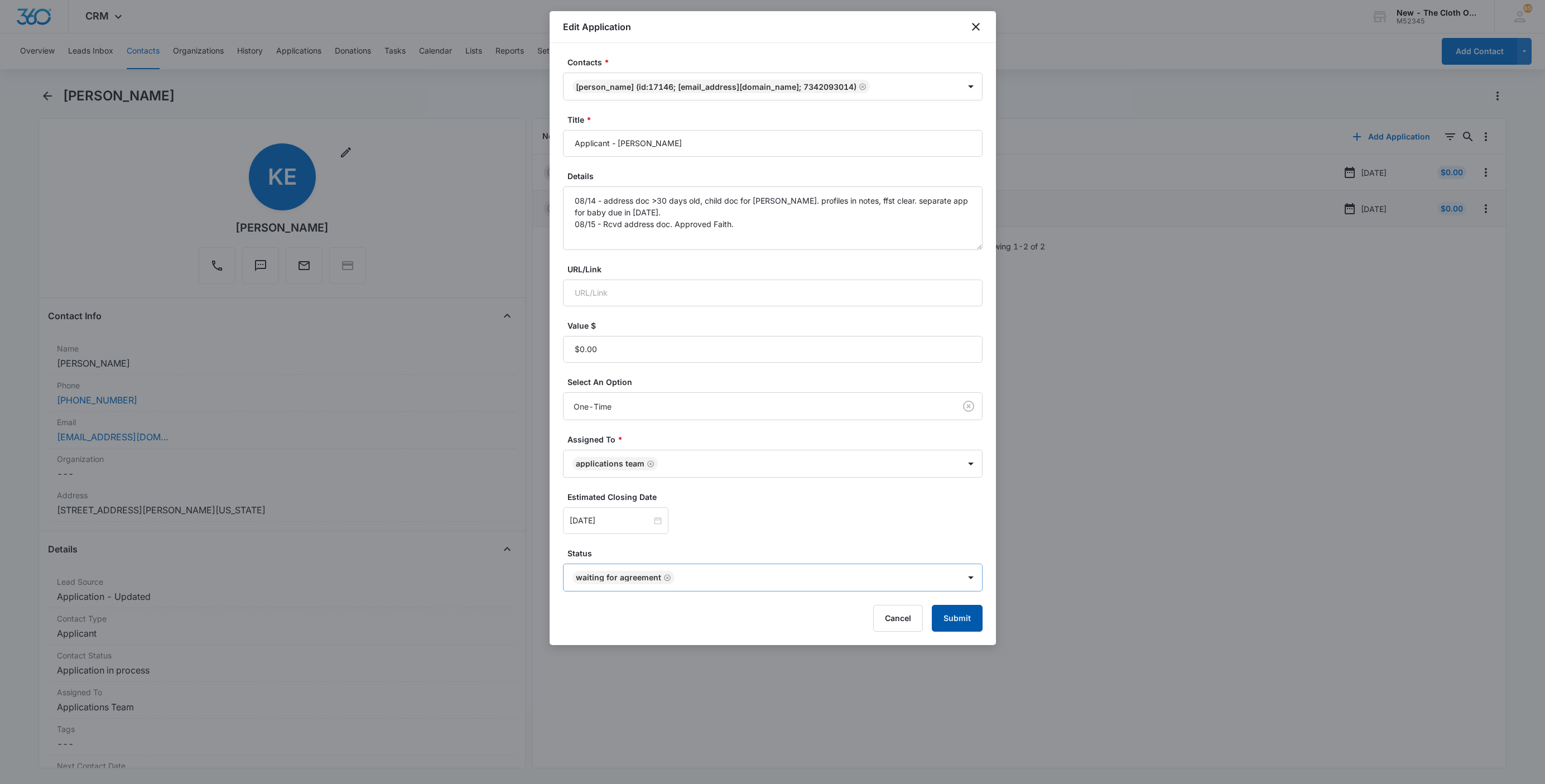
click at [946, 622] on button "Submit" at bounding box center [957, 617] width 50 height 27
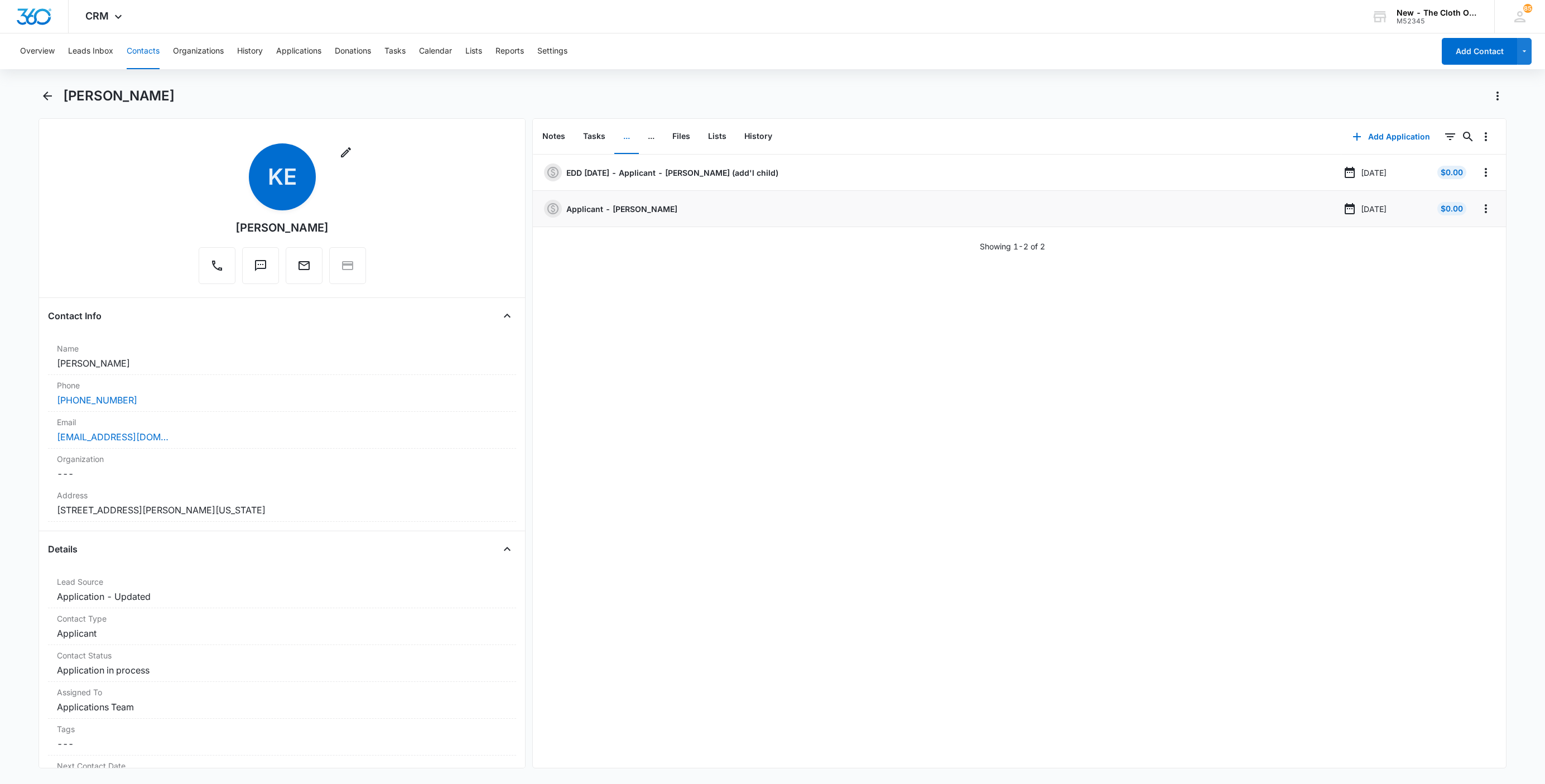
click at [152, 49] on button "Contacts" at bounding box center [142, 51] width 33 height 36
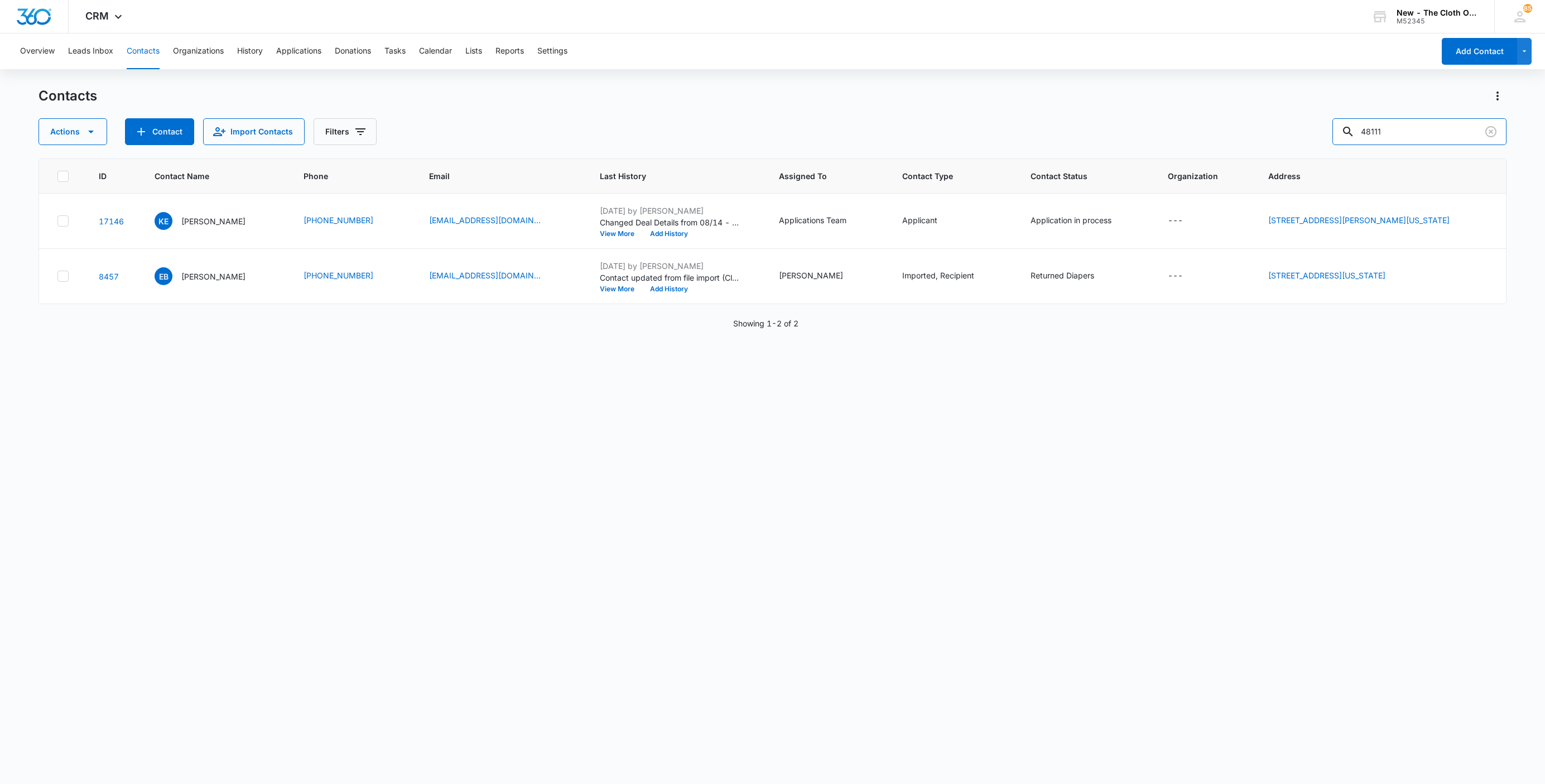
drag, startPoint x: 1438, startPoint y: 134, endPoint x: 1156, endPoint y: 132, distance: 282.0
click at [1156, 132] on div "Actions Contact Import Contacts Filters 48111" at bounding box center [772, 131] width 1468 height 27
type input "Wicker"
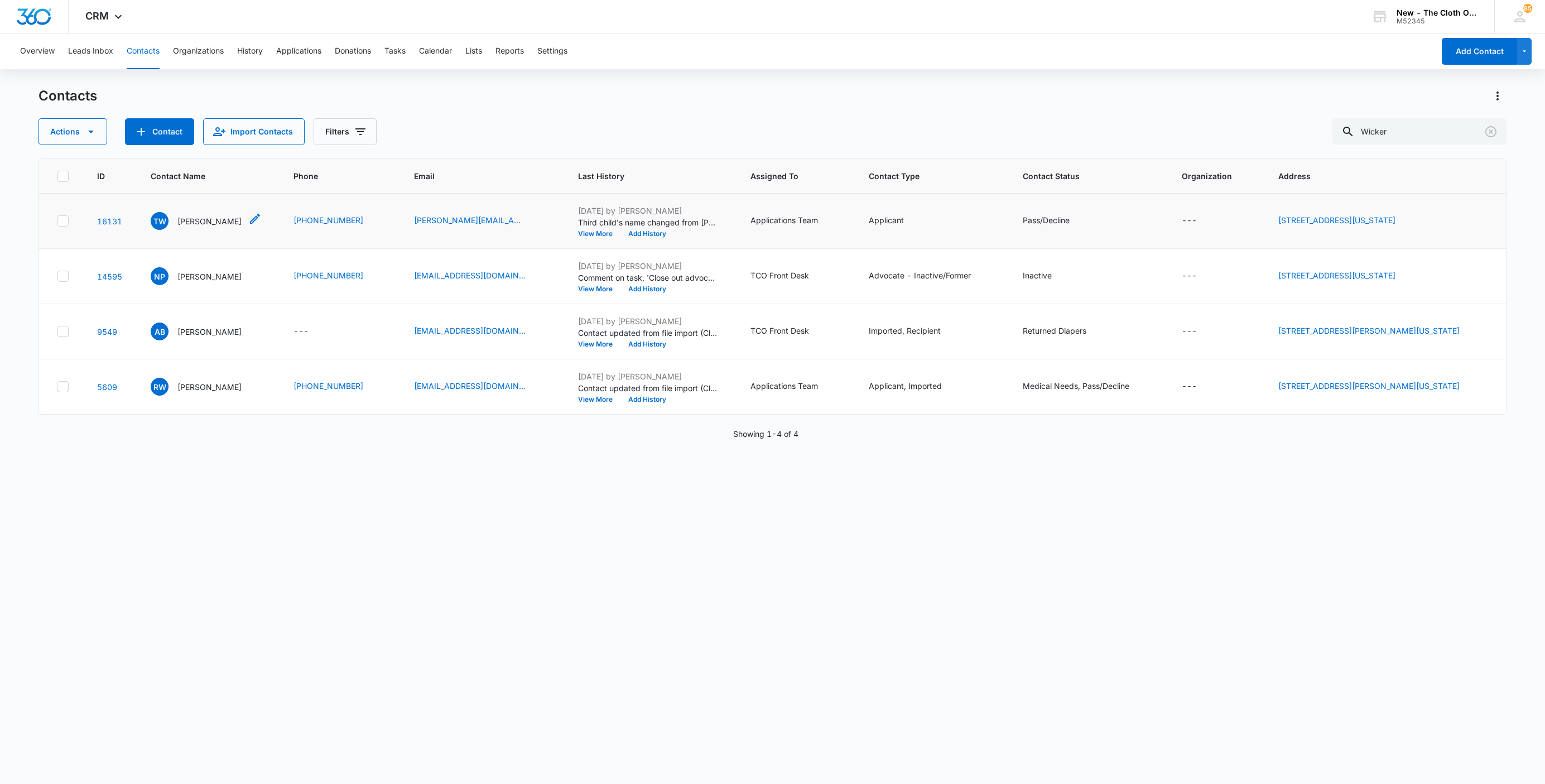
click at [191, 214] on div "TW Tabitha Wicker" at bounding box center [196, 221] width 91 height 18
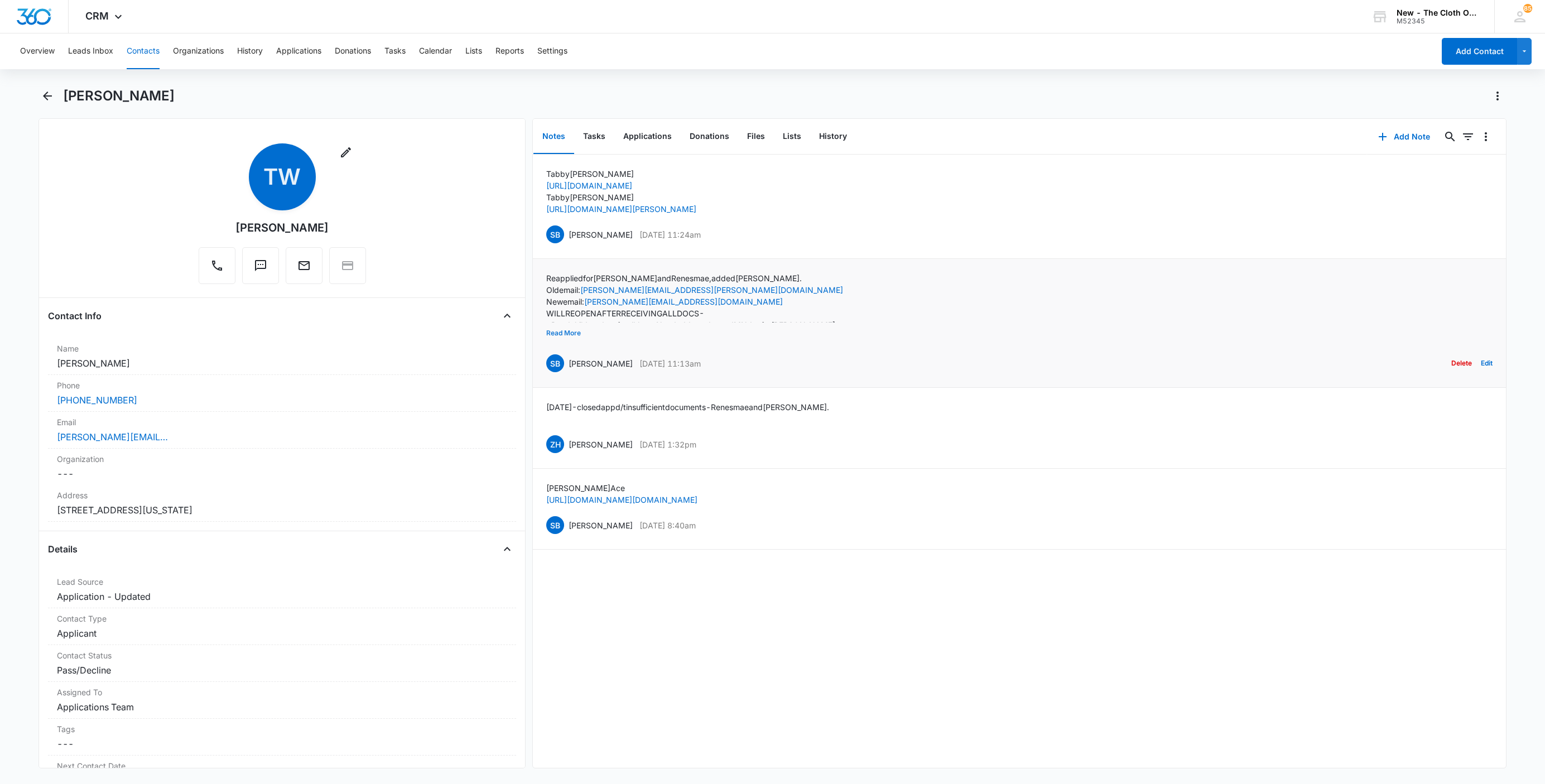
click at [564, 335] on button "Read More" at bounding box center [563, 332] width 35 height 21
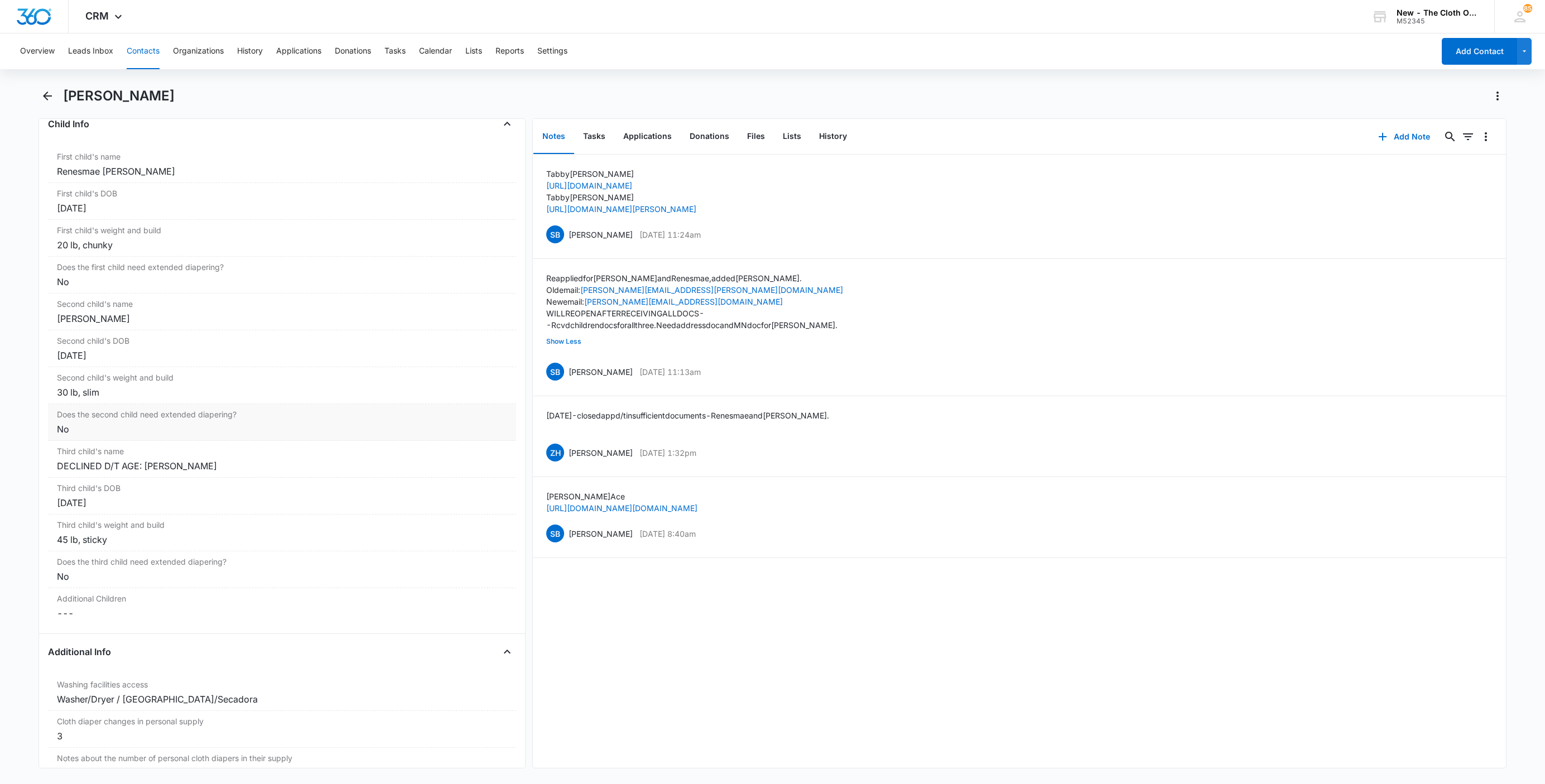
scroll to position [1255, 0]
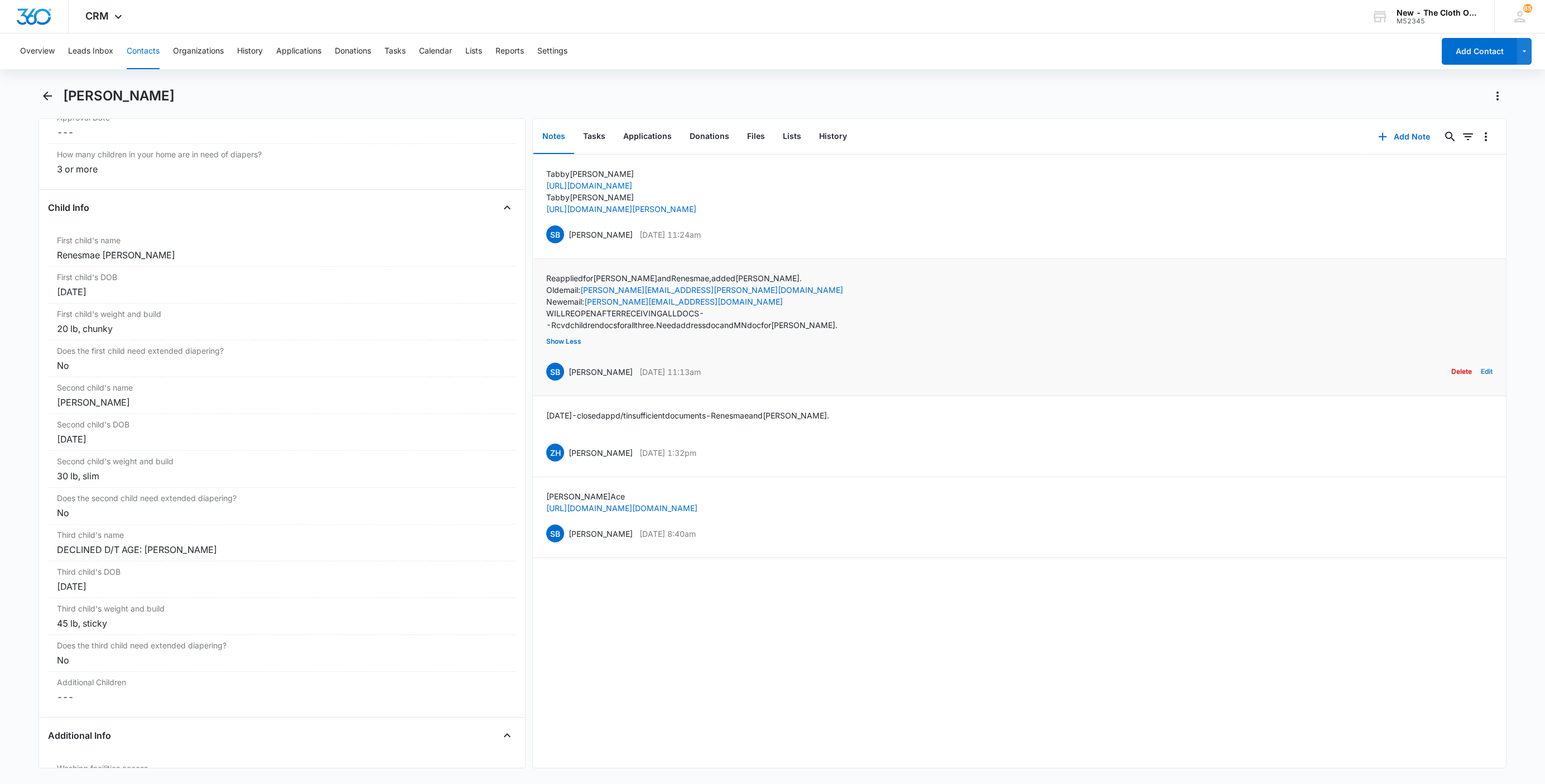
click at [1481, 372] on button "Edit" at bounding box center [1487, 371] width 12 height 21
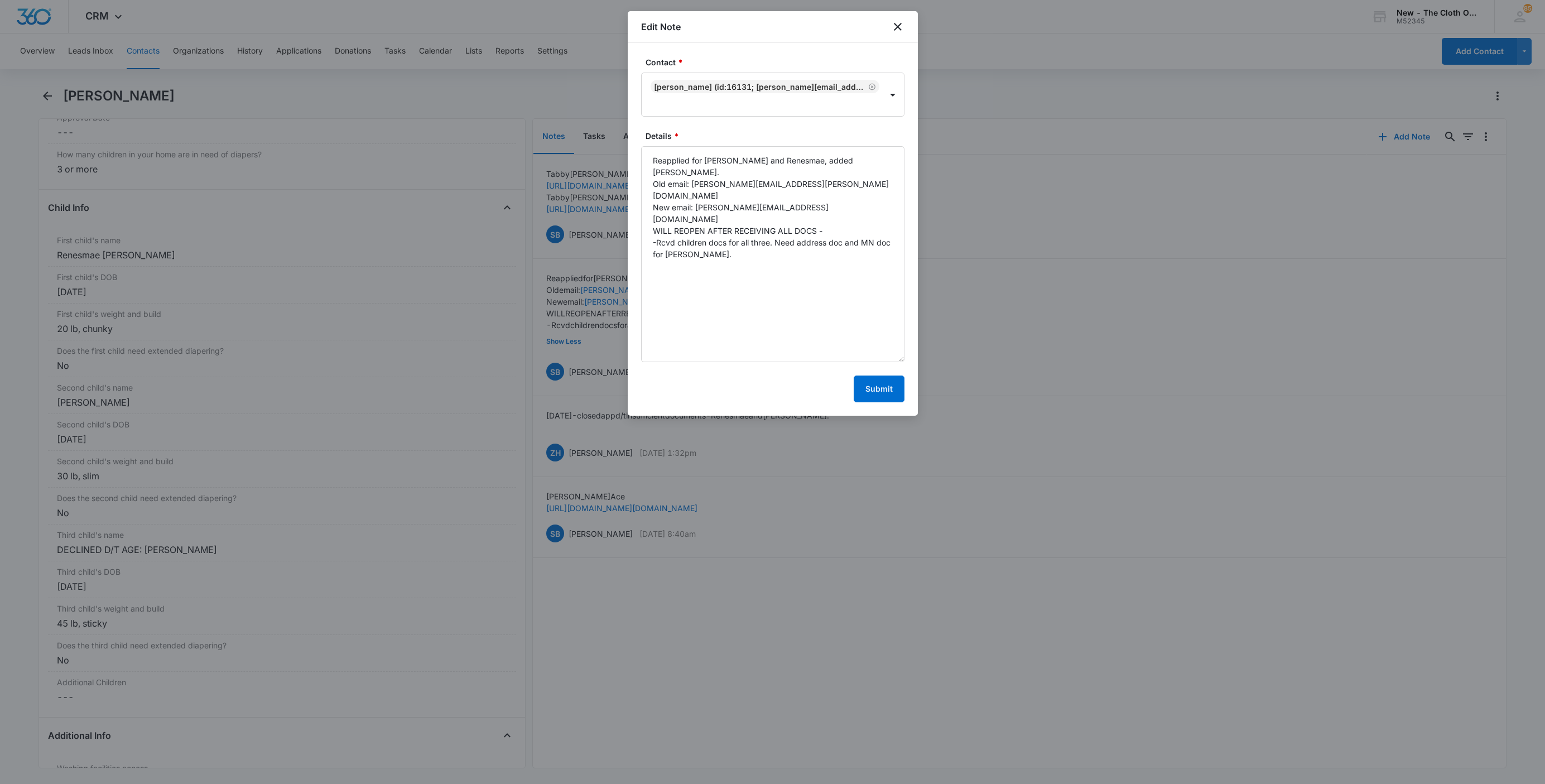
drag, startPoint x: 897, startPoint y: 208, endPoint x: 910, endPoint y: 375, distance: 167.5
click at [910, 375] on div "Contact * Tabitha Wicker (ID:16131; stegall.tabitha212@gmail.com; 7655617944) D…" at bounding box center [772, 230] width 290 height 373
click at [840, 251] on textarea "Reapplied for Titus and Renesmae, added Emery. Old email: stegall.tabitha@iclou…" at bounding box center [772, 261] width 263 height 231
click at [874, 246] on textarea "Reapplied for Titus and Renesmae, added Emery. Old email: stegall.tabitha@iclou…" at bounding box center [772, 261] width 263 height 231
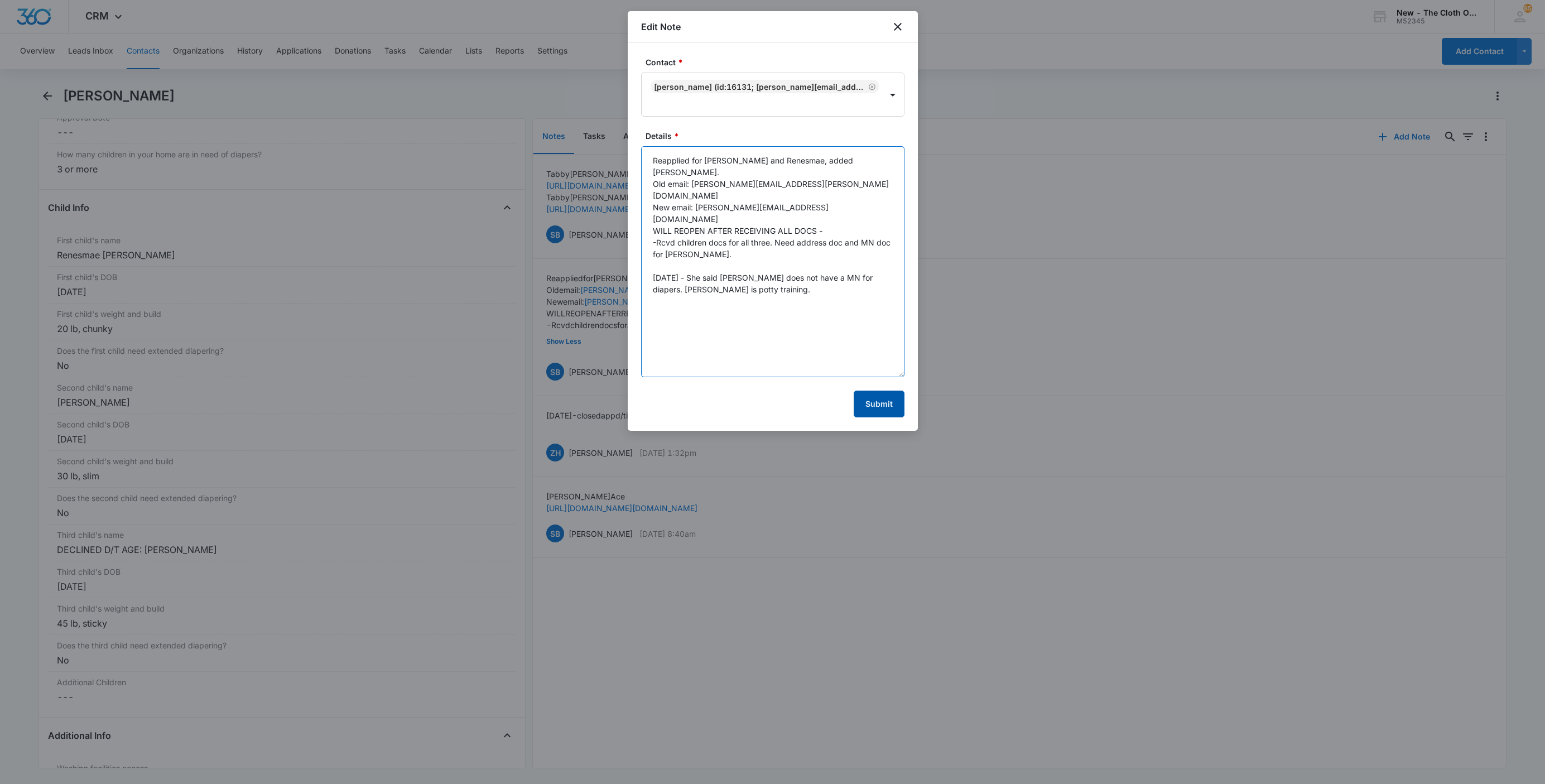
type textarea "Reapplied for Titus and Renesmae, added Emery. Old email: stegall.tabitha@iclou…"
click at [883, 410] on button "Submit" at bounding box center [879, 403] width 50 height 27
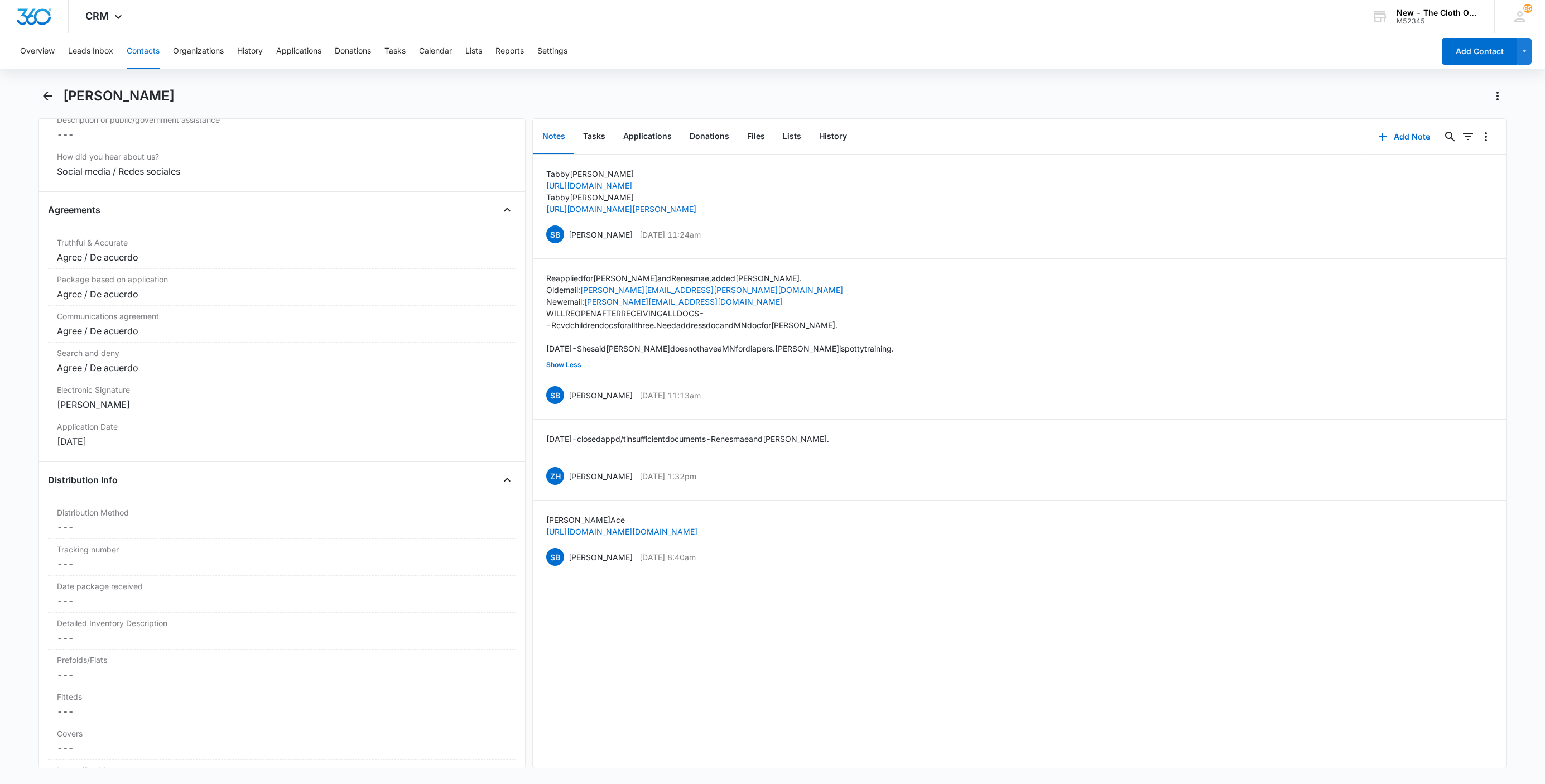
scroll to position [1674, 0]
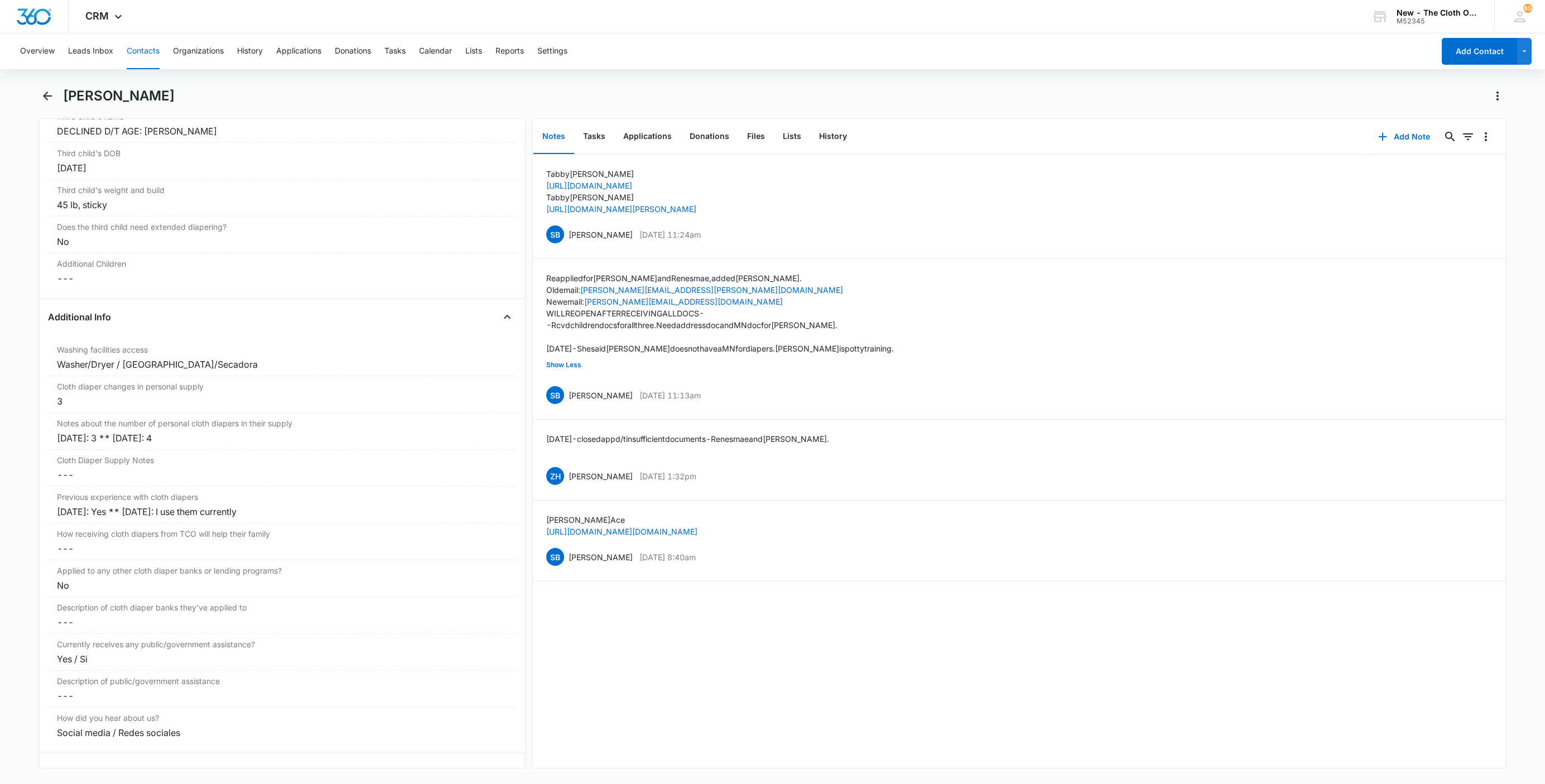
click at [142, 53] on button "Contacts" at bounding box center [142, 51] width 33 height 36
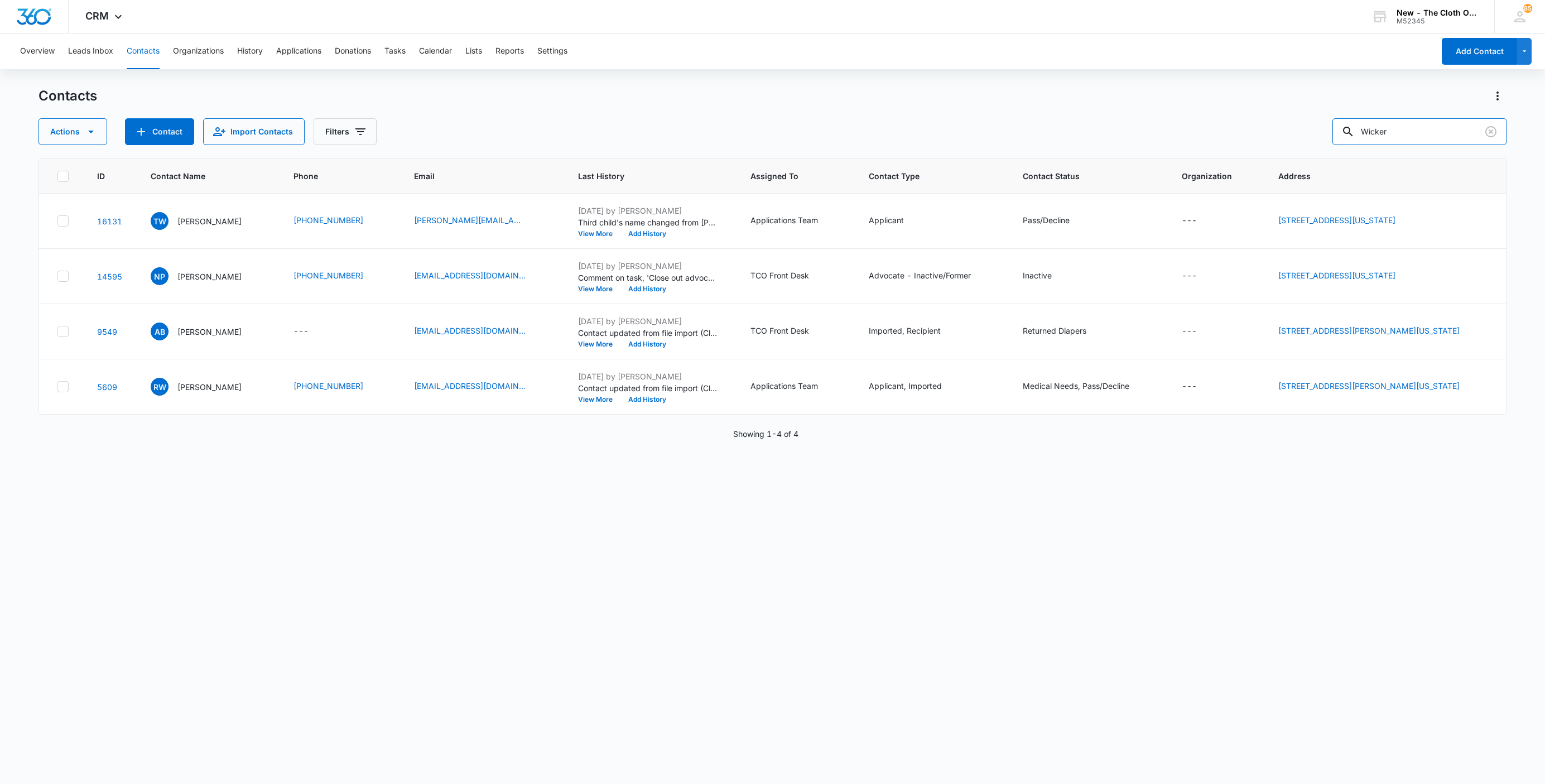
drag, startPoint x: 1440, startPoint y: 127, endPoint x: 1268, endPoint y: 129, distance: 172.0
click at [1275, 129] on div "Actions Contact Import Contacts Filters Wicker" at bounding box center [772, 131] width 1468 height 27
paste input "5139048520"
type input "(513) 904-8520"
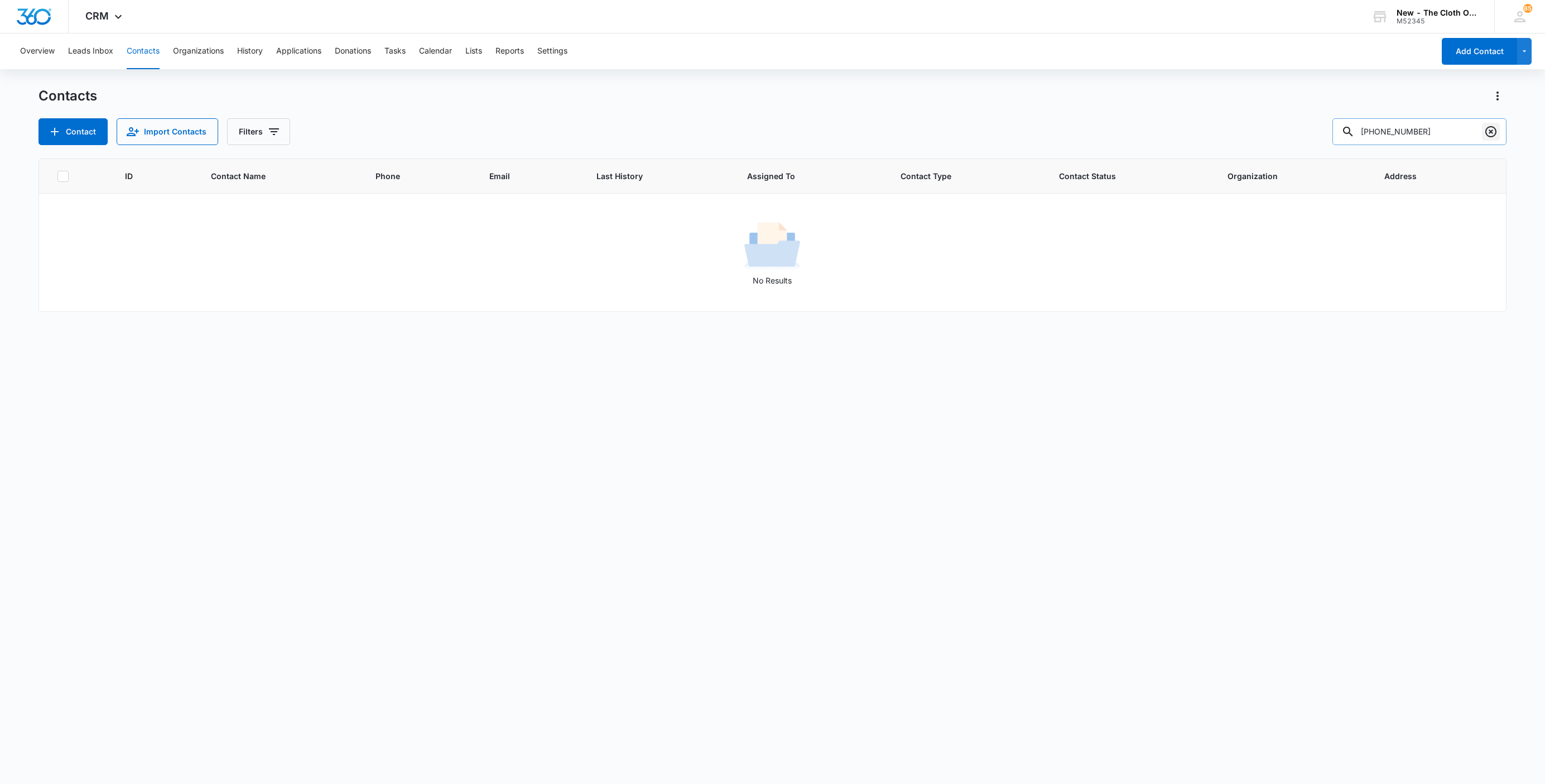
click at [1491, 133] on icon "Clear" at bounding box center [1492, 132] width 14 height 14
drag, startPoint x: 1441, startPoint y: 138, endPoint x: 1080, endPoint y: 176, distance: 363.0
click at [1092, 173] on div "Contacts Contact Import Contacts Filters allen ward ID Contact Name Phone Email…" at bounding box center [772, 434] width 1468 height 695
type input "45205"
